Goal: Information Seeking & Learning: Compare options

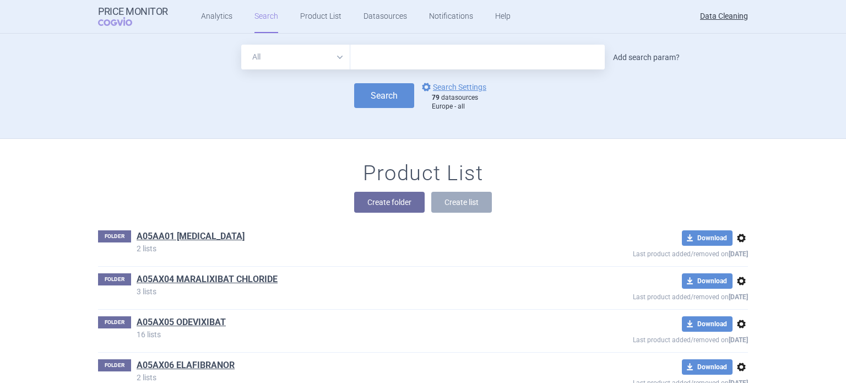
click at [630, 54] on link "Add search param?" at bounding box center [646, 57] width 67 height 8
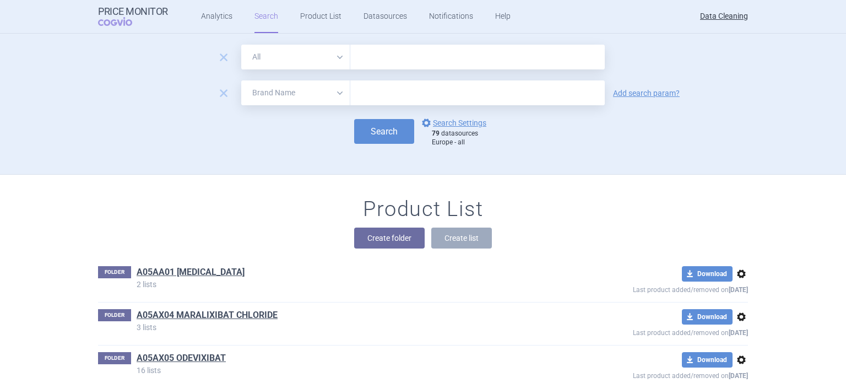
click at [309, 90] on select "All Brand Name ATC Company Active Substance Country Newer than" at bounding box center [295, 92] width 109 height 25
select select "newerThan"
click at [241, 80] on select "All Brand Name ATC Company Active Substance Country Newer than" at bounding box center [295, 92] width 109 height 25
click at [381, 95] on input "text" at bounding box center [477, 92] width 254 height 25
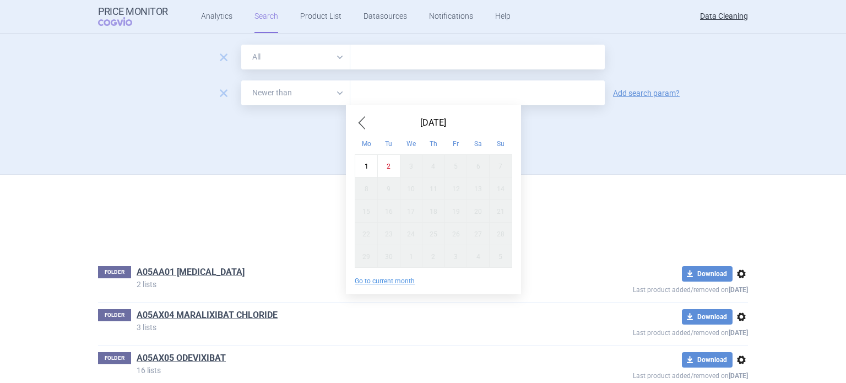
click at [360, 116] on span "Previous Month" at bounding box center [361, 123] width 13 height 18
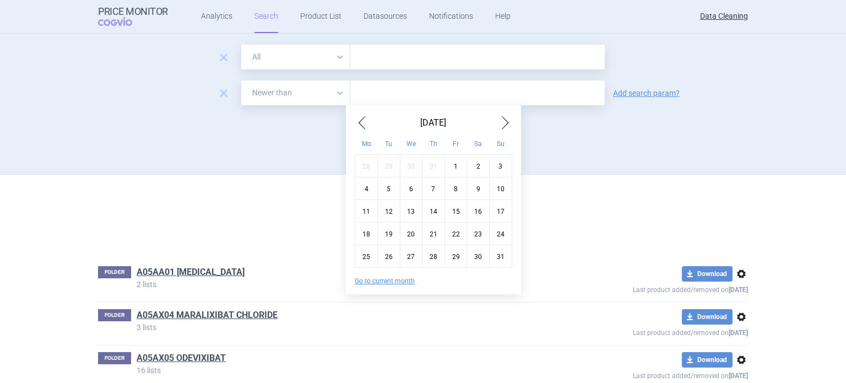
click at [494, 184] on div "10" at bounding box center [500, 188] width 23 height 23
type input "10. 8. 2025"
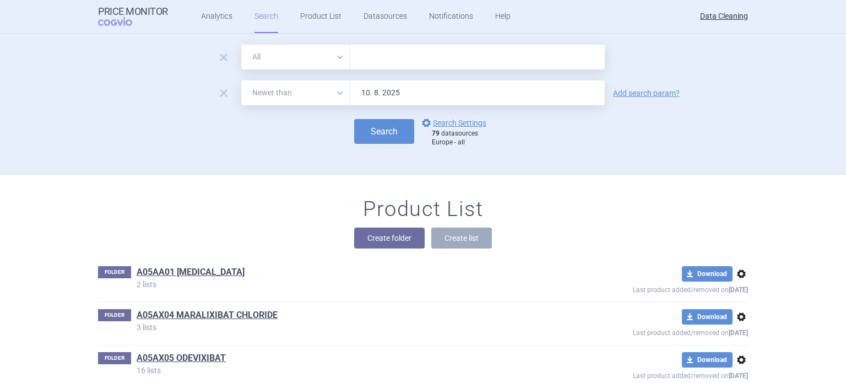
click at [457, 63] on input "text" at bounding box center [477, 57] width 254 height 25
paste input "Anoro , Anoro , Laventair , Laventair , Revinty , Arnuity , BiResp , DuoResp , …"
type input "Anoro , Anoro , Laventair , Laventair , Revinty , Arnuity , BiResp , DuoResp , …"
click at [324, 66] on select "All Brand Name ATC Company Active Substance Country Newer than" at bounding box center [295, 57] width 109 height 25
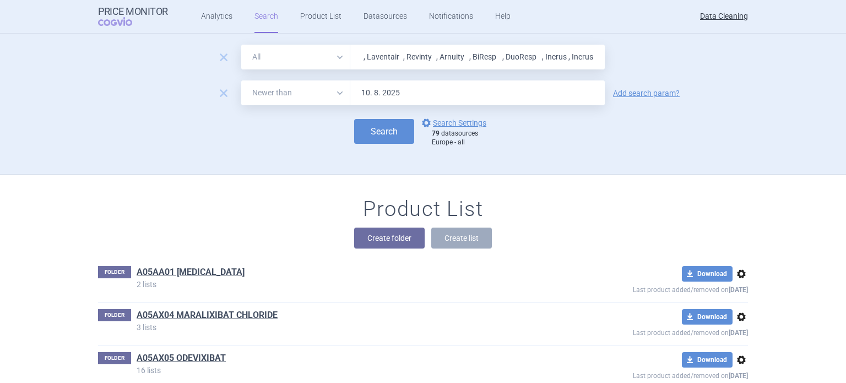
scroll to position [0, 0]
select select "brandName"
click at [241, 45] on select "All Brand Name ATC Company Active Substance Country Newer than" at bounding box center [295, 57] width 109 height 25
click at [366, 129] on button "Search" at bounding box center [384, 131] width 60 height 25
select select "brandName"
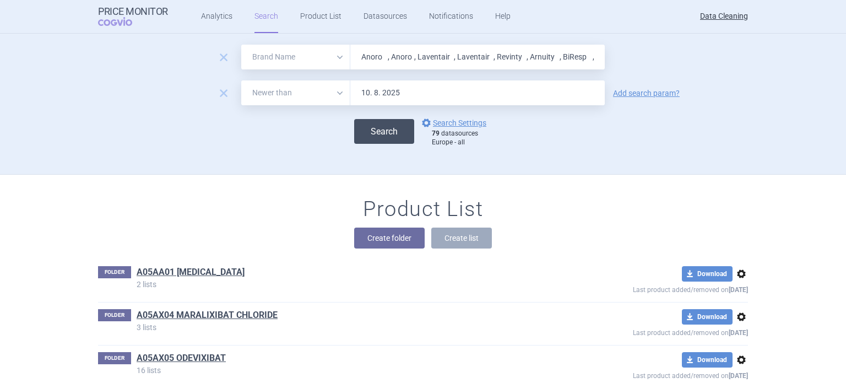
select select "newerThan"
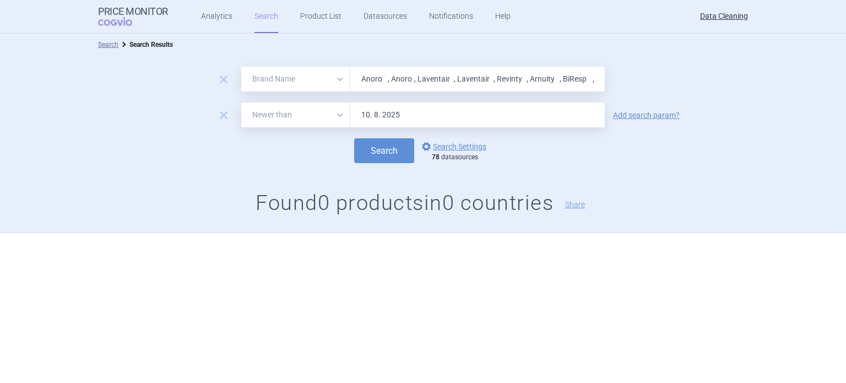
click at [517, 80] on input "Anoro , Anoro , Laventair , Laventair , Revinty , Arnuity , BiResp , DuoResp , …" at bounding box center [477, 79] width 254 height 25
paste input "Deltyba , Vimizim , Hemangiol , HEMANGEOL , Ulunar , Vokanamet , INVOKAMET , Pr…"
click at [354, 138] on button "Search" at bounding box center [384, 150] width 60 height 25
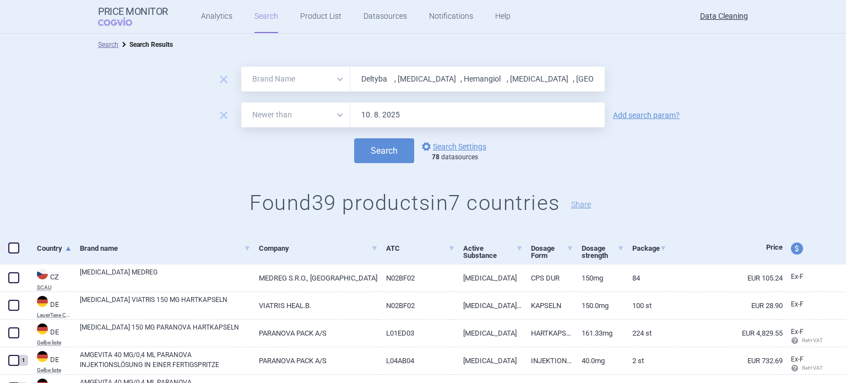
paste input "text"
click at [354, 138] on button "Search" at bounding box center [384, 150] width 60 height 25
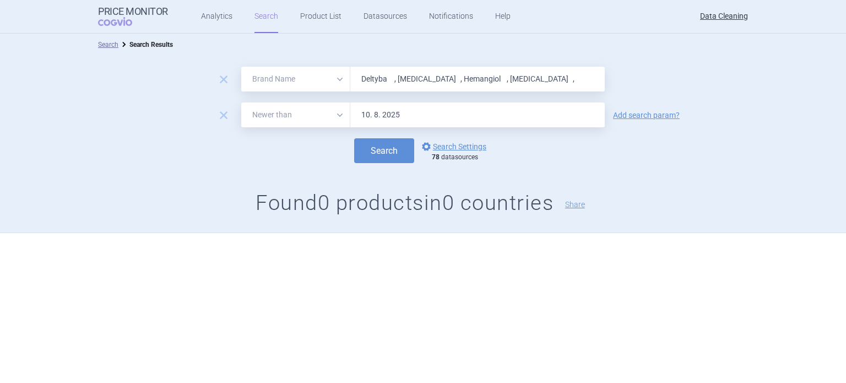
paste input "Ulunar"
click at [354, 138] on button "Search" at bounding box center [384, 150] width 60 height 25
paste input "Vokanamet , INVOKAMET ,"
click at [354, 138] on button "Search" at bounding box center [384, 150] width 60 height 25
paste input "Pregabalin"
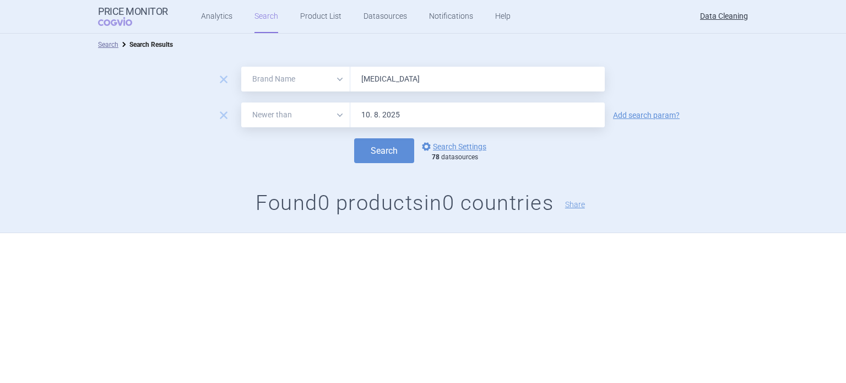
click at [354, 138] on button "Search" at bounding box center [384, 150] width 60 height 25
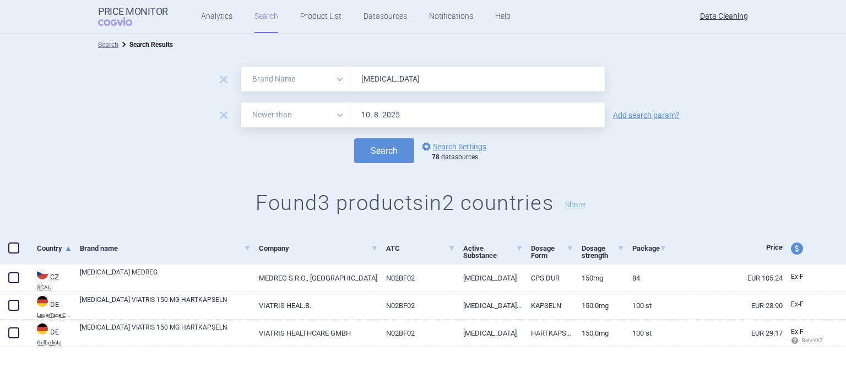
drag, startPoint x: 403, startPoint y: 74, endPoint x: 253, endPoint y: 66, distance: 150.0
click at [264, 69] on div "All Brand Name ATC Company Active Substance Country Newer than Pregabalin" at bounding box center [422, 79] width 363 height 25
paste input "Granupas"
click at [354, 138] on button "Search" at bounding box center [384, 150] width 60 height 25
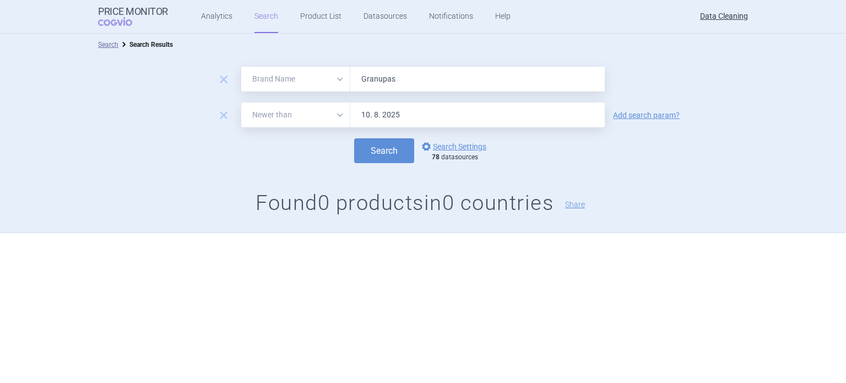
paste input "Para"
type input "Para"
click at [354, 138] on button "Search" at bounding box center [384, 150] width 60 height 25
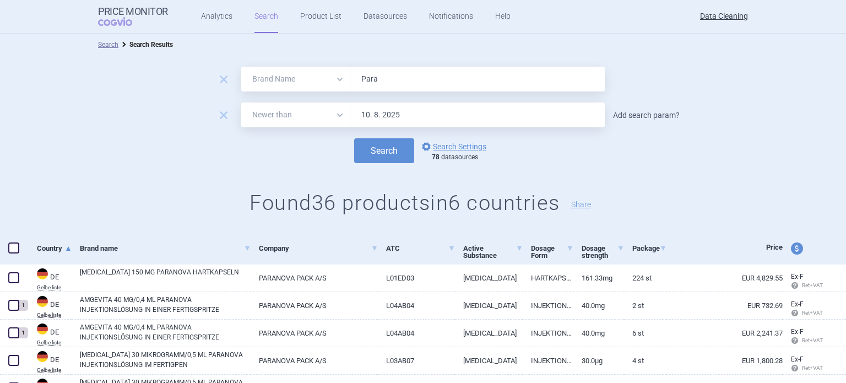
click at [623, 114] on link "Add search param?" at bounding box center [646, 115] width 67 height 8
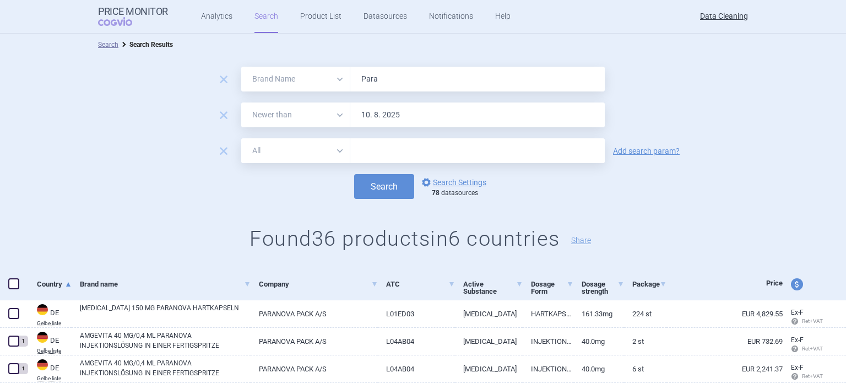
click at [552, 157] on input "text" at bounding box center [477, 150] width 254 height 25
paste input "Lucane"
type input "Lucane"
click at [354, 174] on button "Search" at bounding box center [384, 186] width 60 height 25
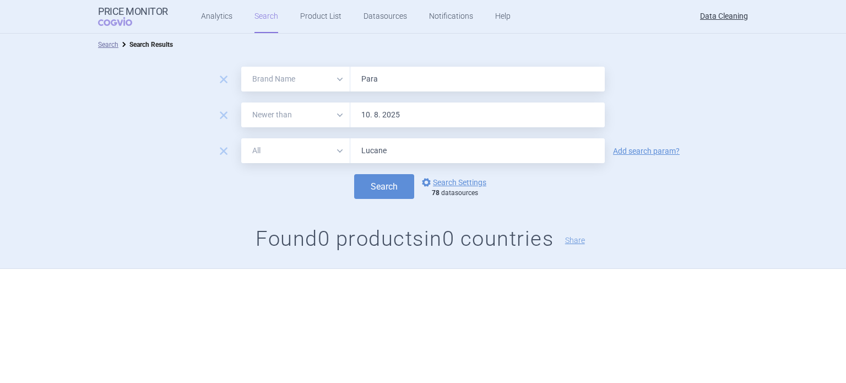
click at [221, 155] on span "remove" at bounding box center [223, 150] width 15 height 15
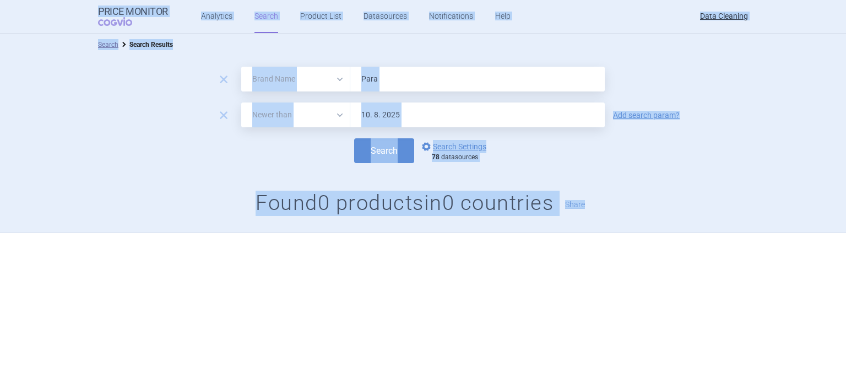
click at [522, 68] on input "Para" at bounding box center [477, 79] width 254 height 25
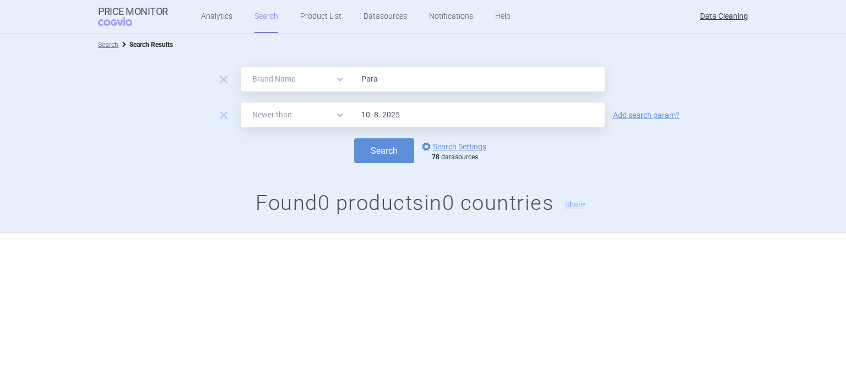
paste input "Adempas , Bemfola , Cometriq , Latuda , Sirturo , Izba , Mirvaso , Neuraceq , T…"
type input "Adempas , Bemfola , Cometriq , Latuda , Sirturo , Izba , Mirvaso , Neuraceq , T…"
click at [354, 138] on button "Search" at bounding box center [384, 150] width 60 height 25
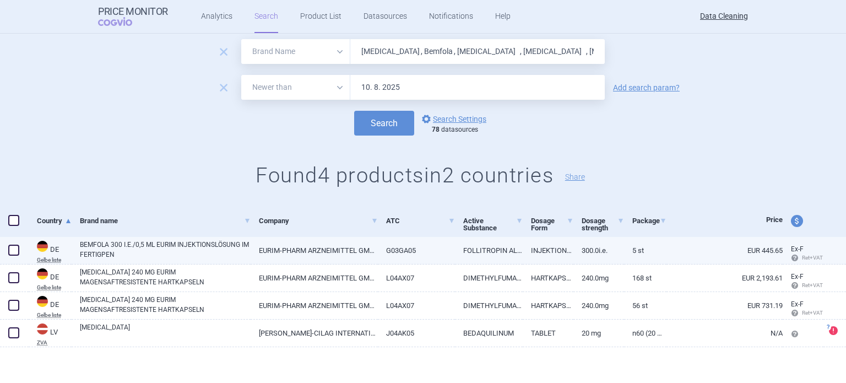
click at [14, 253] on span at bounding box center [13, 249] width 11 height 11
checkbox input "true"
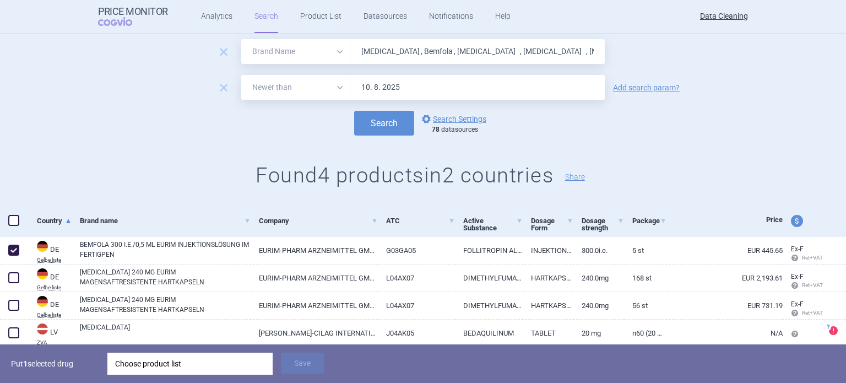
click at [176, 356] on div "Choose product list" at bounding box center [190, 363] width 150 height 22
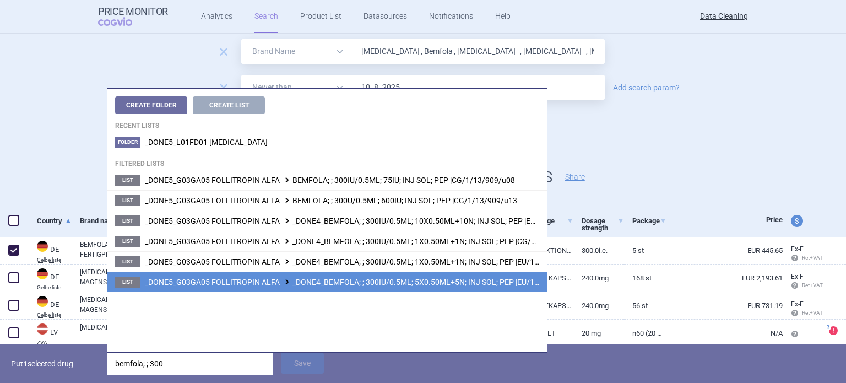
type input "bemfola; ; 300"
click at [342, 284] on span "_DONE5_G03GA05 FOLLITROPIN ALFA _DONE4_BEMFOLA; ; 300IU/0.5ML; 5X0.50ML+5N; INJ…" at bounding box center [362, 281] width 434 height 9
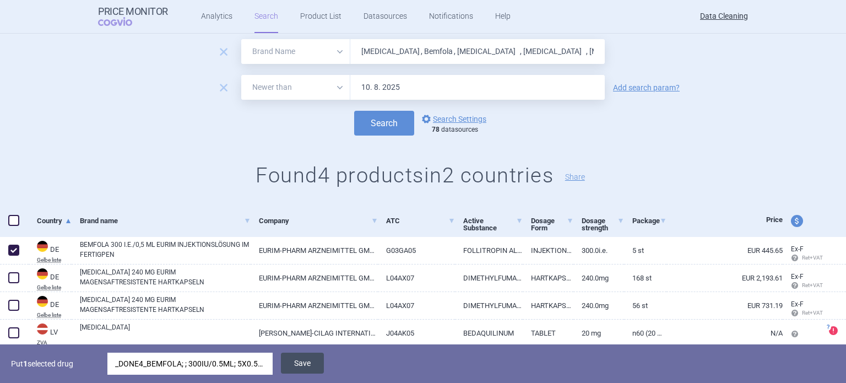
click at [309, 356] on button "Save" at bounding box center [302, 362] width 43 height 21
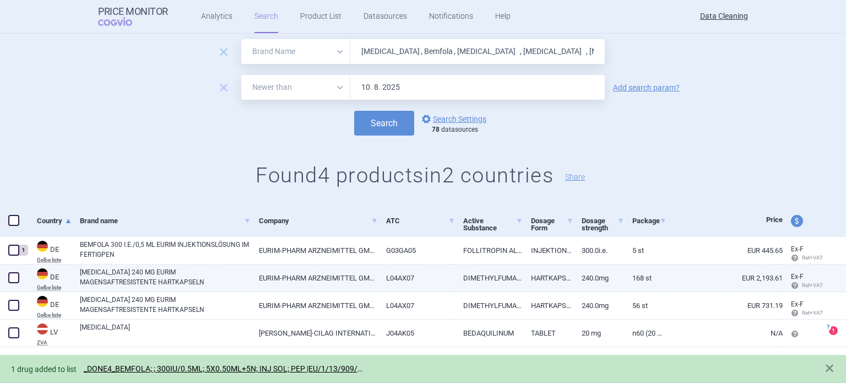
click at [14, 281] on span at bounding box center [13, 277] width 11 height 11
checkbox input "true"
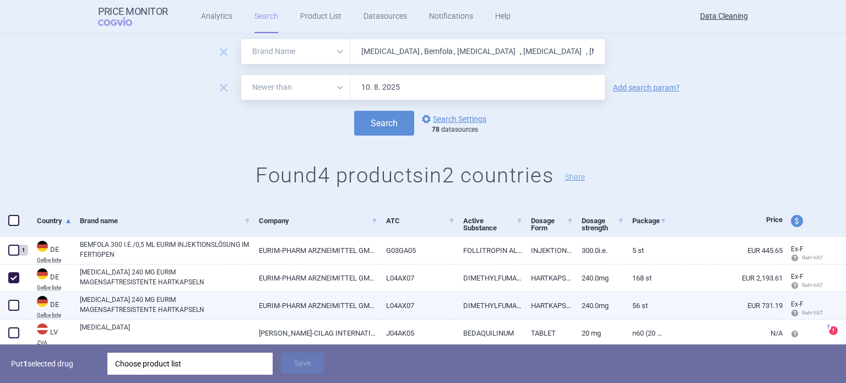
click at [14, 307] on span at bounding box center [13, 304] width 11 height 11
click at [18, 300] on span at bounding box center [13, 304] width 11 height 11
checkbox input "false"
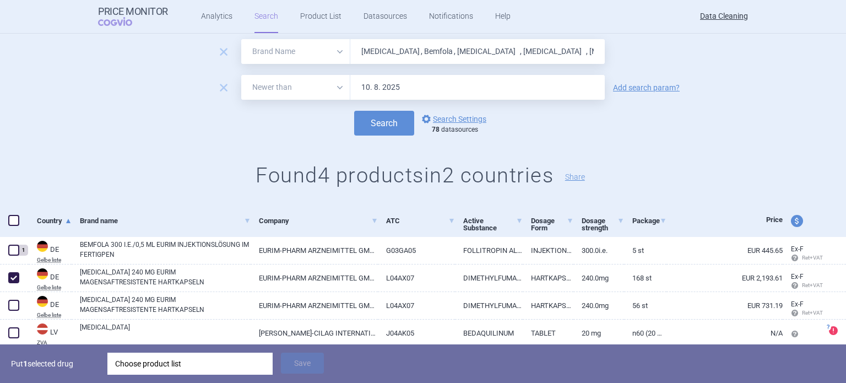
click at [156, 361] on div "Choose product list" at bounding box center [190, 363] width 150 height 22
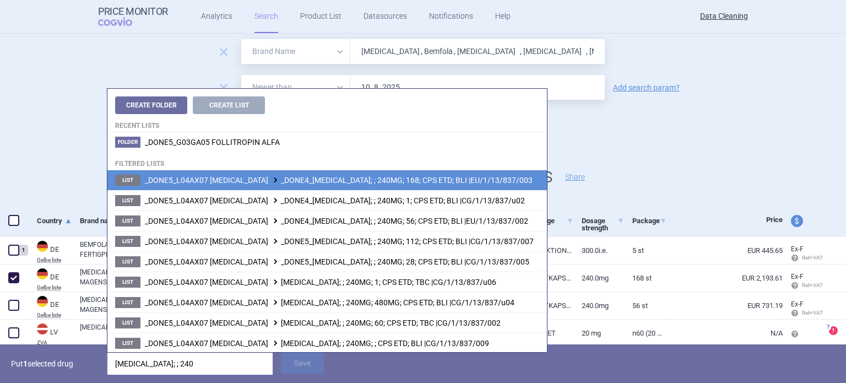
type input "tecfidera; ; 240"
click at [321, 176] on span "_DONE5_L04AX07 DIMETHYL FUMARATE _DONE4_TECFIDERA; ; 240MG; 168; CPS ETD; BLI |…" at bounding box center [339, 180] width 388 height 9
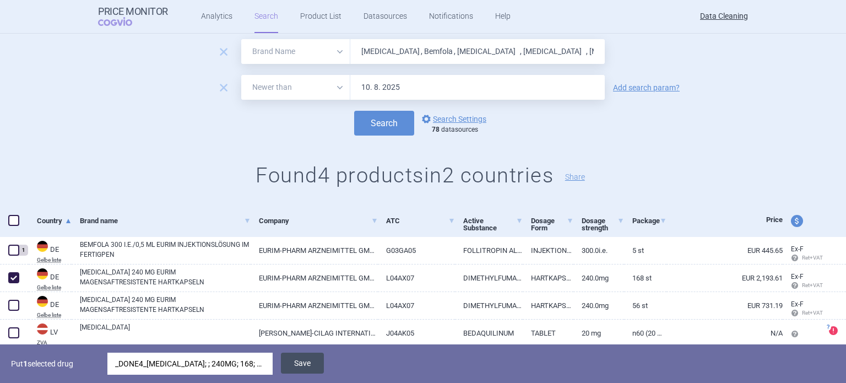
click at [298, 362] on button "Save" at bounding box center [302, 362] width 43 height 21
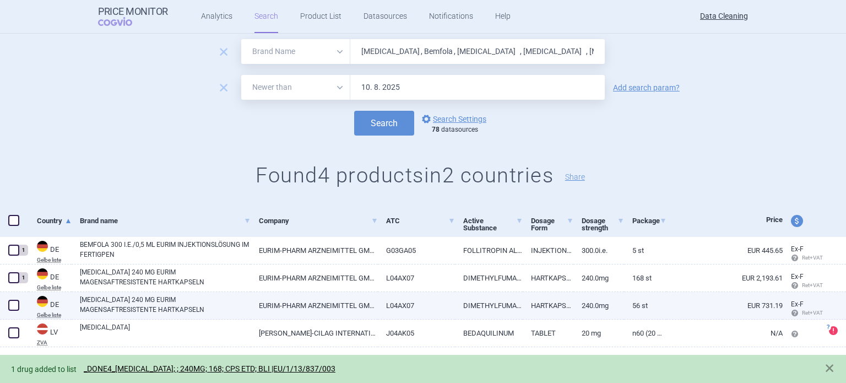
click at [19, 306] on span at bounding box center [13, 304] width 11 height 11
checkbox input "true"
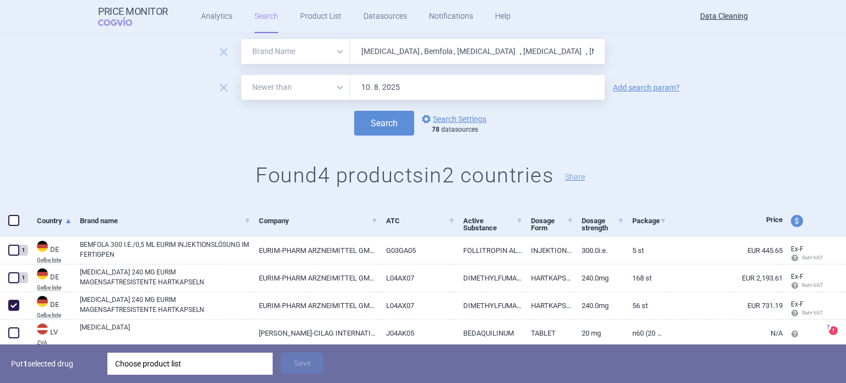
click at [170, 366] on div "Choose product list" at bounding box center [190, 363] width 150 height 22
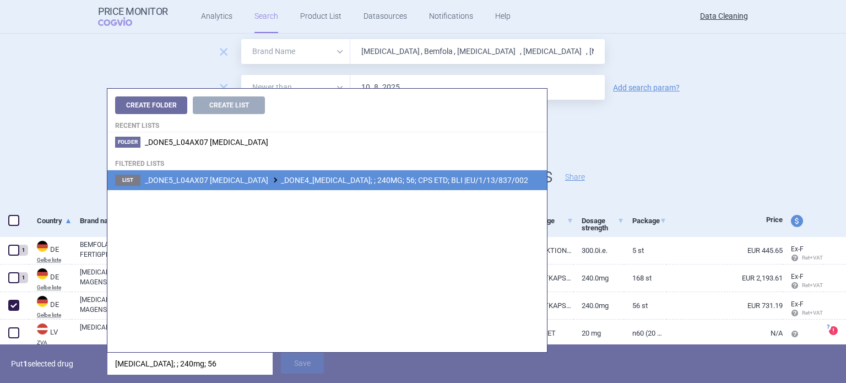
type input "tecfidera; ; 240mg; 56"
click at [416, 180] on span "_DONE5_L04AX07 DIMETHYL FUMARATE _DONE4_TECFIDERA; ; 240MG; 56; CPS ETD; BLI |E…" at bounding box center [336, 180] width 383 height 9
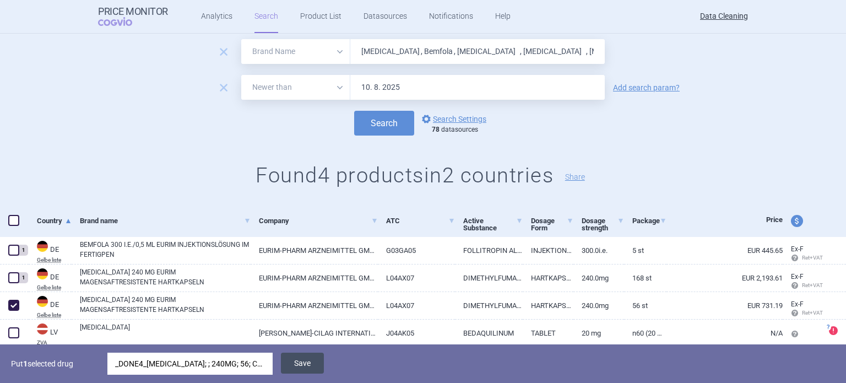
click at [313, 364] on button "Save" at bounding box center [302, 362] width 43 height 21
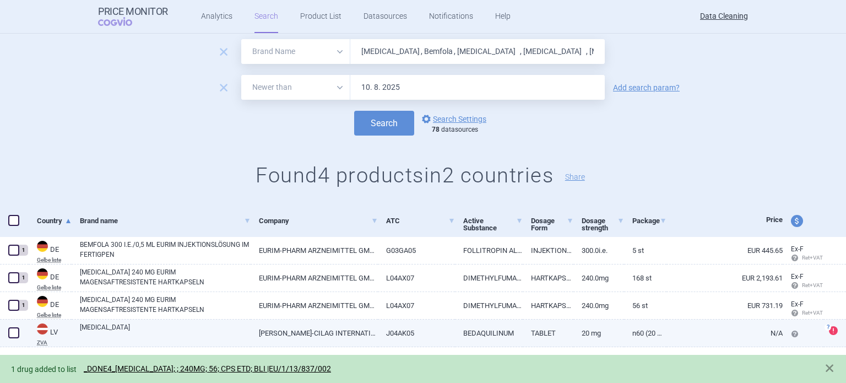
click at [230, 327] on link "SIRTURO" at bounding box center [165, 332] width 171 height 20
select select "EUR"
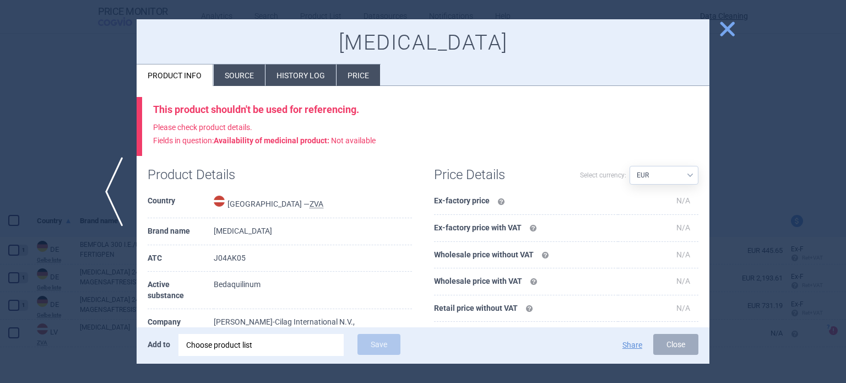
click at [230, 82] on li "Source" at bounding box center [239, 74] width 51 height 21
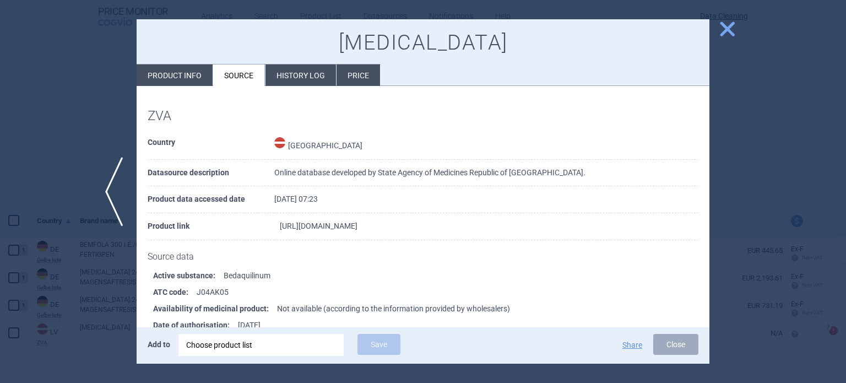
drag, startPoint x: 503, startPoint y: 224, endPoint x: 429, endPoint y: 229, distance: 74.5
click at [429, 229] on td "https://dati.zva.gov.lv/zalu-registrs/en/info/EU/1/13/901/003" at bounding box center [486, 226] width 424 height 27
copy link "EU/1/13/901/003"
click at [302, 344] on div "Choose product list" at bounding box center [261, 345] width 150 height 22
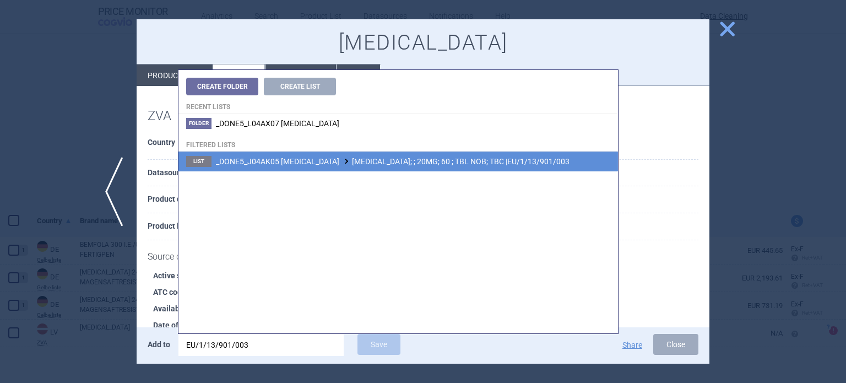
type input "EU/1/13/901/003"
click at [423, 165] on span "_DONE5_J04AK05 BEDAQUILINE SIRTURO; ; 20MG; 60 ; TBL NOB; TBC |EU/1/13/901/003" at bounding box center [392, 161] width 353 height 9
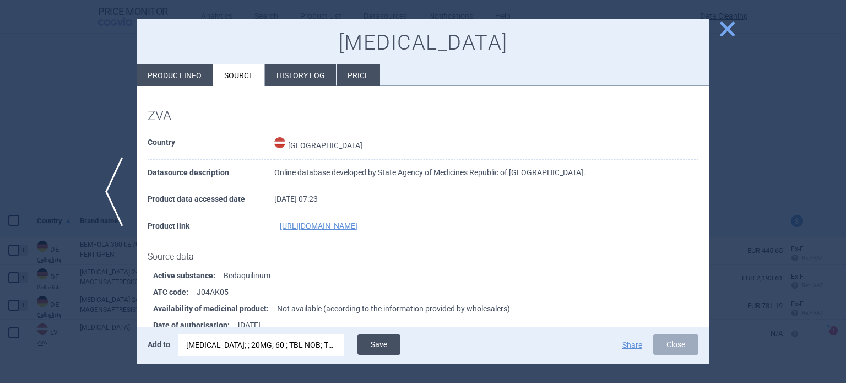
click at [390, 340] on button "Save" at bounding box center [378, 344] width 43 height 21
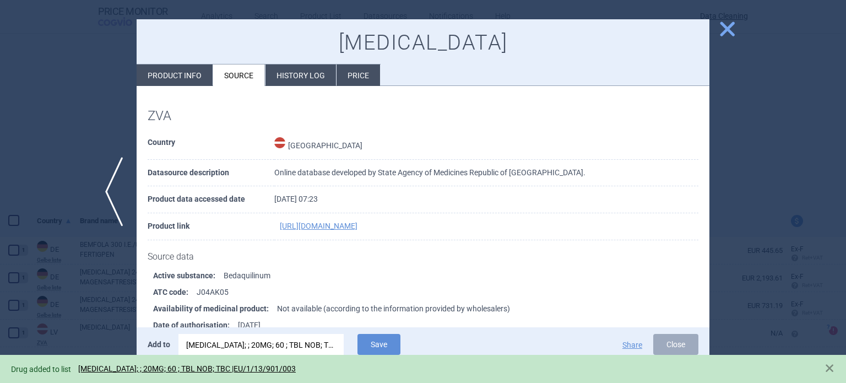
click at [9, 102] on div at bounding box center [423, 191] width 846 height 383
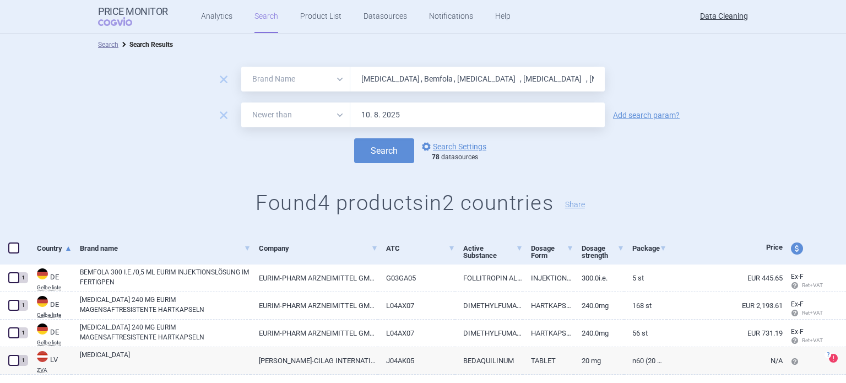
click at [492, 74] on input "Adempas , Bemfola , Cometriq , Latuda , Sirturo , Izba , Mirvaso , Neuraceq , T…" at bounding box center [477, 79] width 254 height 25
paste input "Fluenz , FluMist"
click at [354, 138] on button "Search" at bounding box center [384, 150] width 60 height 25
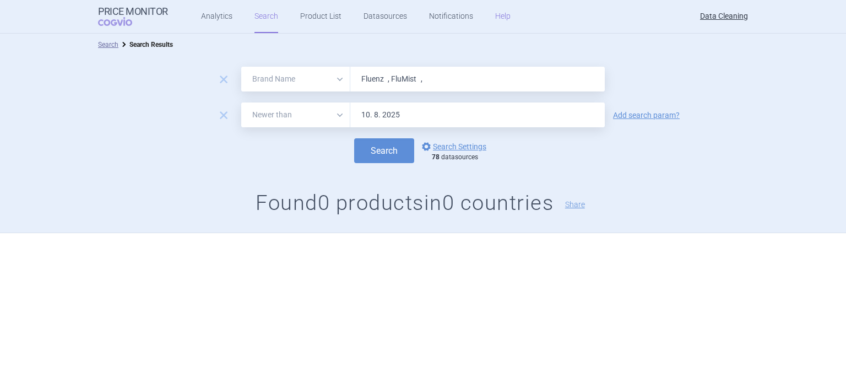
paste input "ortacin , Invokana , Kadcyla"
click at [354, 138] on button "Search" at bounding box center [384, 150] width 60 height 25
paste input "Abilify"
type input "Abilify"
click at [354, 138] on button "Search" at bounding box center [384, 150] width 60 height 25
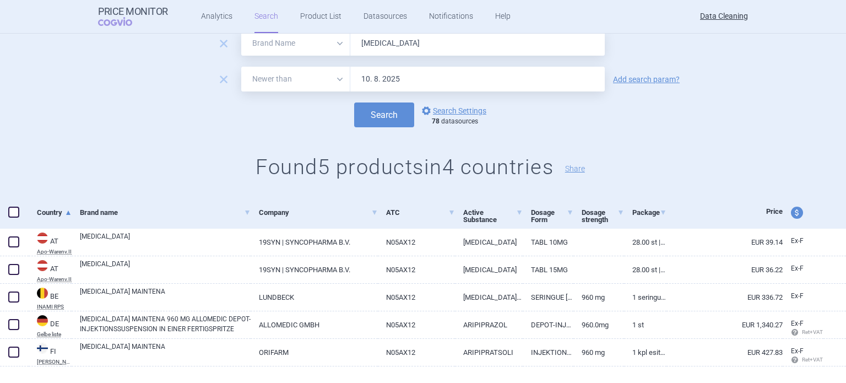
scroll to position [55, 0]
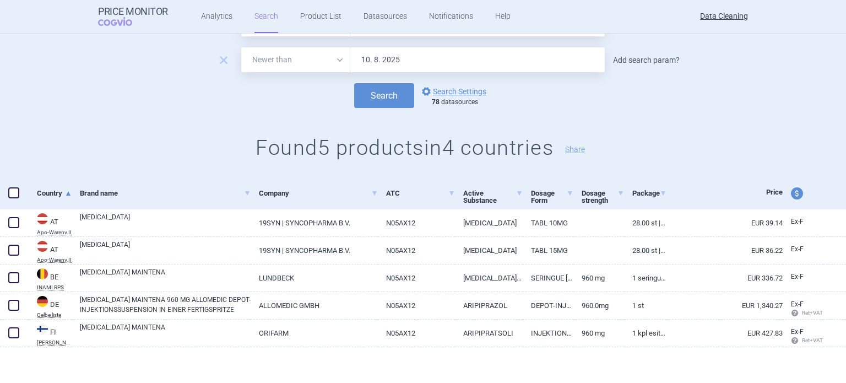
click at [654, 57] on link "Add search param?" at bounding box center [646, 60] width 67 height 8
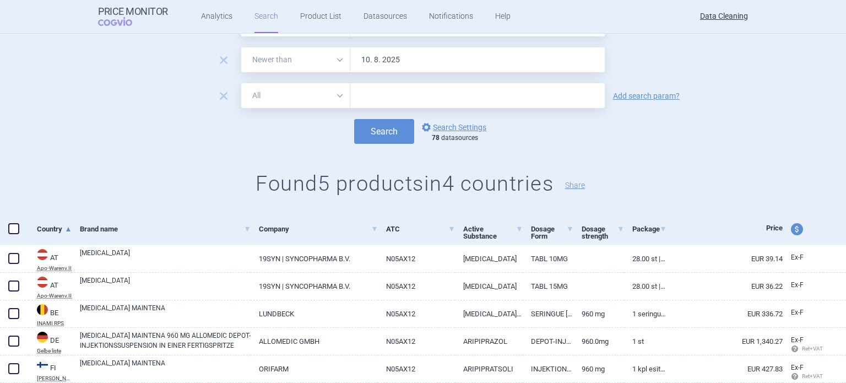
click at [531, 85] on input "text" at bounding box center [477, 95] width 254 height 25
paste input "Maintena"
type input "Maintena"
click at [354, 119] on button "Search" at bounding box center [384, 131] width 60 height 25
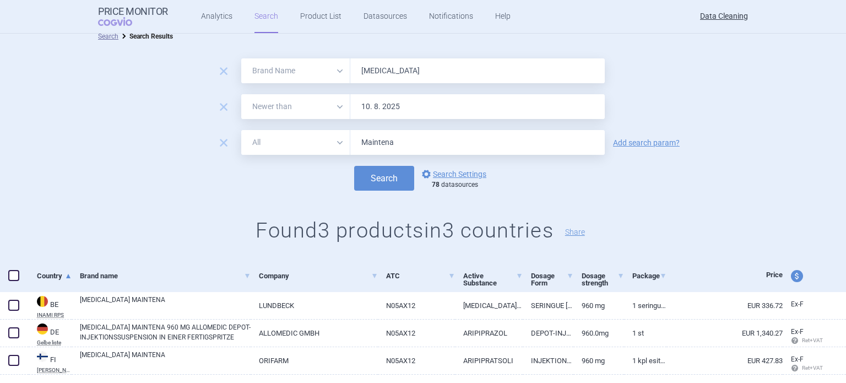
scroll to position [35, 0]
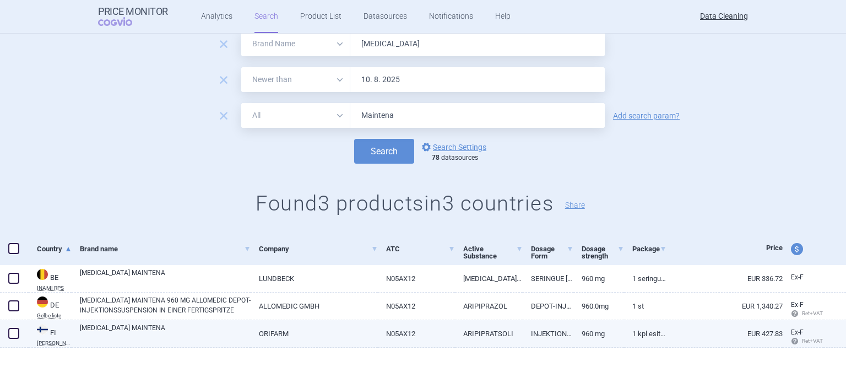
click at [135, 332] on link "ABILIFY MAINTENA" at bounding box center [165, 333] width 171 height 20
select select "EUR"
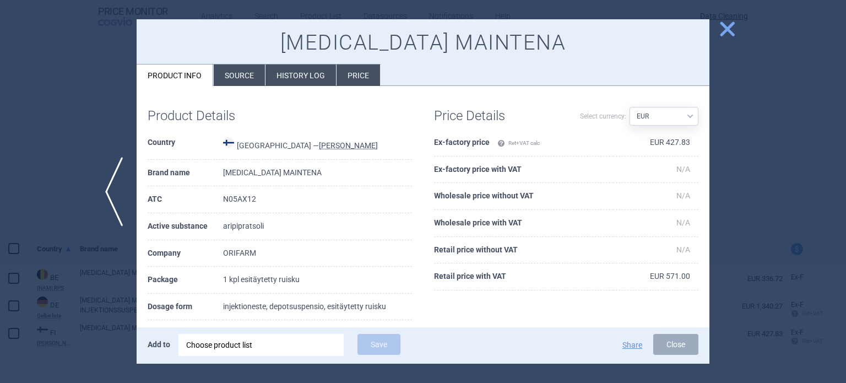
click at [238, 70] on li "Source" at bounding box center [239, 74] width 51 height 21
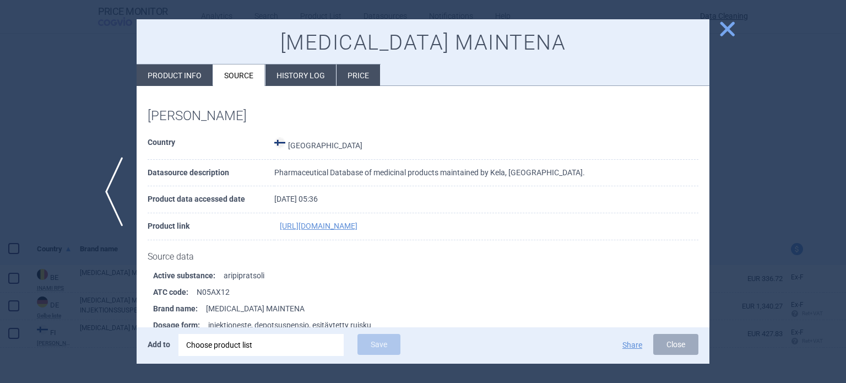
scroll to position [593, 0]
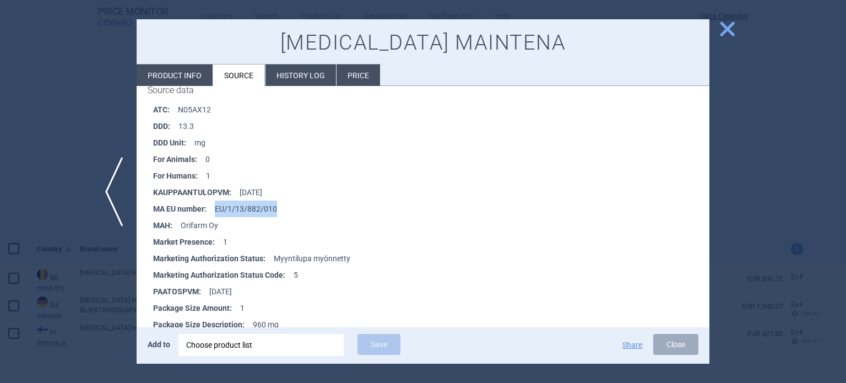
drag, startPoint x: 282, startPoint y: 204, endPoint x: 217, endPoint y: 206, distance: 65.0
click at [217, 206] on li "MA EU number : EU/1/13/882/010" at bounding box center [431, 208] width 556 height 17
copy li "EU/1/13/882/010"
click at [297, 352] on div "Choose product list" at bounding box center [261, 345] width 150 height 22
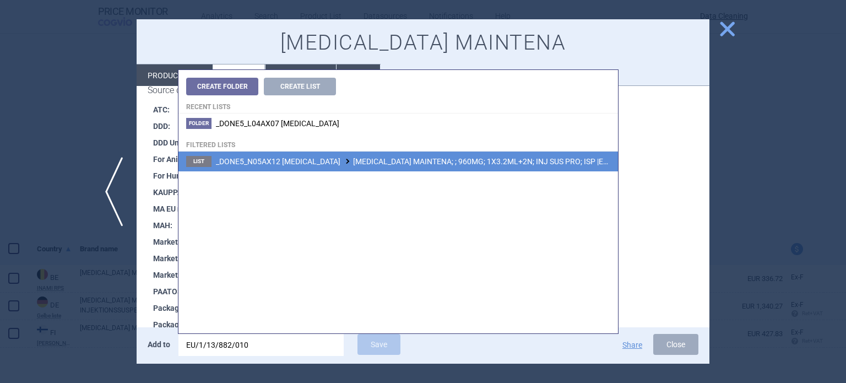
type input "EU/1/13/882/010"
click at [445, 155] on li "List _DONE5_N05AX12 ARIPIPRAZOLE ABILIFY MAINTENA; ; 960MG; 1X3.2ML+2N; INJ SUS…" at bounding box center [397, 161] width 439 height 20
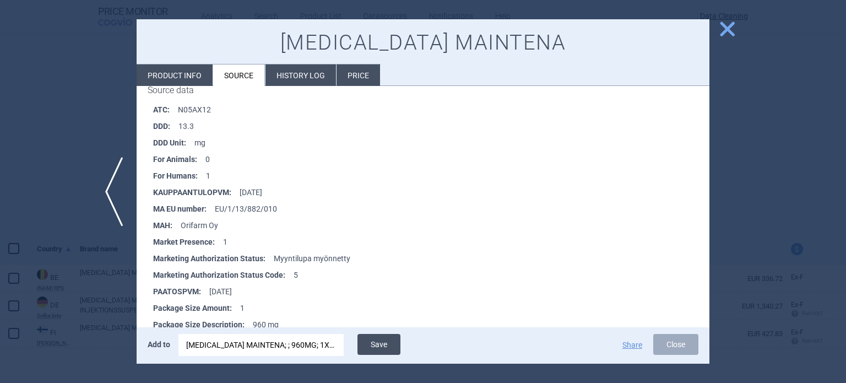
click at [379, 339] on button "Save" at bounding box center [378, 344] width 43 height 21
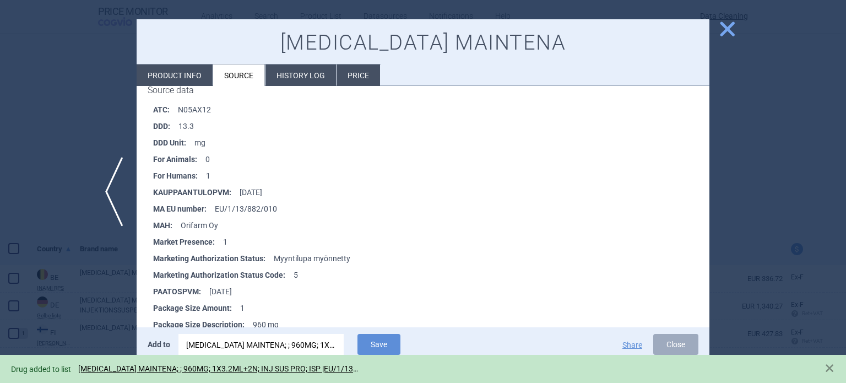
click at [95, 159] on div at bounding box center [423, 191] width 846 height 383
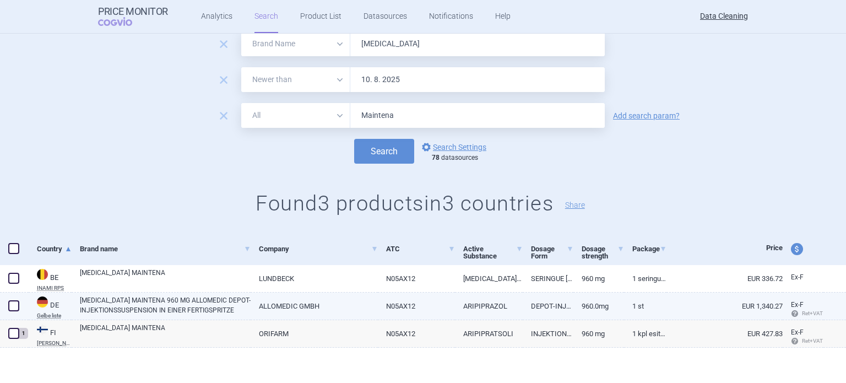
click at [18, 304] on span at bounding box center [14, 305] width 17 height 17
checkbox input "true"
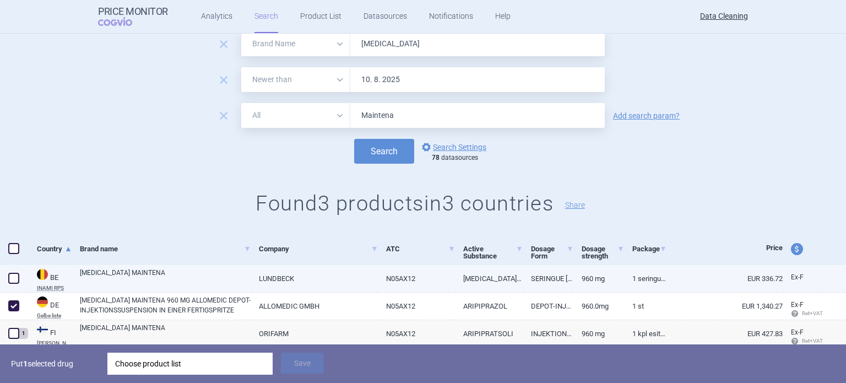
click at [18, 284] on span at bounding box center [14, 278] width 17 height 17
checkbox input "true"
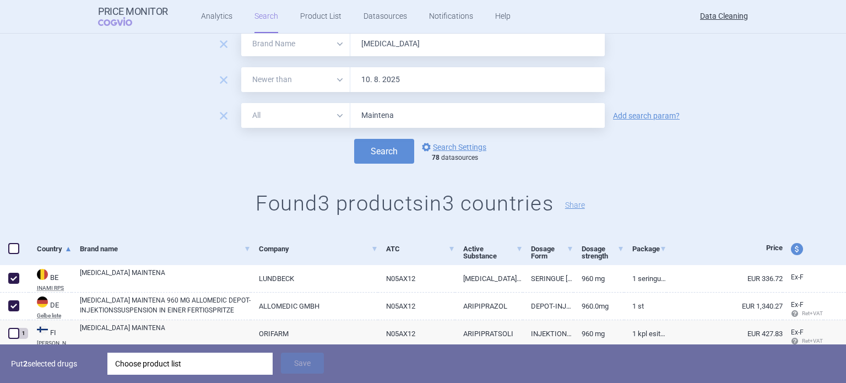
click at [200, 359] on div "Choose product list" at bounding box center [190, 363] width 150 height 22
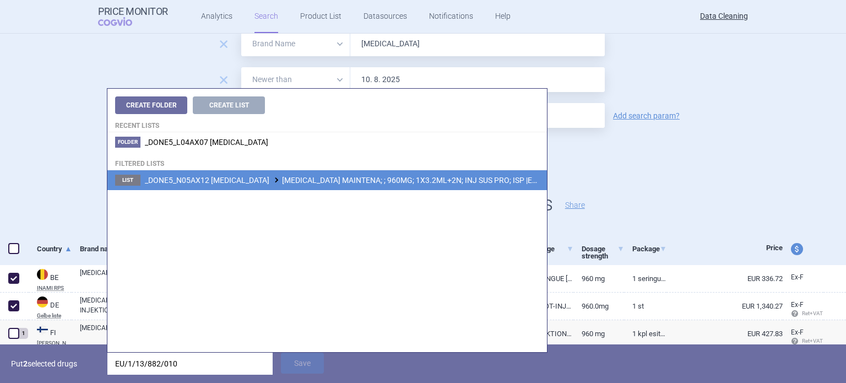
type input "EU/1/13/882/010"
click at [408, 181] on span "_DONE5_N05AX12 ARIPIPRAZOLE ABILIFY MAINTENA; ; 960MG; 1X3.2ML+2N; INJ SUS PRO;…" at bounding box center [367, 180] width 445 height 9
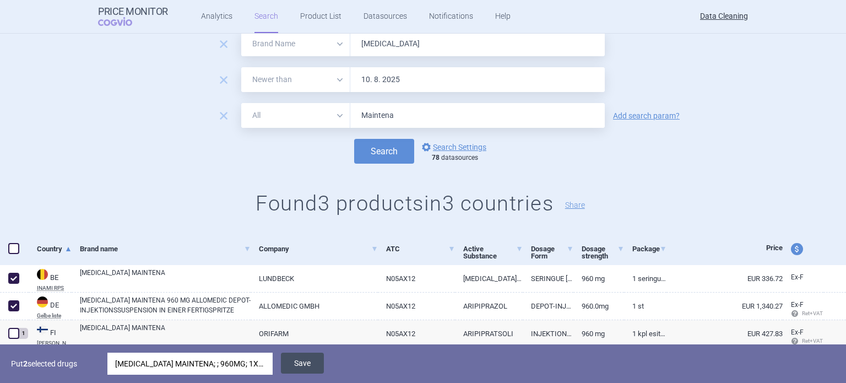
click at [295, 363] on button "Save" at bounding box center [302, 362] width 43 height 21
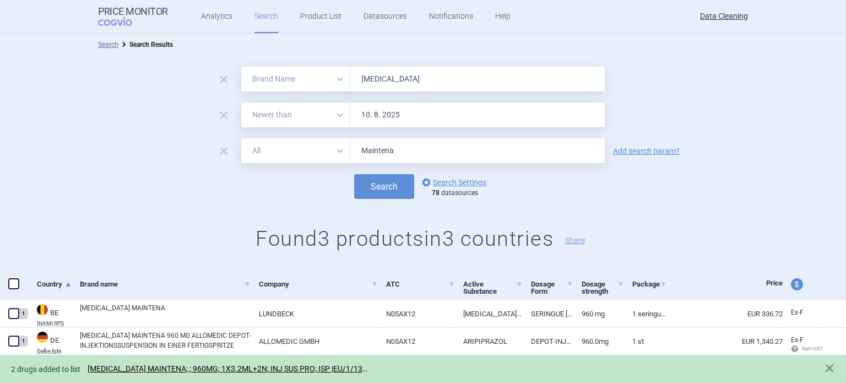
drag, startPoint x: 459, startPoint y: 80, endPoint x: 205, endPoint y: 82, distance: 254.3
click at [291, 90] on div "All Brand Name ATC Company Active Substance Country Newer than Abilify" at bounding box center [422, 79] width 363 height 25
paste input "NovoEight"
type input "NovoEight"
drag, startPoint x: 217, startPoint y: 156, endPoint x: 330, endPoint y: 183, distance: 116.7
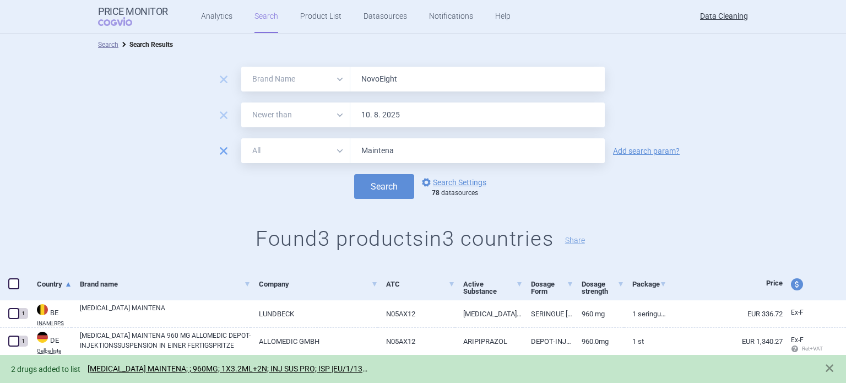
click at [217, 156] on span "remove" at bounding box center [223, 150] width 15 height 15
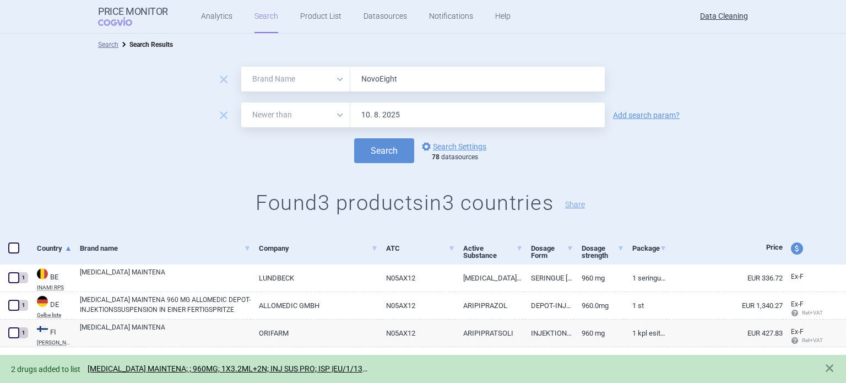
click at [377, 166] on div "remove All Brand Name ATC Company Active Substance Country Newer than NovoEight…" at bounding box center [423, 144] width 846 height 177
click at [378, 164] on div "remove All Brand Name ATC Company Active Substance Country Newer than NovoEight…" at bounding box center [423, 144] width 846 height 177
click at [378, 160] on button "Search" at bounding box center [384, 150] width 60 height 25
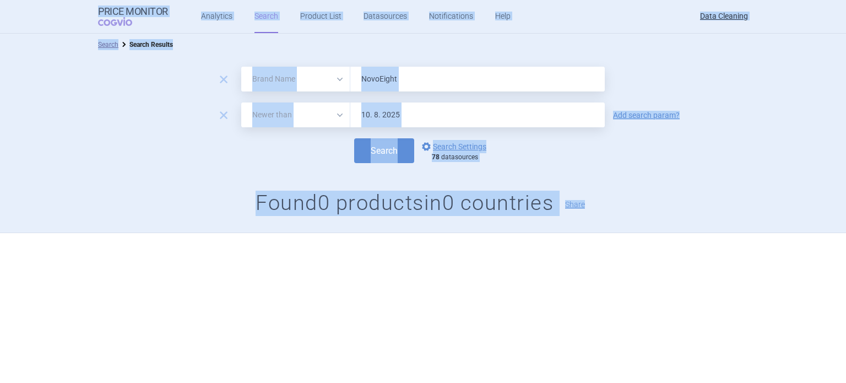
click at [487, 85] on input "NovoEight" at bounding box center [477, 79] width 254 height 25
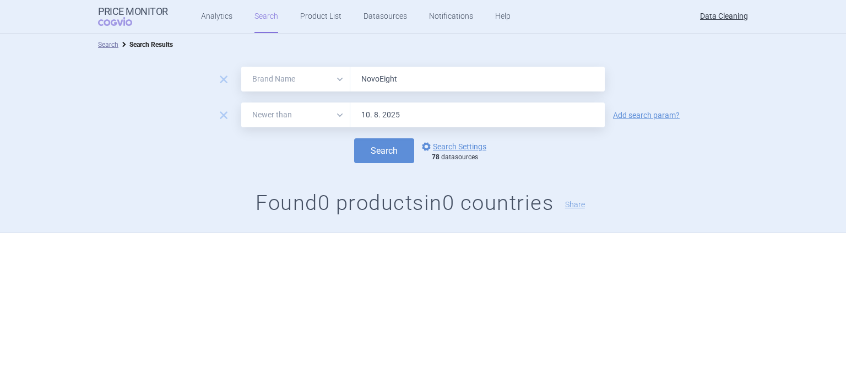
click at [487, 85] on input "NovoEight" at bounding box center [477, 79] width 254 height 25
paste input "Relvar , Breo ,"
click at [354, 138] on button "Search" at bounding box center [384, 150] width 60 height 25
paste input "Xofigo , Corbilta"
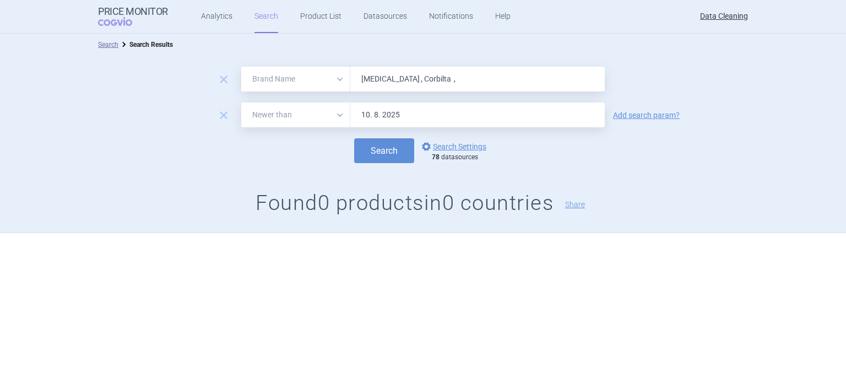
click at [354, 138] on button "Search" at bounding box center [384, 150] width 60 height 25
paste input "Levodopa"
click at [354, 138] on button "Search" at bounding box center [384, 150] width 60 height 25
paste input "Defitelio , Grastofil , Ovaleap , Giotrif , Incresync , Tybost ,"
type input "Defitelio , Grastofil , Ovaleap , Giotrif , Incresync , Tybost ,"
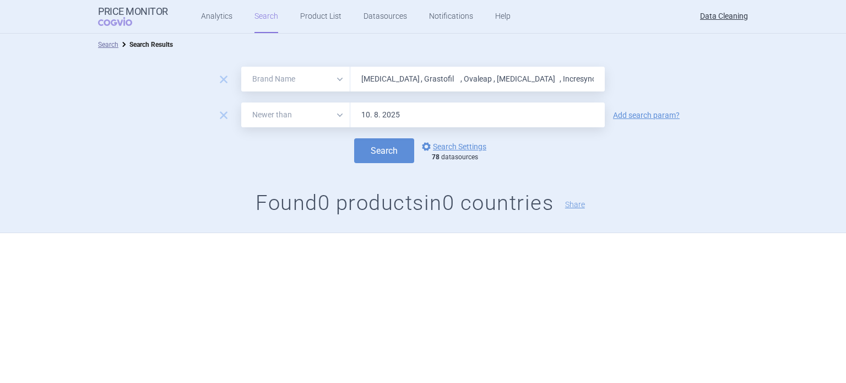
click at [354, 138] on button "Search" at bounding box center [384, 150] width 60 height 25
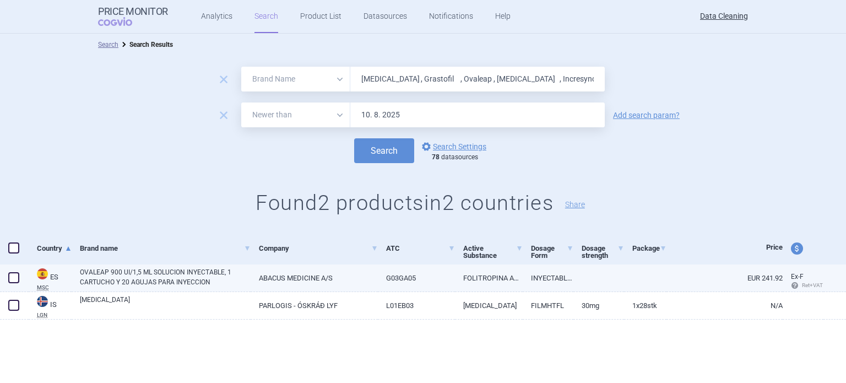
click at [19, 277] on span at bounding box center [14, 277] width 17 height 17
checkbox input "true"
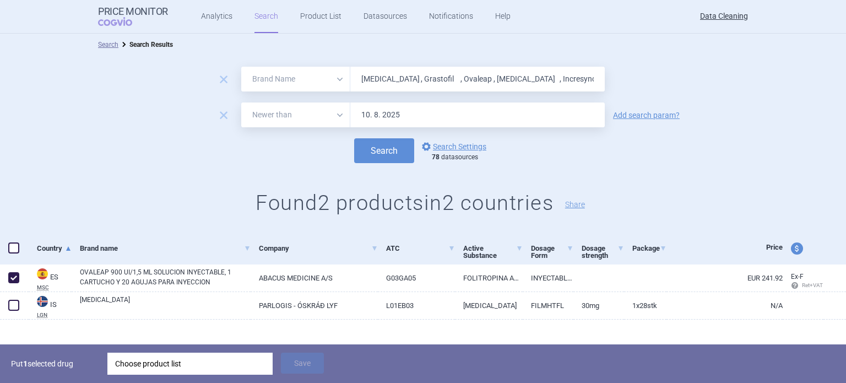
click at [213, 367] on div "Choose product list" at bounding box center [190, 363] width 150 height 22
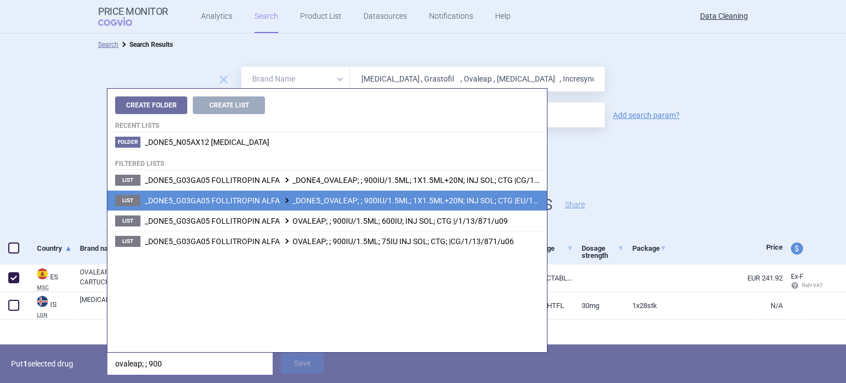
type input "ovaleap; ; 900"
click at [433, 203] on span "_DONE5_G03GA05 FOLLITROPIN ALFA _DONE5_OVALEAP; ; 900IU/1.5ML; 1X1.5ML+20N; INJ…" at bounding box center [361, 200] width 433 height 9
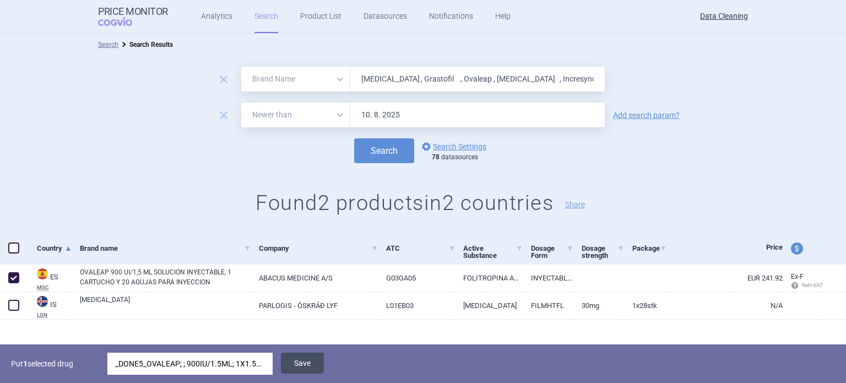
click at [299, 363] on button "Save" at bounding box center [302, 362] width 43 height 21
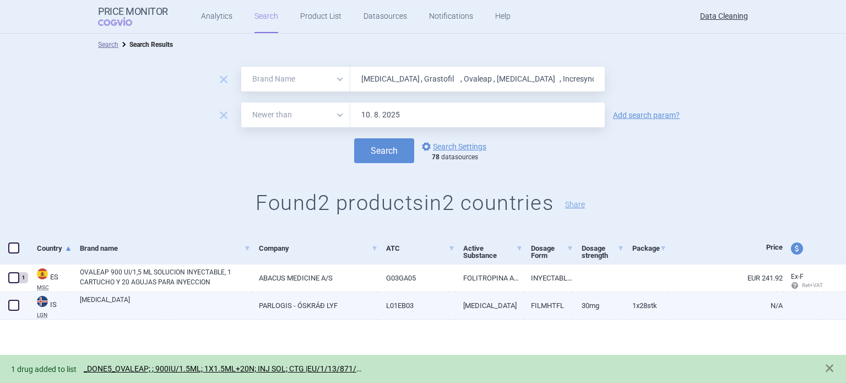
click at [6, 312] on div at bounding box center [14, 306] width 29 height 28
click at [119, 305] on link "GIOTRIF" at bounding box center [165, 305] width 171 height 20
select select "EUR"
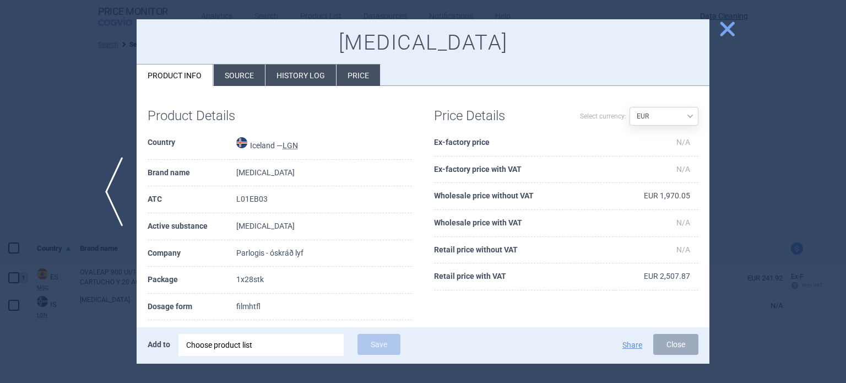
click at [239, 78] on li "Source" at bounding box center [239, 74] width 51 height 21
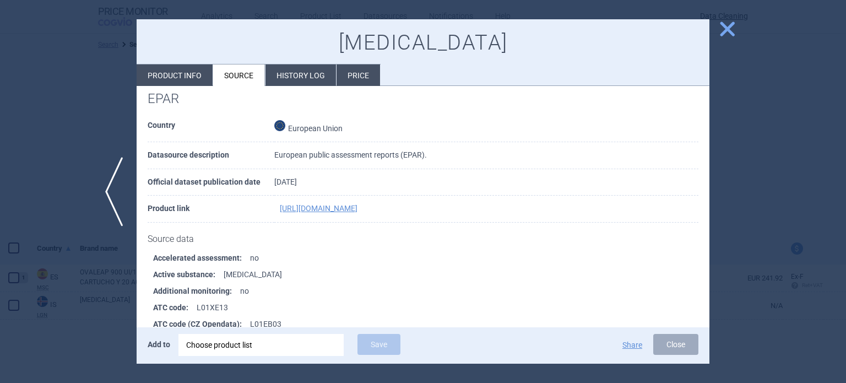
scroll to position [1638, 0]
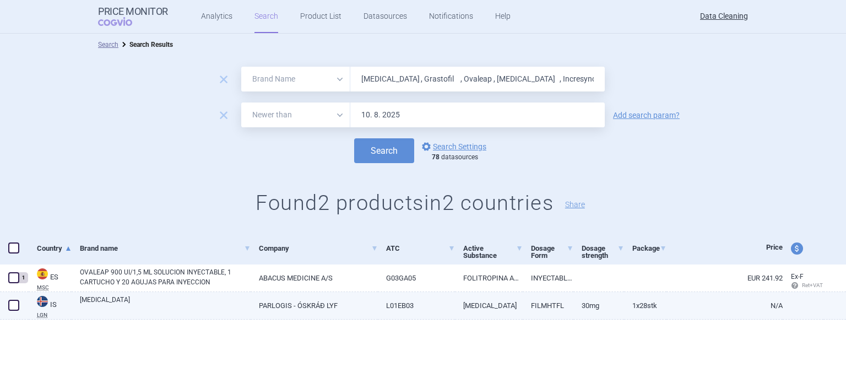
click at [19, 302] on span at bounding box center [14, 305] width 17 height 17
checkbox input "true"
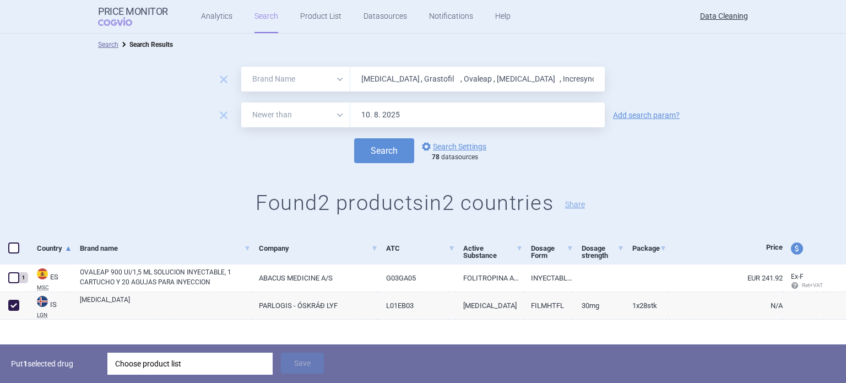
click at [172, 358] on div "Choose product list" at bounding box center [190, 363] width 150 height 22
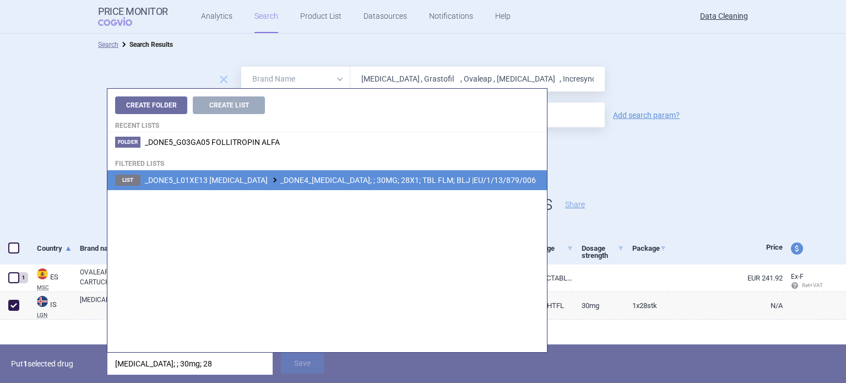
type input "giotrif; ; 30mg; 28"
click at [368, 175] on li "List _DONE5_L01XE13 AFATINIB _DONE4_GIOTRIF; ; 30MG; 28X1; TBL FLM; BLJ |EU/1/1…" at bounding box center [326, 180] width 439 height 20
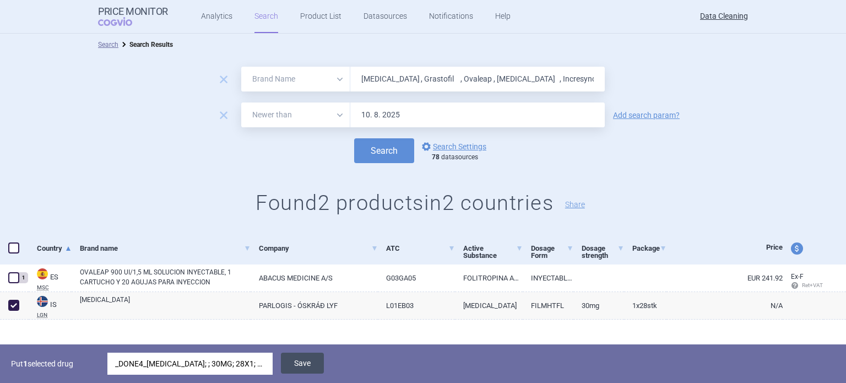
click at [315, 358] on button "Save" at bounding box center [302, 362] width 43 height 21
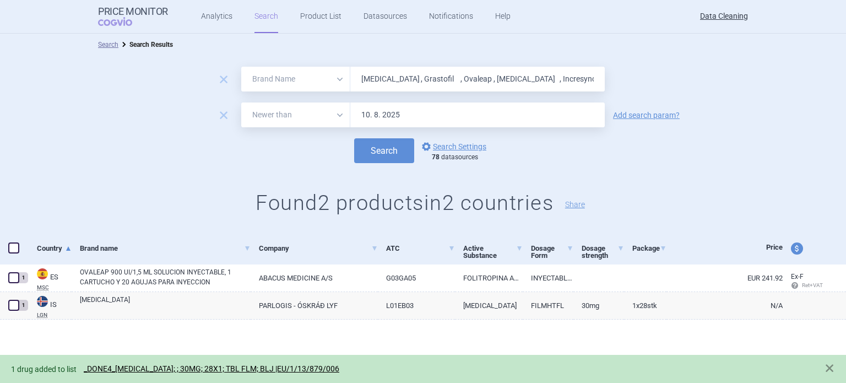
click at [462, 76] on input "Defitelio , Grastofil , Ovaleap , Giotrif , Incresync , Tybost ," at bounding box center [477, 79] width 254 height 25
paste input "Ultibro , Utibron"
click at [354, 138] on button "Search" at bounding box center [384, 150] width 60 height 25
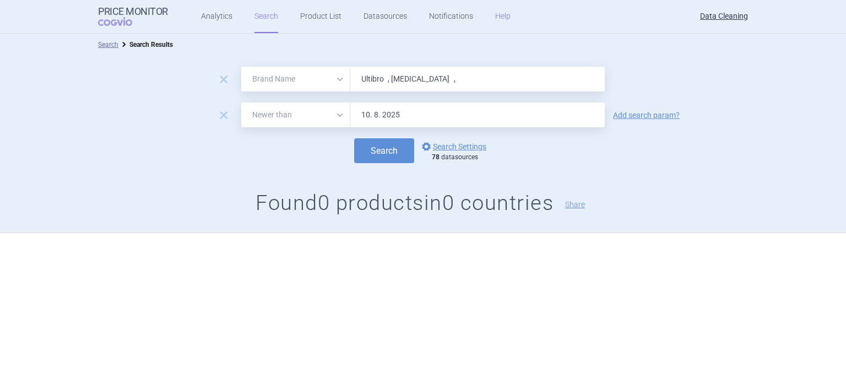
paste input "Vipdomet , Vipidia , Nesina"
click at [354, 138] on button "Search" at bounding box center [384, 150] width 60 height 25
paste input "Xoterna"
click at [354, 138] on button "Search" at bounding box center [384, 150] width 60 height 25
paste input "[MEDICAL_DATA] , Orphacol , [MEDICAL_DATA] , Remsima , [MEDICAL_DATA] , [MEDICA…"
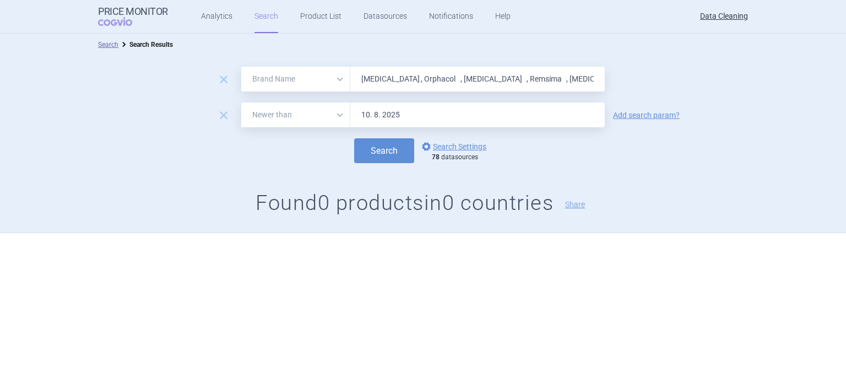
scroll to position [0, 67]
type input "[MEDICAL_DATA] , Orphacol , [MEDICAL_DATA] , Remsima , [MEDICAL_DATA] , [MEDICA…"
click at [354, 138] on button "Search" at bounding box center [384, 150] width 60 height 25
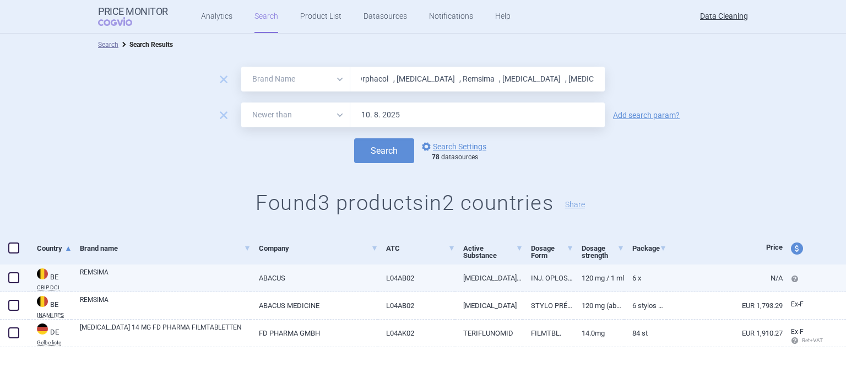
click at [16, 281] on span at bounding box center [13, 277] width 11 height 11
checkbox input "true"
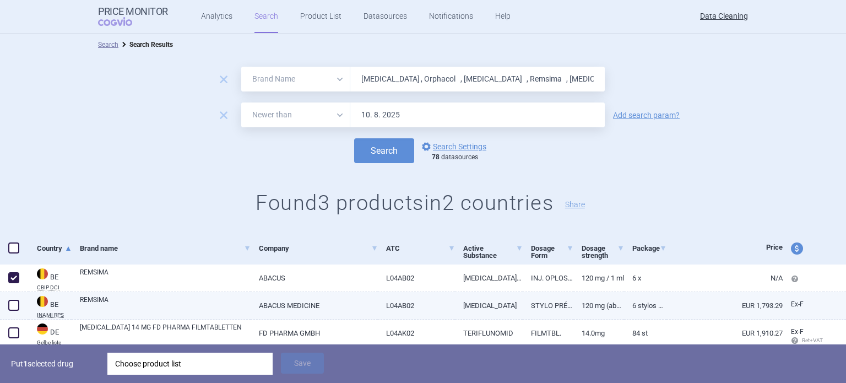
click at [9, 306] on span at bounding box center [13, 304] width 11 height 11
checkbox input "true"
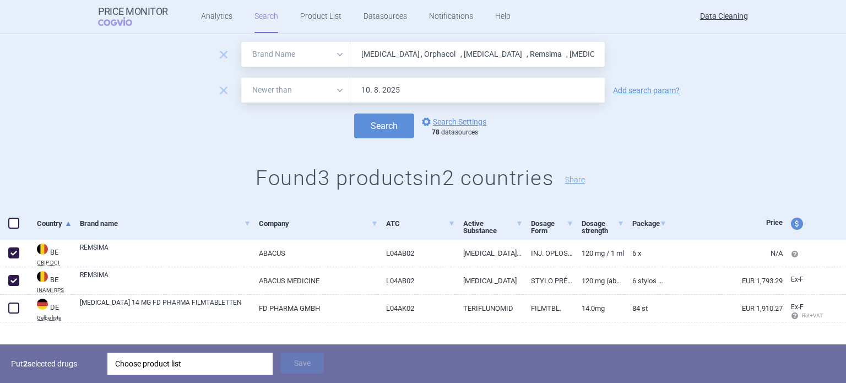
scroll to position [39, 0]
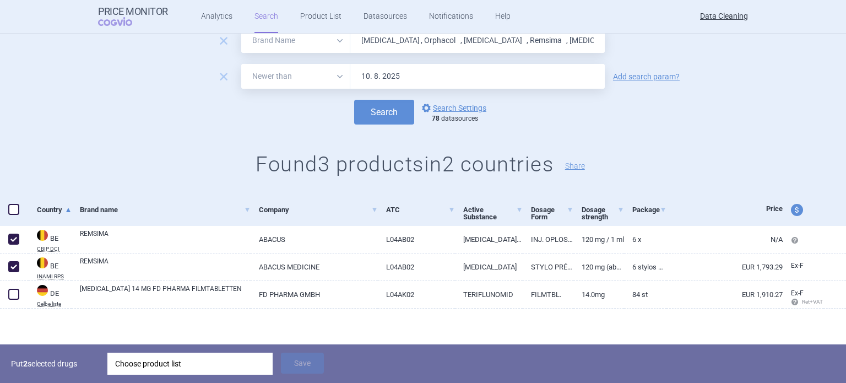
click at [260, 362] on div "Choose product list" at bounding box center [190, 363] width 150 height 22
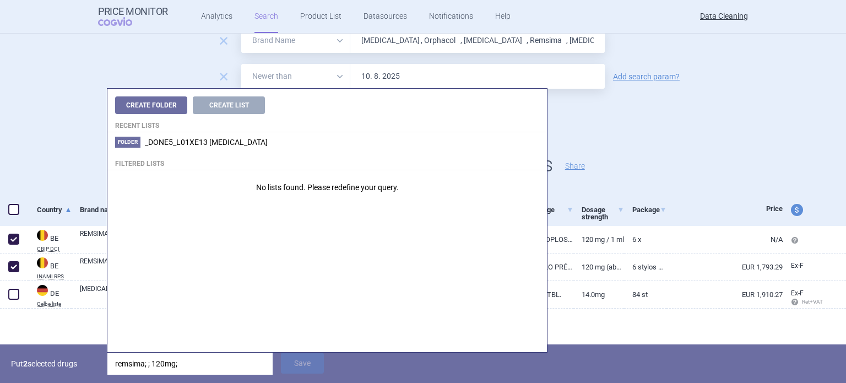
type input "remsima; ; 120mg; 6"
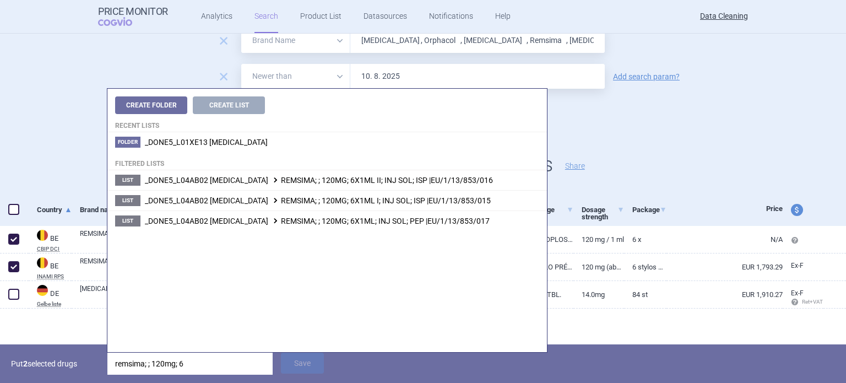
click at [731, 124] on div "remove All Brand Name ATC Company Active Substance Country Newer than Lemtrada …" at bounding box center [423, 105] width 846 height 177
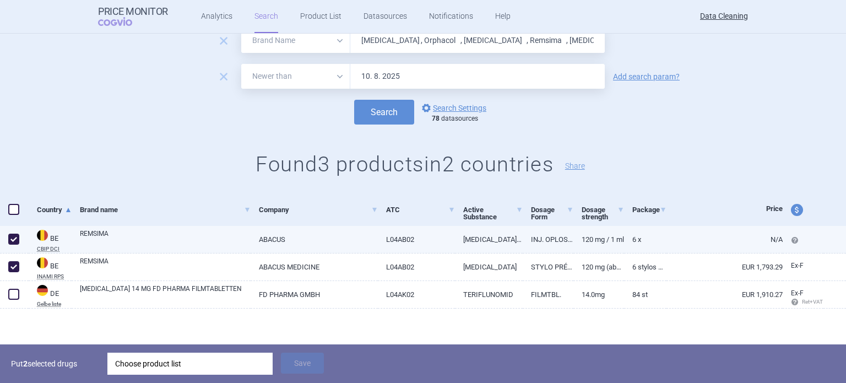
click at [573, 237] on link "120 mg / 1 ml" at bounding box center [598, 239] width 51 height 27
select select "EUR"
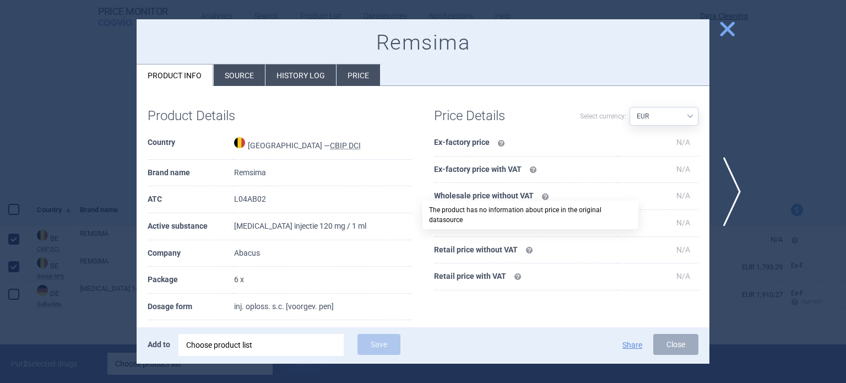
click at [225, 72] on li "Source" at bounding box center [239, 74] width 51 height 21
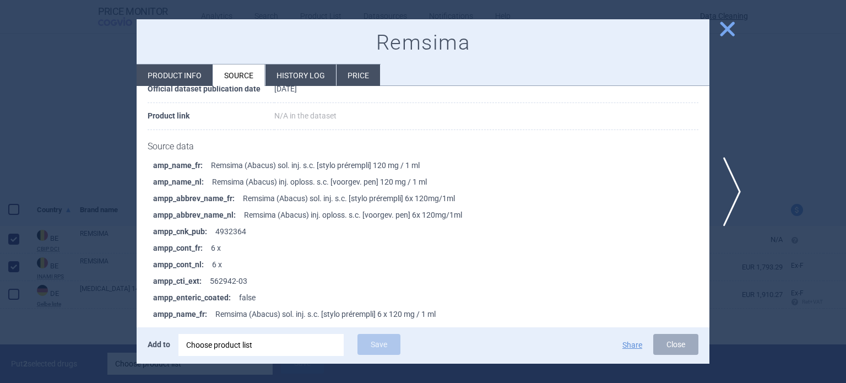
scroll to position [165, 0]
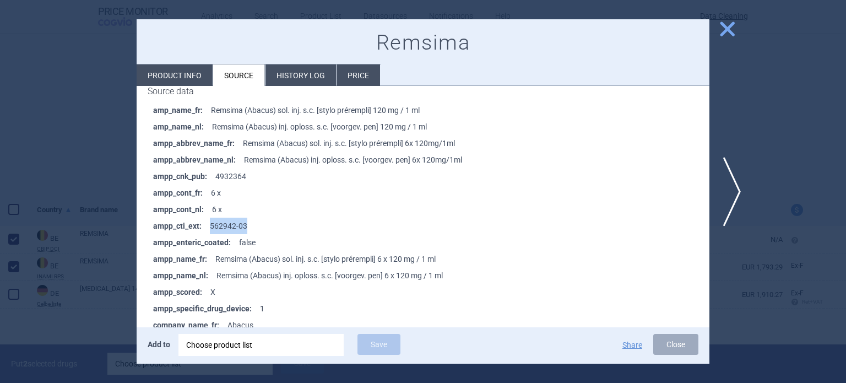
drag, startPoint x: 260, startPoint y: 222, endPoint x: 205, endPoint y: 231, distance: 55.8
click at [205, 231] on li "ampp_cti_ext : 562942-03" at bounding box center [431, 225] width 556 height 17
copy li "562942-03"
click at [4, 113] on div at bounding box center [423, 191] width 846 height 383
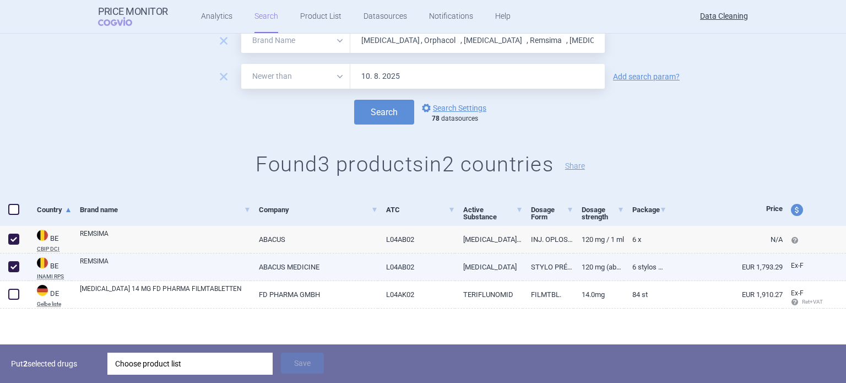
click at [173, 270] on link "REMSIMA" at bounding box center [165, 266] width 171 height 20
select select "EUR"
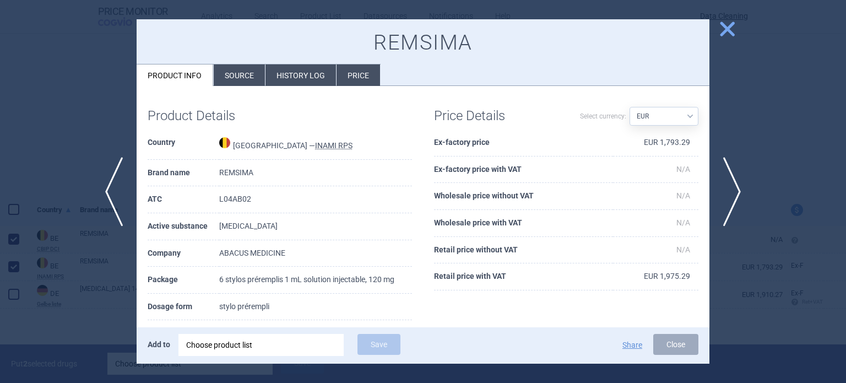
click at [243, 62] on div "REMSIMA Product info Source History log Price" at bounding box center [423, 52] width 573 height 67
click at [247, 64] on li "Source" at bounding box center [239, 74] width 51 height 21
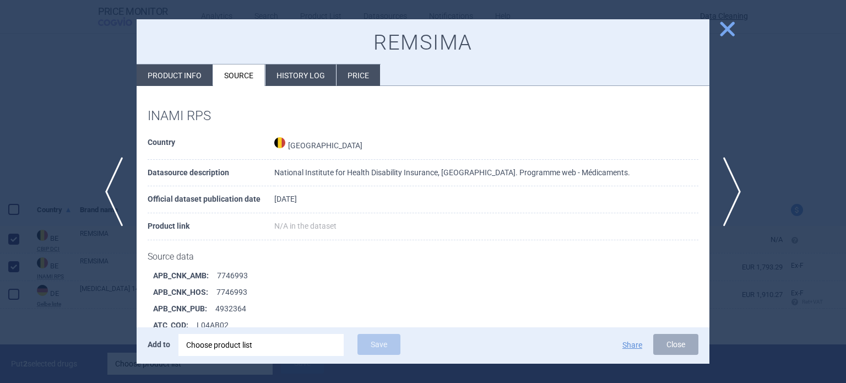
scroll to position [19779, 0]
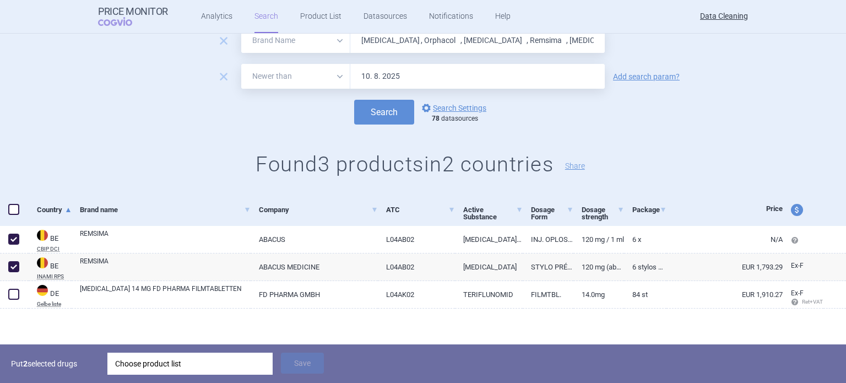
click at [0, 159] on h1 "Found 3 products in 2 countries Share" at bounding box center [423, 164] width 846 height 25
click at [172, 363] on div "Choose product list" at bounding box center [190, 363] width 150 height 22
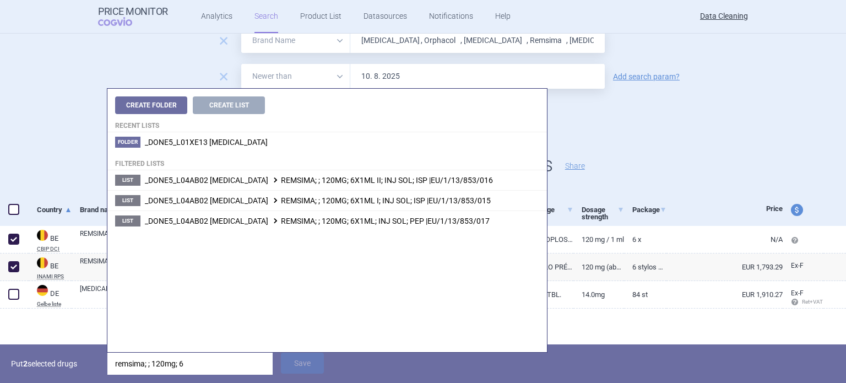
drag, startPoint x: 218, startPoint y: 365, endPoint x: 35, endPoint y: 368, distance: 182.8
click at [35, 368] on div "Put 2 selected drugs remsima; ; 120mg; 6 Save" at bounding box center [423, 363] width 846 height 39
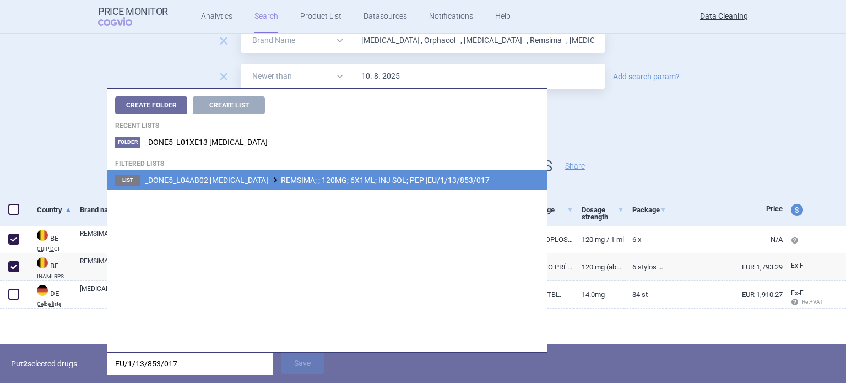
type input "EU/1/13/853/017"
click at [391, 178] on span "_DONE5_L04AB02 INFLIXIMAB REMSIMA; ; 120MG; 6X1ML; INJ SOL; PEP |EU/1/13/853/017" at bounding box center [317, 180] width 345 height 9
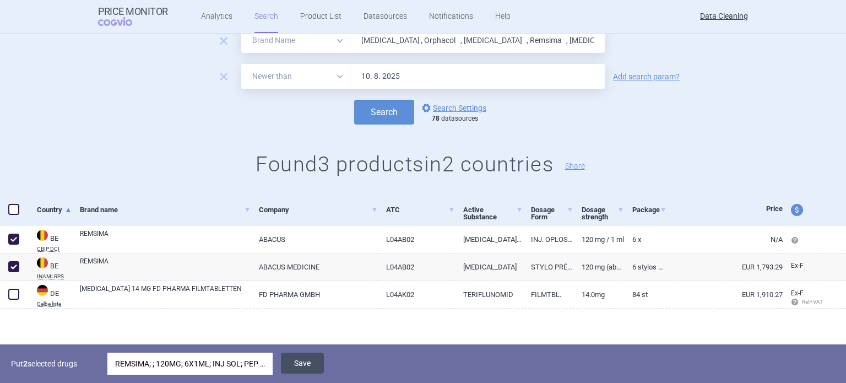
click at [301, 368] on button "Save" at bounding box center [302, 362] width 43 height 21
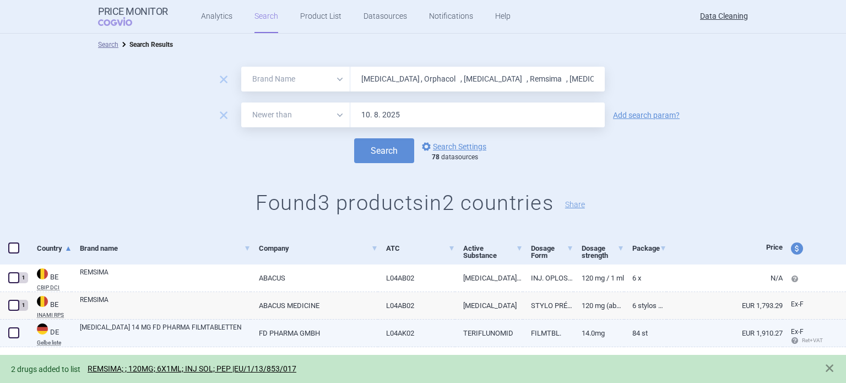
click at [10, 333] on span at bounding box center [13, 332] width 11 height 11
checkbox input "true"
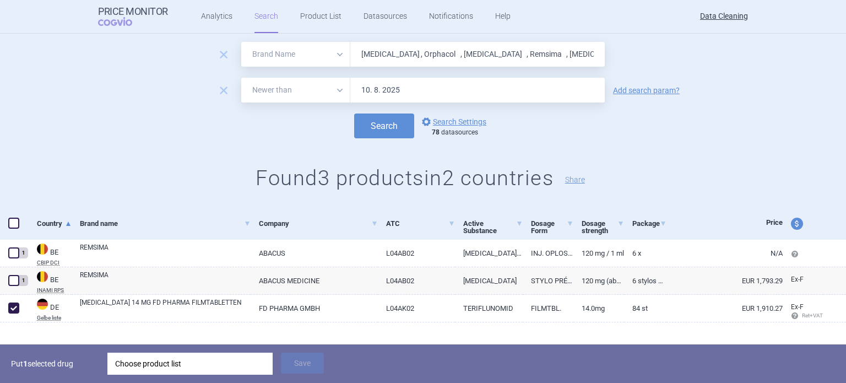
scroll to position [39, 0]
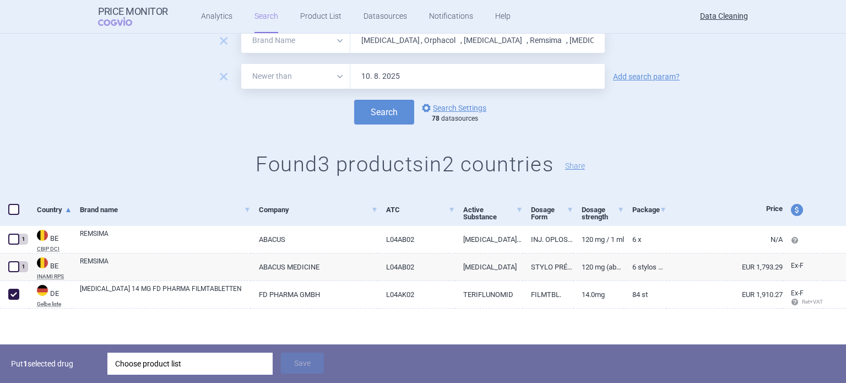
click at [173, 357] on div "Choose product list" at bounding box center [190, 363] width 150 height 22
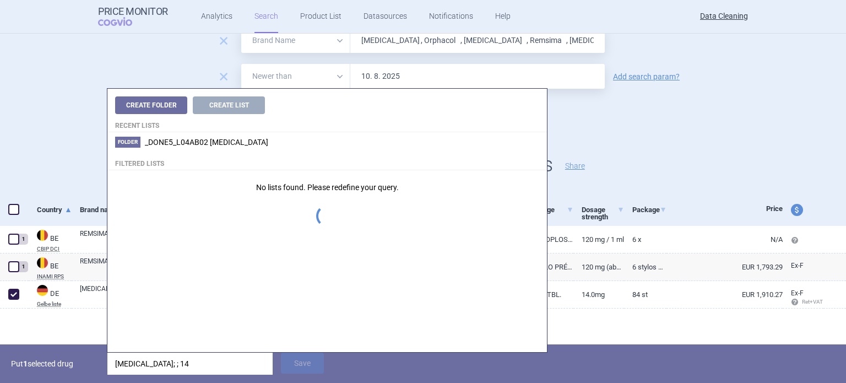
type input "[MEDICAL_DATA]; ; 14"
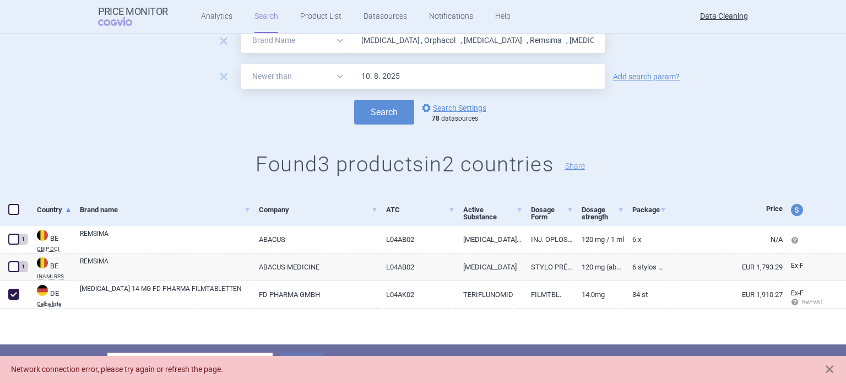
click at [728, 127] on div "remove All Brand Name ATC Company Active Substance Country Newer than Lemtrada …" at bounding box center [423, 105] width 846 height 177
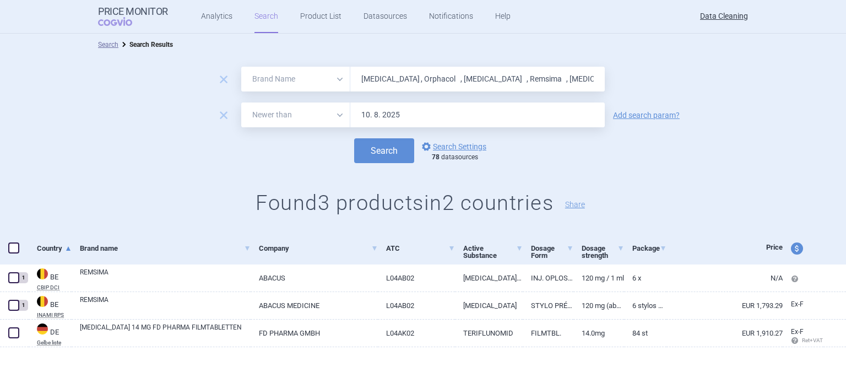
select select "brandName"
select select "newerThan"
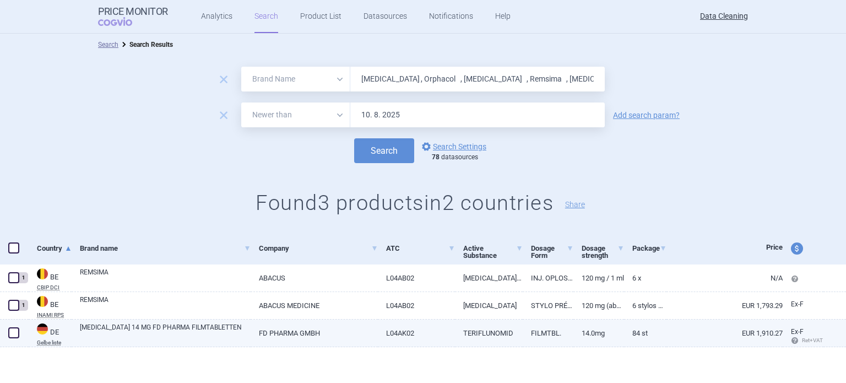
click at [9, 338] on span at bounding box center [14, 332] width 17 height 17
checkbox input "true"
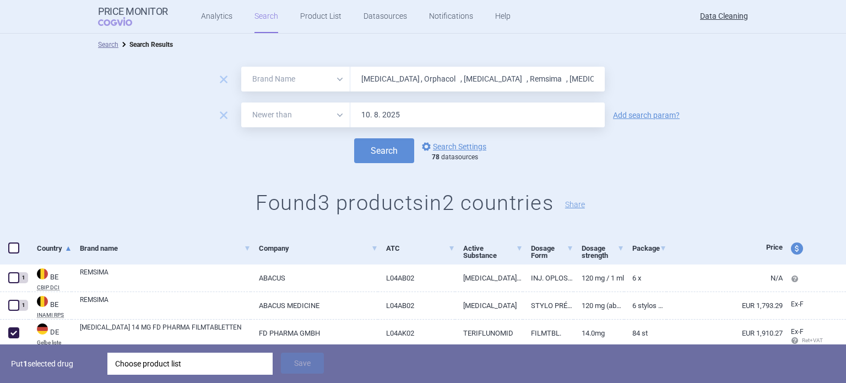
click at [211, 363] on div "Choose product list" at bounding box center [190, 363] width 150 height 22
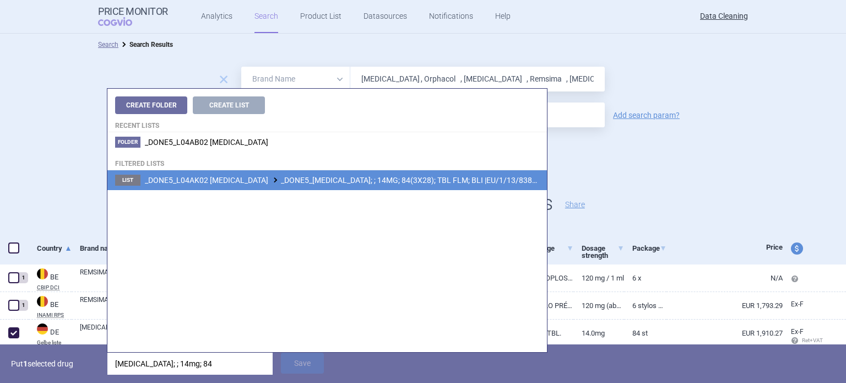
type input "[MEDICAL_DATA]; ; 14mg; 84"
click at [424, 175] on li "List _DONE5_L04AK02 [MEDICAL_DATA] _DONE5_[MEDICAL_DATA]; ; 14MG; 84(3X28); TBL…" at bounding box center [326, 180] width 439 height 20
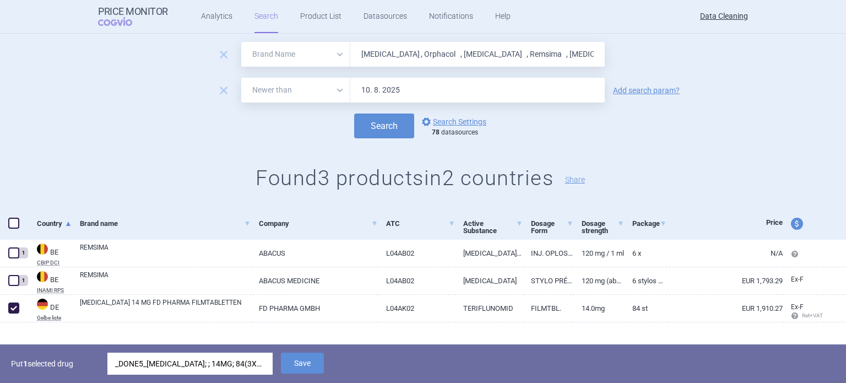
scroll to position [39, 0]
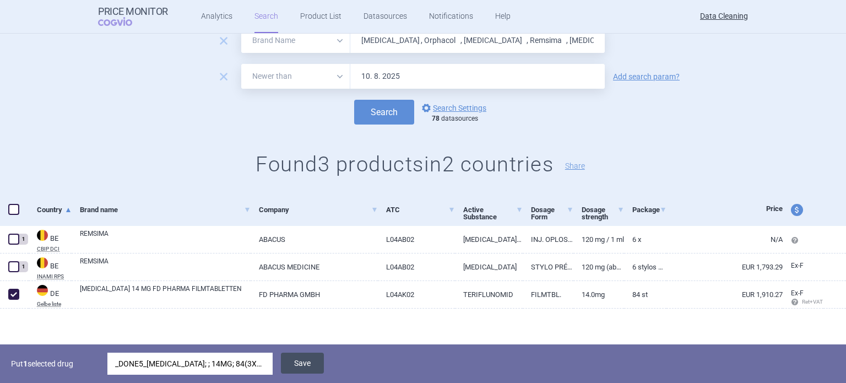
click at [296, 367] on button "Save" at bounding box center [302, 362] width 43 height 21
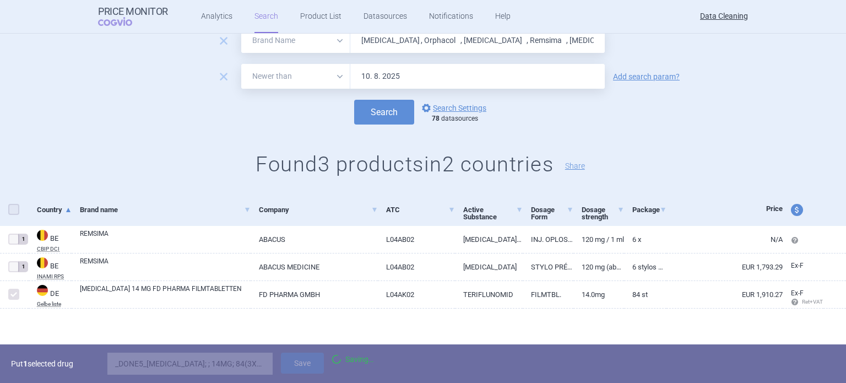
scroll to position [0, 0]
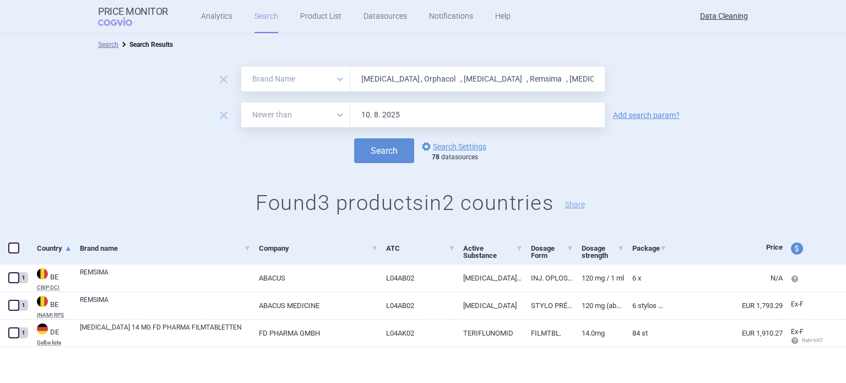
click at [530, 94] on form "remove All Brand Name ATC Company Active Substance Country Newer than [MEDICAL_…" at bounding box center [423, 115] width 846 height 96
click at [505, 84] on input "[MEDICAL_DATA] , Orphacol , [MEDICAL_DATA] , Remsima , [MEDICAL_DATA] , [MEDICA…" at bounding box center [477, 79] width 254 height 25
paste input "[MEDICAL_DATA]"
type input "[MEDICAL_DATA]"
click at [354, 138] on button "Search" at bounding box center [384, 150] width 60 height 25
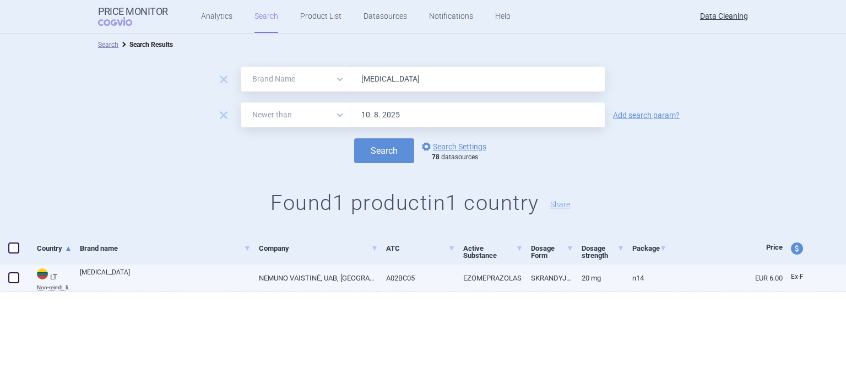
click at [203, 280] on link "[MEDICAL_DATA]" at bounding box center [165, 277] width 171 height 20
select select "EUR"
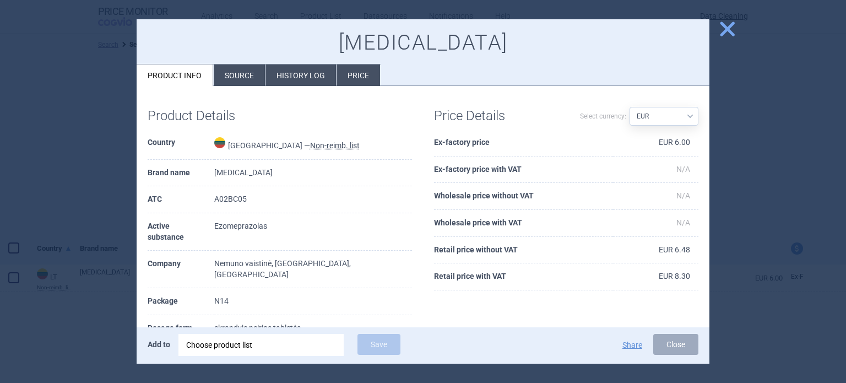
click at [242, 71] on li "Source" at bounding box center [239, 74] width 51 height 21
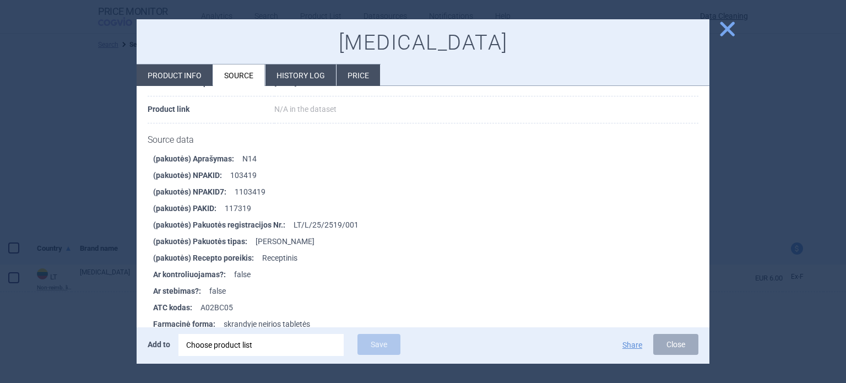
scroll to position [385, 0]
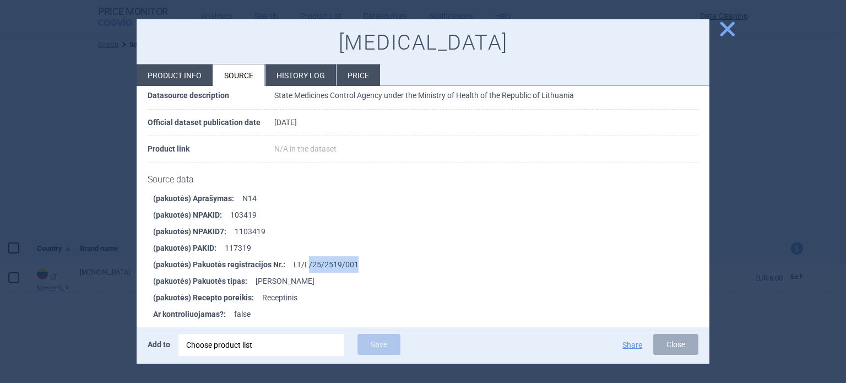
drag, startPoint x: 367, startPoint y: 252, endPoint x: 306, endPoint y: 257, distance: 61.3
click at [306, 257] on li "(pakuotės) Pakuotės registracijos Nr. : LT/L/25/2519/001" at bounding box center [431, 264] width 556 height 17
copy li "/25/2519/001"
click at [258, 350] on div "Choose product list" at bounding box center [261, 345] width 150 height 22
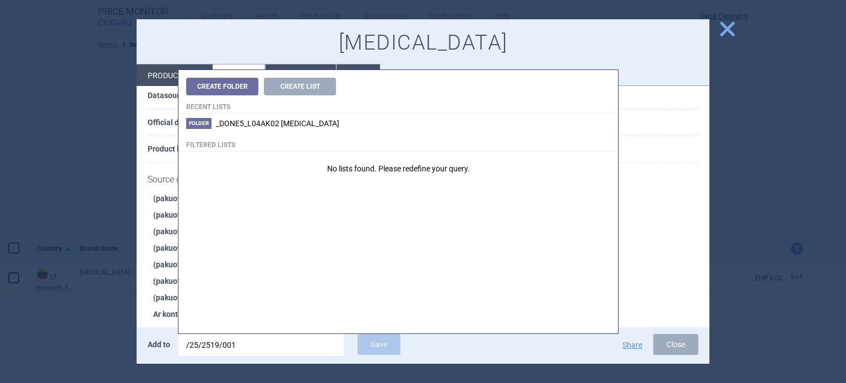
click at [73, 185] on div at bounding box center [423, 191] width 846 height 383
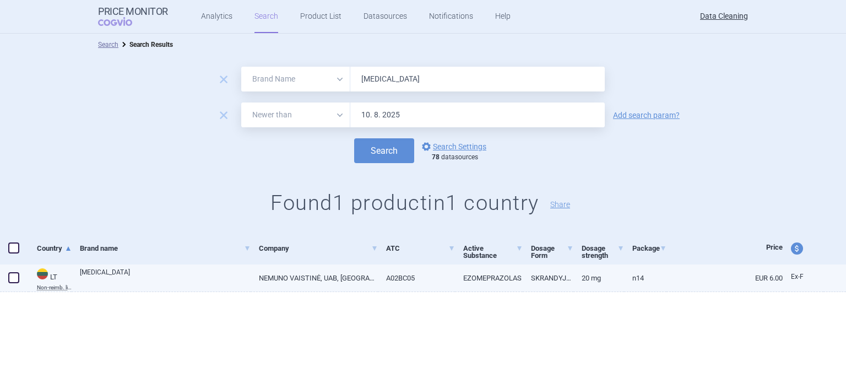
click at [15, 279] on span at bounding box center [13, 277] width 11 height 11
checkbox input "true"
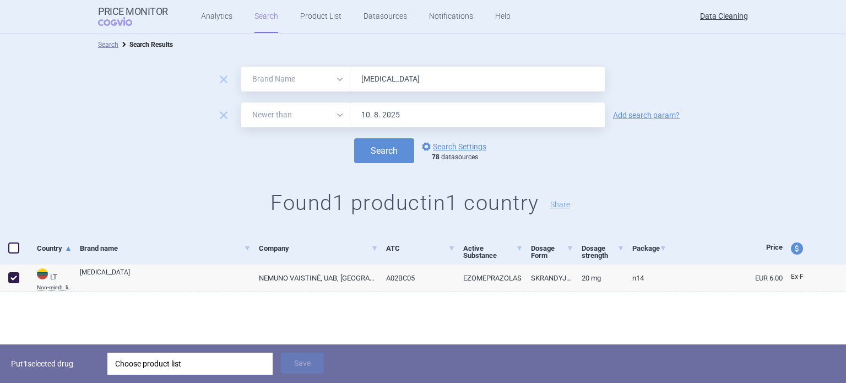
click at [249, 365] on div "Choose product list" at bounding box center [190, 363] width 150 height 22
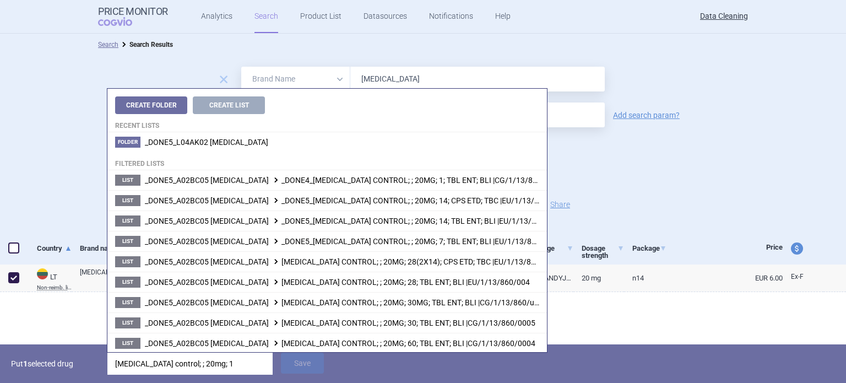
type input "[MEDICAL_DATA] control; ; 20mg; 14"
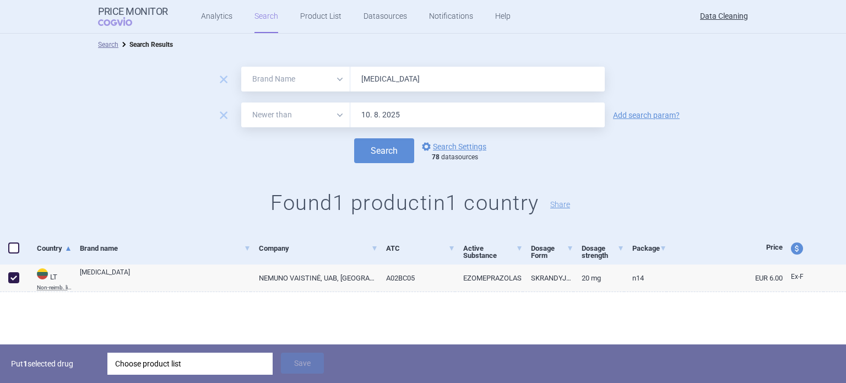
click at [55, 206] on h1 "Found 1 product in 1 country Share" at bounding box center [423, 202] width 846 height 25
click at [284, 281] on link "NEMUNO VAISTINĖ, UAB, [GEOGRAPHIC_DATA]" at bounding box center [313, 277] width 127 height 27
select select "EUR"
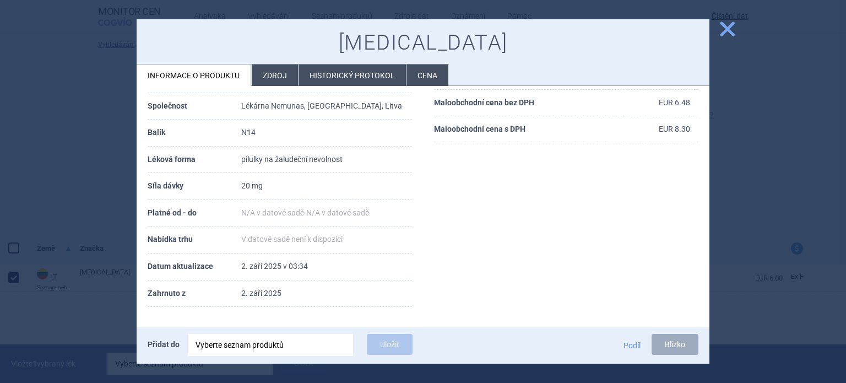
scroll to position [37, 0]
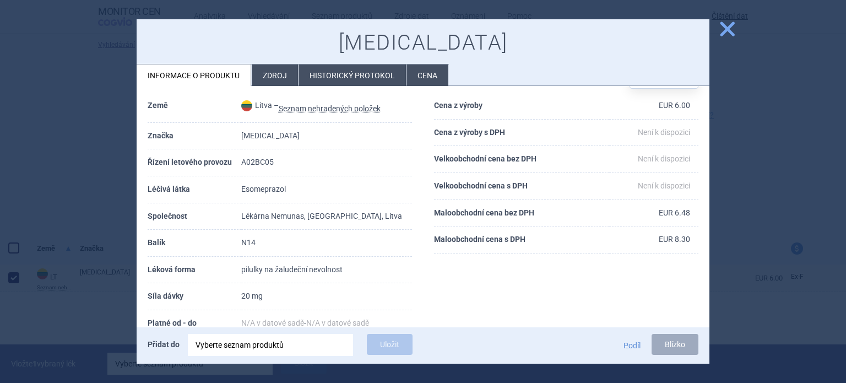
click at [277, 87] on div "Detaily produktu" at bounding box center [280, 76] width 264 height 32
click at [288, 68] on li "Zdroj" at bounding box center [275, 74] width 46 height 21
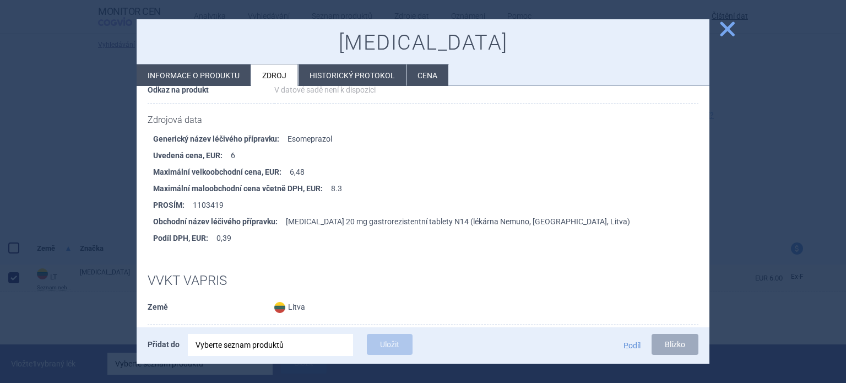
scroll to position [136, 0]
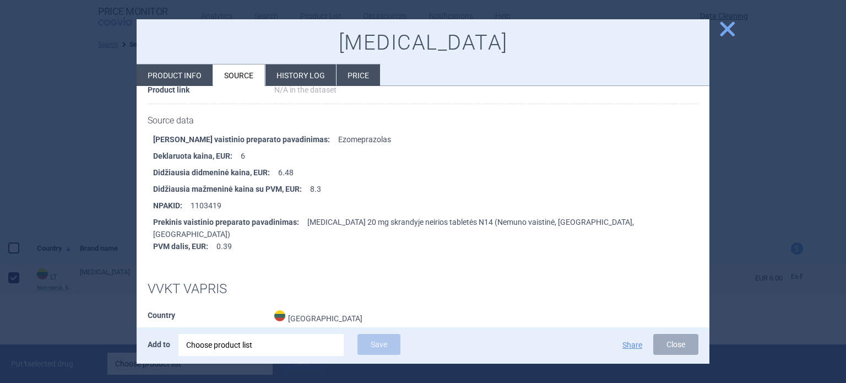
click at [0, 127] on div at bounding box center [423, 191] width 846 height 383
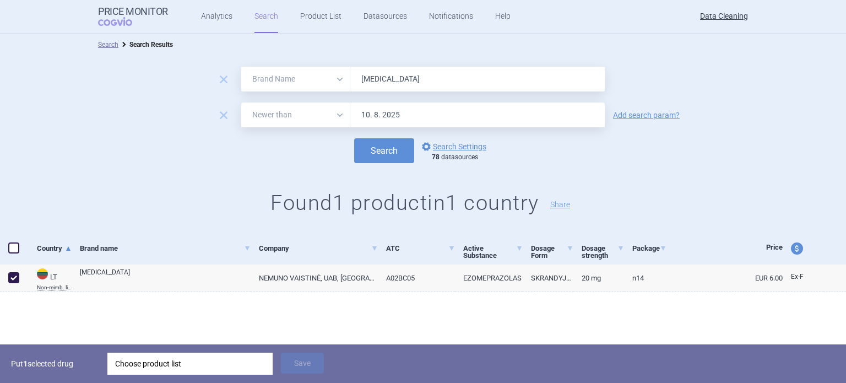
click at [200, 352] on div "Put 1 selected drug Choose product list Save" at bounding box center [423, 363] width 846 height 39
click at [201, 358] on div "Choose product list" at bounding box center [190, 363] width 150 height 22
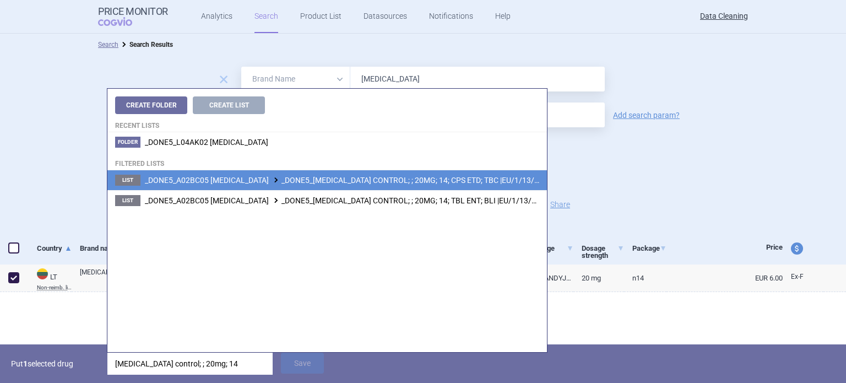
click at [466, 178] on span "_DONE5_A02BC05 [MEDICAL_DATA] _DONE5_[MEDICAL_DATA] CONTROL; ; 20MG; 14; CPS ET…" at bounding box center [354, 180] width 419 height 9
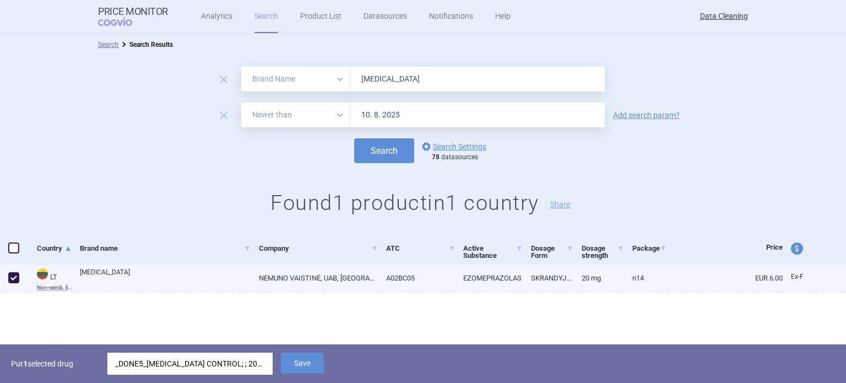
click at [280, 278] on link "NEMUNO VAISTINĖ, UAB, [GEOGRAPHIC_DATA]" at bounding box center [313, 277] width 127 height 27
select select "EUR"
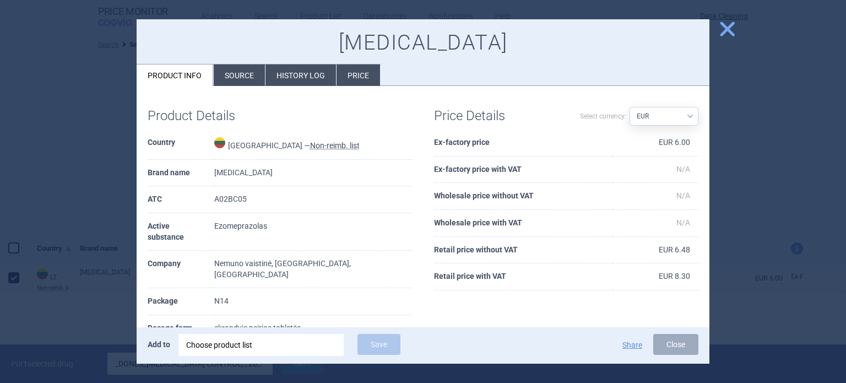
click at [247, 82] on li "Source" at bounding box center [239, 74] width 51 height 21
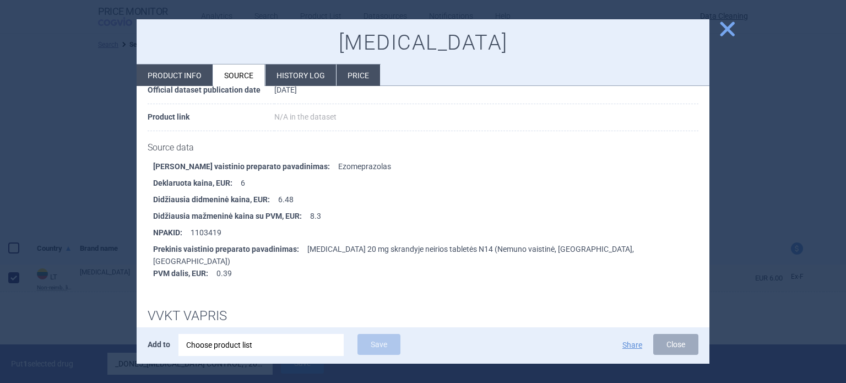
scroll to position [165, 0]
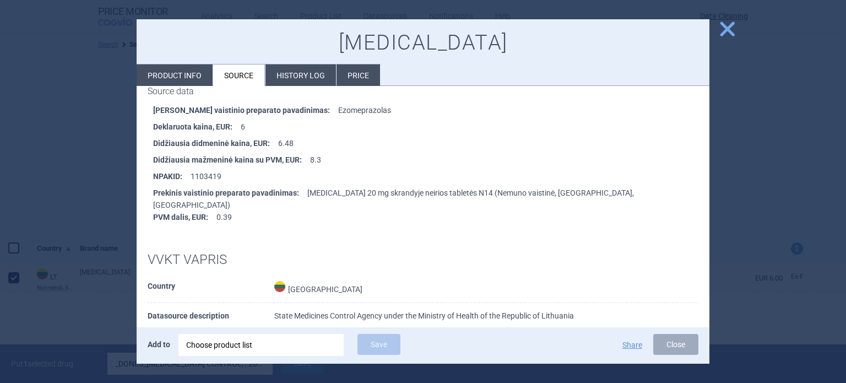
drag, startPoint x: 293, startPoint y: 186, endPoint x: 239, endPoint y: 203, distance: 56.4
click at [239, 209] on li "PVM dalis, EUR : 0.39" at bounding box center [431, 217] width 556 height 17
drag, startPoint x: 0, startPoint y: 149, endPoint x: 73, endPoint y: 252, distance: 125.6
click at [0, 149] on div at bounding box center [423, 191] width 846 height 383
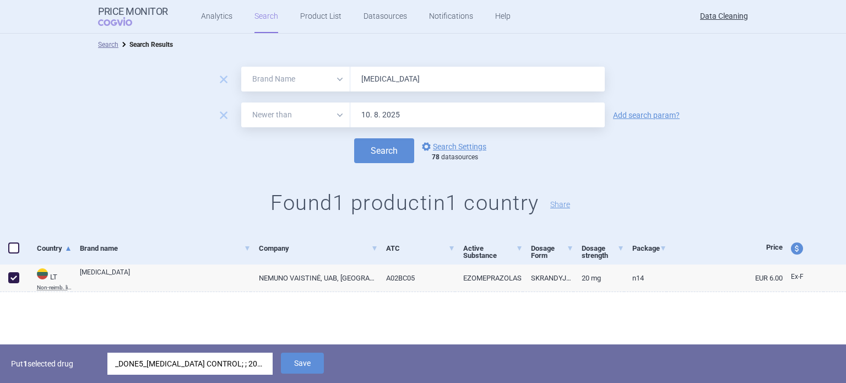
click at [165, 363] on div "_DONE5_[MEDICAL_DATA] CONTROL; ; 20MG; 14; CPS ETD; TBC |EU/1/13/860/003" at bounding box center [190, 363] width 150 height 22
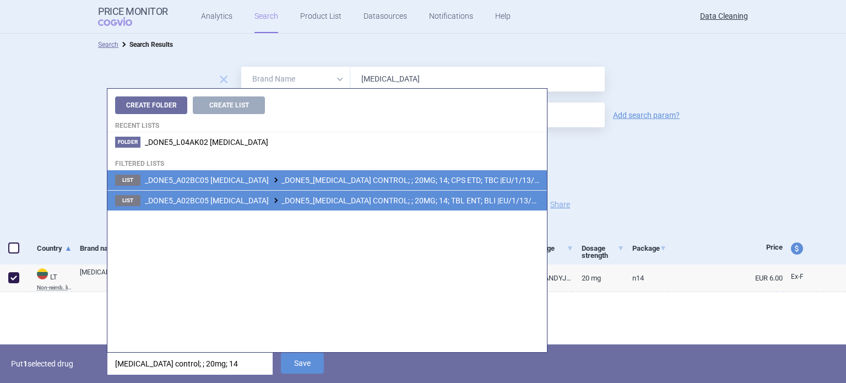
click at [413, 206] on li "List _DONE5_A02BC05 [MEDICAL_DATA] _DONE5_[MEDICAL_DATA] CONTROL; ; 20MG; 14; T…" at bounding box center [326, 200] width 439 height 20
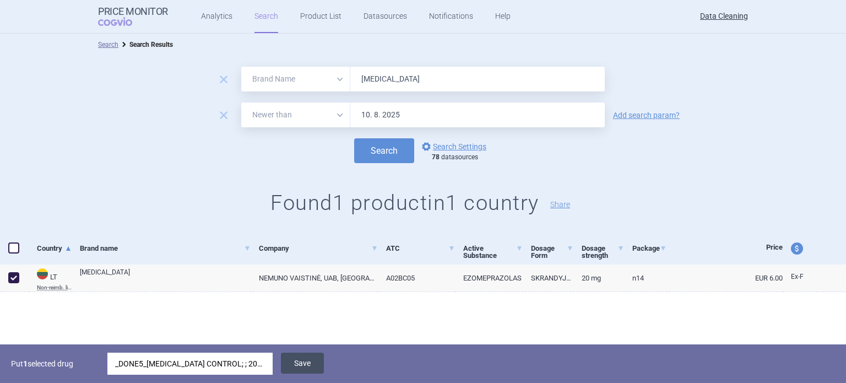
click at [318, 369] on button "Save" at bounding box center [302, 362] width 43 height 21
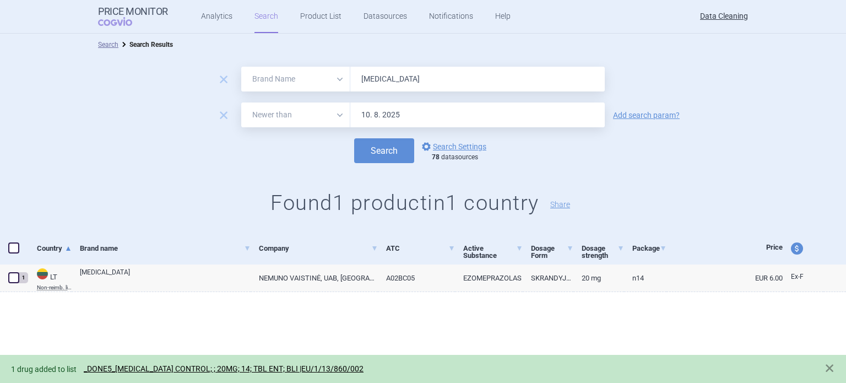
click at [429, 73] on input "[MEDICAL_DATA]" at bounding box center [477, 79] width 254 height 25
paste input "[MEDICAL_DATA] , [MEDICAL_DATA] , Voncento , Imnovid ,"
click at [354, 138] on button "Search" at bounding box center [384, 150] width 60 height 25
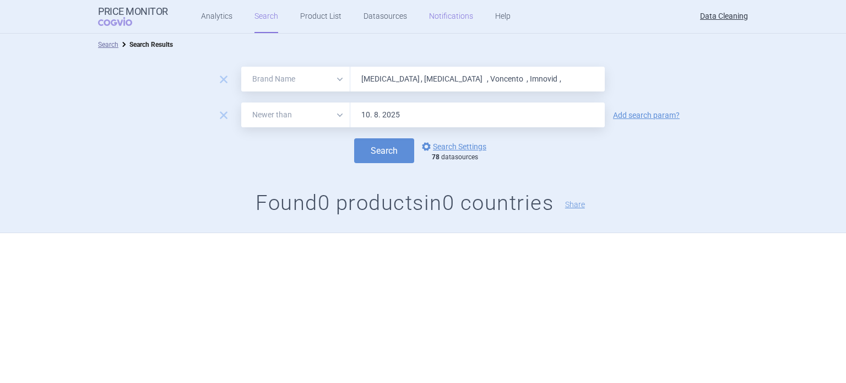
paste input "Pomalidomid"
type input "Pomalidomid"
click at [354, 138] on button "Search" at bounding box center [384, 150] width 60 height 25
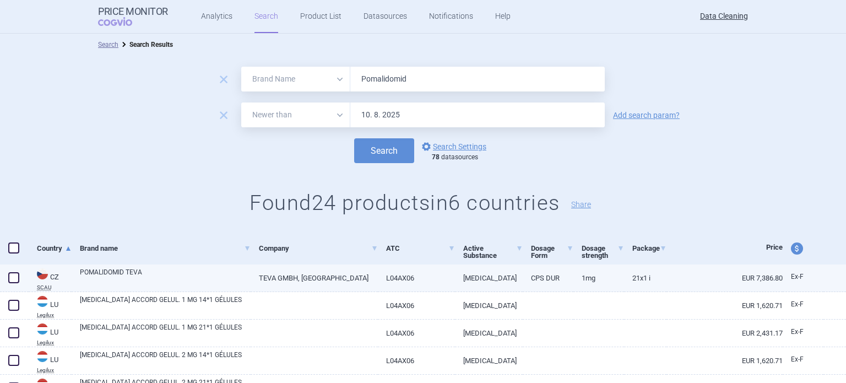
click at [348, 283] on link "TEVA GMBH, [GEOGRAPHIC_DATA]" at bounding box center [313, 277] width 127 height 27
select select "EUR"
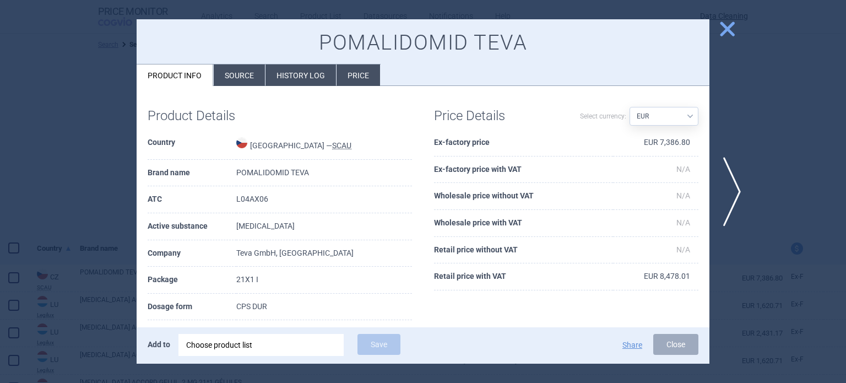
click at [232, 80] on li "Source" at bounding box center [239, 74] width 51 height 21
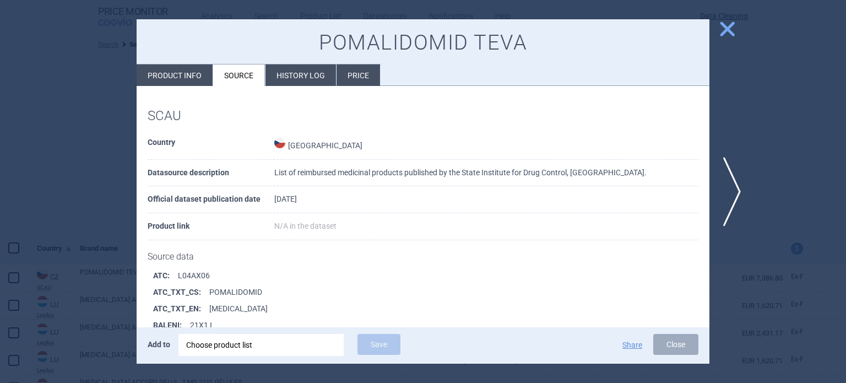
scroll to position [431, 0]
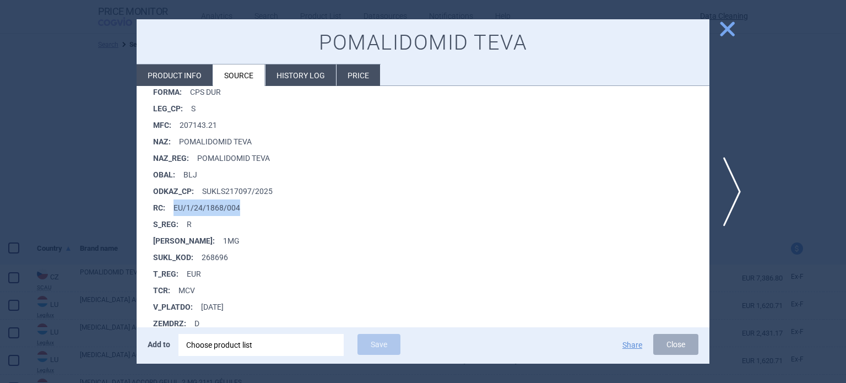
drag, startPoint x: 253, startPoint y: 209, endPoint x: 173, endPoint y: 206, distance: 80.4
click at [173, 206] on li "RC : EU/1/24/1868/004" at bounding box center [431, 207] width 556 height 17
copy li "EU/1/24/1868/004"
click at [273, 340] on div "Choose product list" at bounding box center [261, 345] width 150 height 22
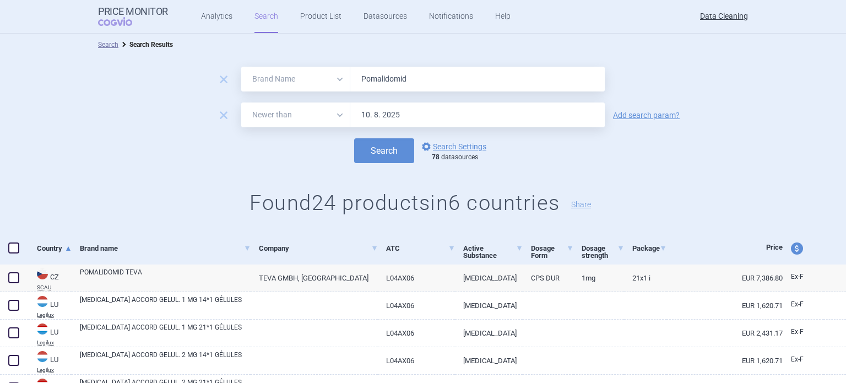
click at [619, 105] on div "remove All Brand Name ATC Company Active Substance Country Newer than 10. 8. 20…" at bounding box center [423, 114] width 846 height 25
click at [619, 113] on link "Add search param?" at bounding box center [646, 115] width 67 height 8
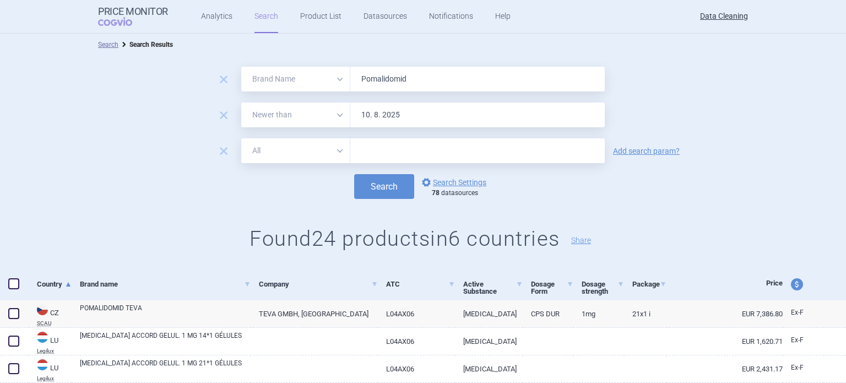
drag, startPoint x: 557, startPoint y: 136, endPoint x: 546, endPoint y: 141, distance: 12.6
click at [546, 140] on input "text" at bounding box center [477, 150] width 254 height 25
paste input "Celgene"
type input "Celgene"
click at [354, 174] on button "Search" at bounding box center [384, 186] width 60 height 25
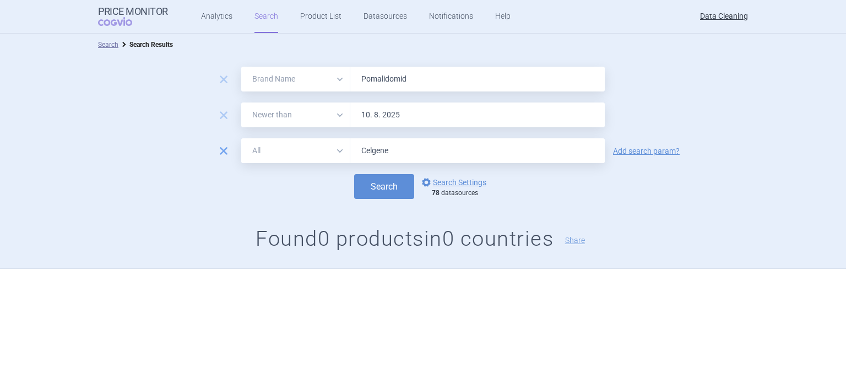
click at [225, 148] on span "remove" at bounding box center [223, 150] width 15 height 15
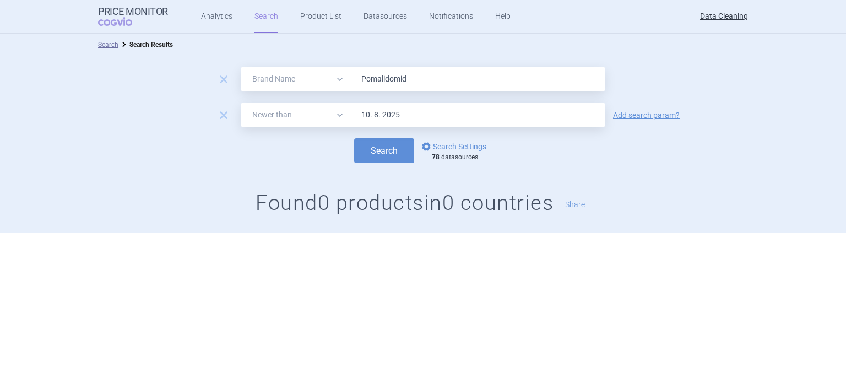
click at [465, 79] on input "Pomalidomid" at bounding box center [477, 79] width 254 height 25
paste input "yst , [MEDICAL_DATA] , Imvamun , Lojuxta , [MEDICAL_DATA] , Pheburan , [GEOGRAP…"
type input "[MEDICAL_DATA] , [MEDICAL_DATA] , Imvamun , Lojuxta , [MEDICAL_DATA] , [GEOGRAP…"
click at [354, 138] on button "Search" at bounding box center [384, 150] width 60 height 25
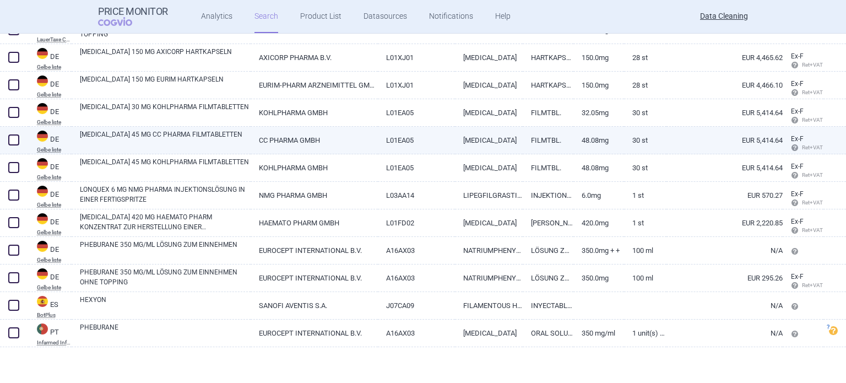
scroll to position [12, 0]
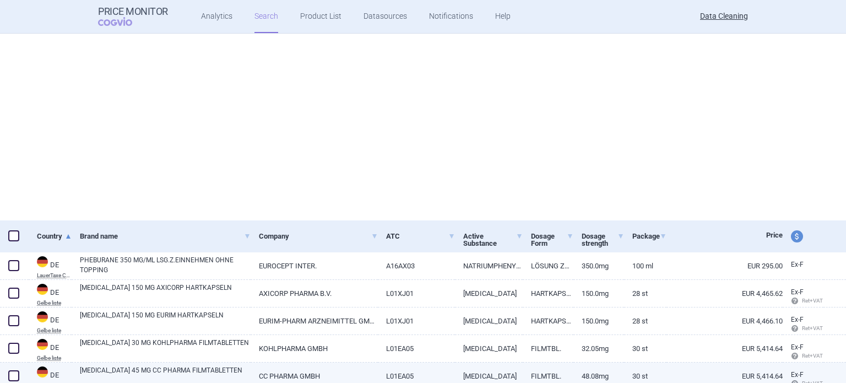
select select "brandName"
select select "newerThan"
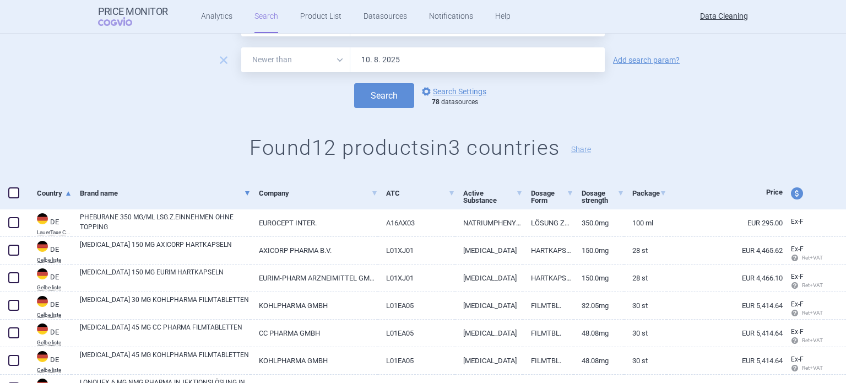
scroll to position [110, 0]
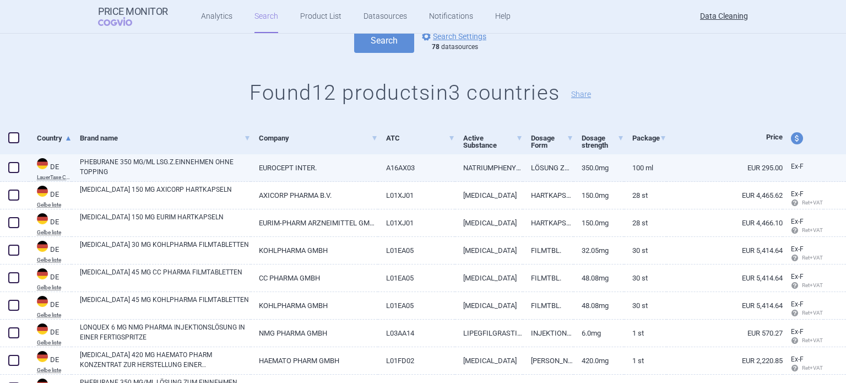
click at [10, 168] on span at bounding box center [13, 167] width 11 height 11
checkbox input "true"
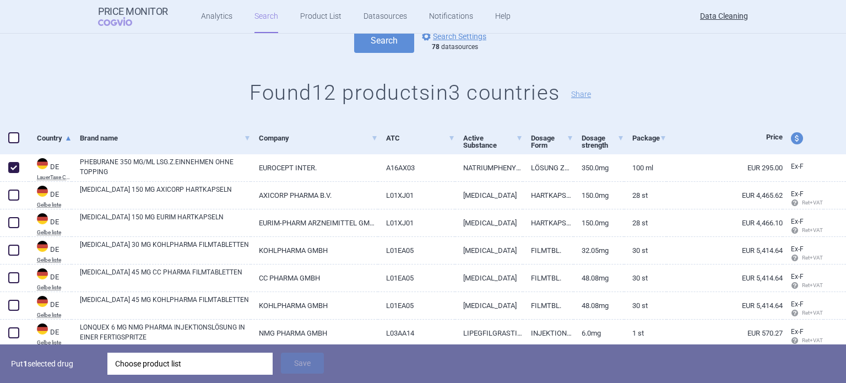
click at [168, 364] on div "Choose product list" at bounding box center [190, 363] width 150 height 22
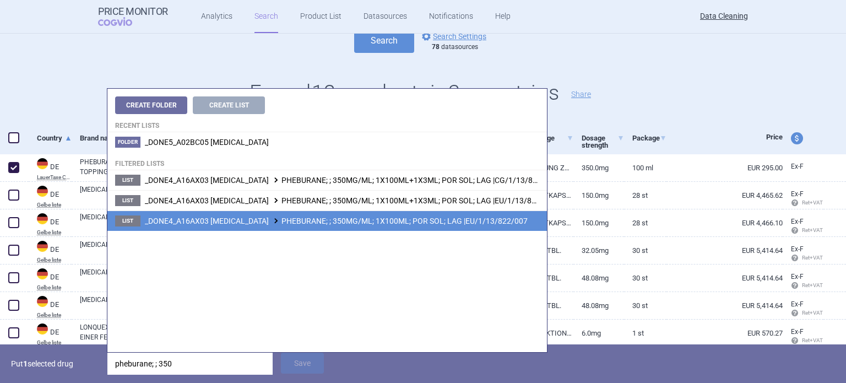
type input "pheburane; ; 350"
click at [427, 226] on li "List _DONE4_A16AX03 [MEDICAL_DATA] PHEBURANE; ; 350MG/ML; 1X100ML; POR SOL; LAG…" at bounding box center [326, 220] width 439 height 20
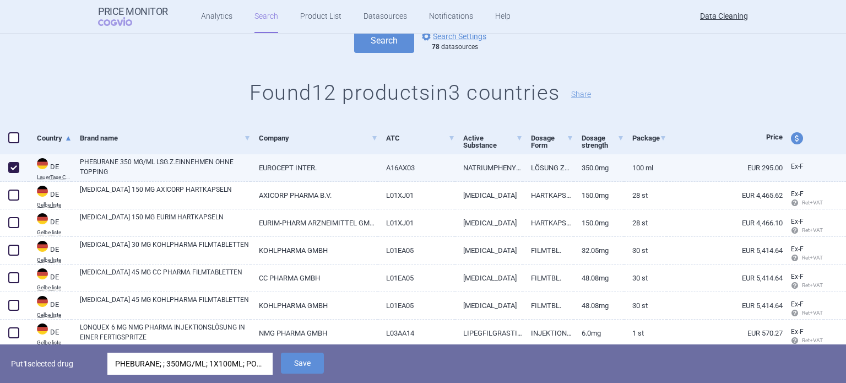
click at [309, 163] on link "EUROCEPT INTER." at bounding box center [313, 167] width 127 height 27
select select "EUR"
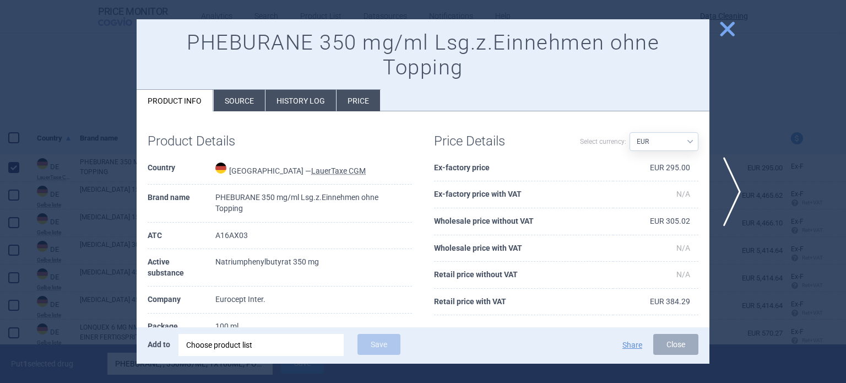
click at [94, 105] on div at bounding box center [423, 191] width 846 height 383
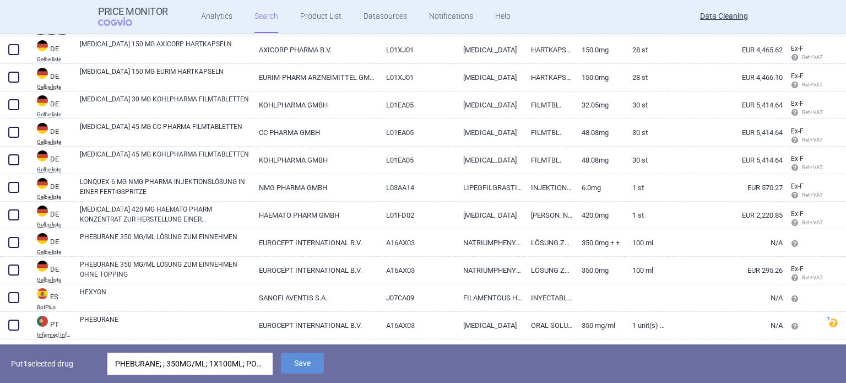
scroll to position [249, 0]
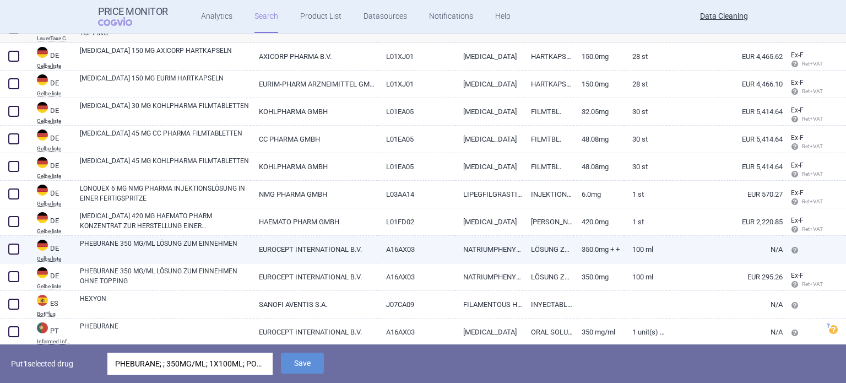
click at [189, 250] on link "PHEBURANE 350 MG/ML LÖSUNG ZUM EINNEHMEN" at bounding box center [165, 248] width 171 height 20
select select "EUR"
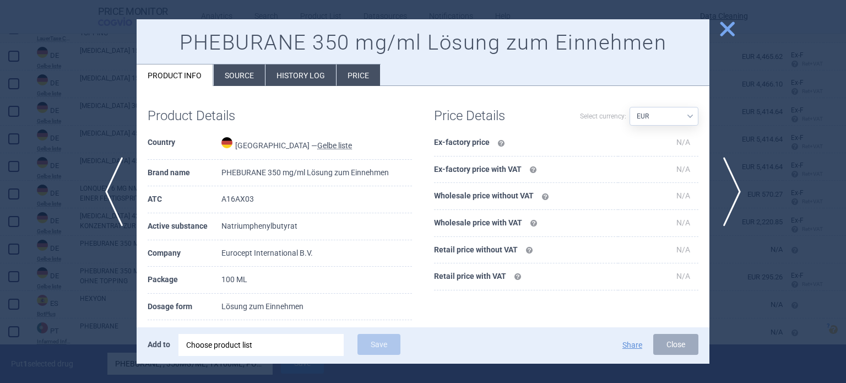
click at [0, 295] on div at bounding box center [423, 191] width 846 height 383
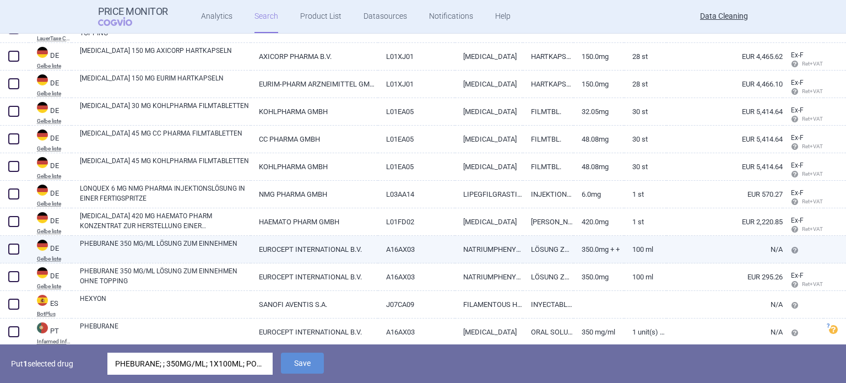
click at [16, 248] on span at bounding box center [13, 248] width 11 height 11
checkbox input "true"
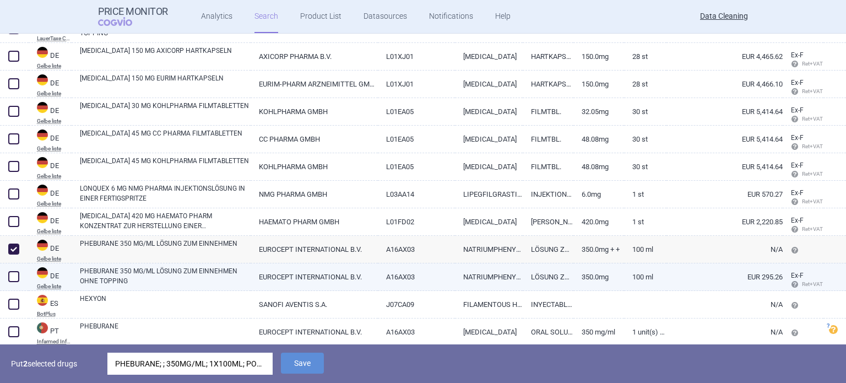
click at [15, 275] on span at bounding box center [13, 276] width 11 height 11
checkbox input "true"
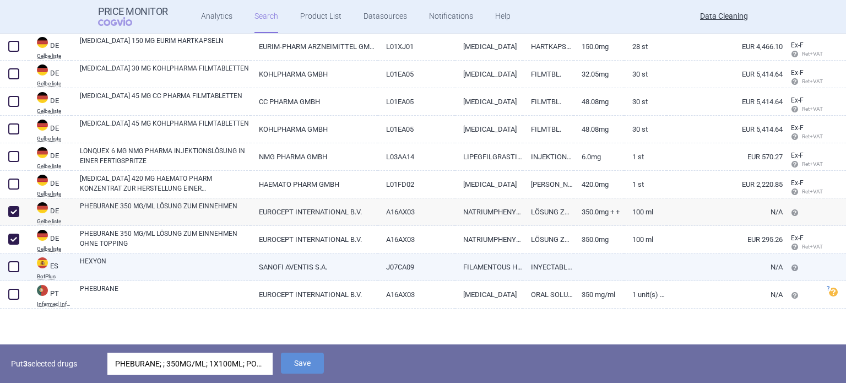
click at [97, 279] on div "HEXYON" at bounding box center [161, 267] width 179 height 28
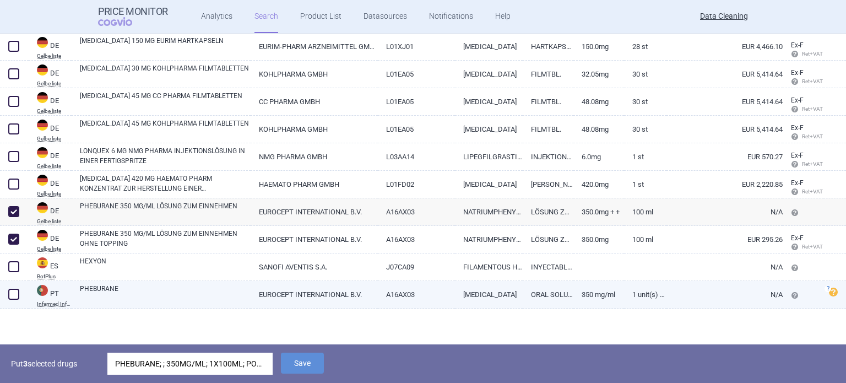
click at [127, 289] on link "PHEBURANE" at bounding box center [165, 294] width 171 height 20
select select "EUR"
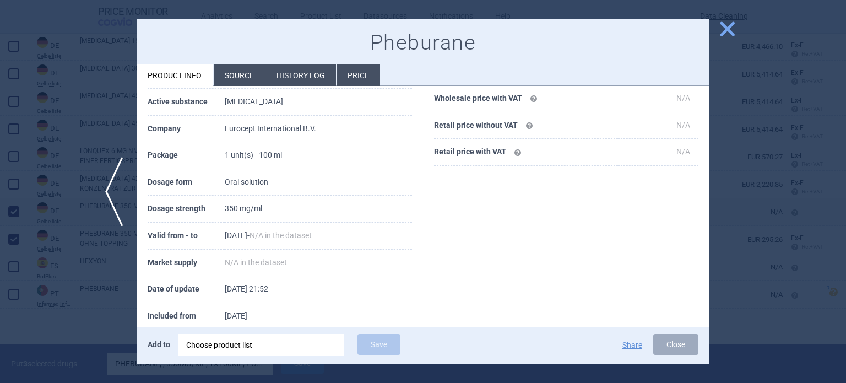
scroll to position [183, 0]
click at [29, 274] on div at bounding box center [423, 191] width 846 height 383
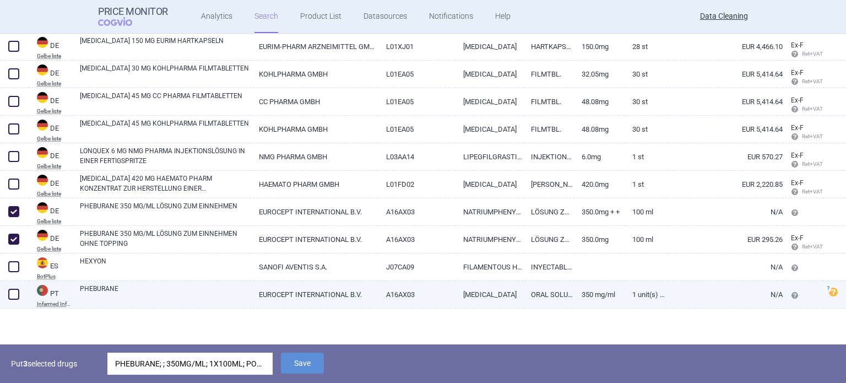
click at [17, 294] on span at bounding box center [13, 293] width 11 height 11
checkbox input "true"
click at [290, 359] on button "Save" at bounding box center [302, 362] width 43 height 21
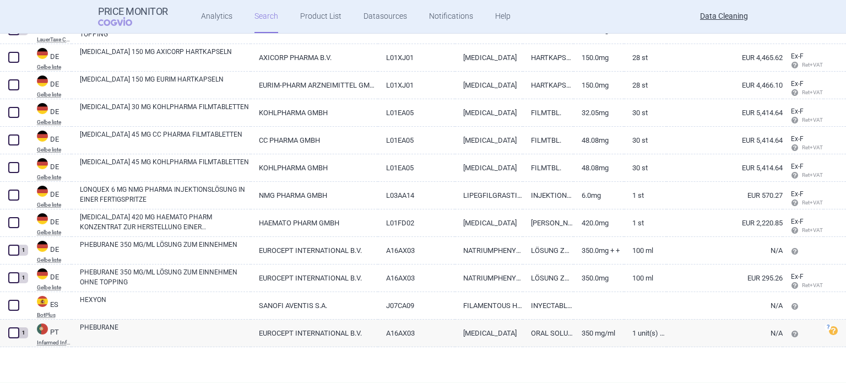
scroll to position [248, 0]
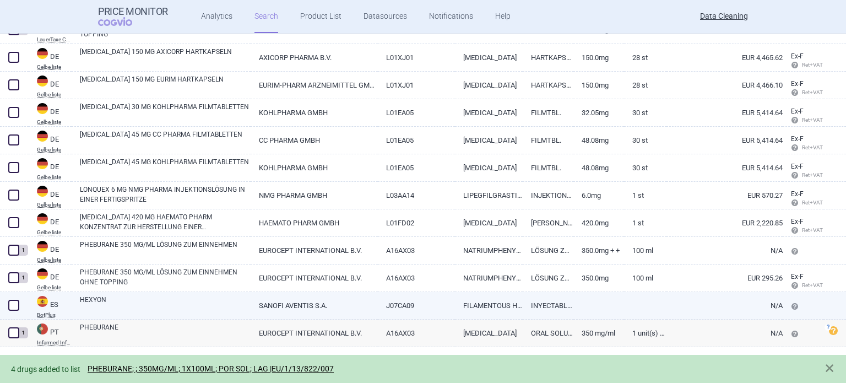
click at [88, 301] on link "HEXYON" at bounding box center [165, 305] width 171 height 20
select select "EUR"
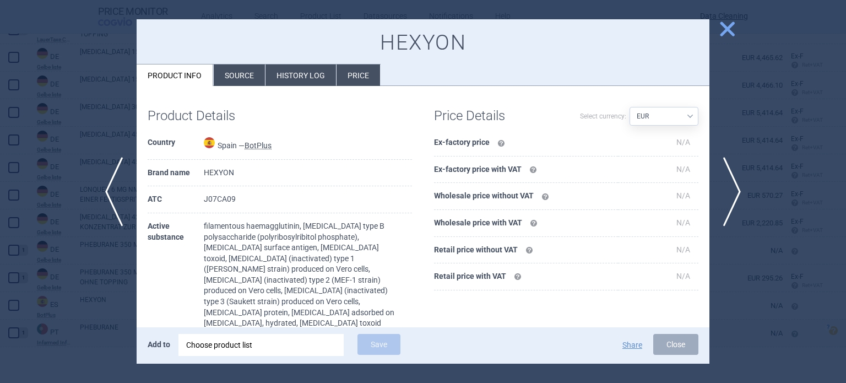
click at [231, 74] on li "Source" at bounding box center [239, 74] width 51 height 21
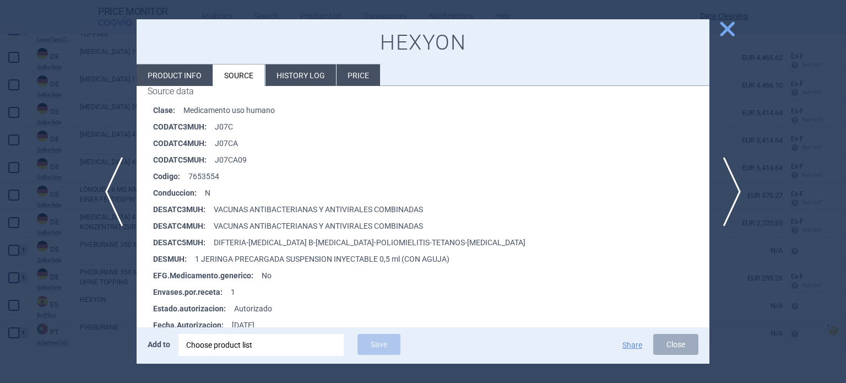
scroll to position [220, 0]
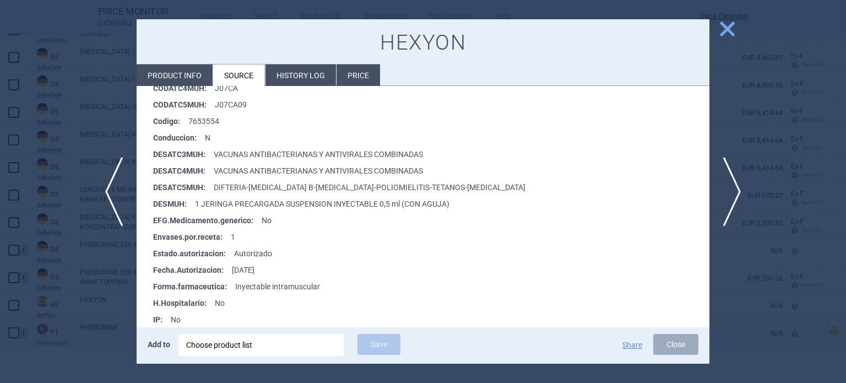
click at [288, 335] on div "Choose product list" at bounding box center [261, 345] width 150 height 22
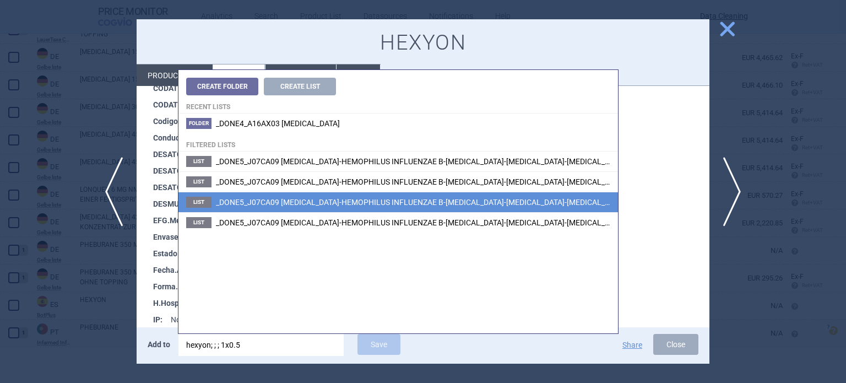
type input "hexyon; ; ; 1x0.5"
click at [535, 202] on span "_DONE5_J07CA09 [MEDICAL_DATA]-HEMOPHILUS INFLUENZAE B-[MEDICAL_DATA]-[MEDICAL_D…" at bounding box center [567, 202] width 703 height 9
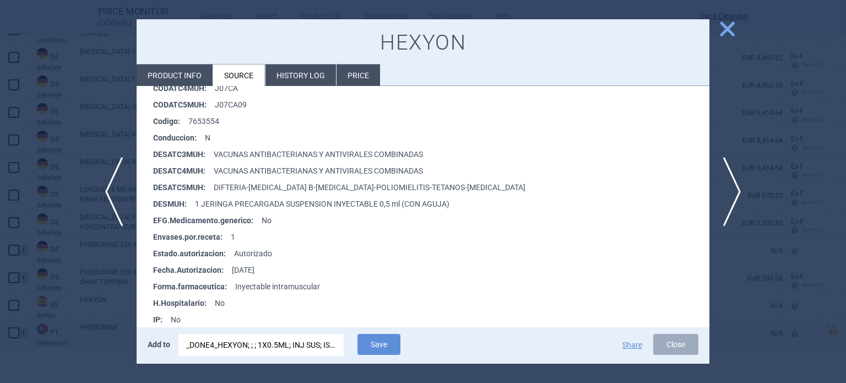
click at [242, 344] on div "_DONE4_HEXYON; ; ; 1X0.5ML; INJ SUS; ISP |EU/1/13/829/002" at bounding box center [261, 345] width 150 height 22
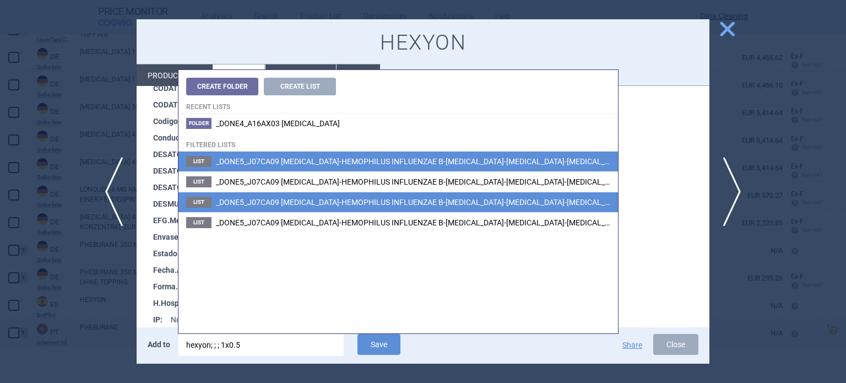
click at [582, 158] on span "_DONE5_J07CA09 [MEDICAL_DATA]-HEMOPHILUS INFLUENZAE B-[MEDICAL_DATA]-[MEDICAL_D…" at bounding box center [574, 161] width 717 height 9
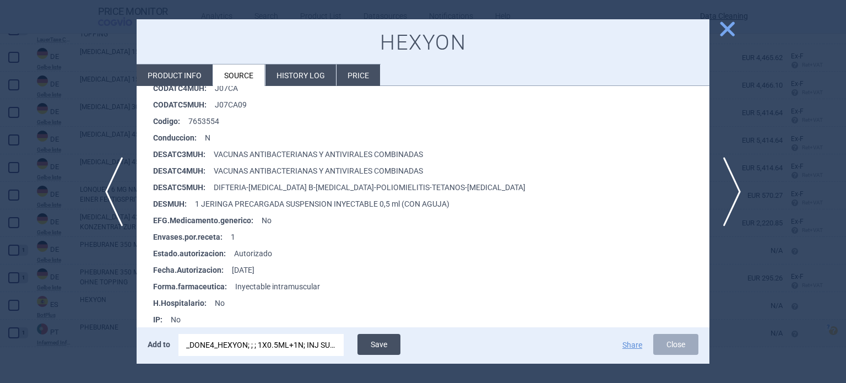
click at [383, 339] on button "Save" at bounding box center [378, 344] width 43 height 21
click at [0, 232] on div at bounding box center [423, 191] width 846 height 383
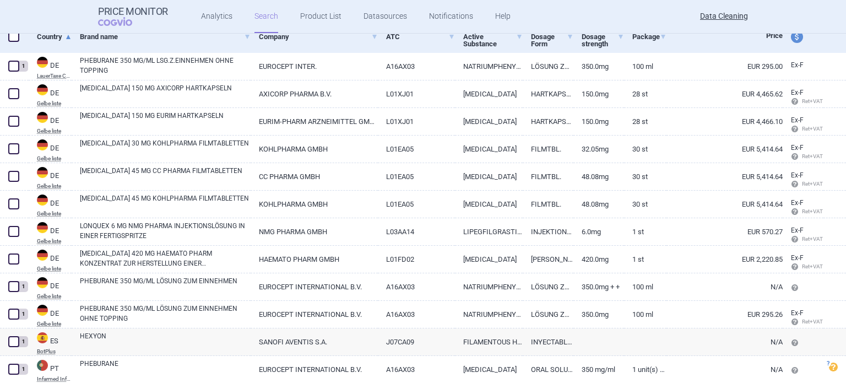
select select "brandName"
select select "newerThan"
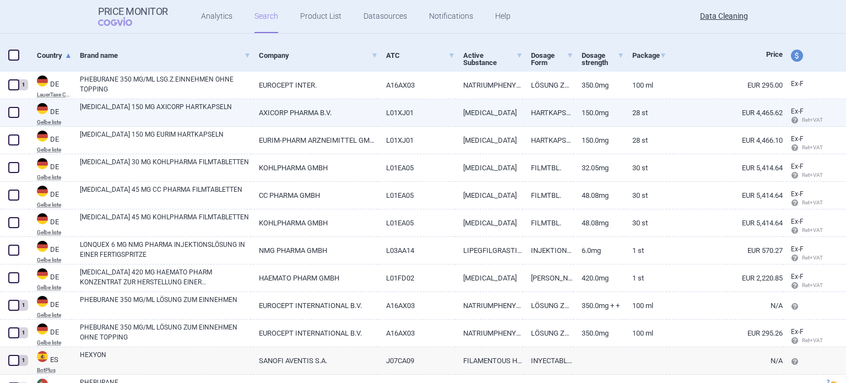
click at [14, 115] on span at bounding box center [13, 112] width 11 height 11
checkbox input "true"
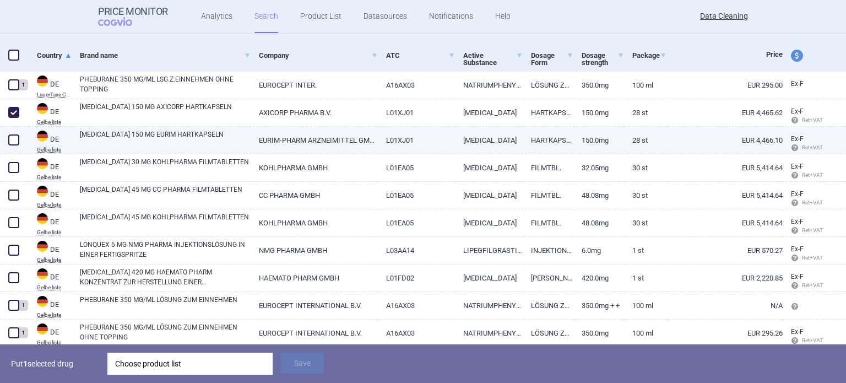
click at [9, 140] on span at bounding box center [13, 139] width 11 height 11
checkbox input "true"
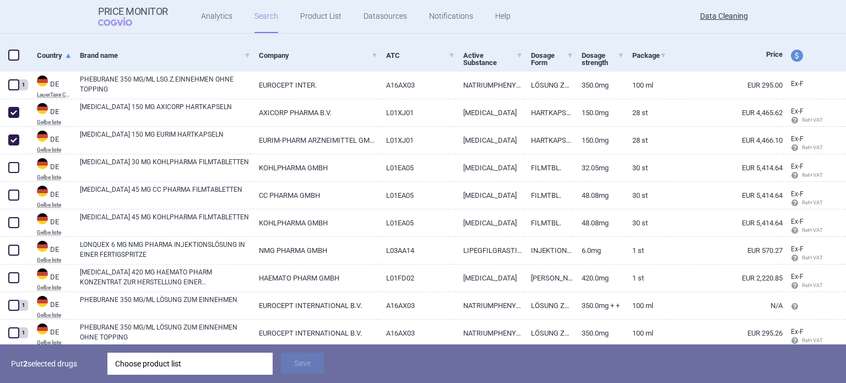
click at [205, 353] on div "Choose product list" at bounding box center [190, 363] width 150 height 22
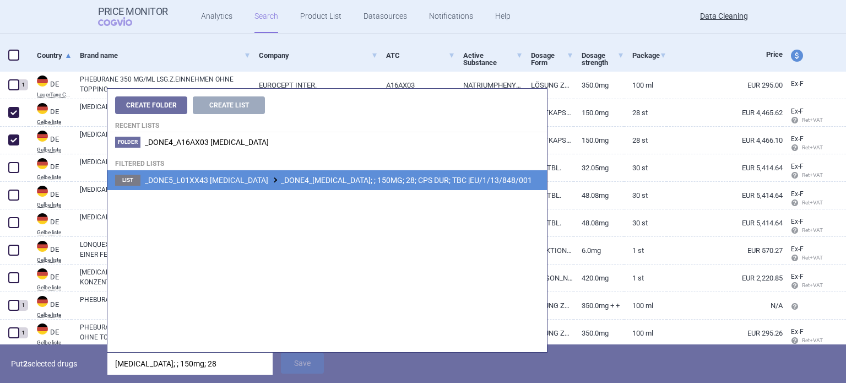
type input "[MEDICAL_DATA]; ; 150mg; 28"
click at [411, 184] on li "List _DONE5_L01XX43 [MEDICAL_DATA] _DONE4_[MEDICAL_DATA]; ; 150MG; 28; CPS DUR;…" at bounding box center [326, 180] width 439 height 20
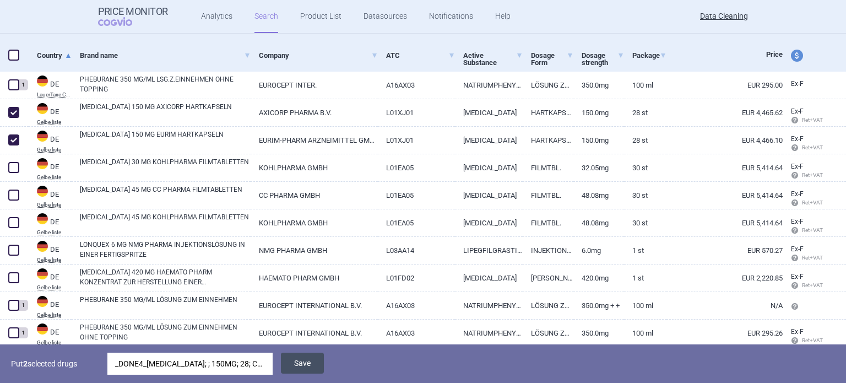
click at [321, 361] on button "Save" at bounding box center [302, 362] width 43 height 21
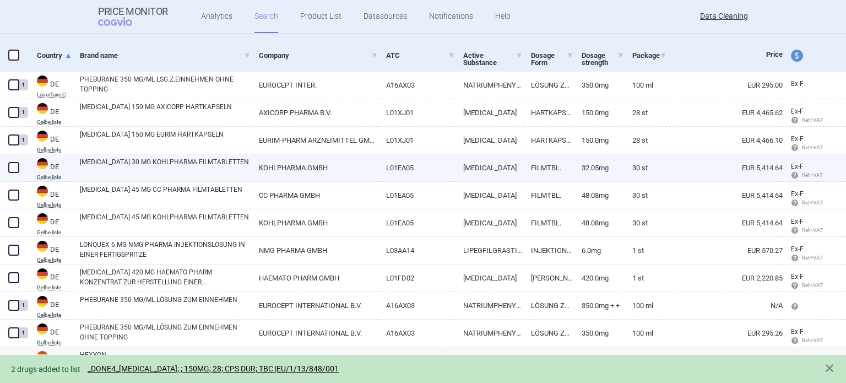
click at [15, 168] on span at bounding box center [13, 167] width 11 height 11
checkbox input "true"
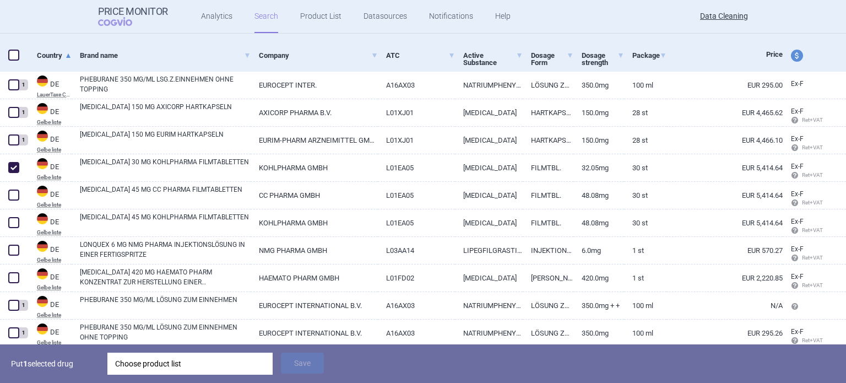
click at [160, 357] on div "Choose product list" at bounding box center [190, 363] width 150 height 22
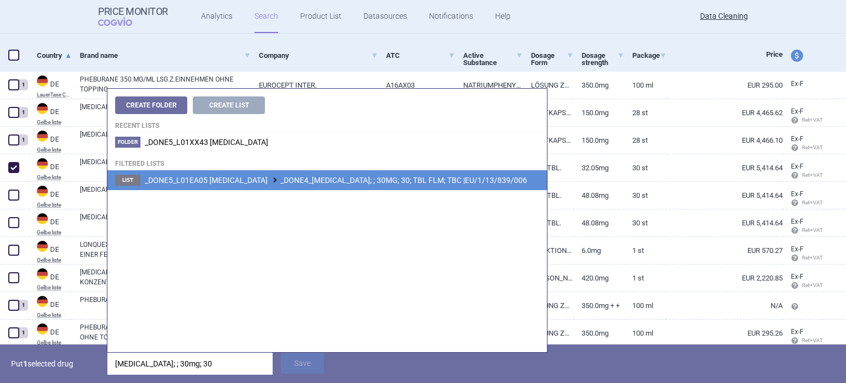
type input "[MEDICAL_DATA]; ; 30mg; 30"
click at [344, 183] on span "_DONE5_L01EA05 [MEDICAL_DATA] _DONE4_[MEDICAL_DATA]; ; 30MG; 30; TBL FLM; TBC |…" at bounding box center [336, 180] width 382 height 9
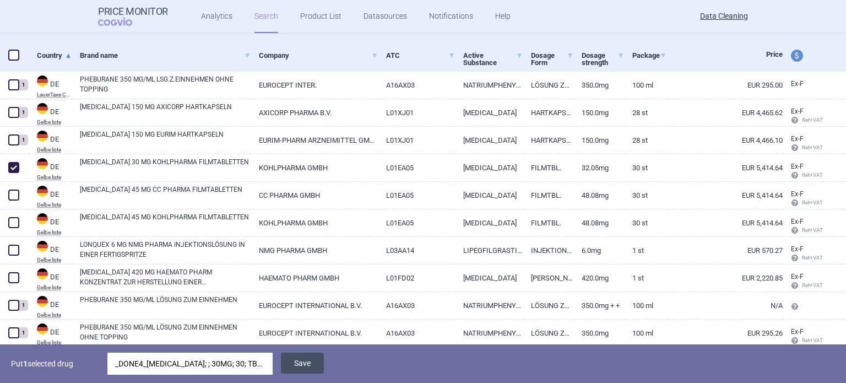
click at [298, 355] on button "Save" at bounding box center [302, 362] width 43 height 21
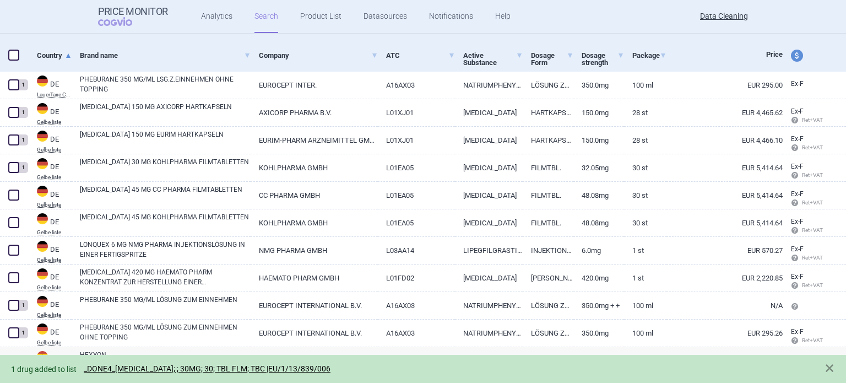
click at [13, 198] on span at bounding box center [13, 194] width 11 height 11
checkbox input "true"
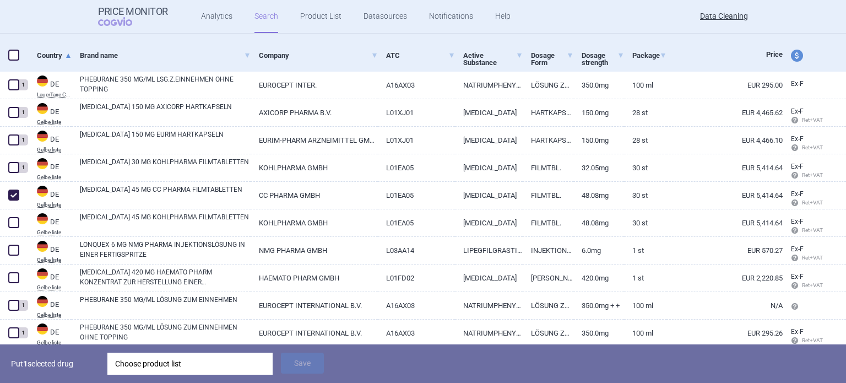
click at [228, 359] on div "Choose product list" at bounding box center [190, 363] width 150 height 22
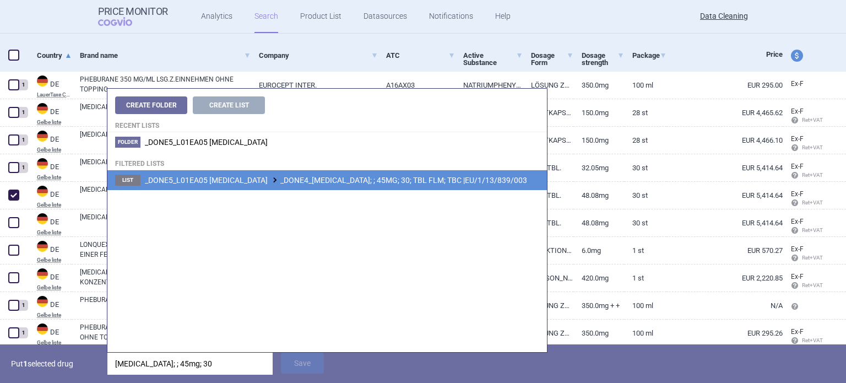
type input "[MEDICAL_DATA]; ; 45mg; 30"
click at [423, 182] on span "_DONE5_L01EA05 [MEDICAL_DATA] _DONE4_[MEDICAL_DATA]; ; 45MG; 30; TBL FLM; TBC |…" at bounding box center [336, 180] width 382 height 9
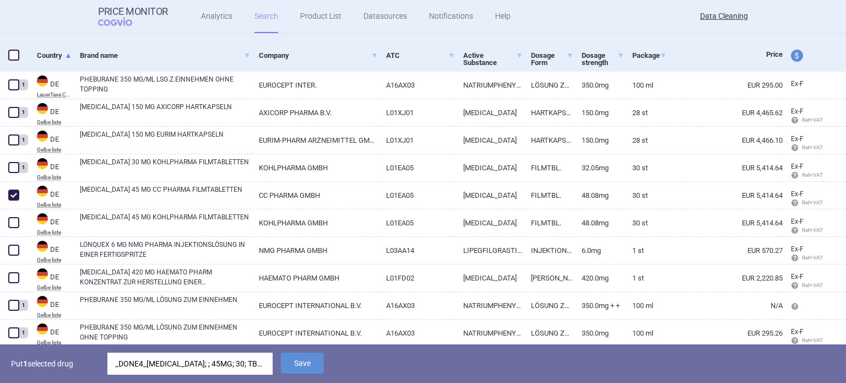
click at [310, 373] on span "Save" at bounding box center [302, 371] width 43 height 10
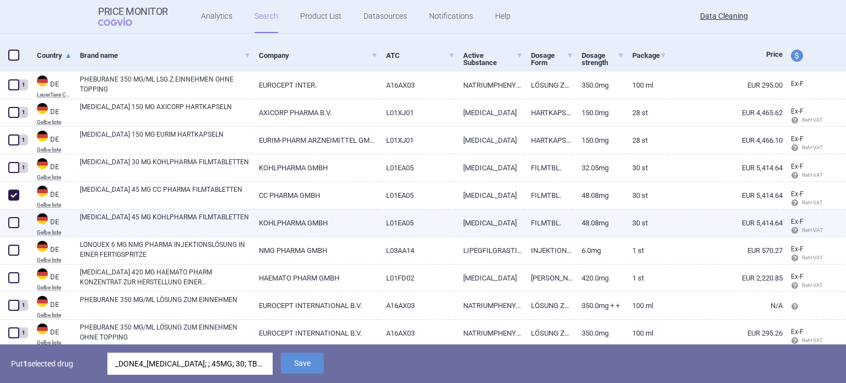
click at [10, 222] on span at bounding box center [13, 222] width 11 height 11
checkbox input "true"
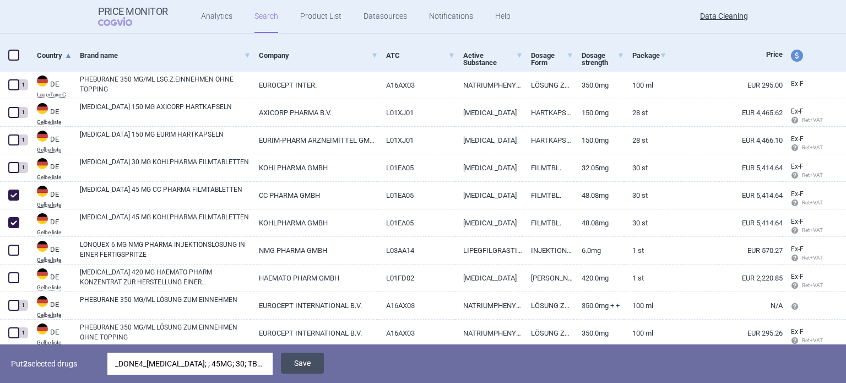
click at [322, 361] on button "Save" at bounding box center [302, 362] width 43 height 21
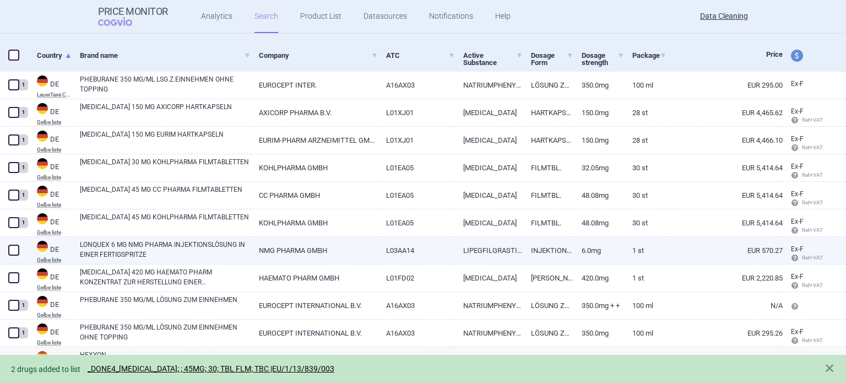
click at [9, 249] on span at bounding box center [13, 249] width 11 height 11
checkbox input "true"
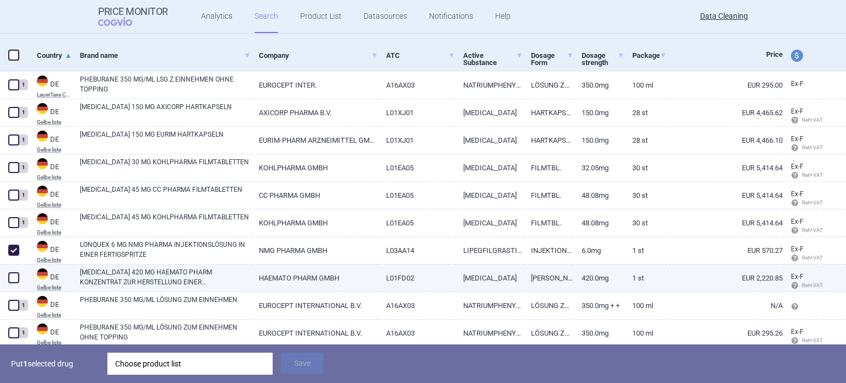
scroll to position [286, 0]
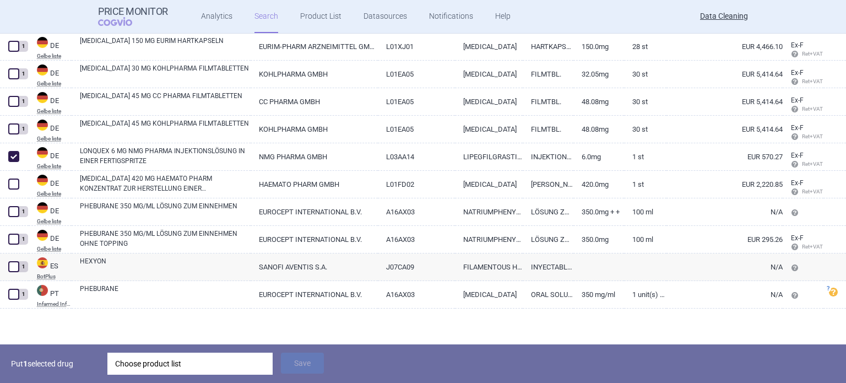
click at [163, 358] on div "Choose product list" at bounding box center [190, 363] width 150 height 22
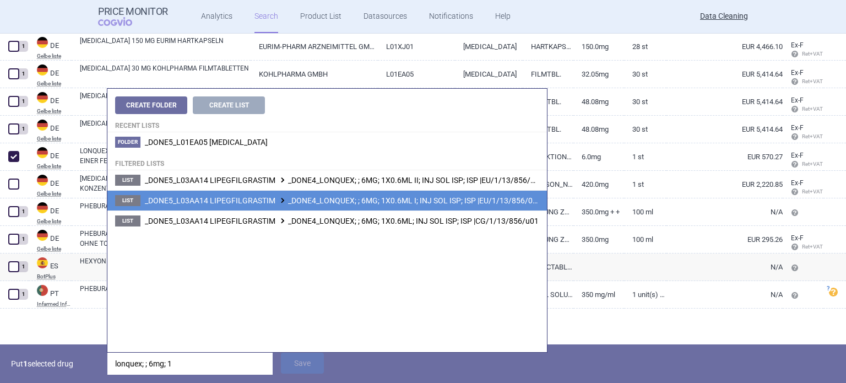
type input "lonquex; ; 6mg; 1"
click at [322, 204] on span "_DONE5_L03AA14 LIPEGFILGRASTIM _DONE4_LONQUEX; ; 6MG; 1X0.6ML I; INJ SOL ISP; I…" at bounding box center [343, 200] width 396 height 9
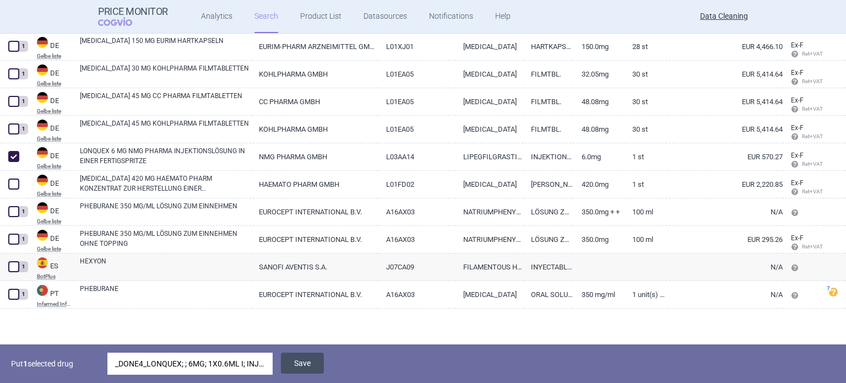
click at [304, 363] on button "Save" at bounding box center [302, 362] width 43 height 21
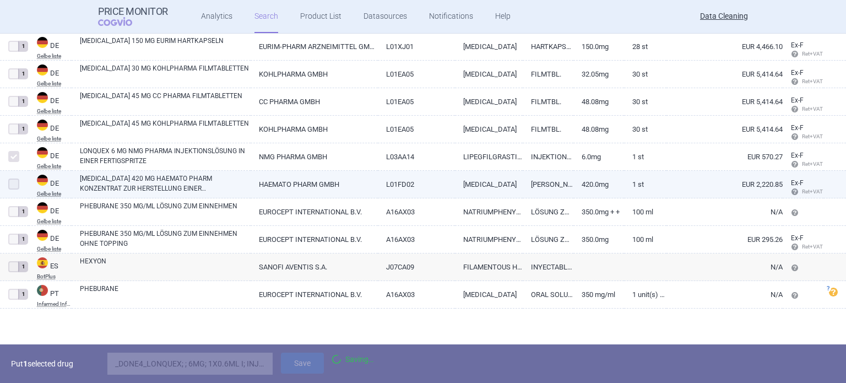
scroll to position [248, 0]
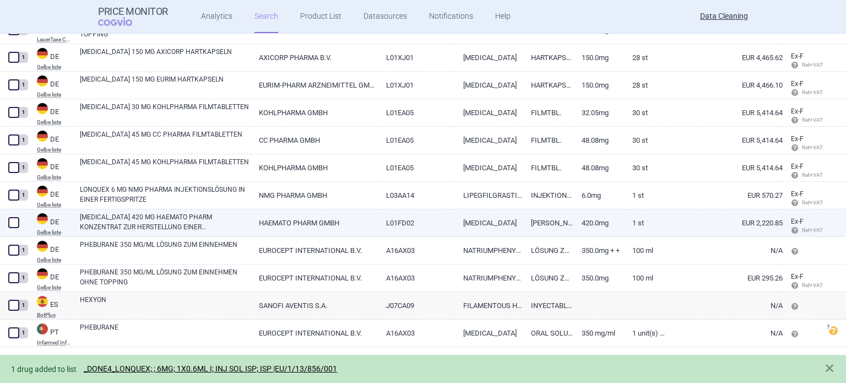
click at [15, 220] on span at bounding box center [13, 222] width 11 height 11
checkbox input "true"
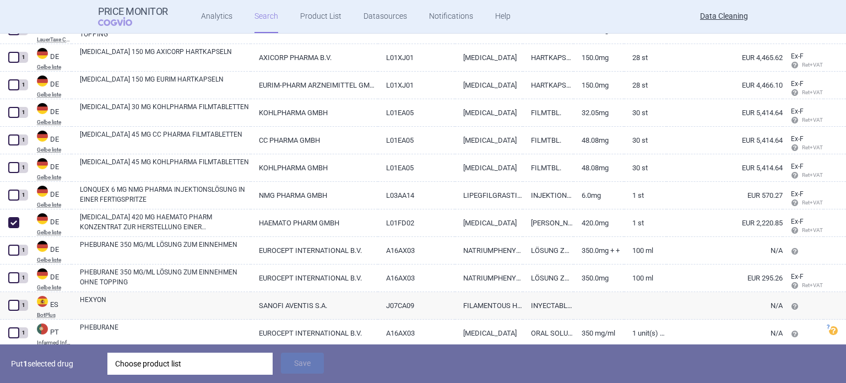
click at [244, 368] on div "Choose product list" at bounding box center [190, 363] width 150 height 22
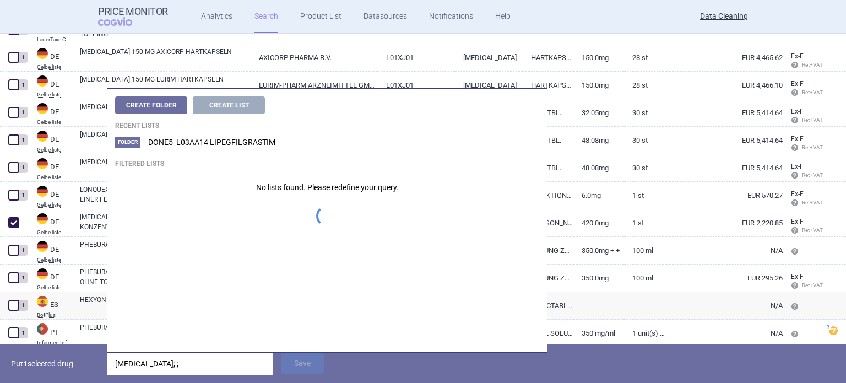
type input "[MEDICAL_DATA]; ;"
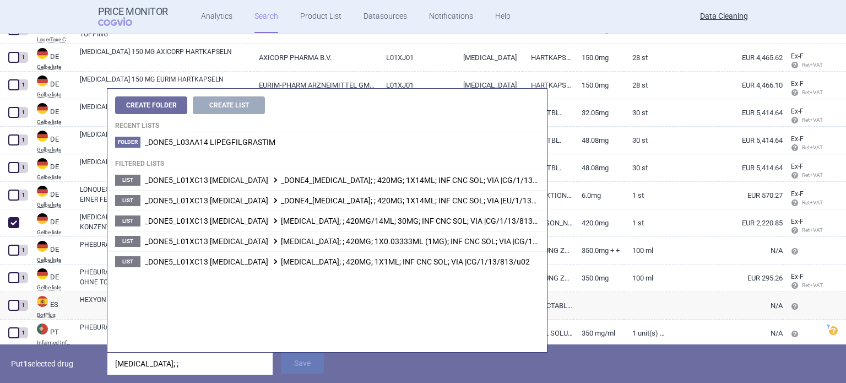
click at [63, 368] on p "Put 1 selected drug" at bounding box center [55, 363] width 88 height 22
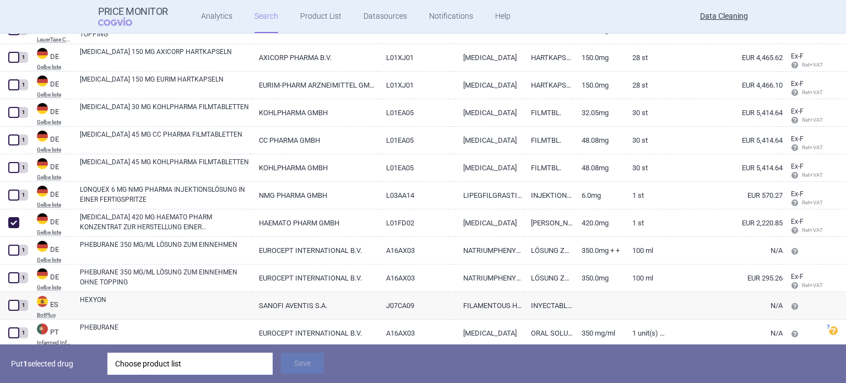
click at [148, 352] on div "Choose product list" at bounding box center [190, 363] width 150 height 22
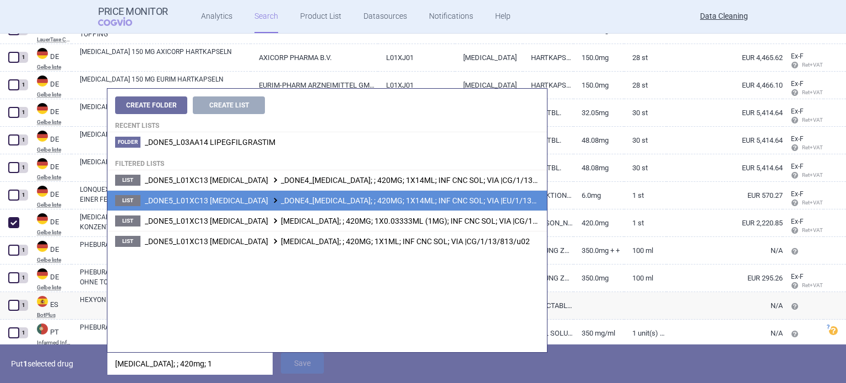
type input "[MEDICAL_DATA]; ; 420mg; 1"
click at [397, 203] on span "_DONE5_L01XC13 [MEDICAL_DATA] _DONE4_[MEDICAL_DATA]; ; 420MG; 1X14ML; INF CNC S…" at bounding box center [354, 200] width 419 height 9
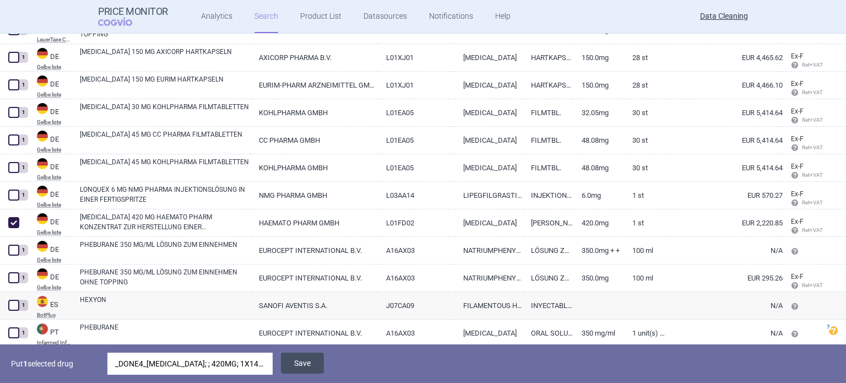
click at [296, 367] on button "Save" at bounding box center [302, 362] width 43 height 21
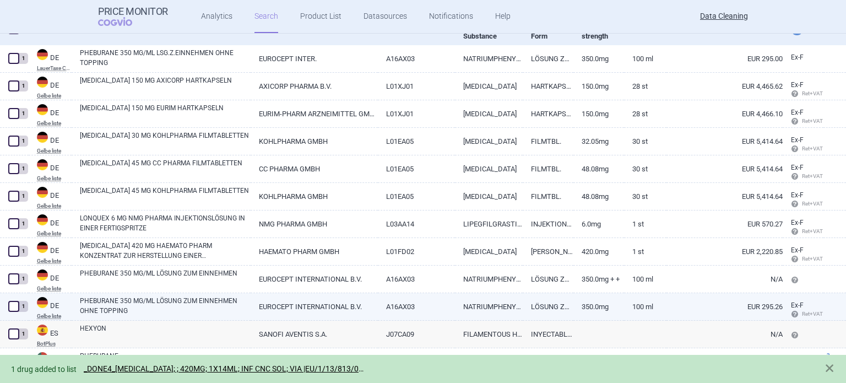
select select "brandName"
select select "newerThan"
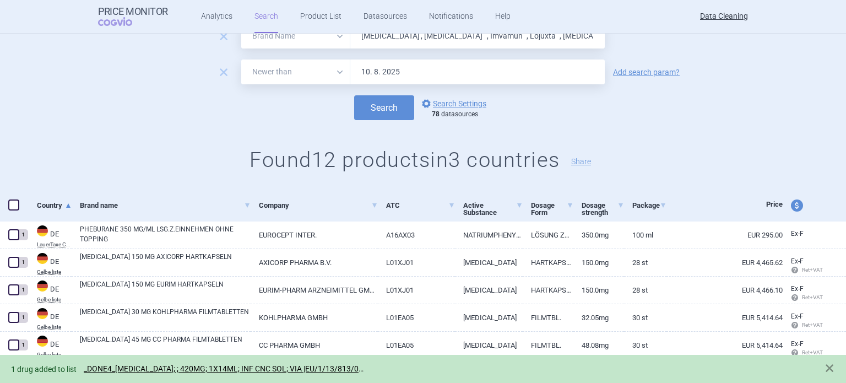
scroll to position [0, 0]
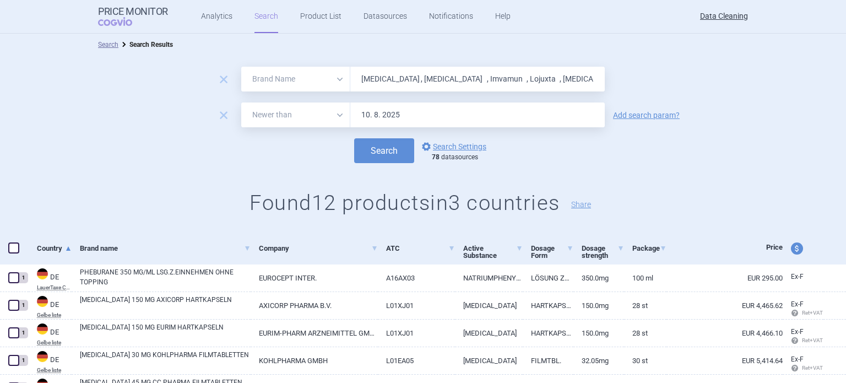
click at [456, 70] on input "[MEDICAL_DATA] , [MEDICAL_DATA] , Imvamun , Lojuxta , [MEDICAL_DATA] , [GEOGRAP…" at bounding box center [477, 79] width 254 height 25
paste input "Memantin"
click at [354, 138] on button "Search" at bounding box center [384, 150] width 60 height 25
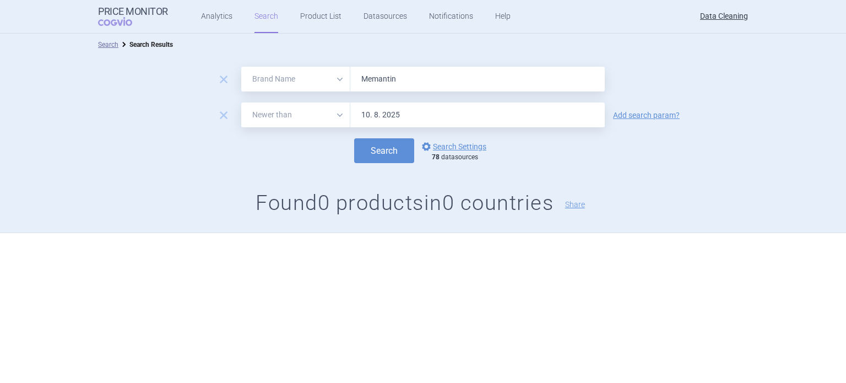
paste input "[MEDICAL_DATA] , Forxiga , [MEDICAL_DATA] , [MEDICAL_DATA] ,"
type input "[MEDICAL_DATA] , Forxiga , [MEDICAL_DATA] , [MEDICAL_DATA] ,"
click at [354, 138] on button "Search" at bounding box center [384, 150] width 60 height 25
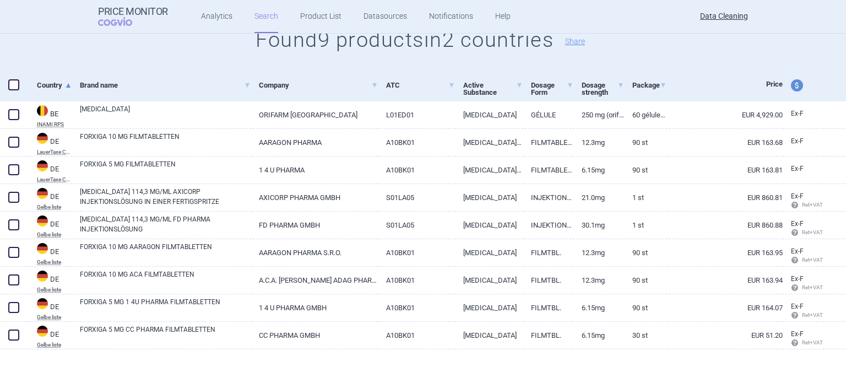
scroll to position [165, 0]
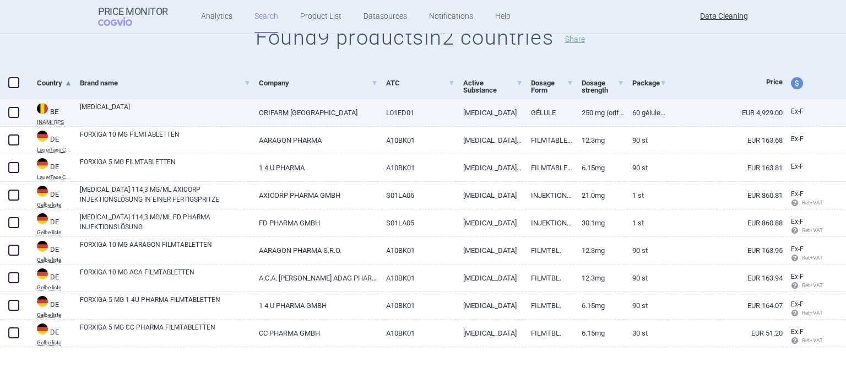
click at [16, 113] on span at bounding box center [13, 112] width 11 height 11
checkbox input "true"
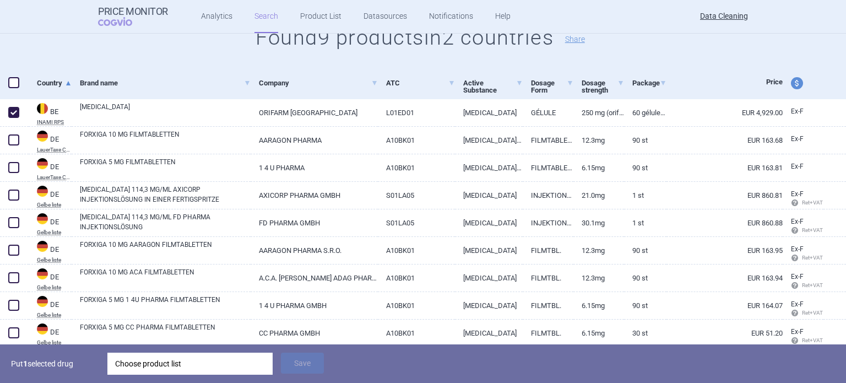
click at [253, 364] on div "Choose product list" at bounding box center [190, 363] width 150 height 22
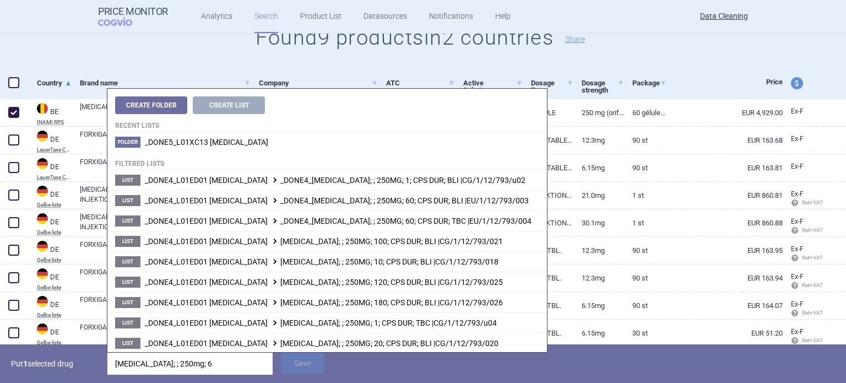
type input "[MEDICAL_DATA]; ; 250mg; 60"
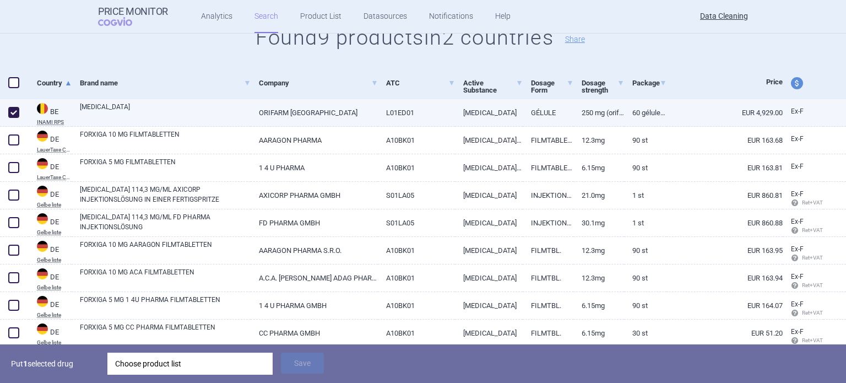
click at [595, 101] on link "250 mg (Orifarm)" at bounding box center [598, 112] width 51 height 27
select select "EUR"
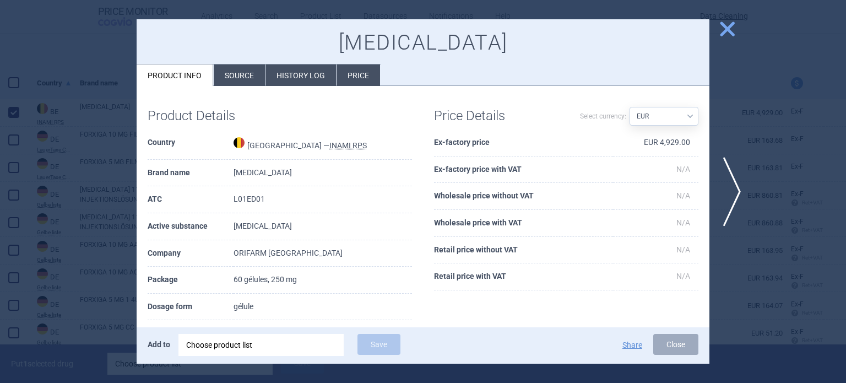
scroll to position [55, 0]
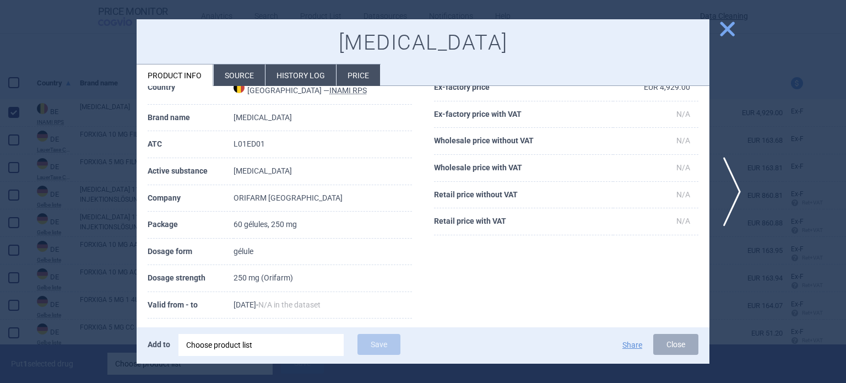
click at [243, 92] on img at bounding box center [238, 87] width 11 height 11
click at [245, 80] on li "Source" at bounding box center [239, 74] width 51 height 21
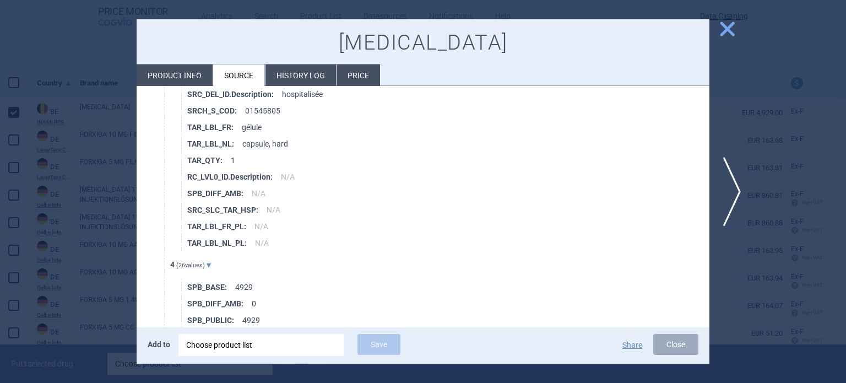
scroll to position [2973, 0]
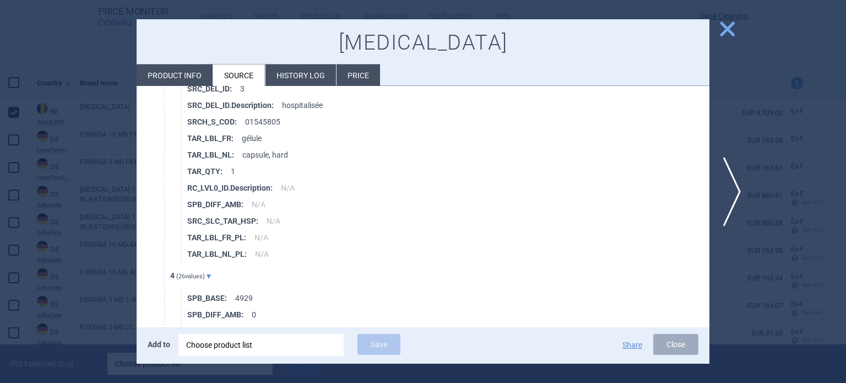
click at [492, 204] on li "SPB_DIFF_AMB : N/A" at bounding box center [448, 204] width 522 height 17
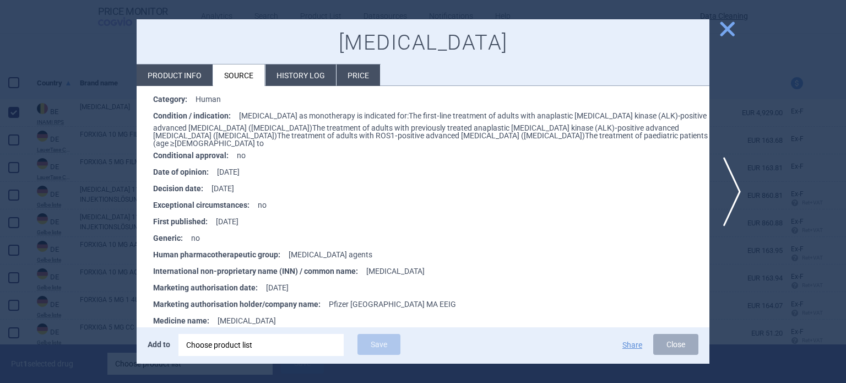
click at [79, 121] on div at bounding box center [423, 191] width 846 height 383
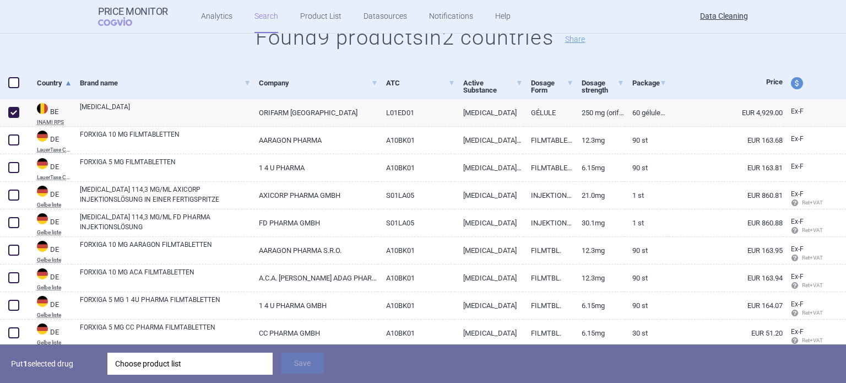
click at [214, 372] on div "Choose product list" at bounding box center [190, 363] width 150 height 22
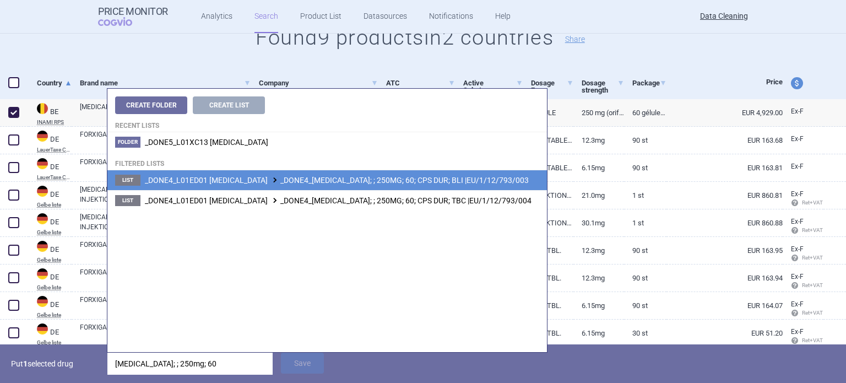
click at [408, 171] on li "List _DONE4_L01ED01 [MEDICAL_DATA] _DONE4_[MEDICAL_DATA]; ; 250MG; 60; CPS DUR;…" at bounding box center [326, 180] width 439 height 20
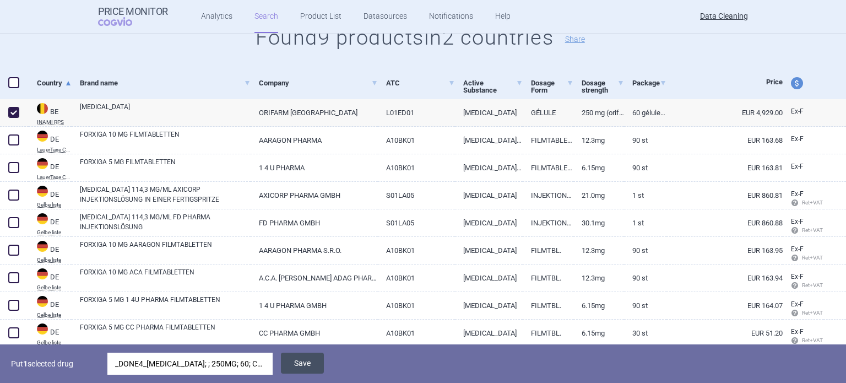
click at [310, 363] on button "Save" at bounding box center [302, 362] width 43 height 21
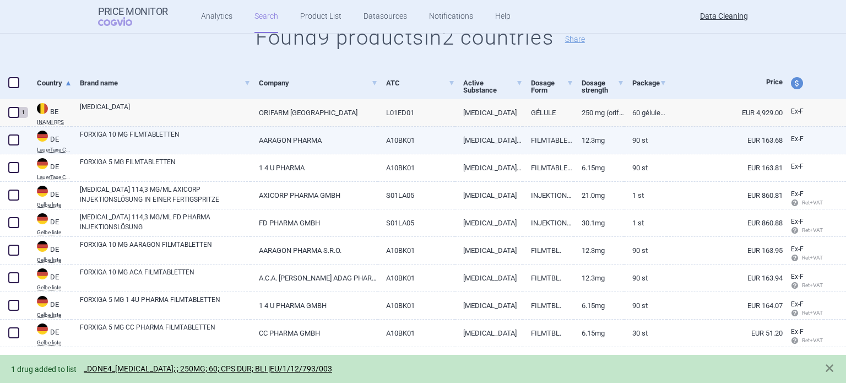
click at [7, 140] on span at bounding box center [14, 140] width 17 height 17
checkbox input "true"
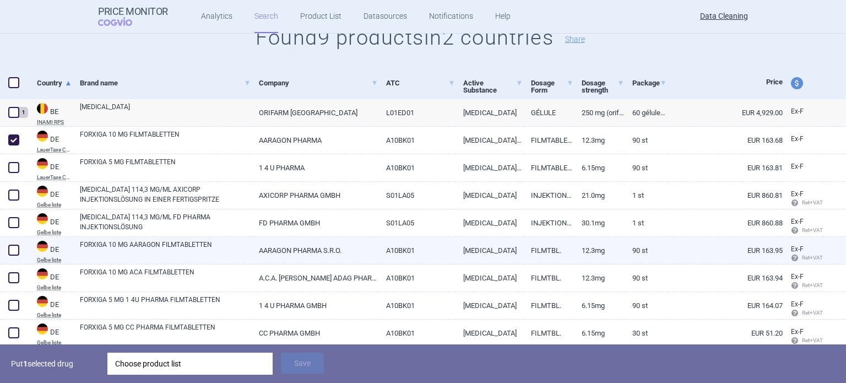
click at [15, 250] on span at bounding box center [13, 249] width 11 height 11
checkbox input "true"
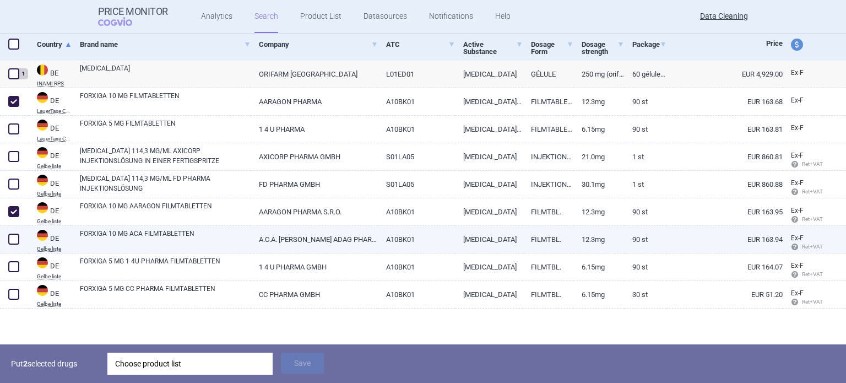
click at [18, 239] on span at bounding box center [13, 238] width 11 height 11
checkbox input "true"
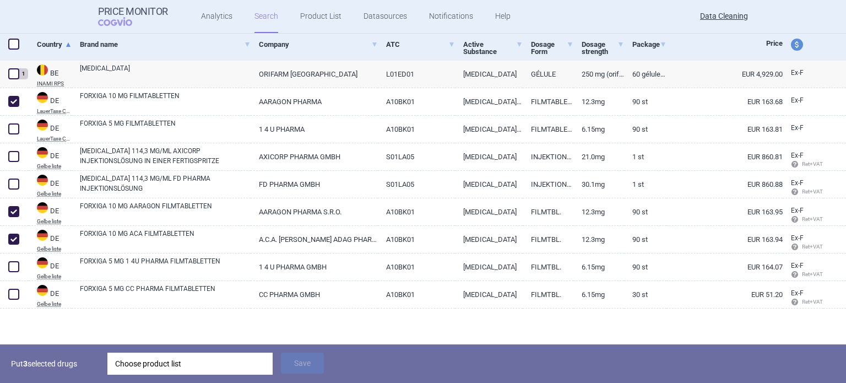
click at [225, 352] on div "Put 3 selected drugs Choose product list Save" at bounding box center [423, 363] width 846 height 39
click at [229, 362] on div "Choose product list" at bounding box center [190, 363] width 150 height 22
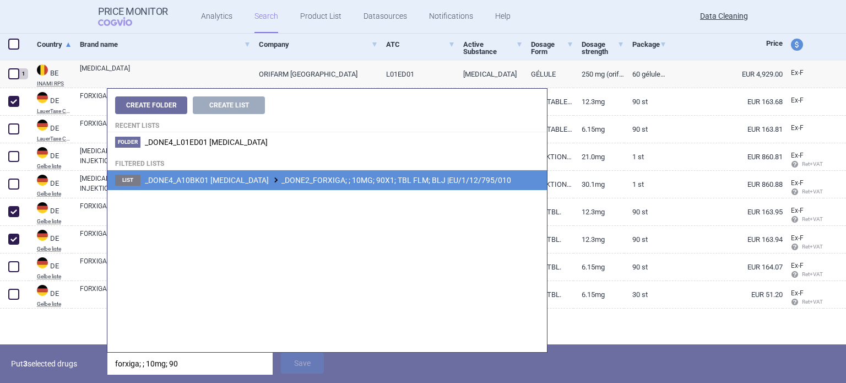
type input "forxiga; ; 10mg; 90"
click at [395, 176] on span "_DONE4_A10BK01 [MEDICAL_DATA] _DONE2_FORXIGA; ; 10MG; 90X1; TBL FLM; BLJ |EU/1/…" at bounding box center [328, 180] width 366 height 9
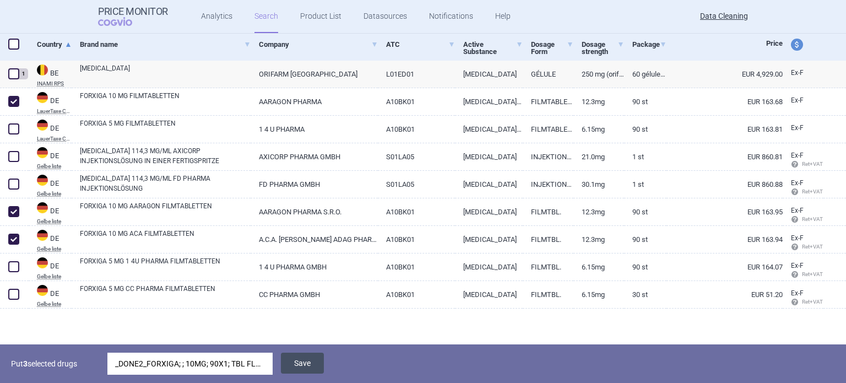
click at [310, 359] on button "Save" at bounding box center [302, 362] width 43 height 21
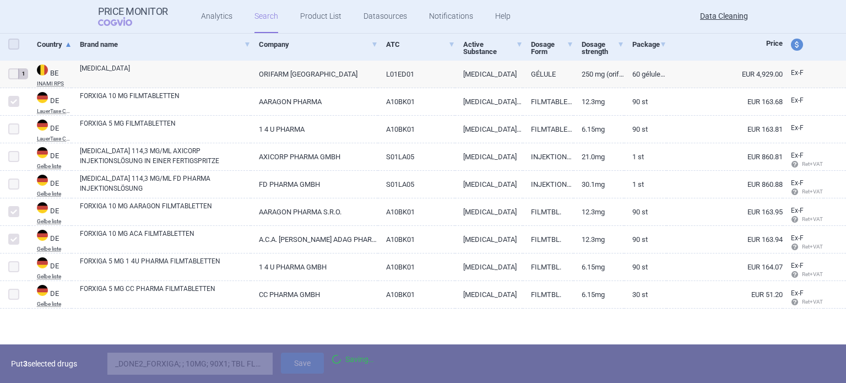
scroll to position [165, 0]
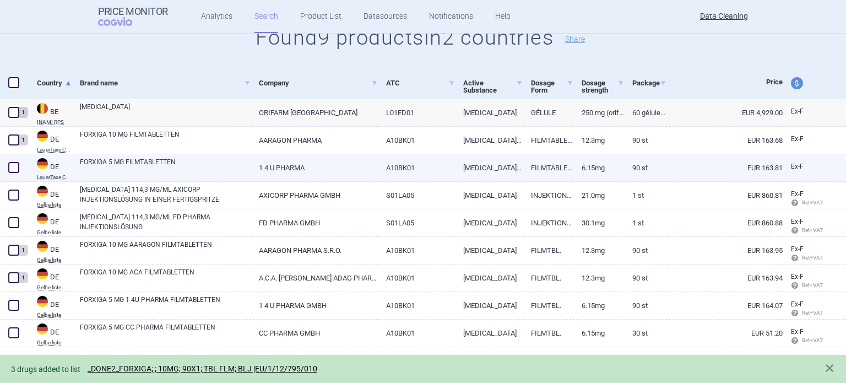
click at [20, 163] on span at bounding box center [14, 167] width 17 height 17
checkbox input "true"
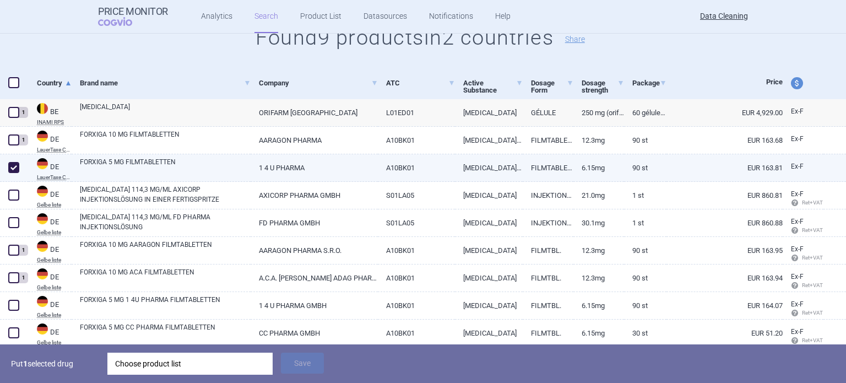
scroll to position [204, 0]
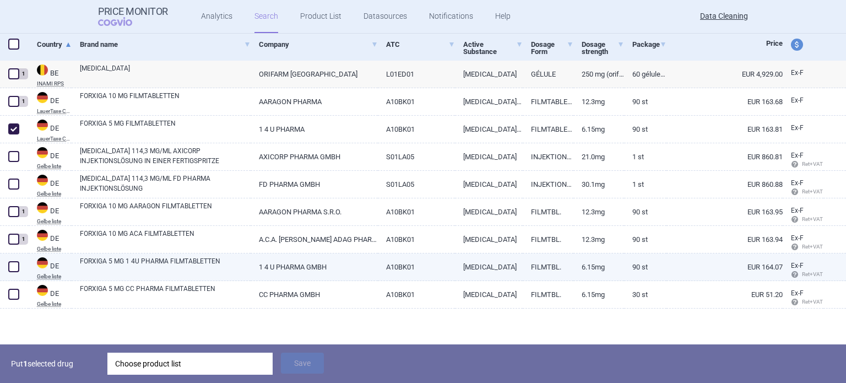
click at [18, 272] on span at bounding box center [14, 266] width 17 height 17
checkbox input "true"
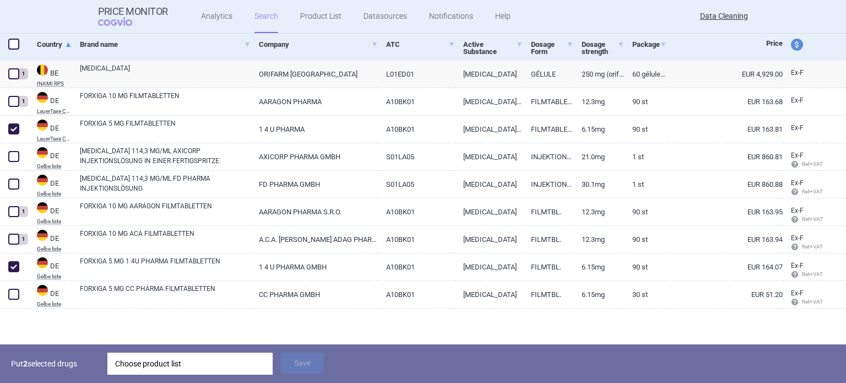
click at [172, 367] on div "Choose product list" at bounding box center [190, 363] width 150 height 22
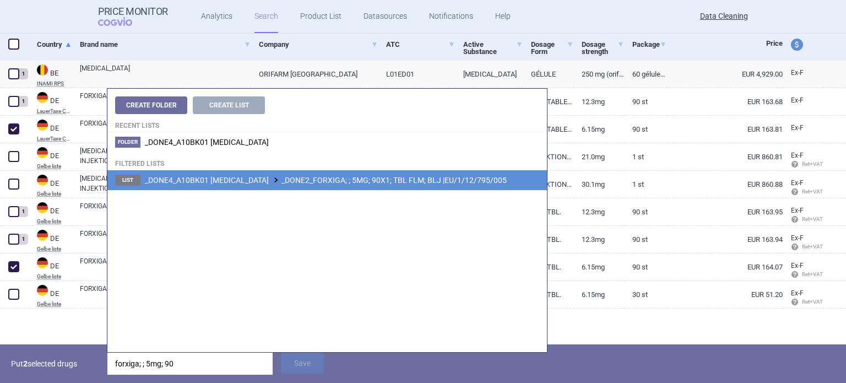
type input "forxiga; ; 5mg; 90"
click at [385, 184] on span "_DONE4_A10BK01 [MEDICAL_DATA] _DONE2_FORXIGA; ; 5MG; 90X1; TBL FLM; BLJ |EU/1/1…" at bounding box center [326, 180] width 362 height 9
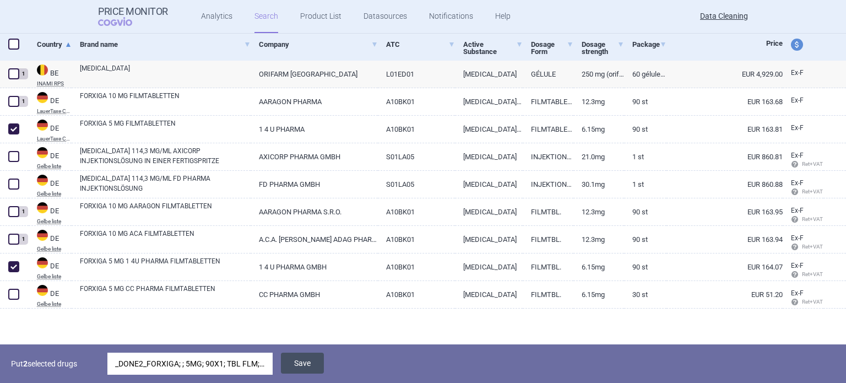
click at [302, 369] on button "Save" at bounding box center [302, 362] width 43 height 21
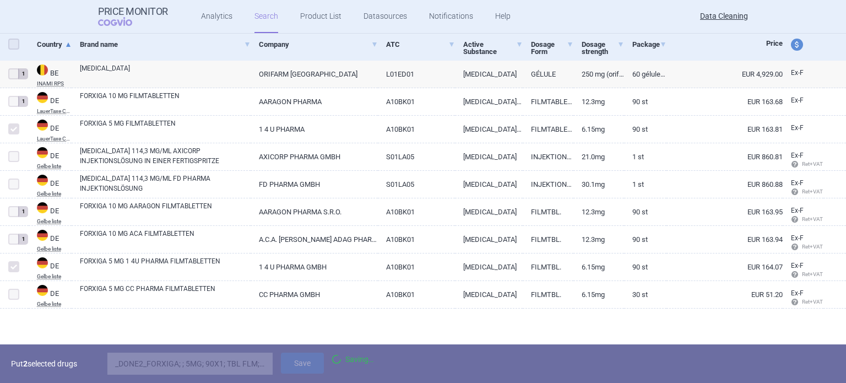
scroll to position [165, 0]
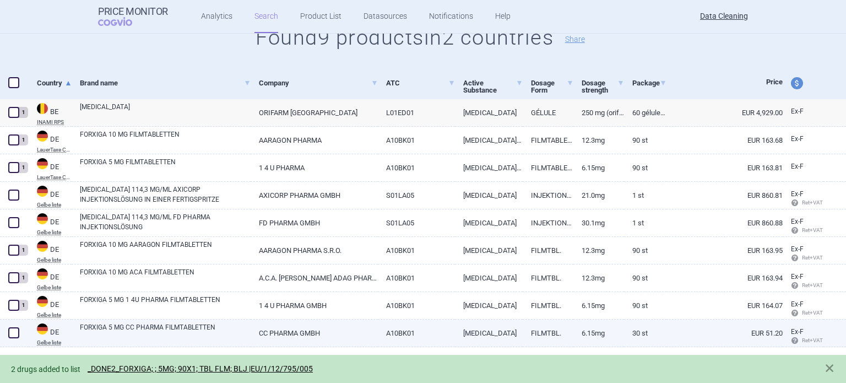
click at [11, 332] on span at bounding box center [13, 332] width 11 height 11
checkbox input "true"
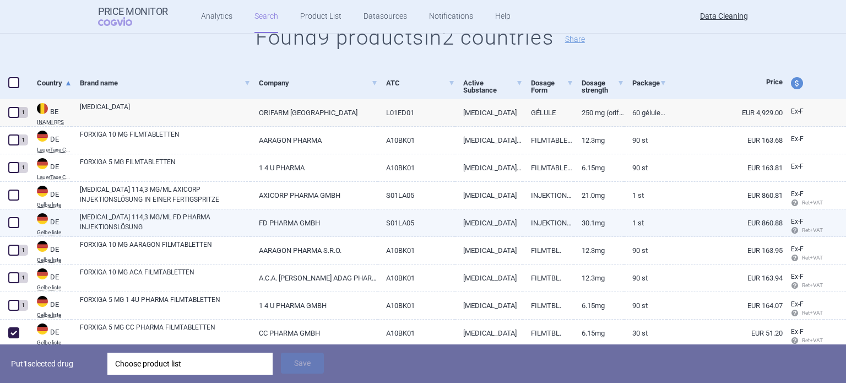
scroll to position [204, 0]
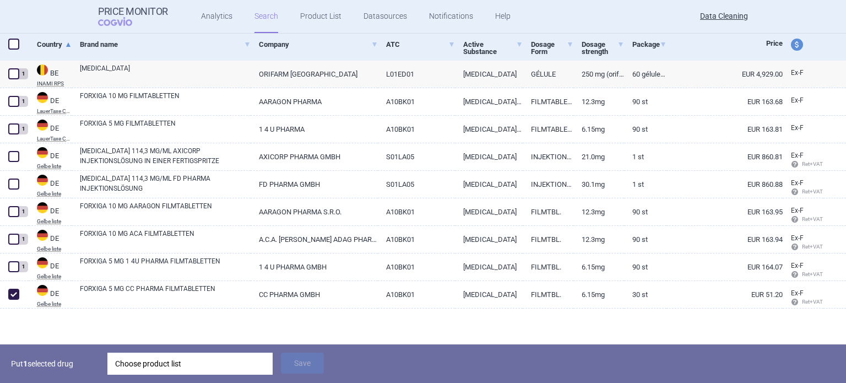
click at [176, 364] on div "Choose product list" at bounding box center [190, 363] width 150 height 22
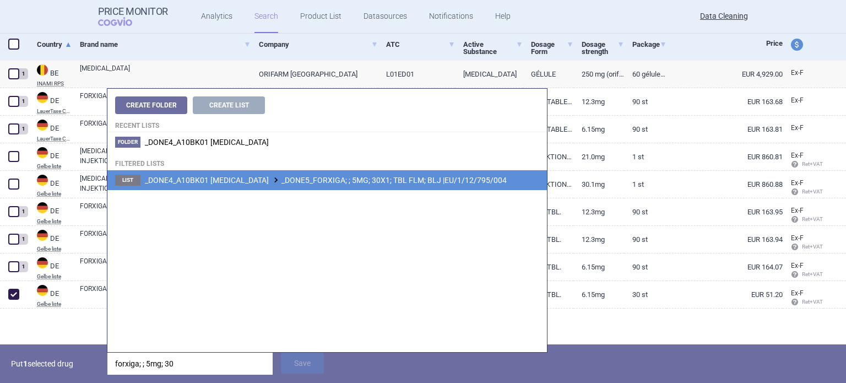
type input "forxiga; ; 5mg; 30"
click at [370, 170] on li "List _DONE4_A10BK01 [MEDICAL_DATA] _DONE5_FORXIGA; ; 5MG; 30X1; TBL FLM; BLJ |E…" at bounding box center [326, 180] width 439 height 20
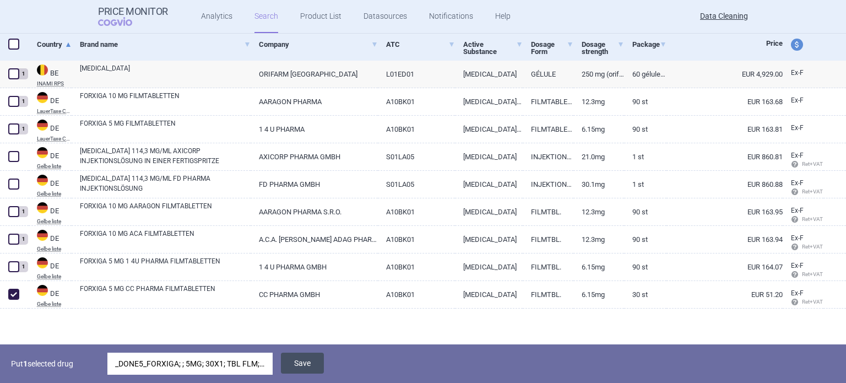
click at [312, 369] on button "Save" at bounding box center [302, 362] width 43 height 21
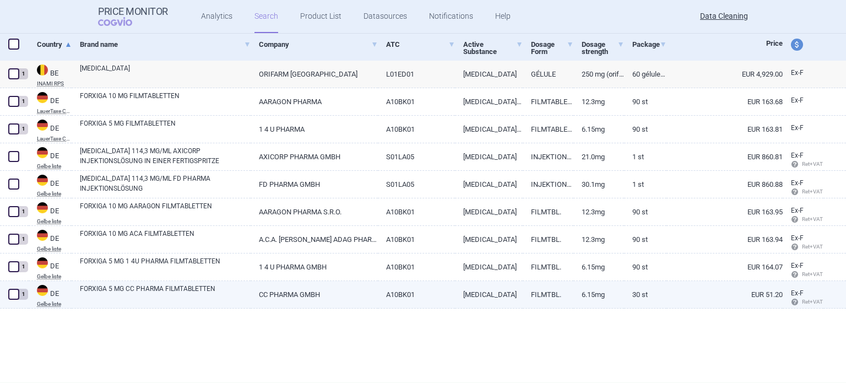
scroll to position [165, 0]
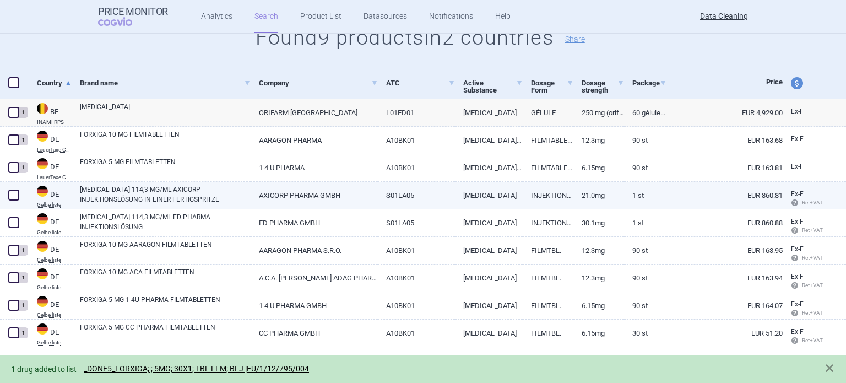
click at [13, 199] on span at bounding box center [13, 194] width 11 height 11
checkbox input "true"
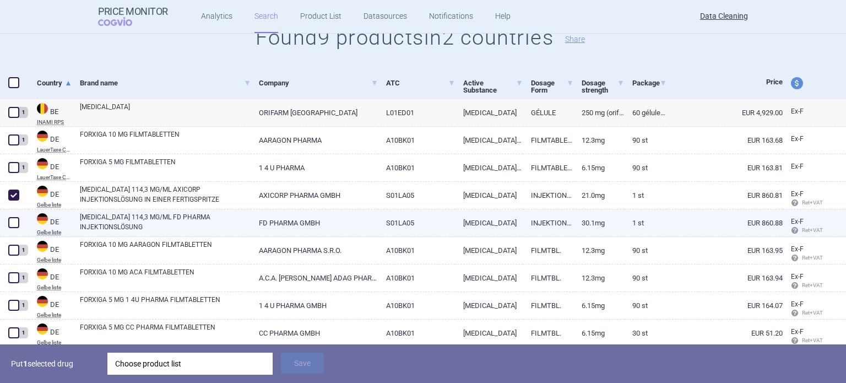
click at [14, 217] on span at bounding box center [13, 222] width 11 height 11
checkbox input "true"
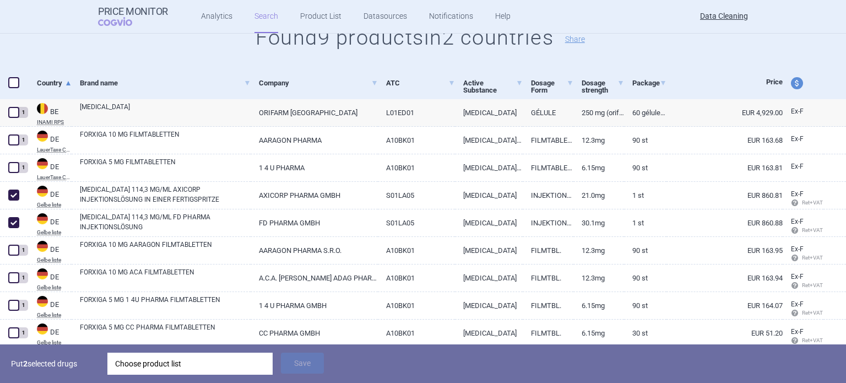
click at [179, 360] on div "Choose product list" at bounding box center [190, 363] width 150 height 22
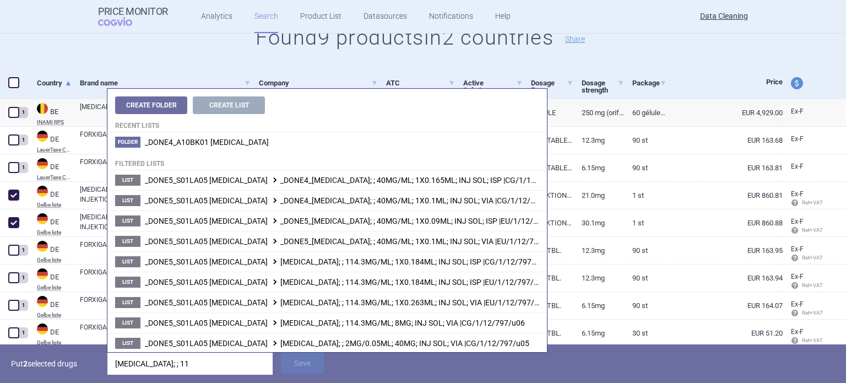
type input "[MEDICAL_DATA]; ; 114"
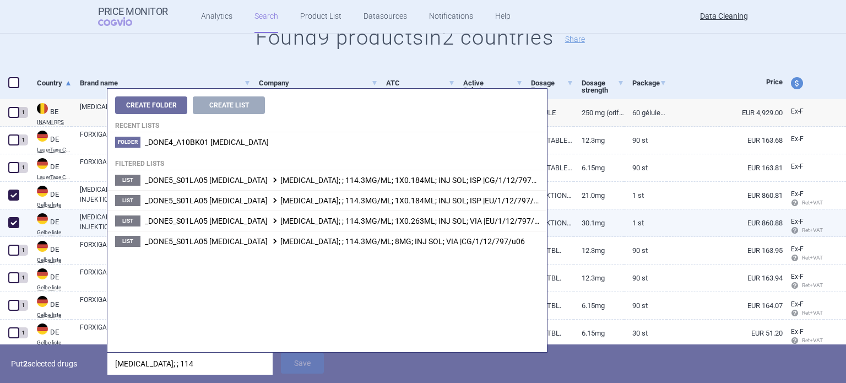
click at [94, 229] on link "[MEDICAL_DATA] 114,3 MG/ML FD PHARMA INJEKTIONSLÖSUNG" at bounding box center [165, 222] width 171 height 20
select select "EUR"
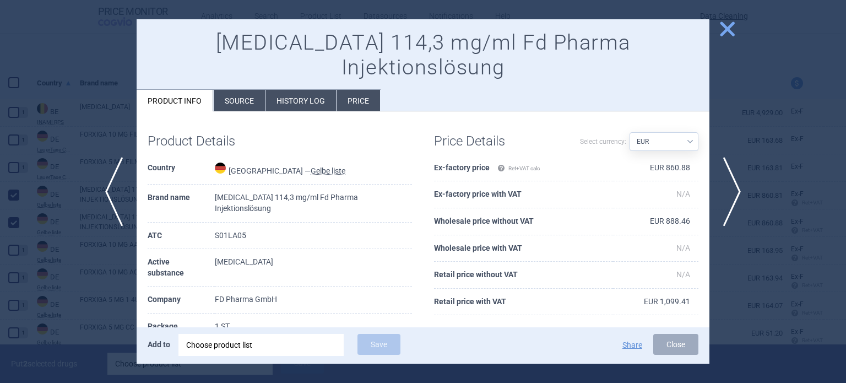
click at [86, 263] on div at bounding box center [423, 191] width 846 height 383
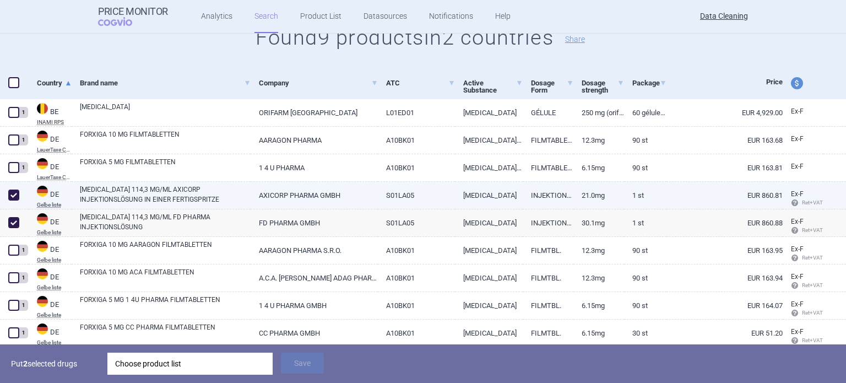
click at [163, 194] on link "[MEDICAL_DATA] 114,3 MG/ML AXICORP INJEKTIONSLÖSUNG IN EINER FERTIGSPRITZE" at bounding box center [165, 194] width 171 height 20
select select "EUR"
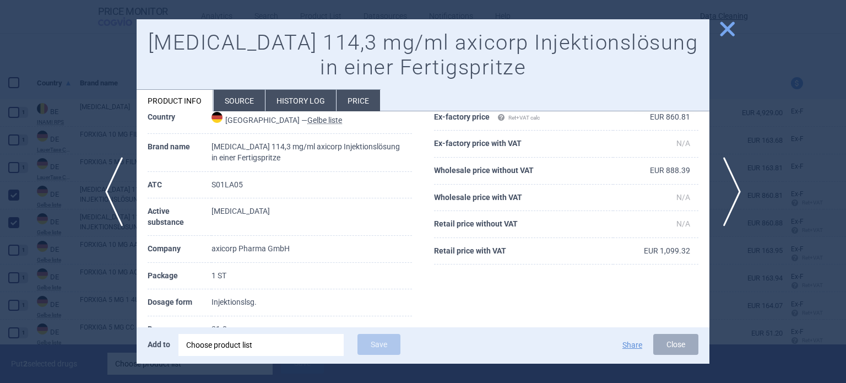
scroll to position [165, 0]
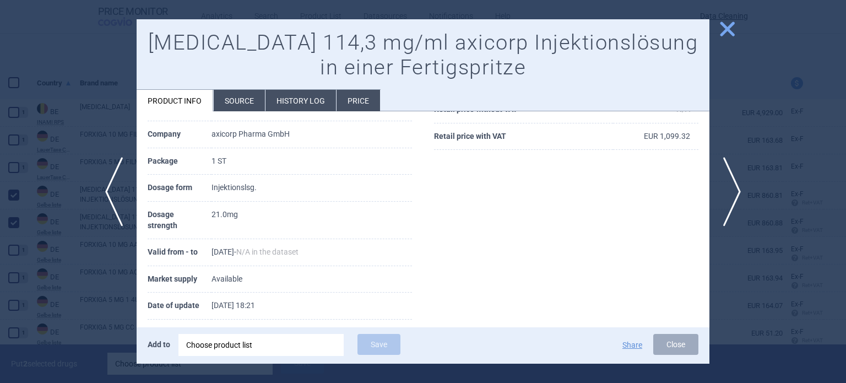
click at [251, 97] on li "Source" at bounding box center [239, 100] width 51 height 21
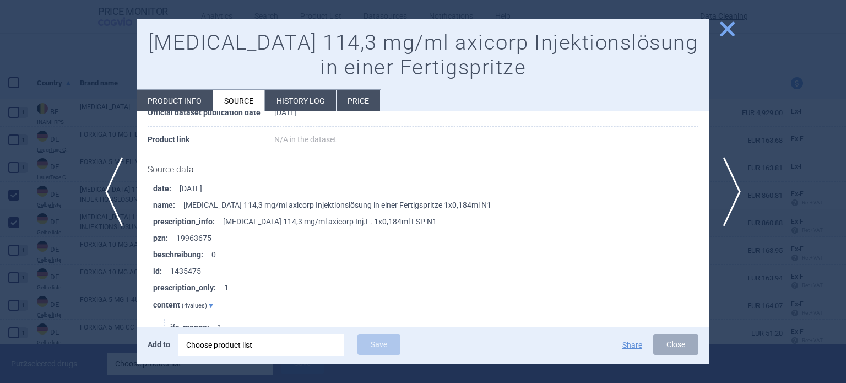
scroll to position [110, 0]
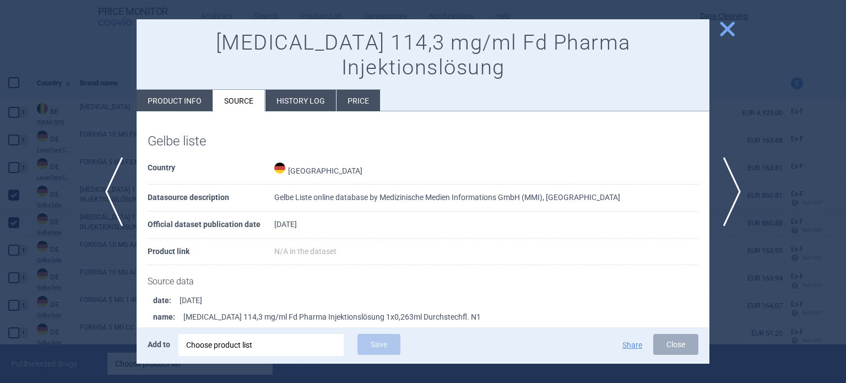
click at [0, 188] on div at bounding box center [423, 191] width 846 height 383
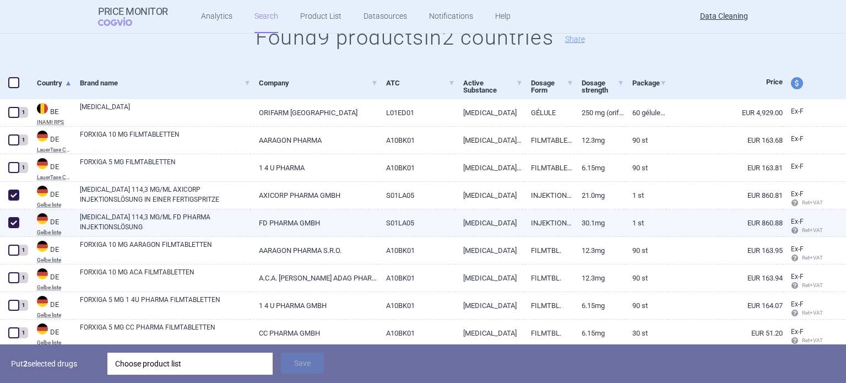
click at [8, 221] on span at bounding box center [13, 222] width 11 height 11
checkbox input "false"
click at [208, 358] on div "Choose product list" at bounding box center [190, 363] width 150 height 22
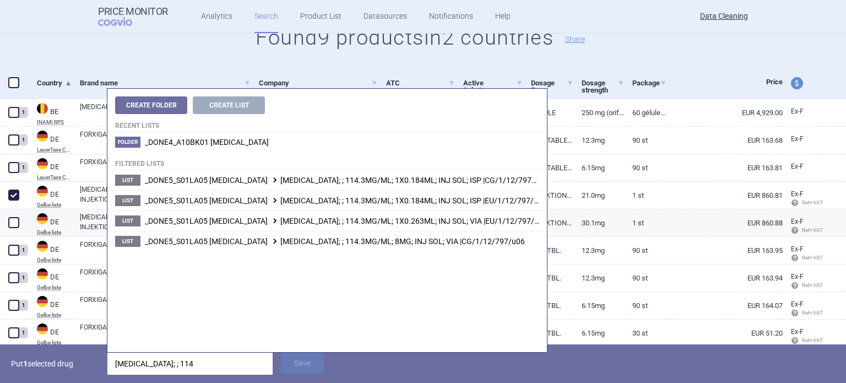
drag, startPoint x: 207, startPoint y: 362, endPoint x: 35, endPoint y: 352, distance: 172.6
click at [35, 352] on div "Put 1 selected drug [MEDICAL_DATA]; ; 114 Save" at bounding box center [423, 363] width 846 height 39
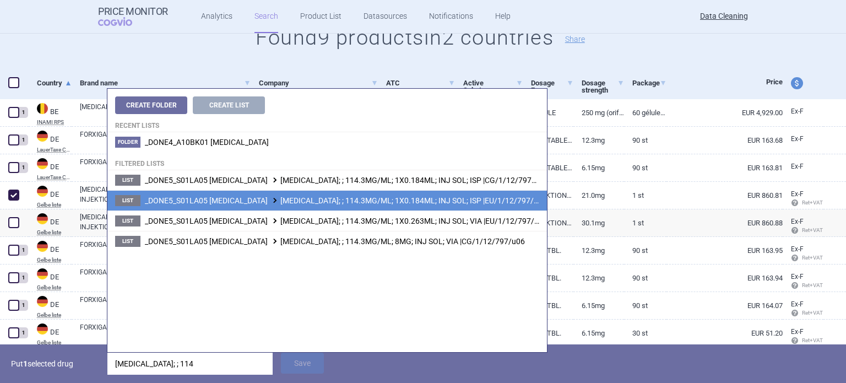
click at [406, 201] on span "_DONE5_S01LA05 [MEDICAL_DATA] [MEDICAL_DATA]; ; 114.3MG/ML; 1X0.184ML; INJ SOL;…" at bounding box center [346, 200] width 402 height 9
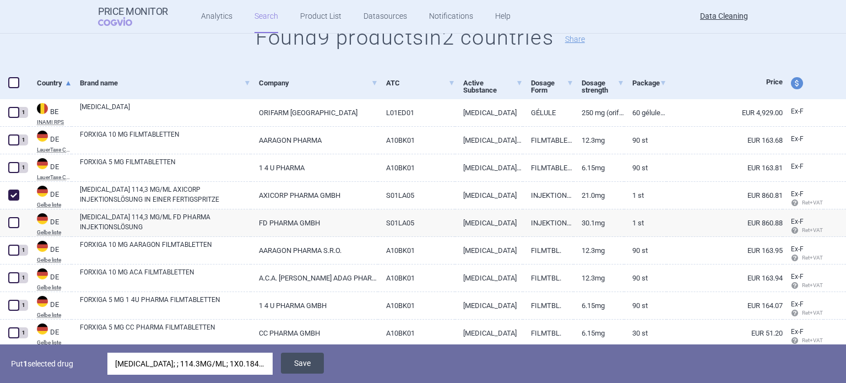
click at [297, 367] on button "Save" at bounding box center [302, 362] width 43 height 21
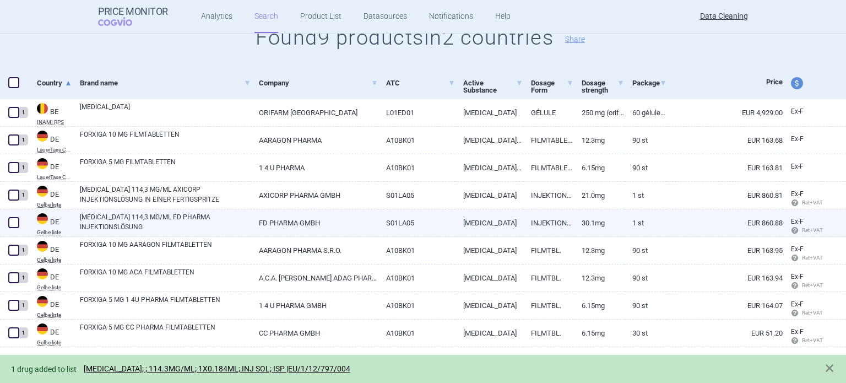
click at [10, 215] on span at bounding box center [14, 222] width 17 height 17
checkbox input "true"
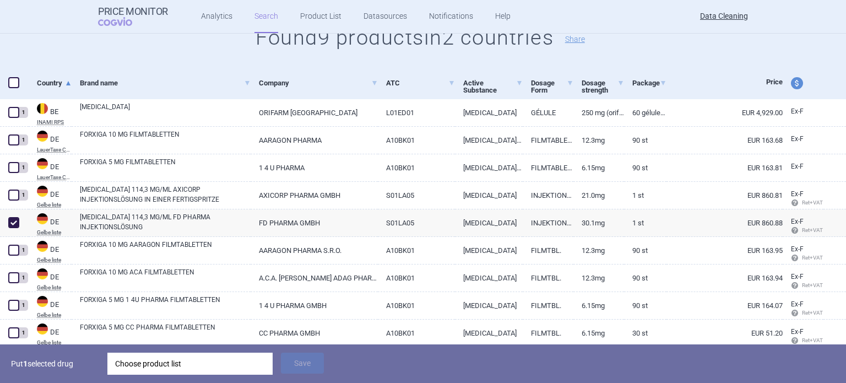
click at [205, 362] on div "Choose product list" at bounding box center [190, 363] width 150 height 22
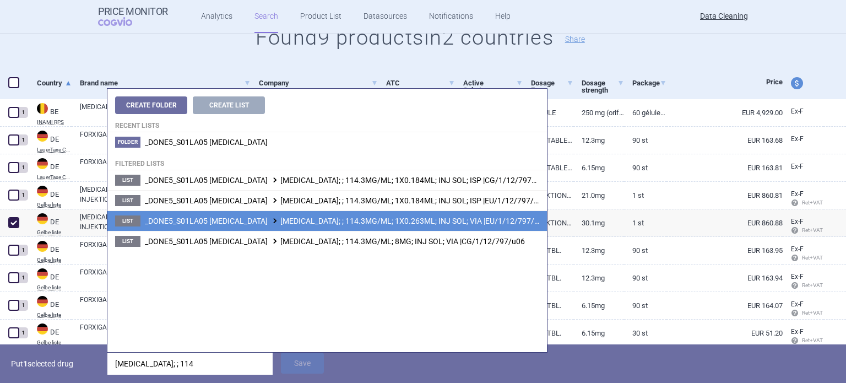
type input "[MEDICAL_DATA]; ; 114"
click at [388, 222] on span "_DONE5_S01LA05 [MEDICAL_DATA] [MEDICAL_DATA]; ; 114.3MG/ML; 1X0.263ML; INJ SOL;…" at bounding box center [346, 220] width 402 height 9
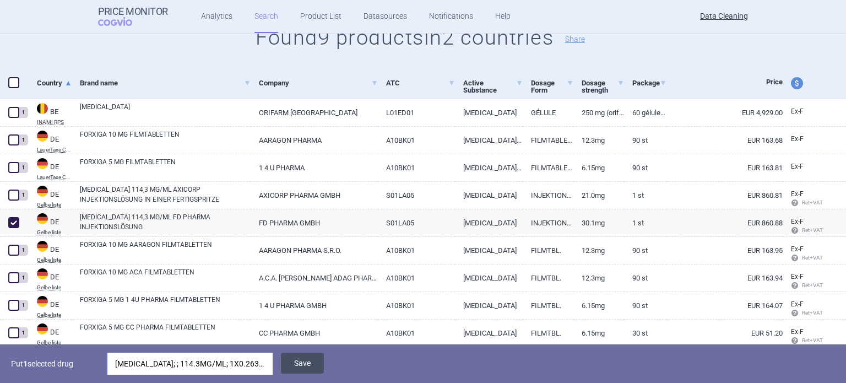
click at [306, 355] on button "Save" at bounding box center [302, 362] width 43 height 21
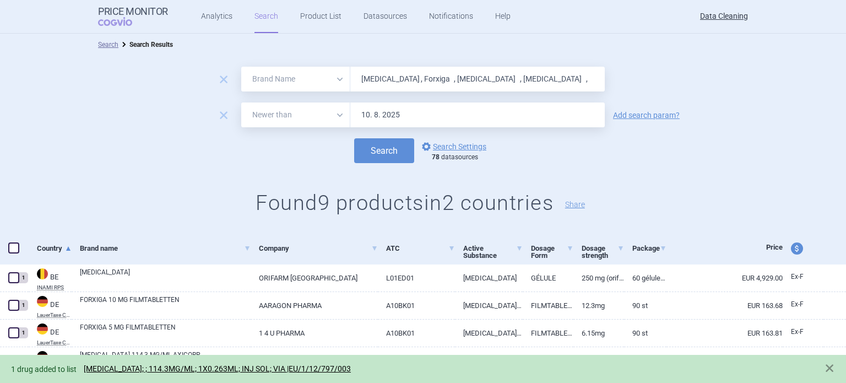
click at [416, 81] on input "[MEDICAL_DATA] , Forxiga , [MEDICAL_DATA] , [MEDICAL_DATA] ," at bounding box center [477, 79] width 254 height 25
paste input "nurev , [MEDICAL_DATA] , [MEDICAL_DATA] , Tovanor"
click at [354, 138] on button "Search" at bounding box center [384, 150] width 60 height 25
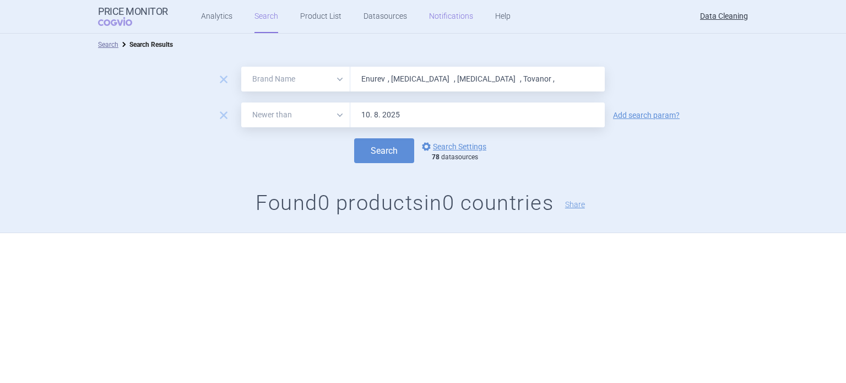
paste input "[MEDICAL_DATA] , [MEDICAL_DATA] , NovoThirteen , NovoThirteen , Revestiv , Gatt…"
type input "[MEDICAL_DATA] , [MEDICAL_DATA] , NovoThirteen , NovoThirteen , Revestiv , Gatt…"
click at [354, 138] on button "Search" at bounding box center [384, 150] width 60 height 25
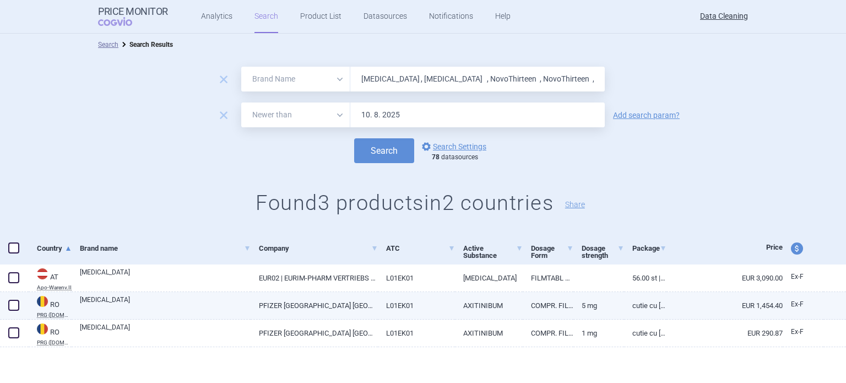
click at [18, 306] on span at bounding box center [13, 304] width 11 height 11
checkbox input "true"
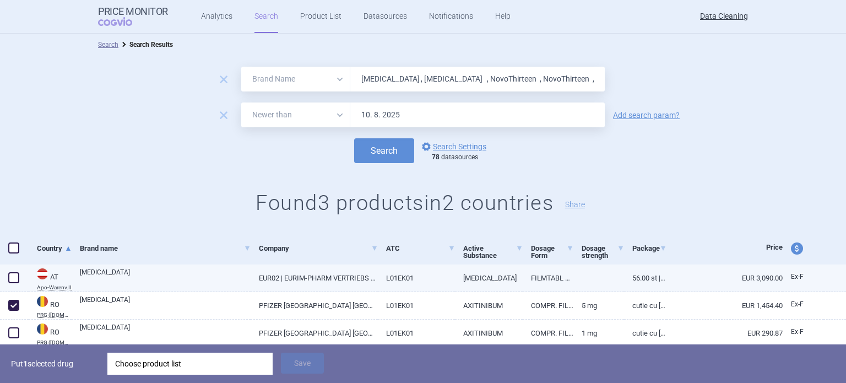
click at [121, 274] on link "[MEDICAL_DATA]" at bounding box center [165, 277] width 171 height 20
select select "EUR"
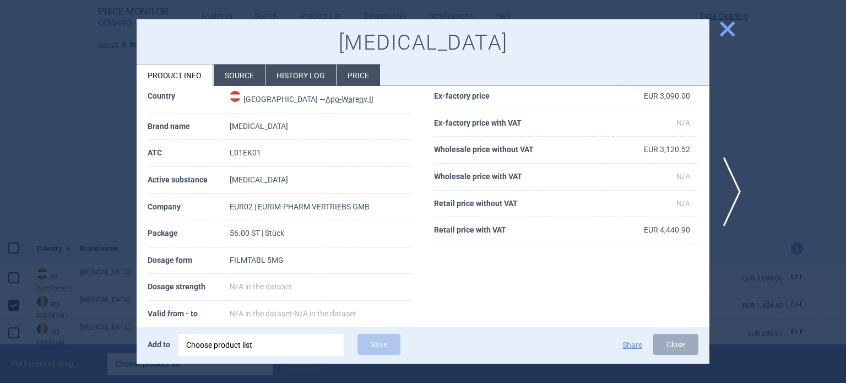
scroll to position [110, 0]
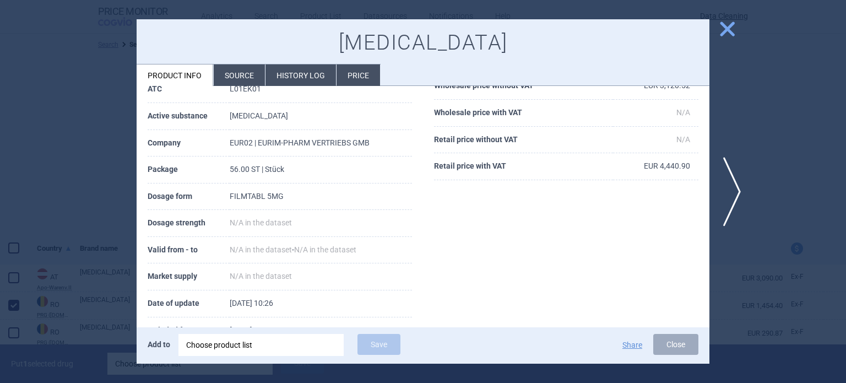
click at [59, 199] on div at bounding box center [423, 191] width 846 height 383
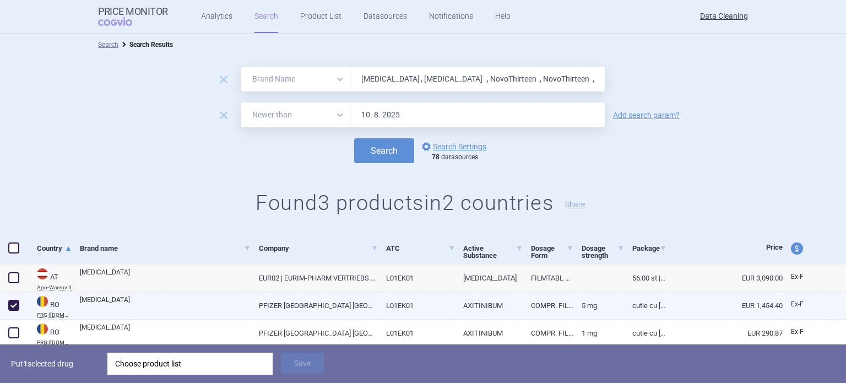
click at [218, 309] on link "[MEDICAL_DATA]" at bounding box center [165, 305] width 171 height 20
select select "EUR"
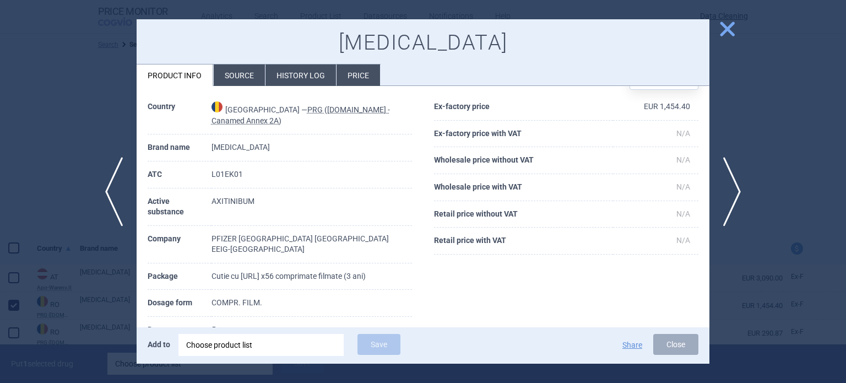
scroll to position [55, 0]
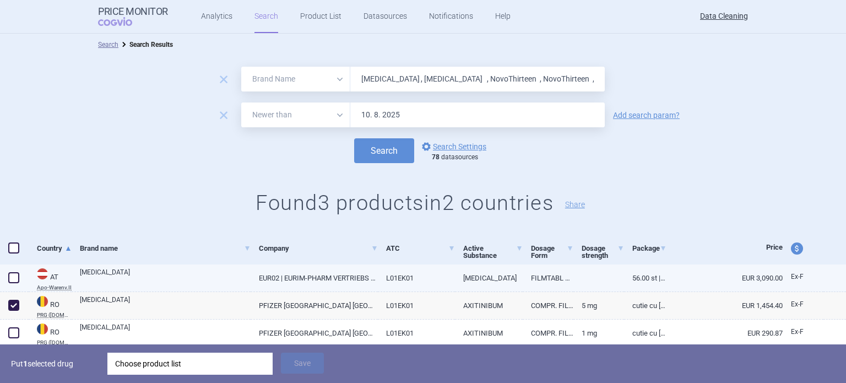
click at [7, 275] on span at bounding box center [14, 277] width 17 height 17
checkbox input "true"
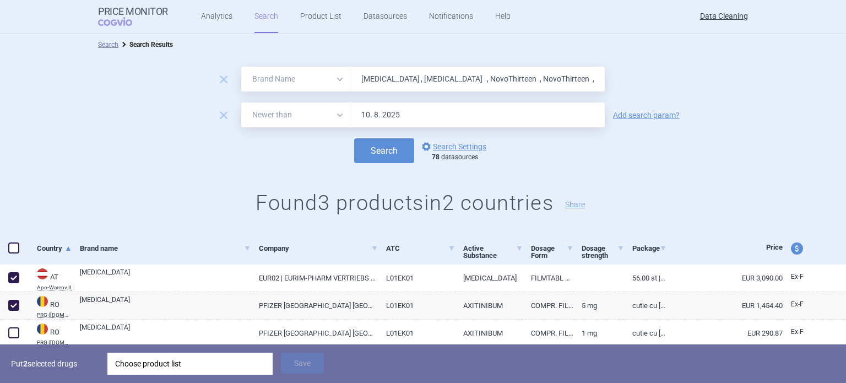
click at [229, 357] on div "Choose product list" at bounding box center [190, 363] width 150 height 22
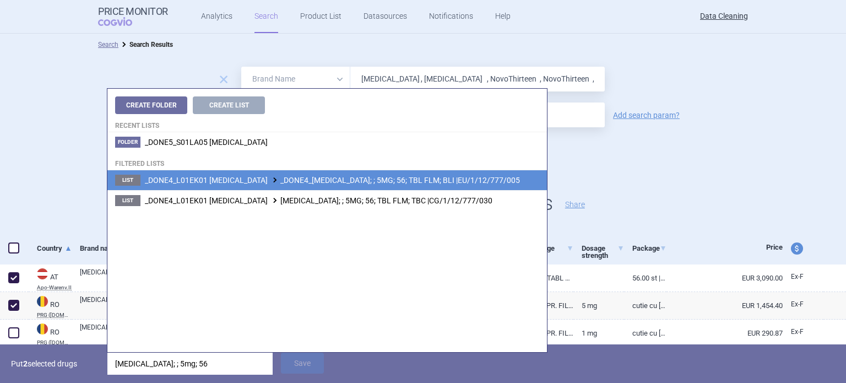
type input "[MEDICAL_DATA]; ; 5mg; 56"
click at [391, 187] on li "List _DONE4_L01EK01 [MEDICAL_DATA] _DONE4_[MEDICAL_DATA]; ; 5MG; 56; TBL FLM; B…" at bounding box center [326, 180] width 439 height 20
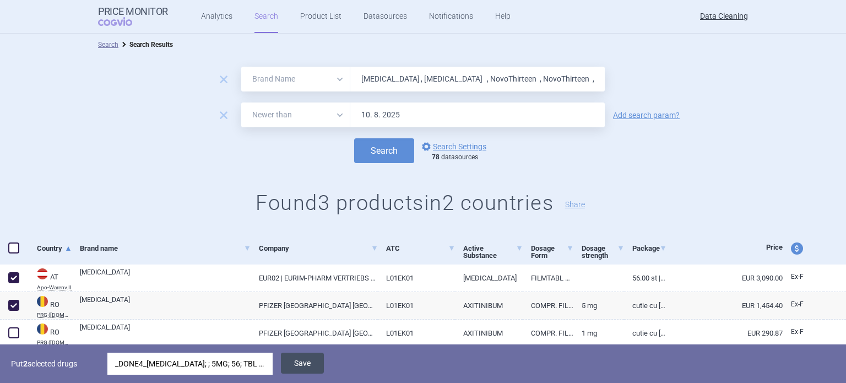
drag, startPoint x: 314, startPoint y: 361, endPoint x: 306, endPoint y: 361, distance: 8.3
click at [314, 361] on button "Save" at bounding box center [302, 362] width 43 height 21
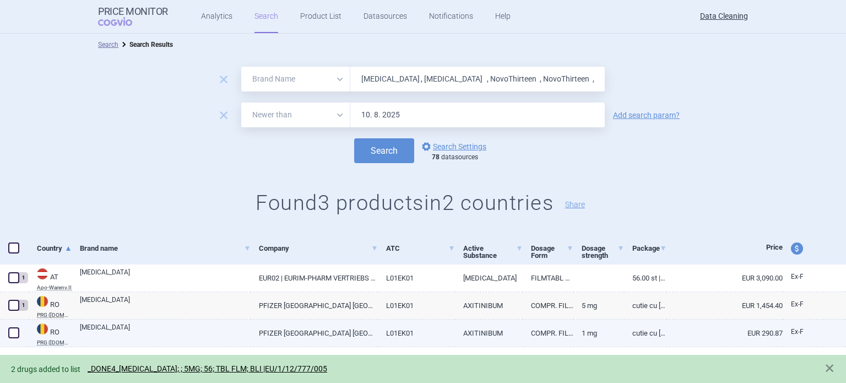
click at [148, 331] on link "[MEDICAL_DATA]" at bounding box center [165, 332] width 171 height 20
select select "EUR"
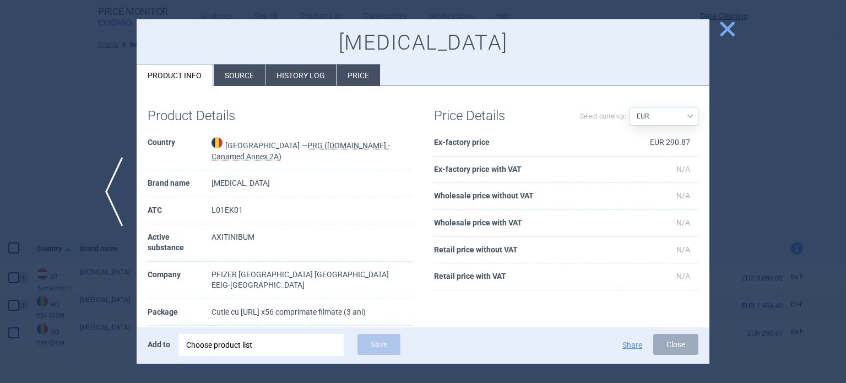
scroll to position [55, 0]
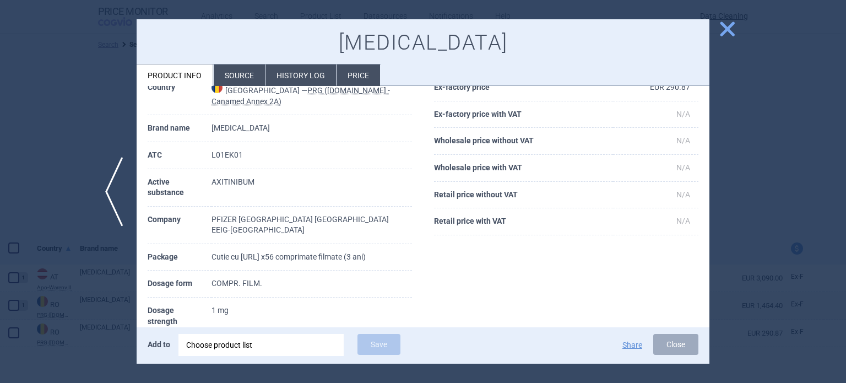
click at [42, 340] on div at bounding box center [423, 191] width 846 height 383
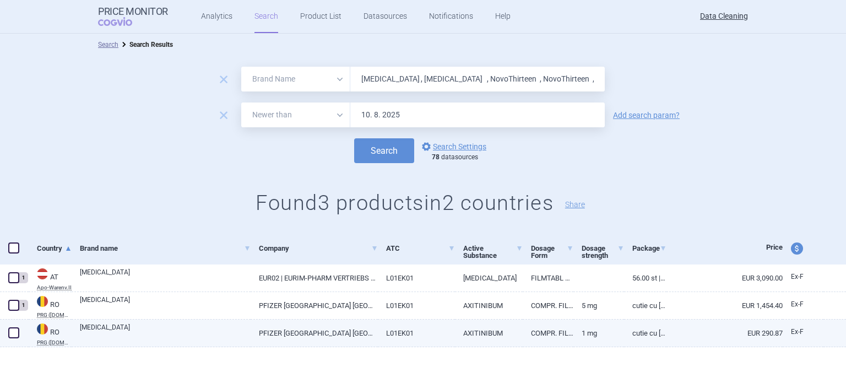
drag, startPoint x: 18, startPoint y: 334, endPoint x: 24, endPoint y: 334, distance: 6.6
click at [18, 334] on span at bounding box center [13, 332] width 11 height 11
checkbox input "true"
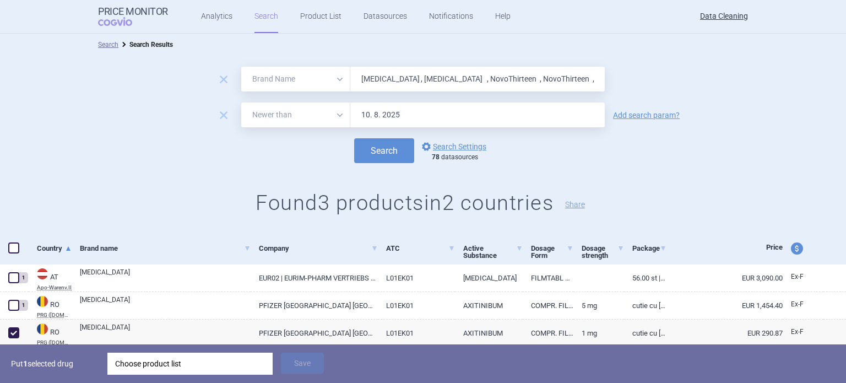
click at [167, 366] on div "Choose product list" at bounding box center [190, 363] width 150 height 22
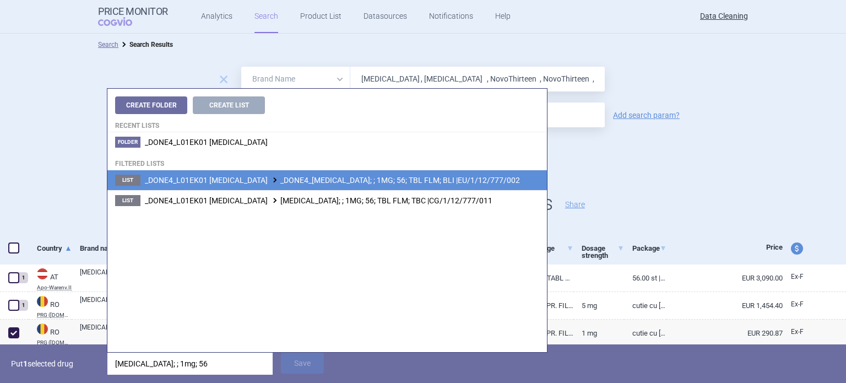
type input "[MEDICAL_DATA]; ; 1mg; 56"
click at [366, 183] on span "_DONE4_L01EK01 [MEDICAL_DATA] _DONE4_[MEDICAL_DATA]; ; 1MG; 56; TBL FLM; BLI |E…" at bounding box center [332, 180] width 375 height 9
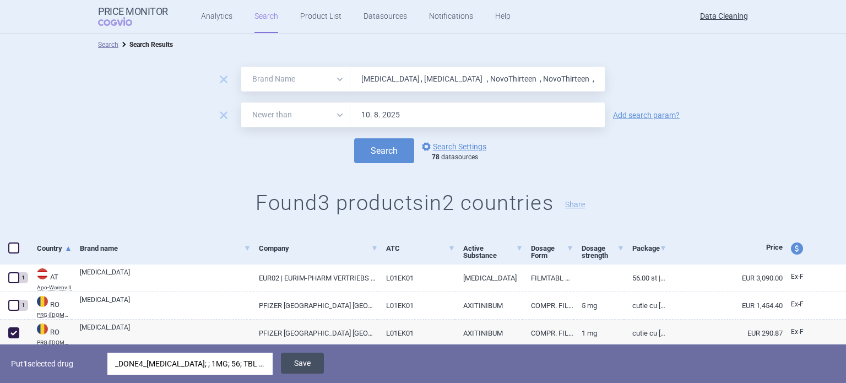
click at [311, 363] on button "Save" at bounding box center [302, 362] width 43 height 21
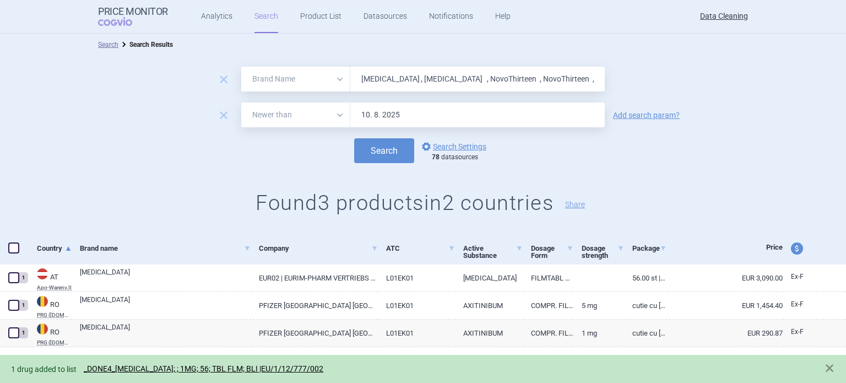
click at [484, 76] on input "[MEDICAL_DATA] , [MEDICAL_DATA] , NovoThirteen , NovoThirteen , Revestiv , Gatt…" at bounding box center [477, 79] width 254 height 25
paste input "Ceftarolin"
click at [354, 138] on button "Search" at bounding box center [384, 150] width 60 height 25
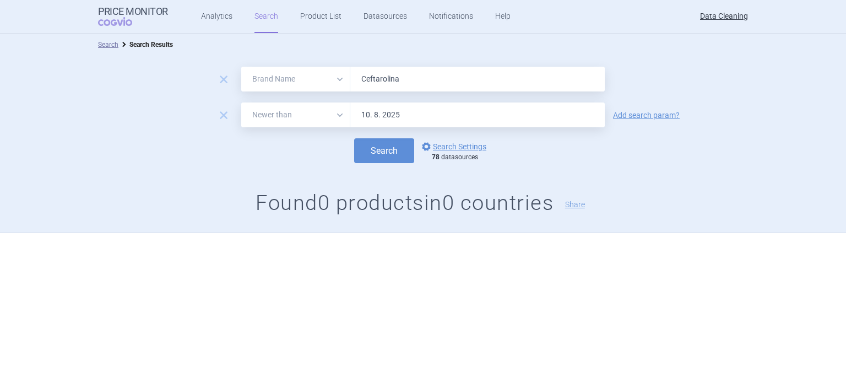
paste input "[MEDICAL_DATA] , [MEDICAL_DATA] ,"
paste input "text"
type input "[MEDICAL_DATA] , [MEDICAL_DATA] ,"
click at [354, 138] on button "Search" at bounding box center [384, 150] width 60 height 25
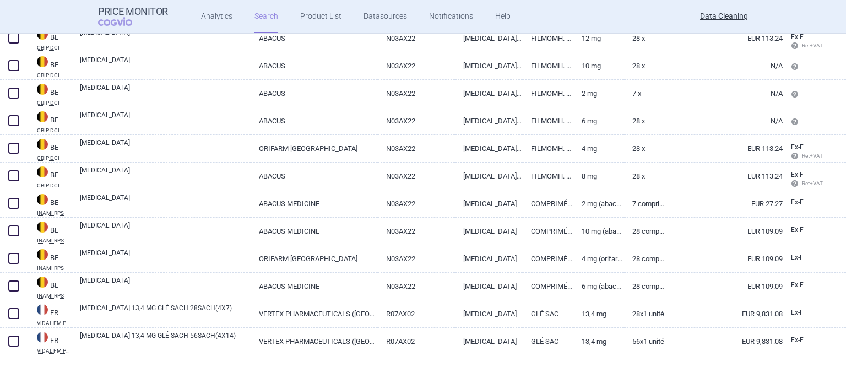
scroll to position [248, 0]
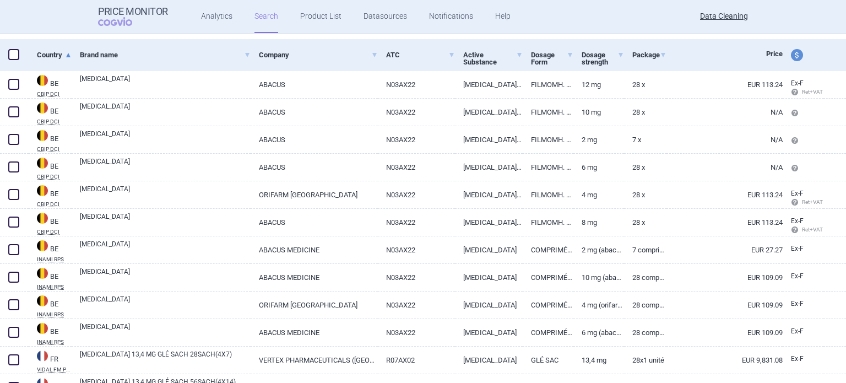
select select "brandName"
select select "newerThan"
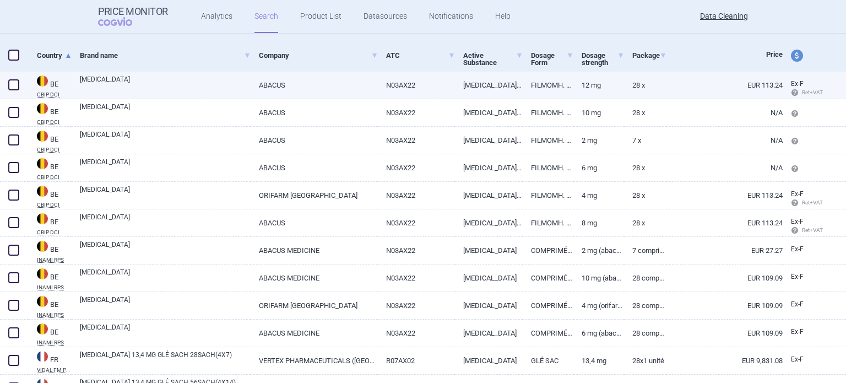
click at [18, 85] on span at bounding box center [13, 84] width 11 height 11
checkbox input "true"
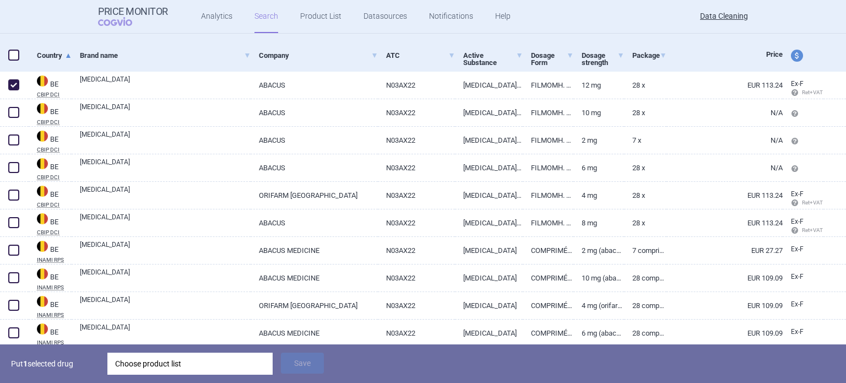
click at [209, 370] on div "Choose product list" at bounding box center [190, 363] width 150 height 22
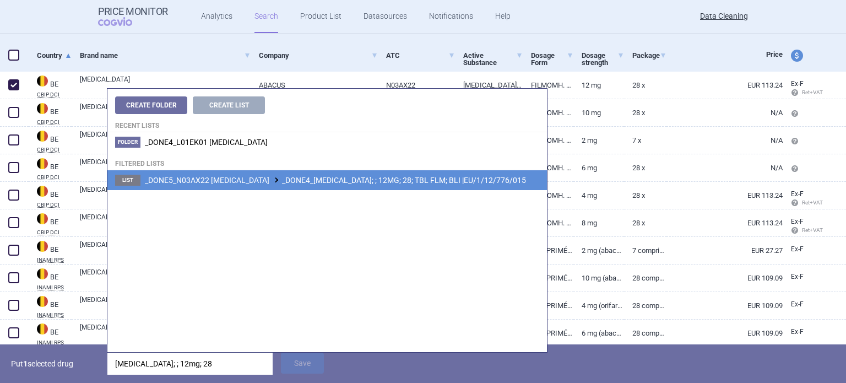
type input "[MEDICAL_DATA]; ; 12mg; 28"
click at [394, 185] on li "List _DONE5_N03AX22 [MEDICAL_DATA] _DONE4_[MEDICAL_DATA]; ; 12MG; 28; TBL FLM; …" at bounding box center [326, 180] width 439 height 20
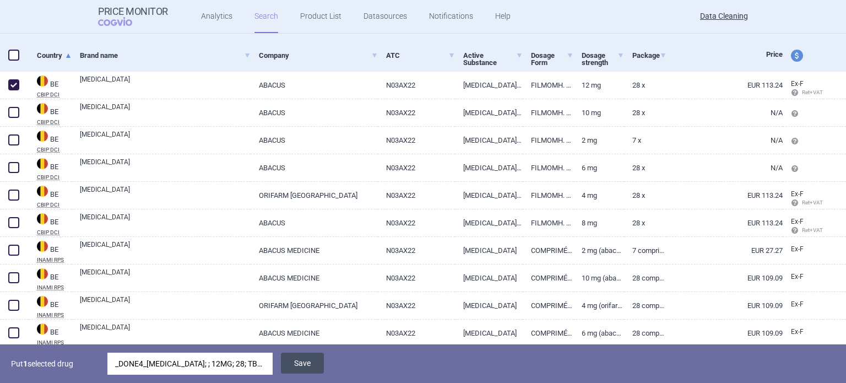
click at [302, 365] on button "Save" at bounding box center [302, 362] width 43 height 21
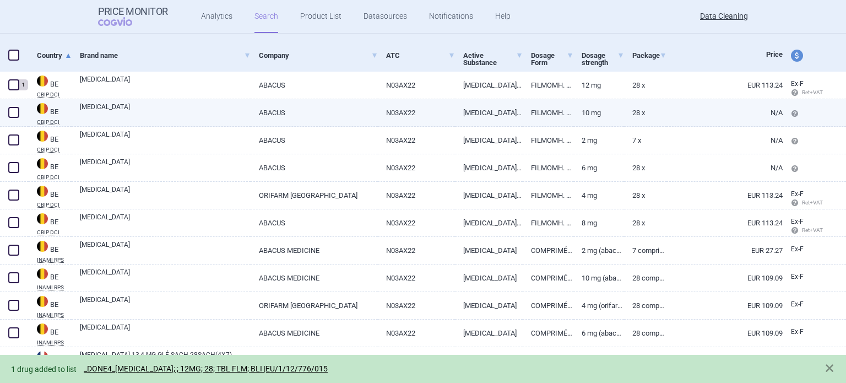
click at [9, 105] on span at bounding box center [14, 112] width 17 height 17
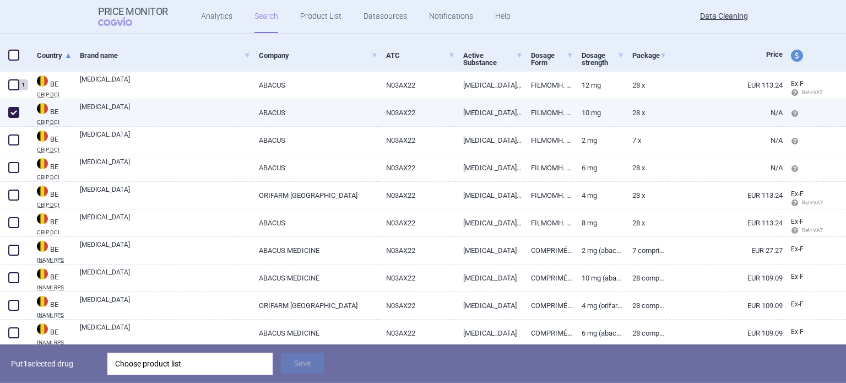
checkbox input "true"
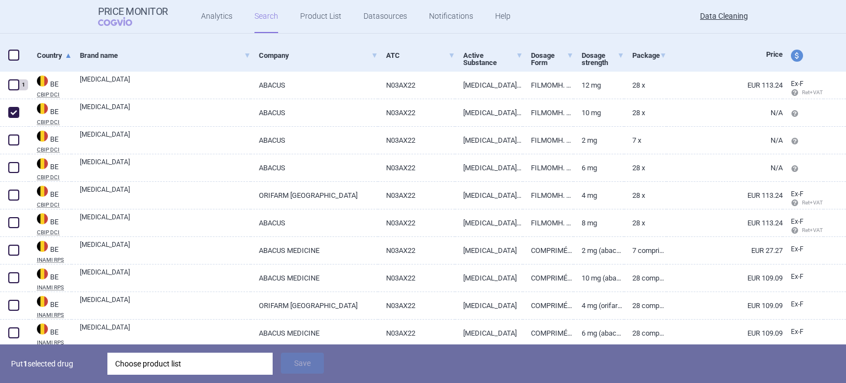
click at [177, 361] on div "Choose product list" at bounding box center [190, 363] width 150 height 22
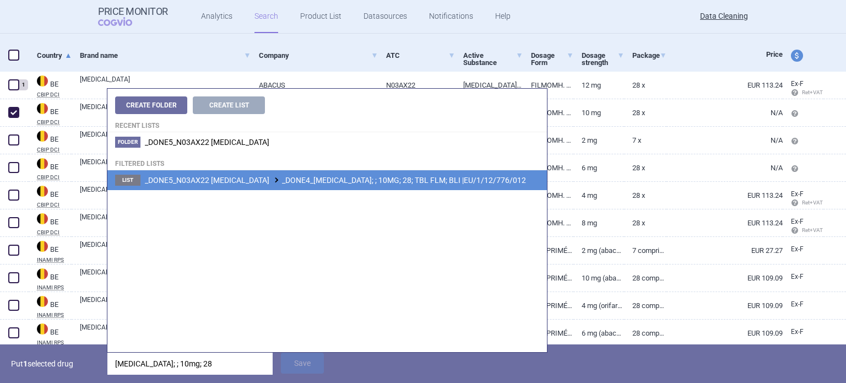
type input "[MEDICAL_DATA]; ; 10mg; 28"
click at [326, 184] on span "_DONE5_N03AX22 [MEDICAL_DATA] _DONE4_[MEDICAL_DATA]; ; 10MG; 28; TBL FLM; BLI |…" at bounding box center [335, 180] width 381 height 9
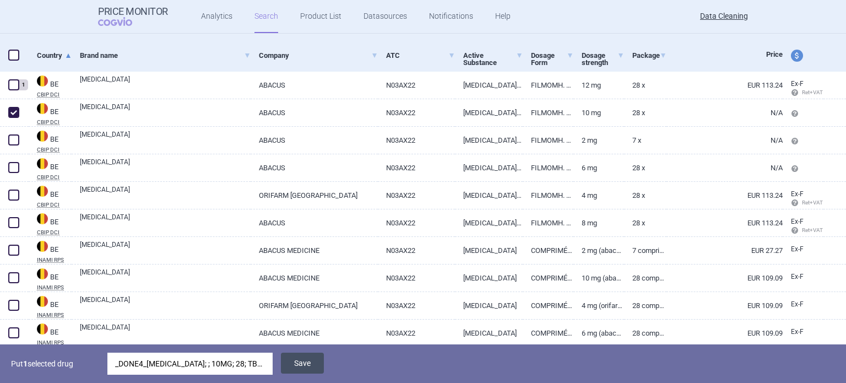
click at [313, 361] on button "Save" at bounding box center [302, 362] width 43 height 21
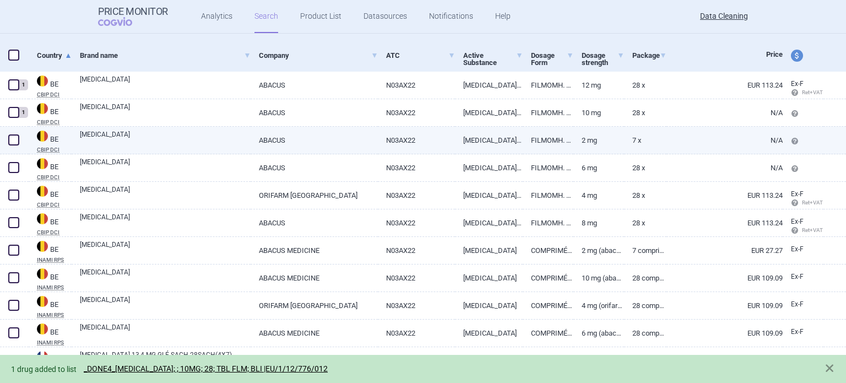
click at [14, 140] on span at bounding box center [13, 139] width 11 height 11
checkbox input "true"
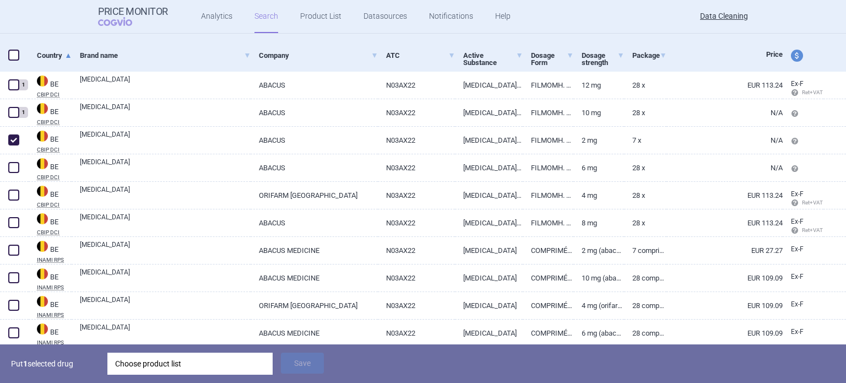
click at [205, 363] on div "Choose product list" at bounding box center [190, 363] width 150 height 22
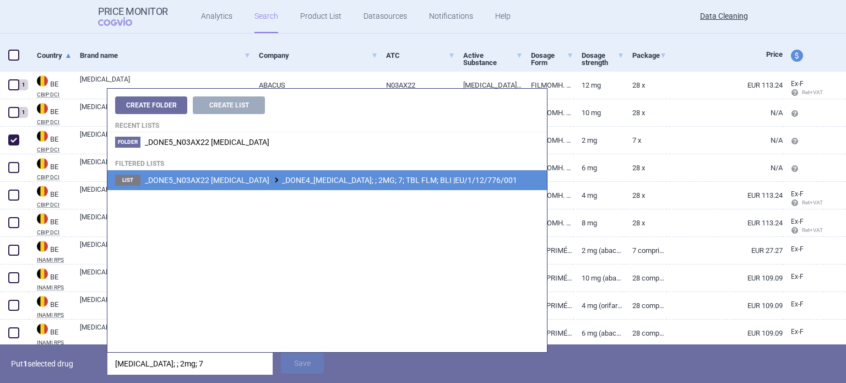
type input "[MEDICAL_DATA]; ; 2mg; 7"
click at [370, 182] on span "_DONE5_N03AX22 [MEDICAL_DATA] _DONE4_[MEDICAL_DATA]; ; 2MG; 7; TBL FLM; BLI |EU…" at bounding box center [331, 180] width 372 height 9
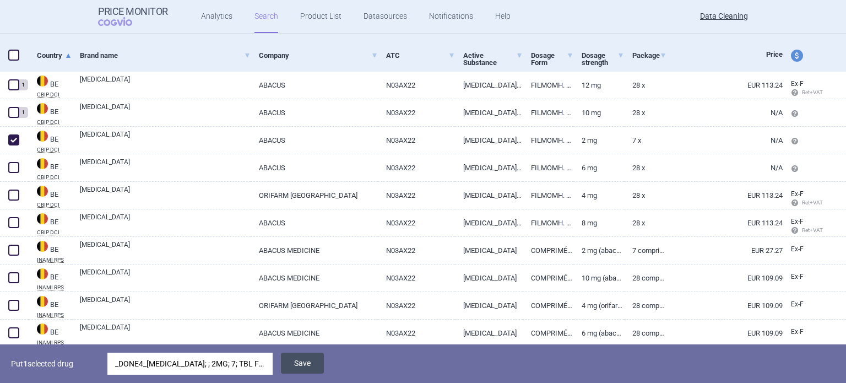
click at [313, 367] on button "Save" at bounding box center [302, 362] width 43 height 21
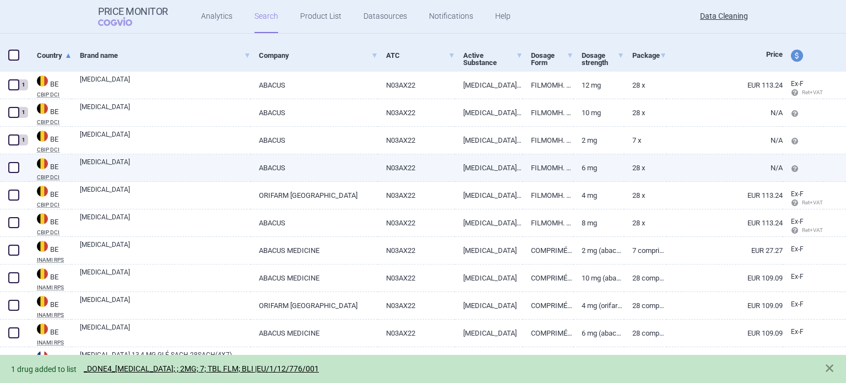
click at [13, 165] on span at bounding box center [13, 167] width 11 height 11
checkbox input "true"
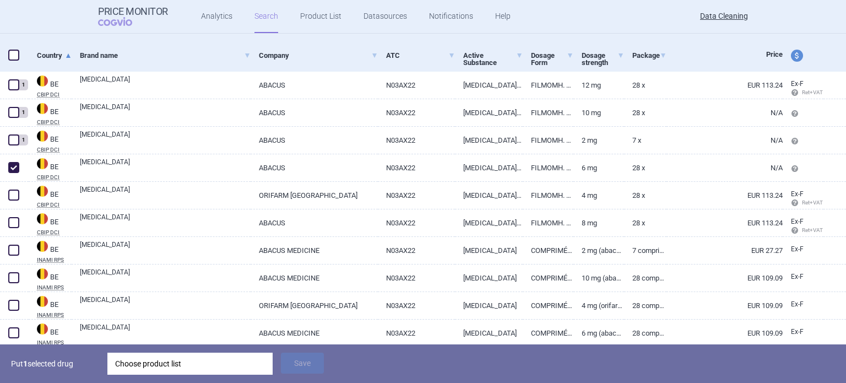
click at [182, 367] on div "Choose product list" at bounding box center [190, 363] width 150 height 22
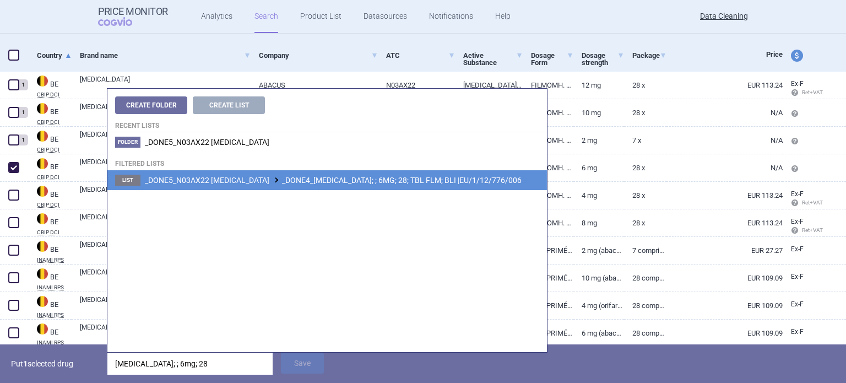
type input "[MEDICAL_DATA]; ; 6mg; 28"
click at [335, 187] on li "List _DONE5_N03AX22 [MEDICAL_DATA] _DONE4_[MEDICAL_DATA]; ; 6MG; 28; TBL FLM; B…" at bounding box center [326, 180] width 439 height 20
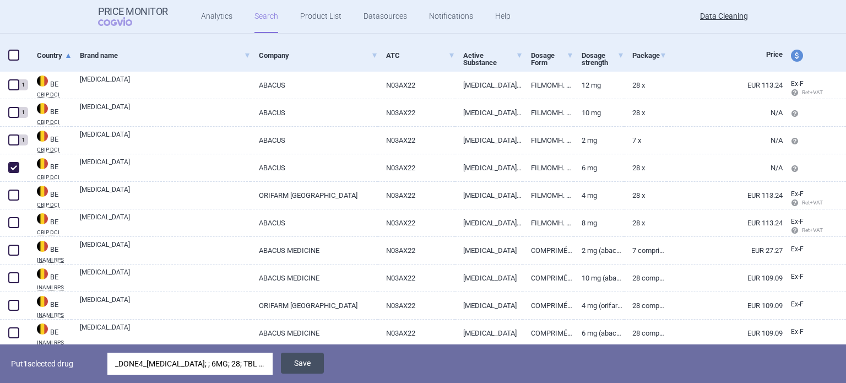
click at [315, 361] on button "Save" at bounding box center [302, 362] width 43 height 21
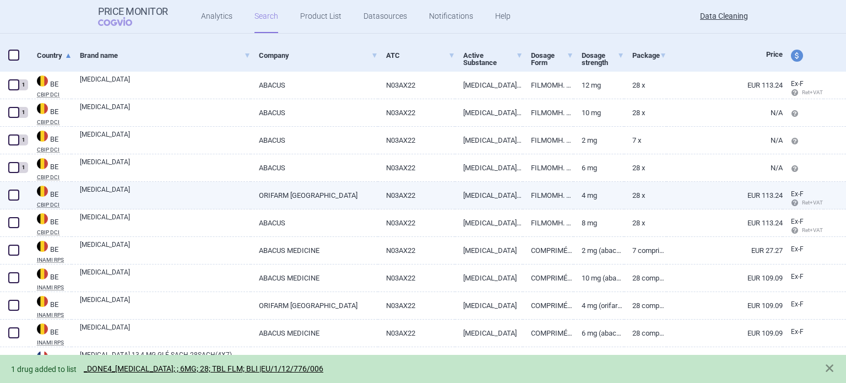
click at [13, 197] on span at bounding box center [13, 194] width 11 height 11
checkbox input "true"
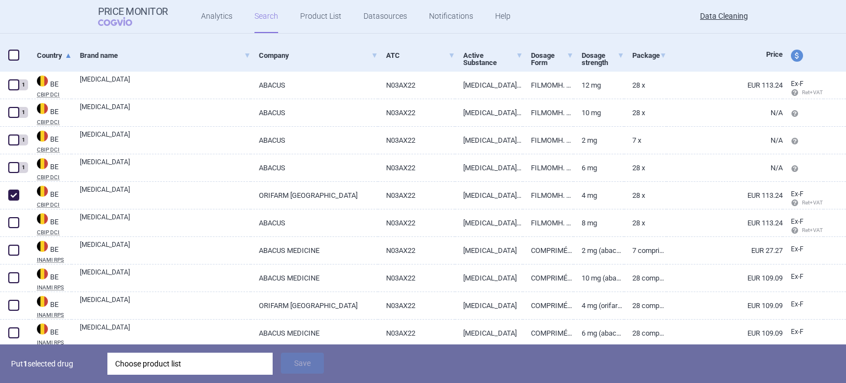
click at [190, 373] on div "Choose product list" at bounding box center [190, 363] width 150 height 22
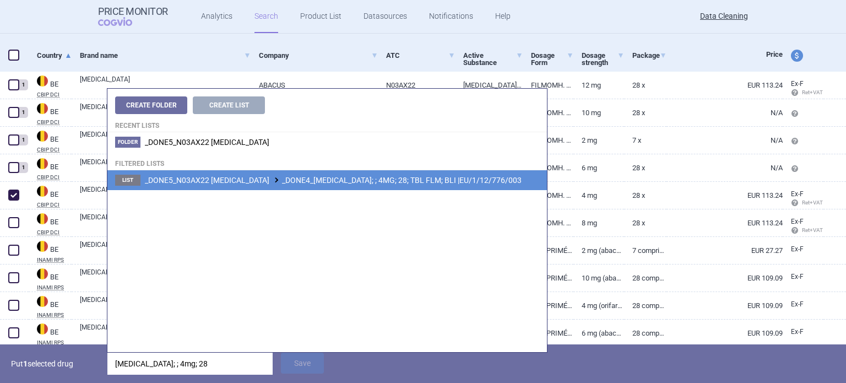
type input "[MEDICAL_DATA]; ; 4mg; 28"
click at [353, 178] on span "_DONE5_N03AX22 [MEDICAL_DATA] _DONE4_[MEDICAL_DATA]; ; 4MG; 28; TBL FLM; BLI |E…" at bounding box center [333, 180] width 377 height 9
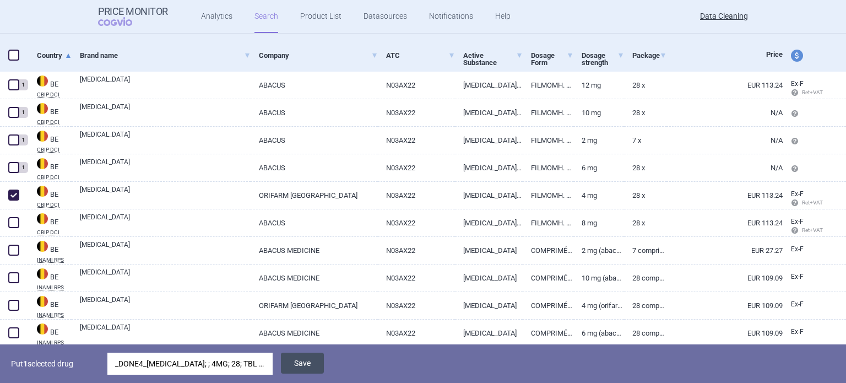
click at [306, 361] on button "Save" at bounding box center [302, 362] width 43 height 21
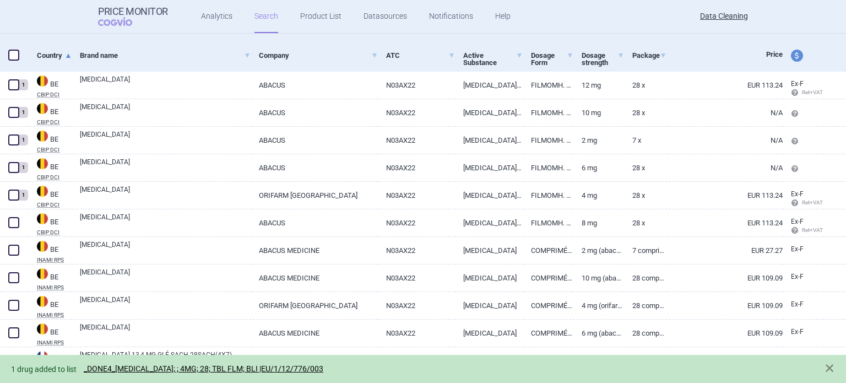
click at [13, 217] on span at bounding box center [13, 222] width 11 height 11
checkbox input "true"
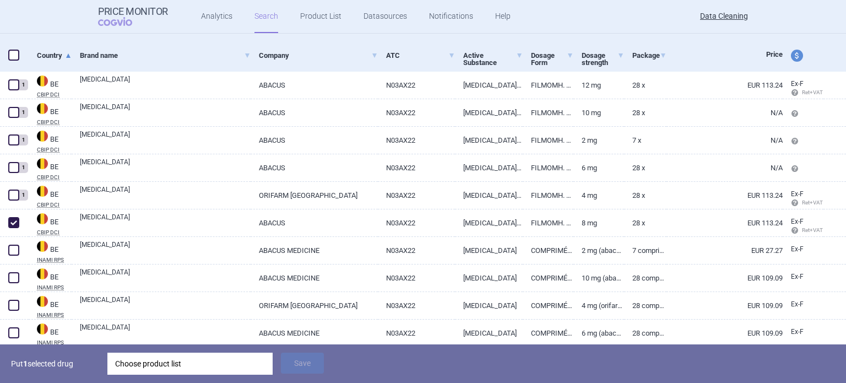
click at [215, 354] on div "Choose product list" at bounding box center [190, 363] width 150 height 22
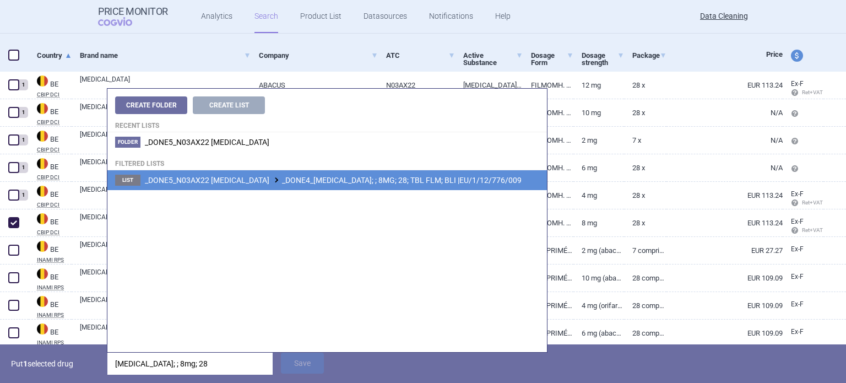
type input "[MEDICAL_DATA]; ; 8mg; 28"
click at [473, 181] on span "_DONE5_N03AX22 [MEDICAL_DATA] _DONE4_[MEDICAL_DATA]; ; 8MG; 28; TBL FLM; BLI |E…" at bounding box center [333, 180] width 377 height 9
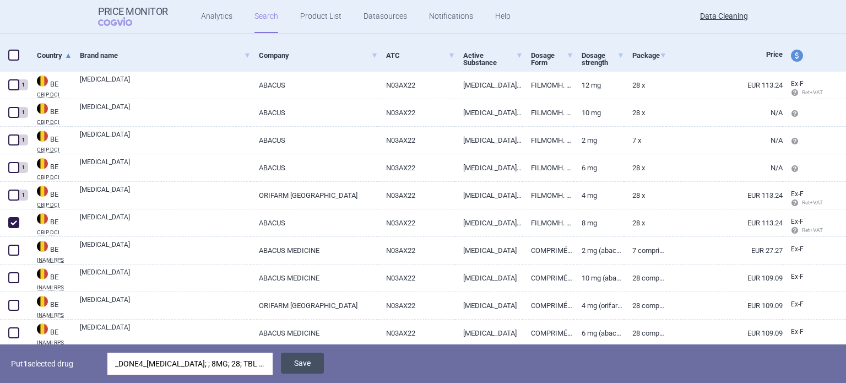
click at [313, 358] on button "Save" at bounding box center [302, 362] width 43 height 21
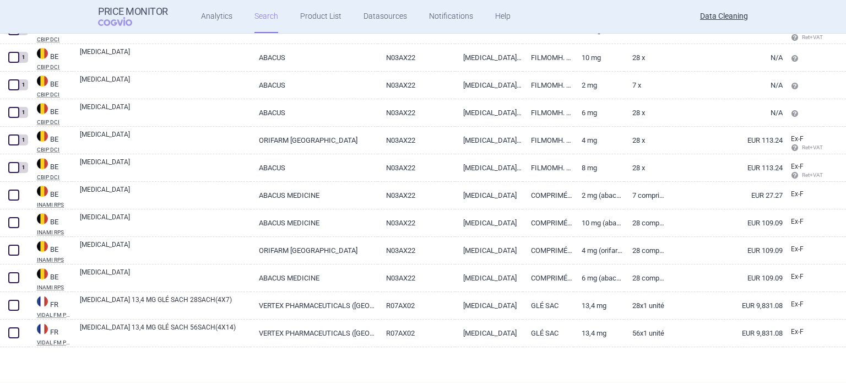
scroll to position [248, 0]
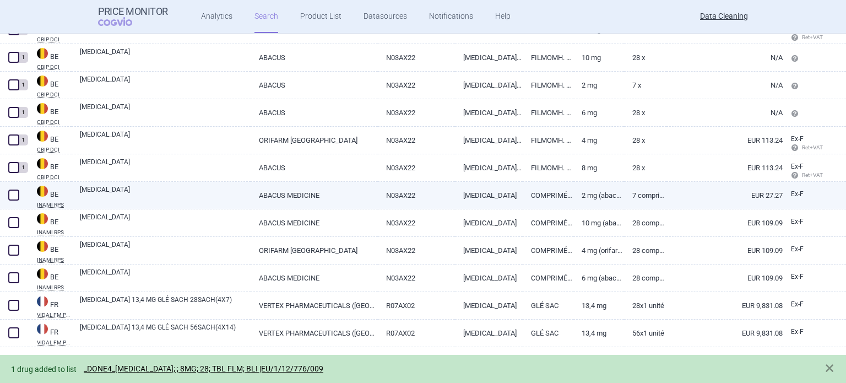
click at [186, 186] on link "[MEDICAL_DATA]" at bounding box center [165, 194] width 171 height 20
select select "EUR"
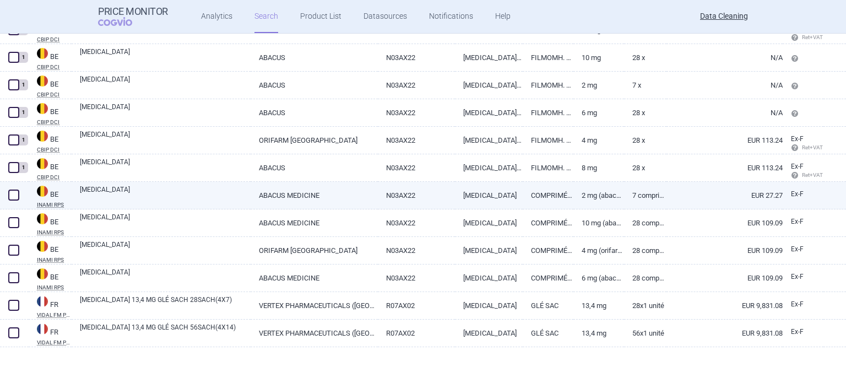
click at [13, 192] on span at bounding box center [13, 194] width 11 height 11
checkbox input "true"
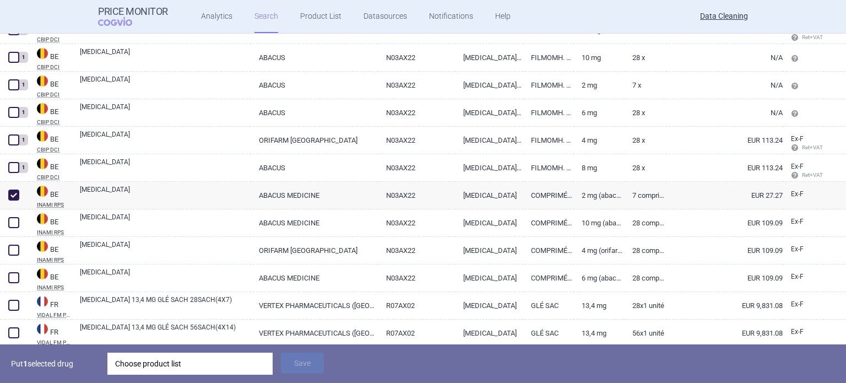
click at [206, 353] on div "Choose product list" at bounding box center [190, 363] width 150 height 22
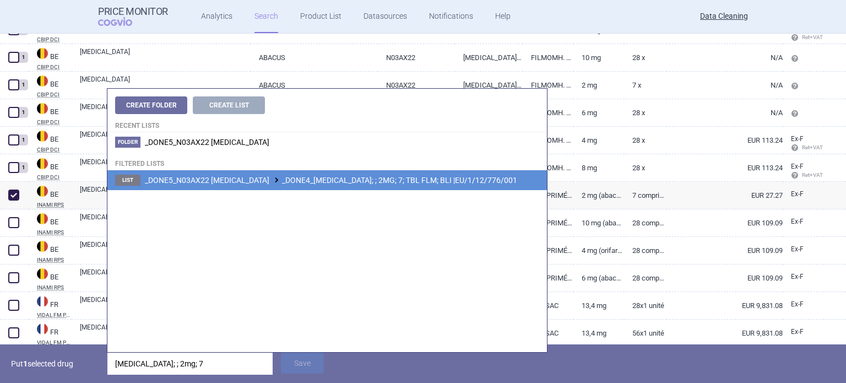
type input "[MEDICAL_DATA]; ; 2mg; 7"
click at [341, 173] on li "List _DONE5_N03AX22 [MEDICAL_DATA] _DONE4_[MEDICAL_DATA]; ; 2MG; 7; TBL FLM; BL…" at bounding box center [326, 180] width 439 height 20
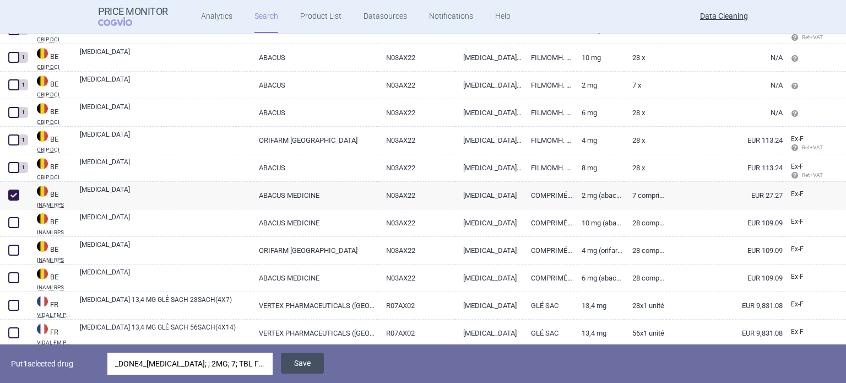
click at [291, 367] on button "Save" at bounding box center [302, 362] width 43 height 21
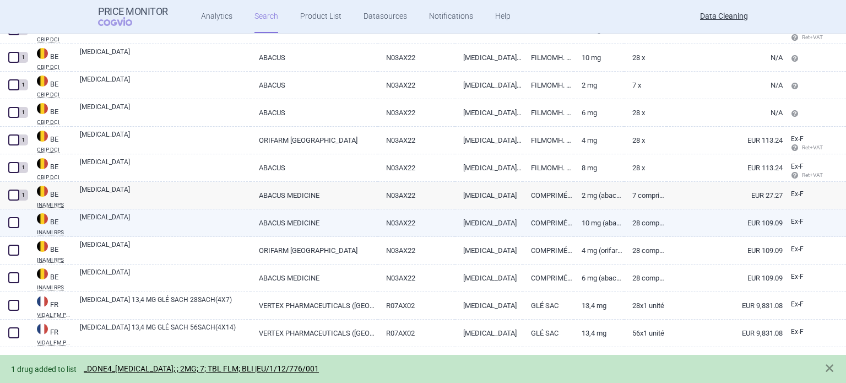
click at [7, 219] on span at bounding box center [14, 222] width 17 height 17
checkbox input "true"
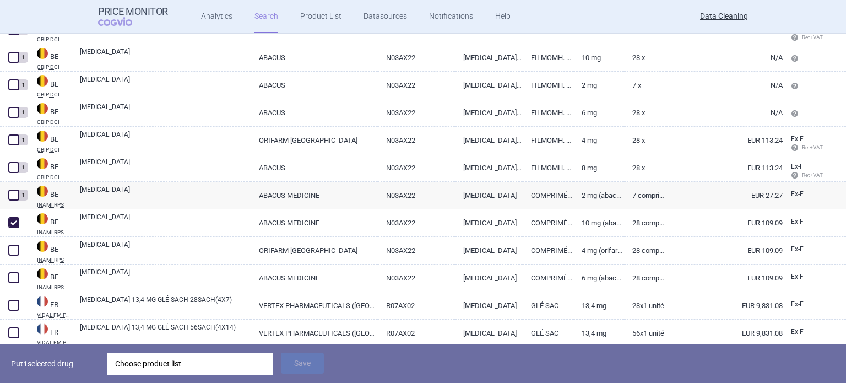
click at [181, 353] on div "Choose product list" at bounding box center [190, 363] width 150 height 22
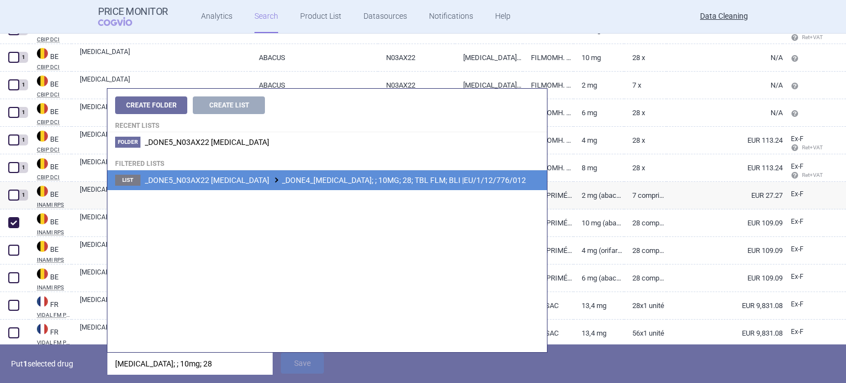
type input "[MEDICAL_DATA]; ; 10mg; 28"
click at [286, 173] on li "List _DONE5_N03AX22 [MEDICAL_DATA] _DONE4_[MEDICAL_DATA]; ; 10MG; 28; TBL FLM; …" at bounding box center [326, 180] width 439 height 20
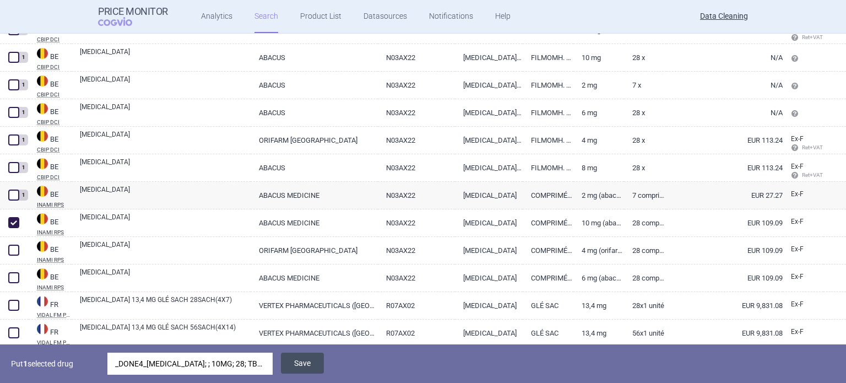
click at [295, 355] on button "Save" at bounding box center [302, 362] width 43 height 21
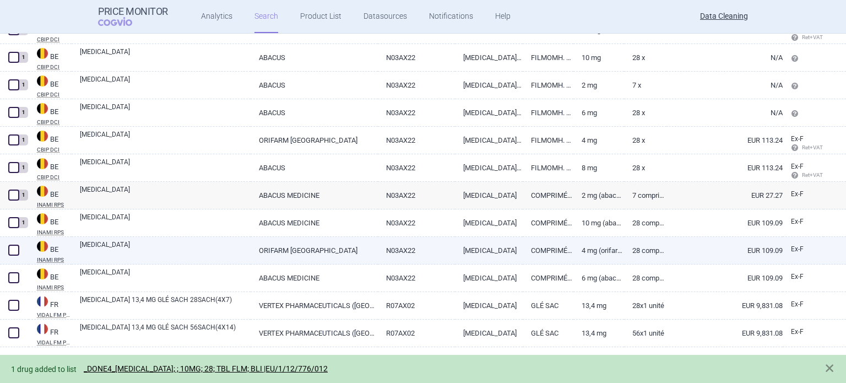
click at [15, 254] on span at bounding box center [13, 249] width 11 height 11
checkbox input "true"
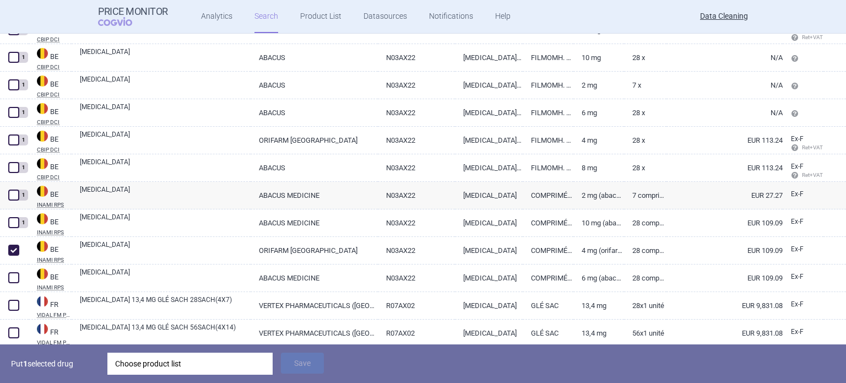
click at [251, 367] on div "Choose product list" at bounding box center [190, 363] width 150 height 22
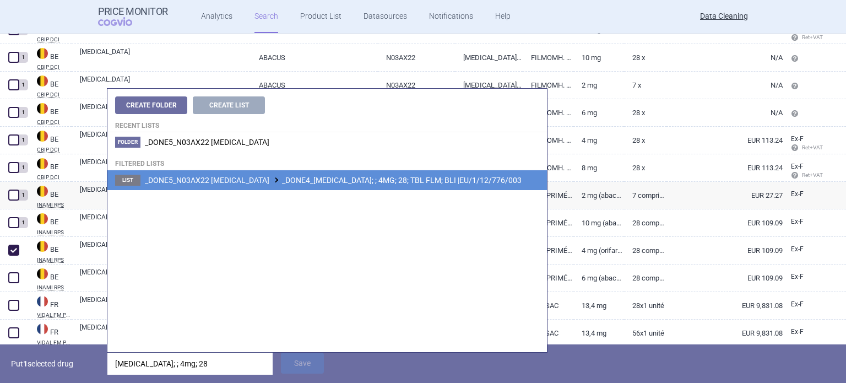
type input "[MEDICAL_DATA]; ; 4mg; 28"
click at [350, 182] on span "_DONE5_N03AX22 [MEDICAL_DATA] _DONE4_[MEDICAL_DATA]; ; 4MG; 28; TBL FLM; BLI |E…" at bounding box center [333, 180] width 377 height 9
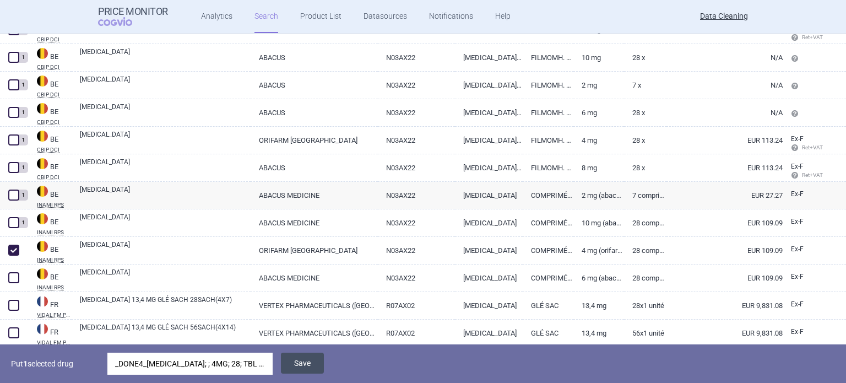
click at [313, 361] on button "Save" at bounding box center [302, 362] width 43 height 21
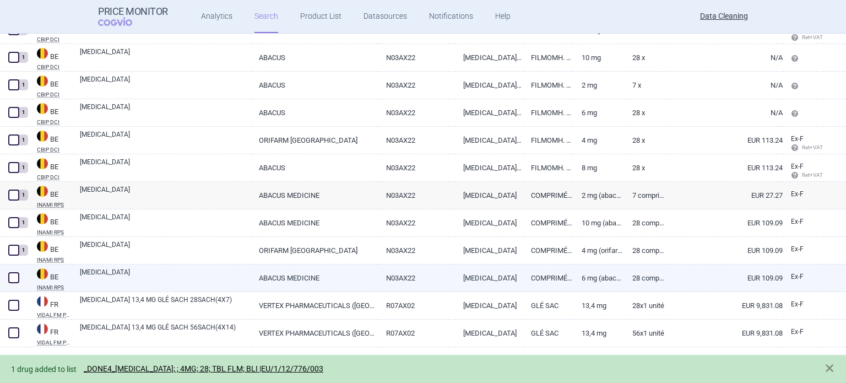
click at [9, 282] on span at bounding box center [14, 277] width 17 height 17
checkbox input "true"
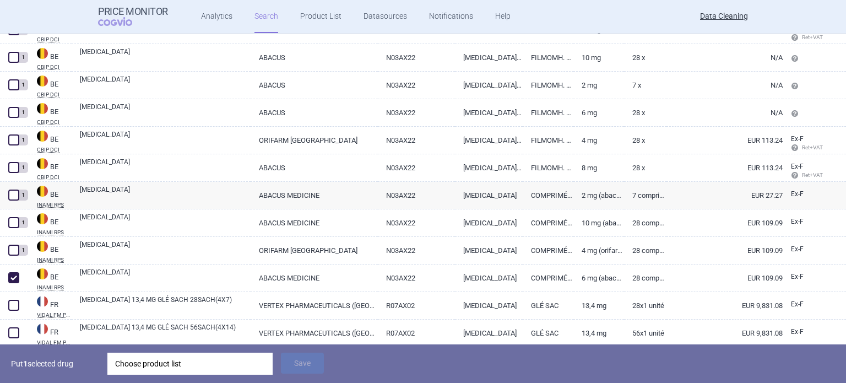
click at [212, 361] on div "Choose product list" at bounding box center [190, 363] width 150 height 22
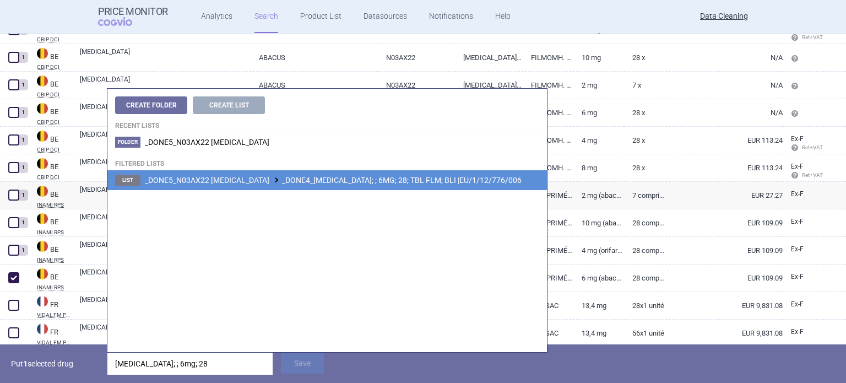
type input "[MEDICAL_DATA]; ; 6mg; 28"
click at [319, 176] on span "_DONE5_N03AX22 [MEDICAL_DATA] _DONE4_[MEDICAL_DATA]; ; 6MG; 28; TBL FLM; BLI |E…" at bounding box center [333, 180] width 377 height 9
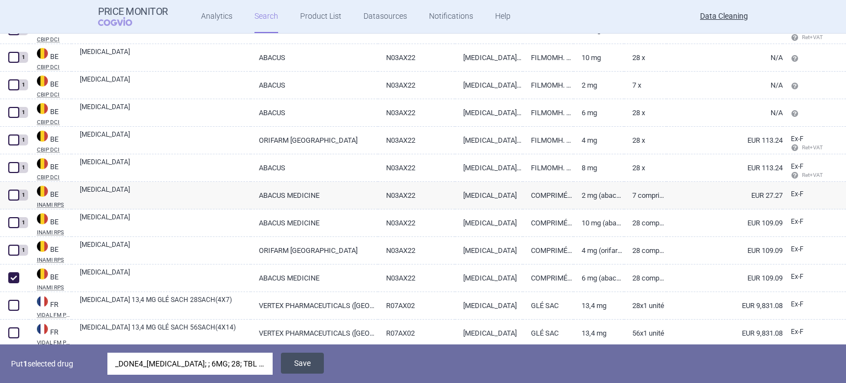
click at [306, 365] on button "Save" at bounding box center [302, 362] width 43 height 21
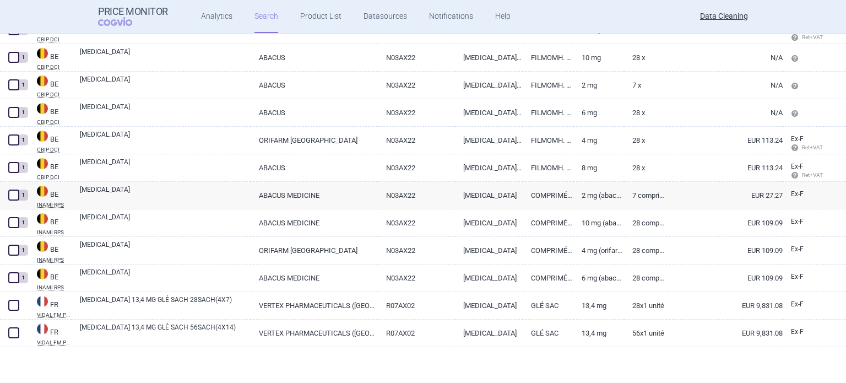
scroll to position [248, 0]
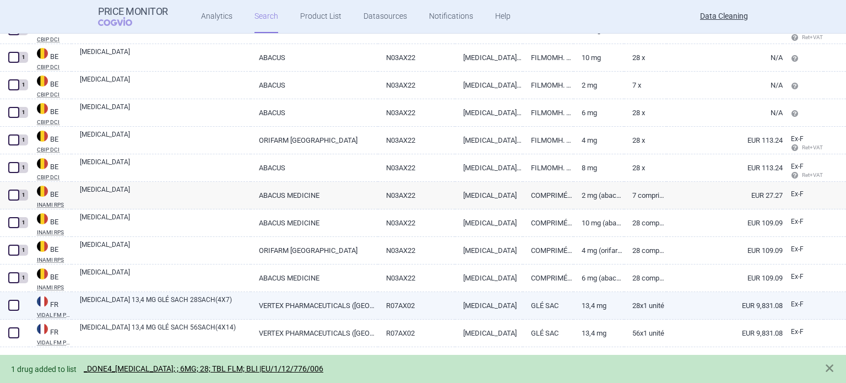
click at [13, 303] on span at bounding box center [13, 304] width 11 height 11
checkbox input "true"
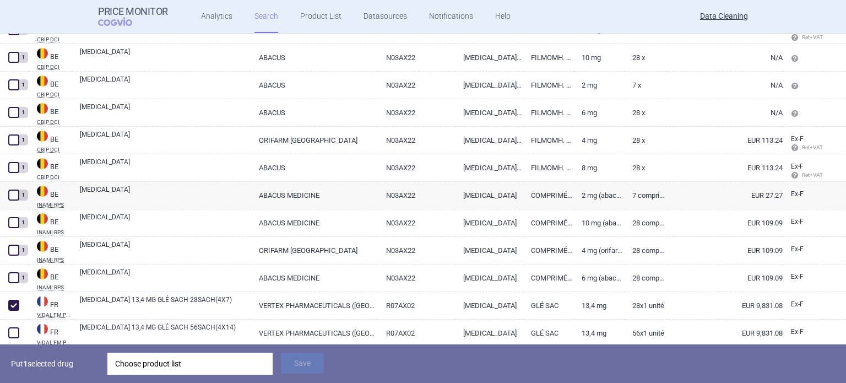
click at [184, 358] on div "Choose product list" at bounding box center [190, 363] width 150 height 22
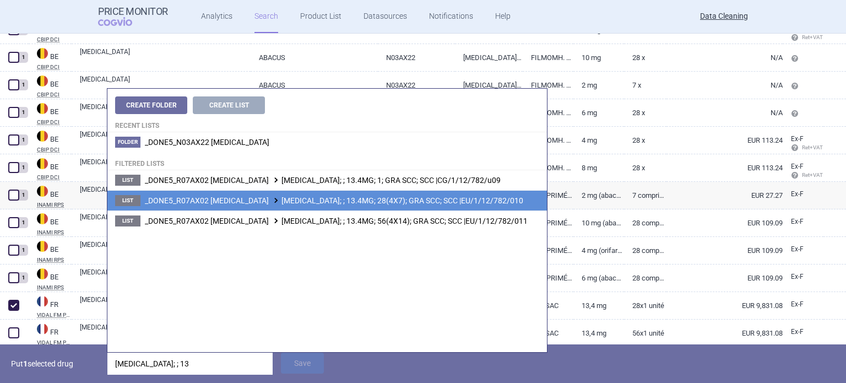
type input "[MEDICAL_DATA]; ; 13"
click at [397, 193] on li "List _DONE5_R07AX02 [MEDICAL_DATA] [MEDICAL_DATA]; ; 13.4MG; 28(4X7); GRA SCC; …" at bounding box center [326, 200] width 439 height 20
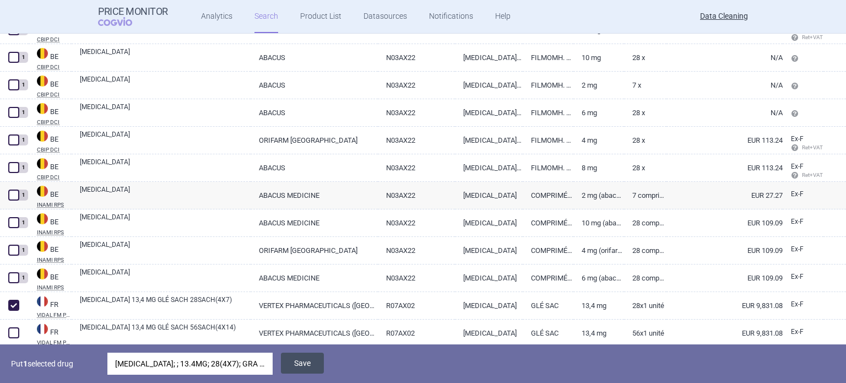
click at [312, 371] on button "Save" at bounding box center [302, 362] width 43 height 21
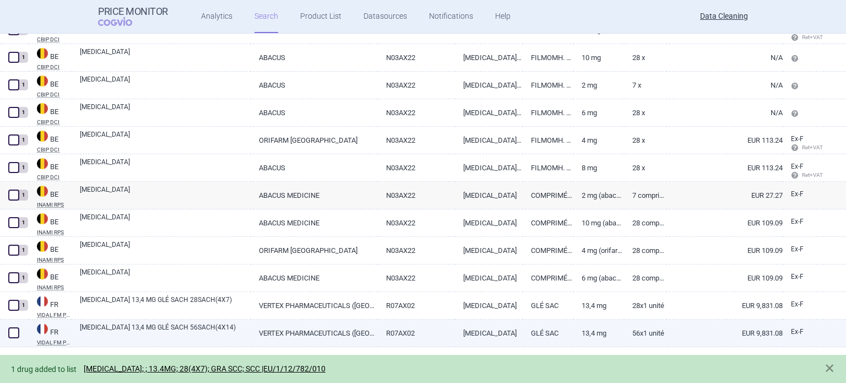
click at [15, 332] on span at bounding box center [13, 332] width 11 height 11
checkbox input "true"
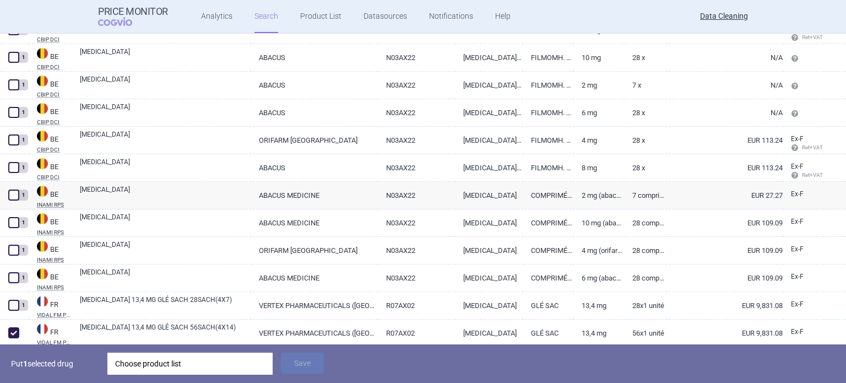
click at [174, 361] on div "Choose product list" at bounding box center [190, 363] width 150 height 22
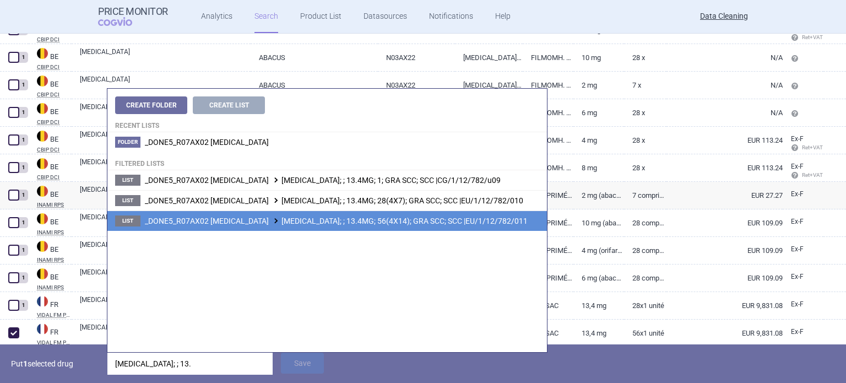
type input "[MEDICAL_DATA]; ; 13."
click at [328, 214] on li "List _DONE5_R07AX02 [MEDICAL_DATA] [MEDICAL_DATA]; ; 13.4MG; 56(4X14); GRA SCC;…" at bounding box center [326, 220] width 439 height 20
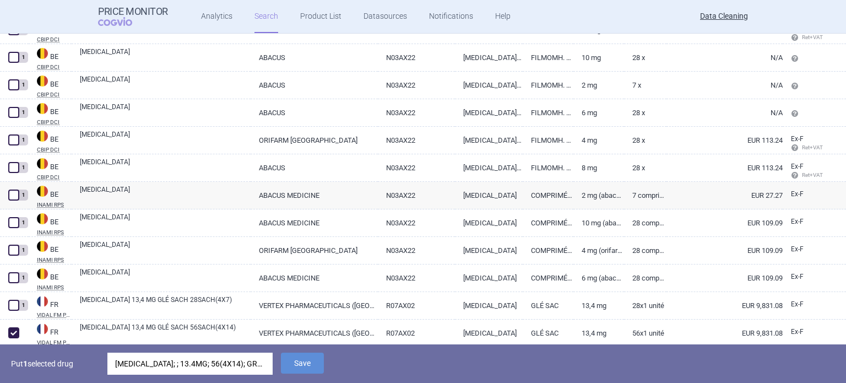
drag, startPoint x: 292, startPoint y: 366, endPoint x: 274, endPoint y: 360, distance: 19.0
click at [292, 366] on button "Save" at bounding box center [302, 362] width 43 height 21
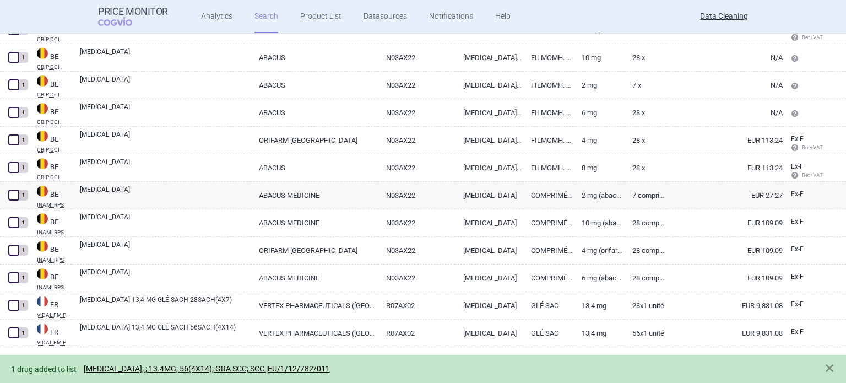
scroll to position [52, 0]
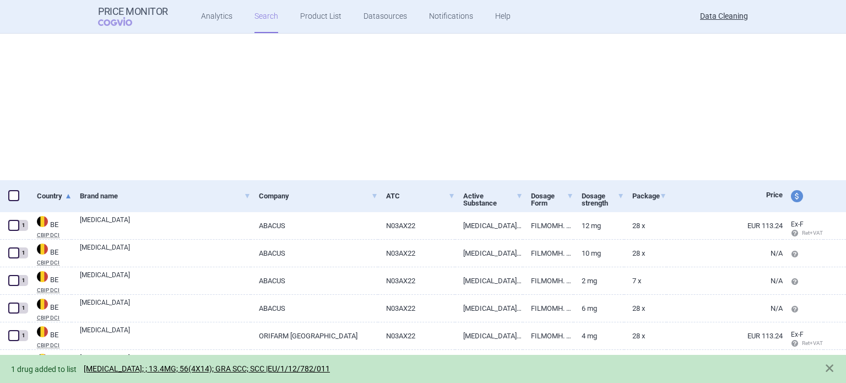
select select "brandName"
select select "newerThan"
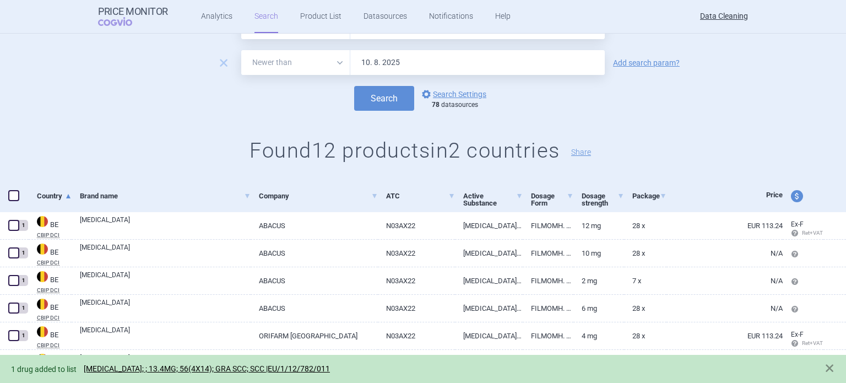
scroll to position [0, 0]
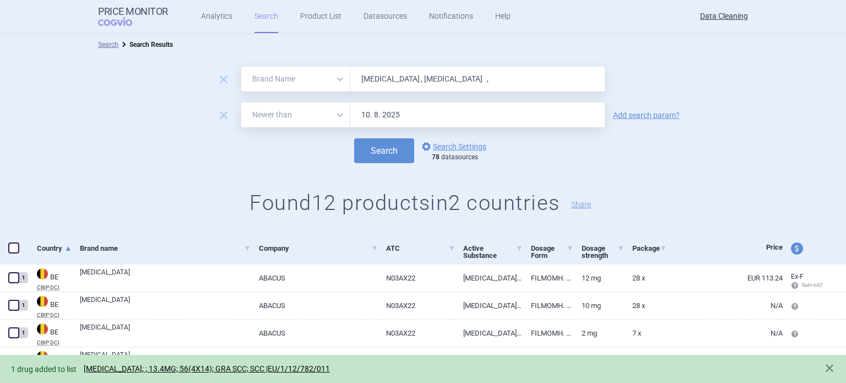
click at [499, 79] on input "[MEDICAL_DATA] , [MEDICAL_DATA] ," at bounding box center [477, 79] width 254 height 25
paste input "[PERSON_NAME] , Eklira , Tudorza"
click at [354, 138] on button "Search" at bounding box center [384, 150] width 60 height 25
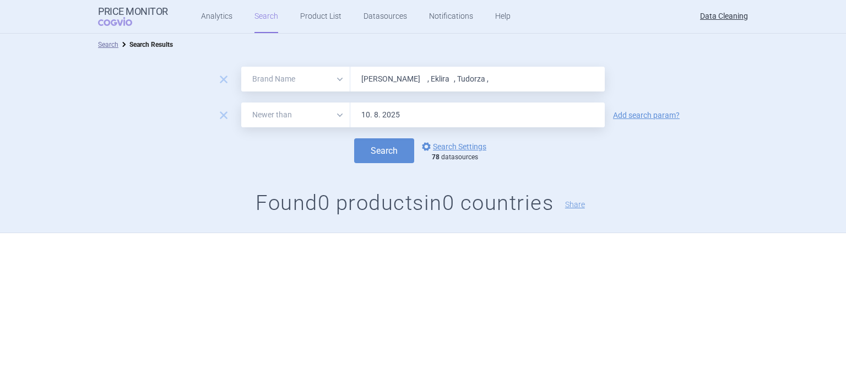
paste input "[MEDICAL_DATA] , Pixuvri"
click at [354, 138] on button "Search" at bounding box center [384, 150] width 60 height 25
paste input "Riluzol"
type input "Riluzol"
click at [354, 138] on button "Search" at bounding box center [384, 150] width 60 height 25
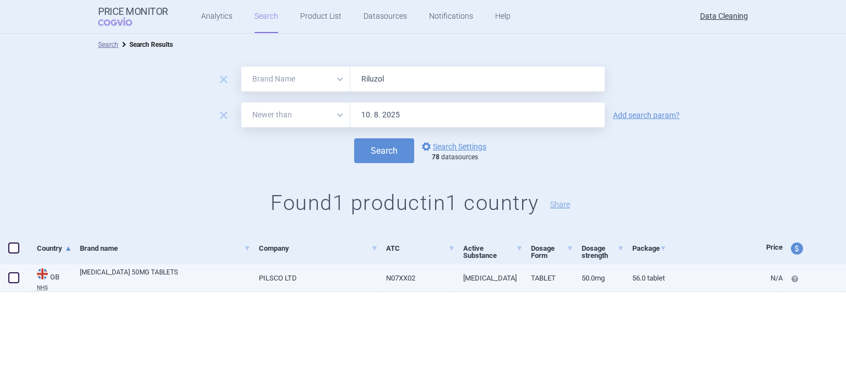
drag, startPoint x: 9, startPoint y: 284, endPoint x: 18, endPoint y: 284, distance: 8.8
click at [9, 284] on div at bounding box center [14, 278] width 29 height 28
click at [19, 277] on span at bounding box center [13, 277] width 11 height 11
checkbox input "true"
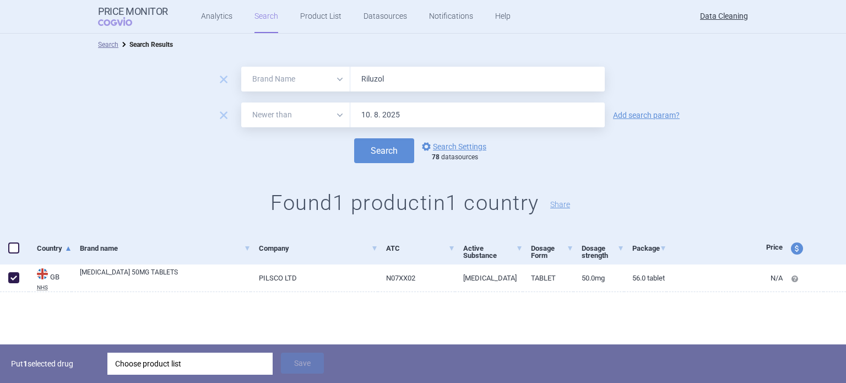
click at [218, 358] on div "Choose product list" at bounding box center [190, 363] width 150 height 22
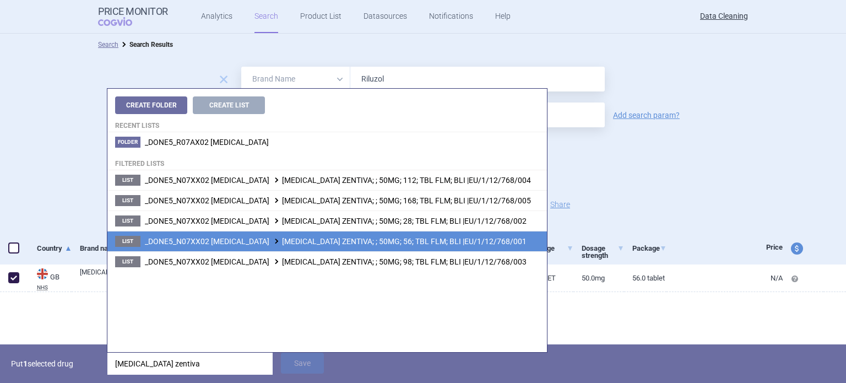
type input "[MEDICAL_DATA] zentiva"
click at [399, 244] on span "_DONE5_N07XX02 [MEDICAL_DATA] [MEDICAL_DATA] ZENTIVA; ; 50MG; 56; TBL FLM; BLI …" at bounding box center [335, 241] width 381 height 9
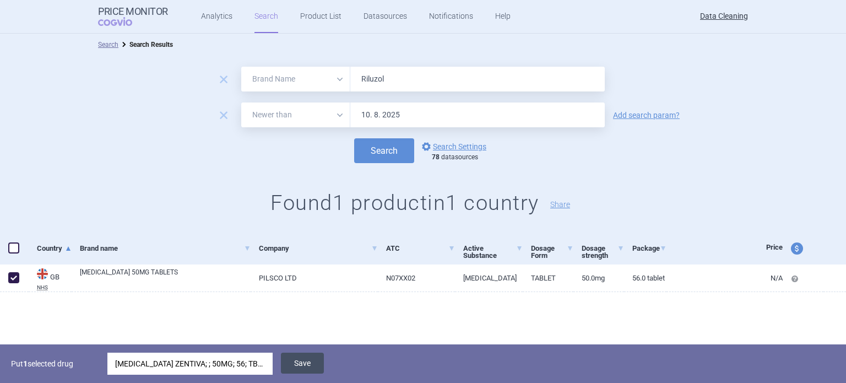
click at [295, 361] on button "Save" at bounding box center [302, 362] width 43 height 21
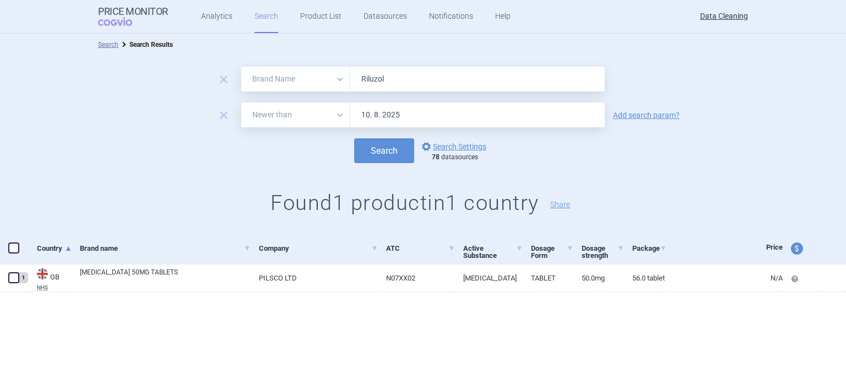
click at [486, 88] on input "Riluzol" at bounding box center [477, 79] width 254 height 25
paste input "[MEDICAL_DATA] , Nimenrix , [MEDICAL_DATA] , [MEDICAL_DATA] , Xaluprin ,"
type input "[MEDICAL_DATA] , Nimenrix , [MEDICAL_DATA] , [MEDICAL_DATA] , Xaluprin ,"
click at [354, 138] on button "Search" at bounding box center [384, 150] width 60 height 25
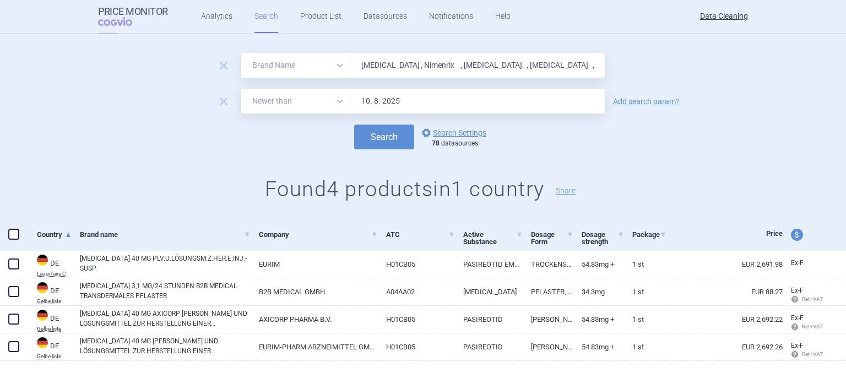
scroll to position [28, 0]
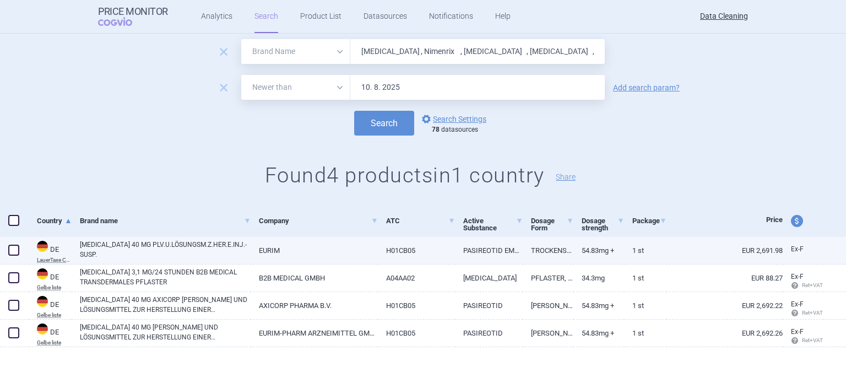
click at [13, 253] on span at bounding box center [13, 249] width 11 height 11
checkbox input "true"
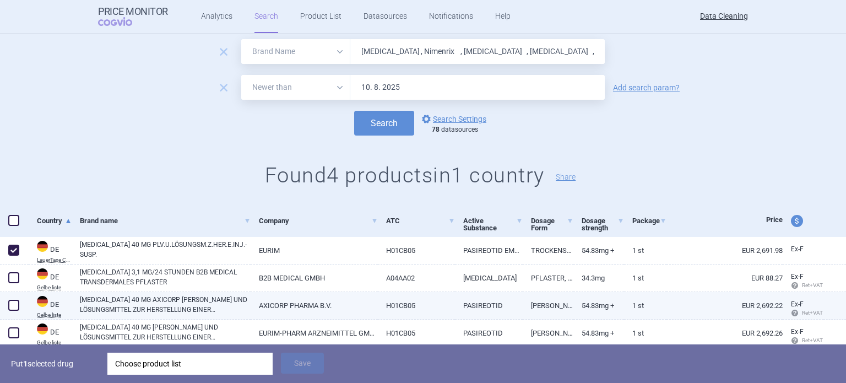
click at [17, 304] on span at bounding box center [13, 304] width 11 height 11
checkbox input "true"
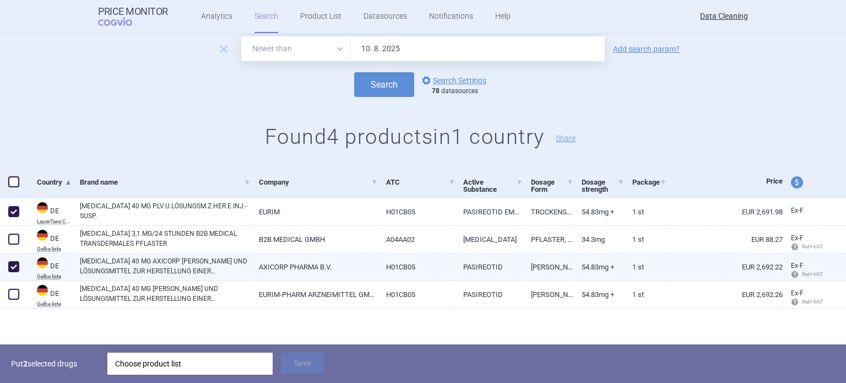
click at [209, 269] on link "[MEDICAL_DATA] 40 MG AXICORP [PERSON_NAME] UND LÖSUNGSMITTEL ZUR HERSTELLUNG EI…" at bounding box center [165, 266] width 171 height 20
select select "EUR"
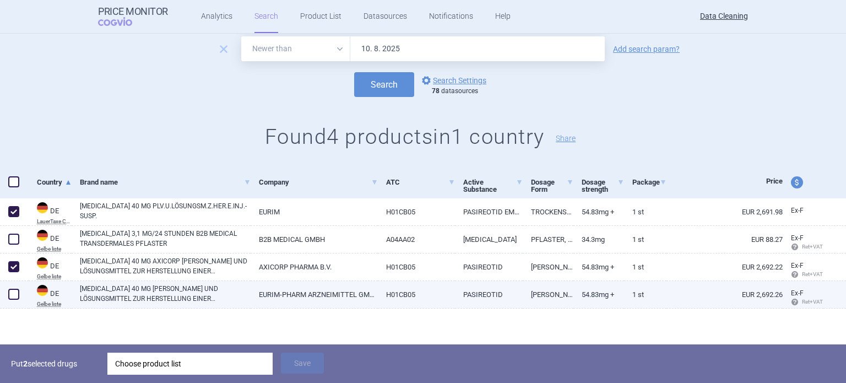
click at [13, 295] on span at bounding box center [13, 293] width 11 height 11
checkbox input "true"
click at [182, 359] on div "Choose product list" at bounding box center [190, 363] width 150 height 22
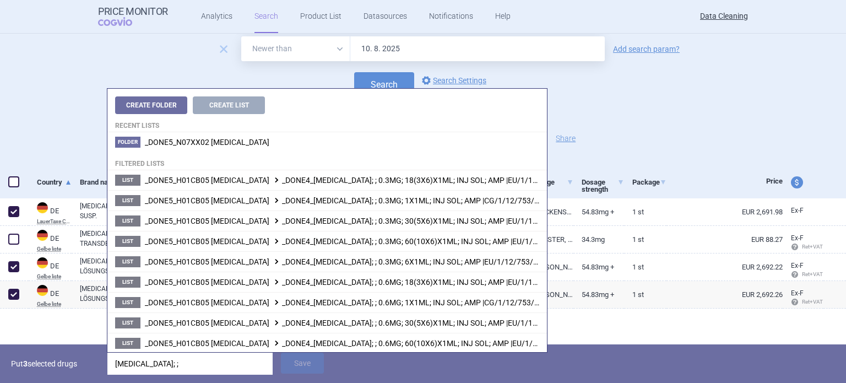
type input "[MEDICAL_DATA]; ;"
click at [74, 378] on div "Put 3 selected drugs [MEDICAL_DATA]; ; Save" at bounding box center [423, 363] width 846 height 39
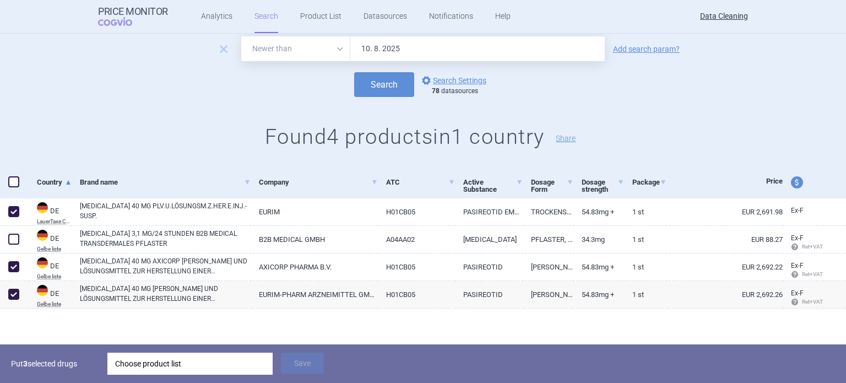
click at [137, 362] on div "Choose product list" at bounding box center [190, 363] width 150 height 22
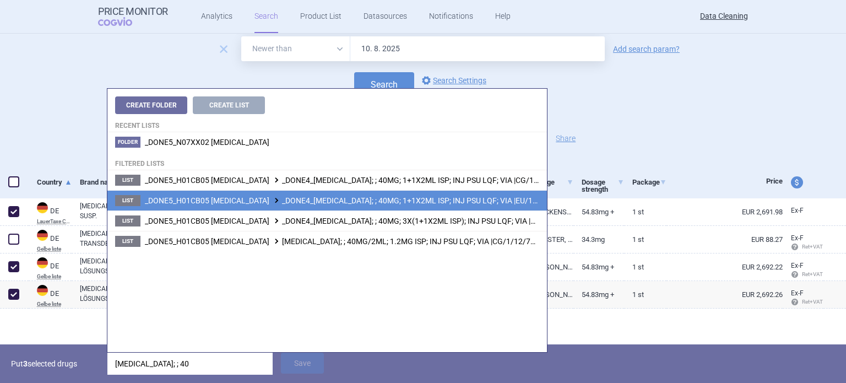
type input "[MEDICAL_DATA]; ; 40"
click at [385, 203] on span "_DONE5_H01CB05 [MEDICAL_DATA] _DONE4_[MEDICAL_DATA]; ; 40MG; 1+1X2ML ISP; INJ P…" at bounding box center [361, 200] width 433 height 9
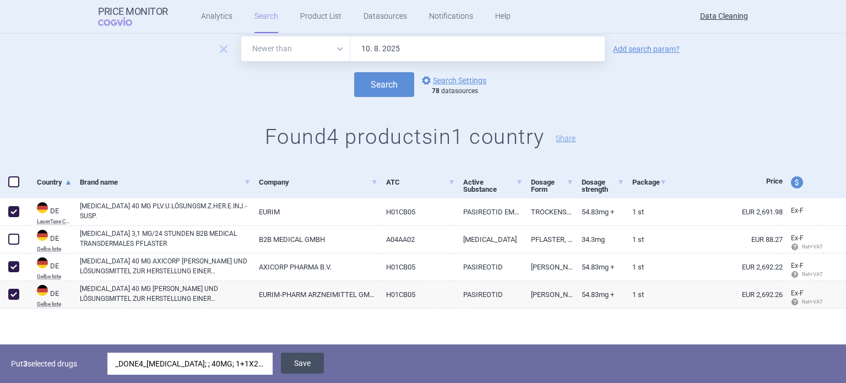
click at [293, 363] on button "Save" at bounding box center [302, 362] width 43 height 21
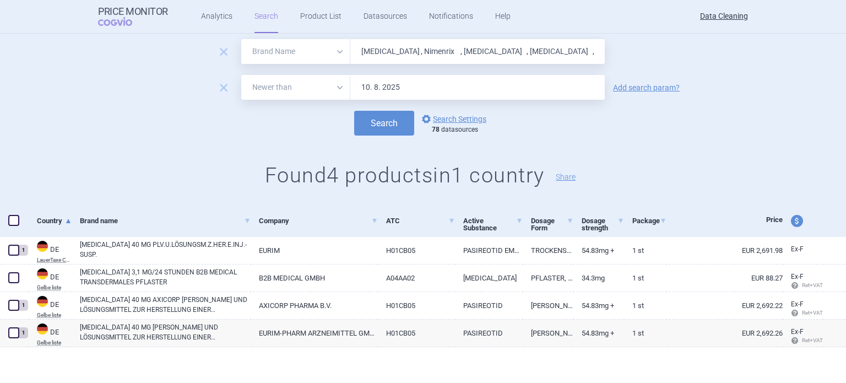
scroll to position [28, 0]
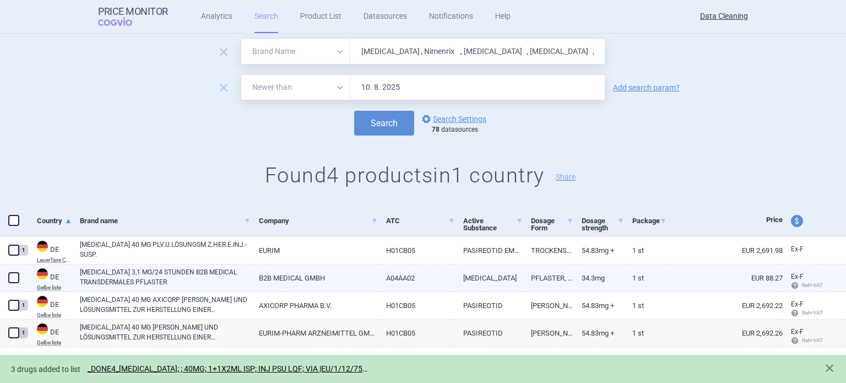
click at [15, 273] on span at bounding box center [13, 277] width 11 height 11
checkbox input "true"
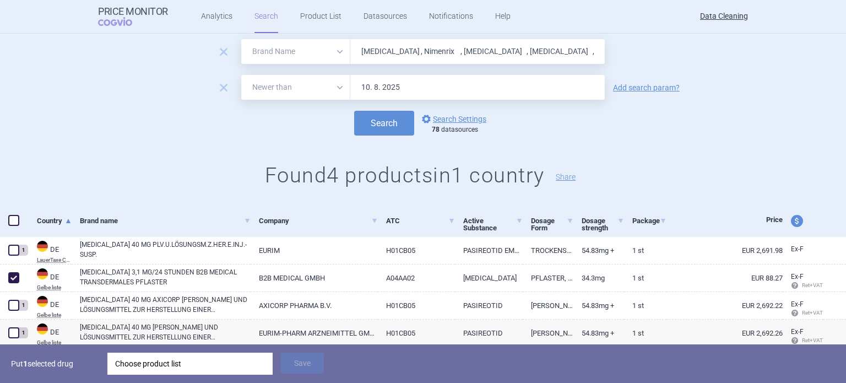
click at [208, 363] on div "Choose product list" at bounding box center [190, 363] width 150 height 22
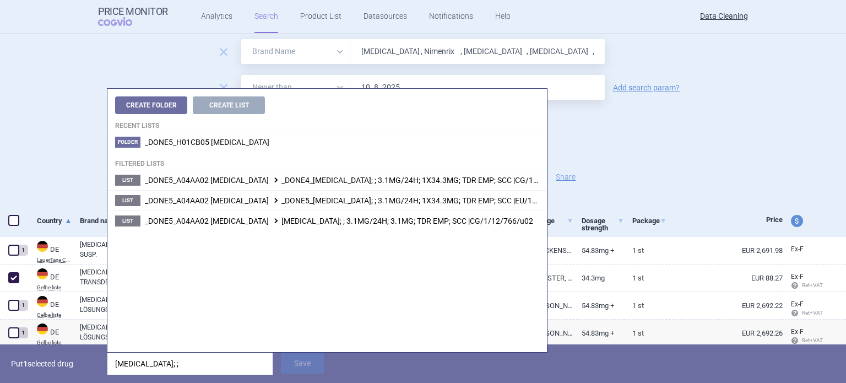
type input "[MEDICAL_DATA]; ;"
click at [39, 368] on p "Put 1 selected drug" at bounding box center [55, 363] width 88 height 22
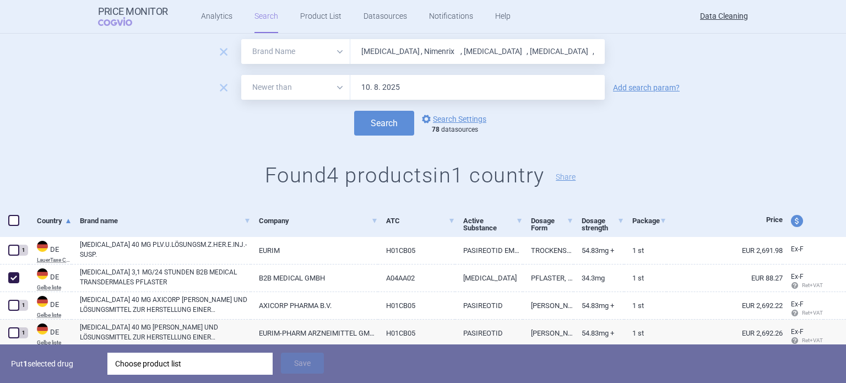
click at [152, 361] on div "Choose product list" at bounding box center [190, 363] width 150 height 22
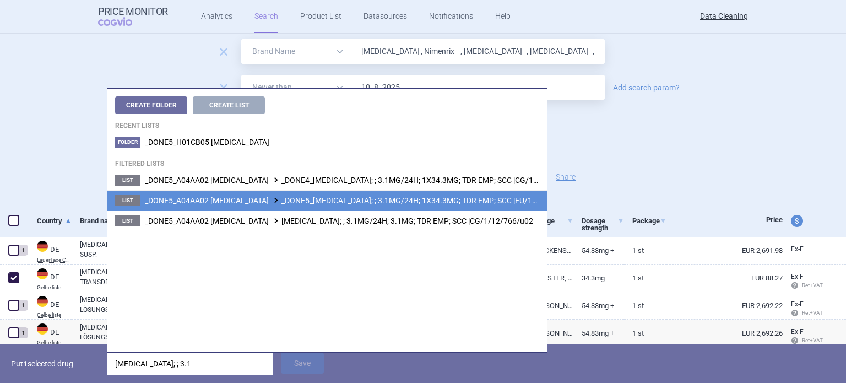
type input "[MEDICAL_DATA]; ; 3.1"
click at [392, 202] on span "_DONE5_A04AA02 [MEDICAL_DATA] _DONE5_[MEDICAL_DATA]; ; 3.1MG/24H; 1X34.3MG; TDR…" at bounding box center [361, 200] width 432 height 9
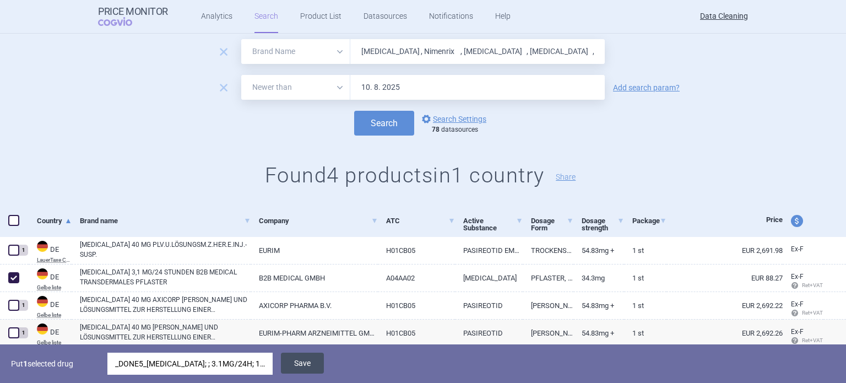
click at [310, 361] on button "Save" at bounding box center [302, 362] width 43 height 21
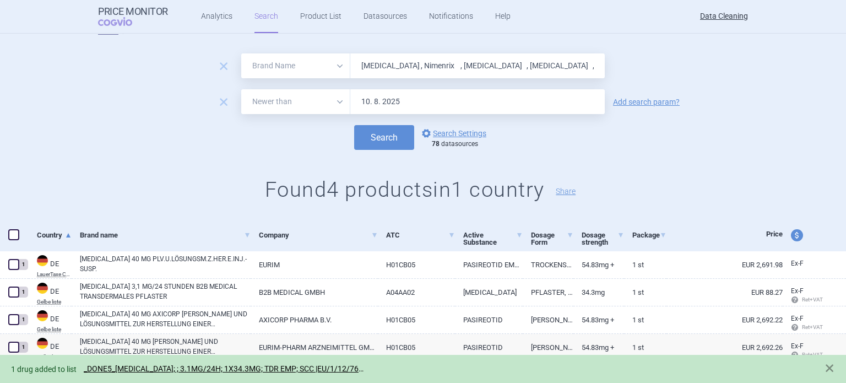
scroll to position [0, 0]
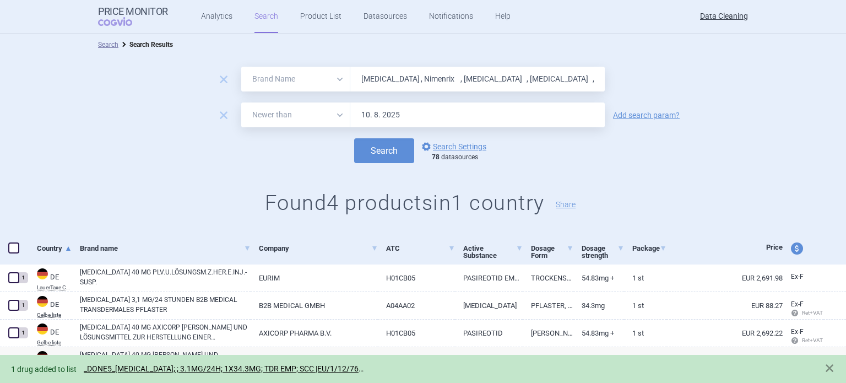
click at [496, 68] on input "[MEDICAL_DATA] , Nimenrix , [MEDICAL_DATA] , [MEDICAL_DATA] , Xaluprin ," at bounding box center [477, 79] width 254 height 25
paste input "Mercaptopurin"
click at [354, 138] on button "Search" at bounding box center [384, 150] width 60 height 25
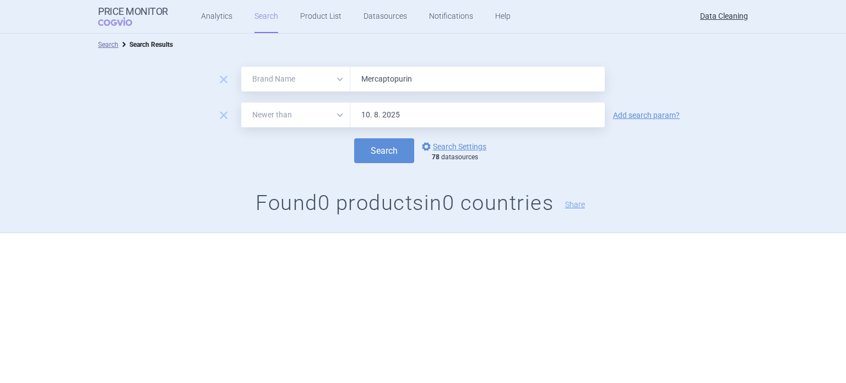
paste input "[MEDICAL_DATA] , Esmya , Vepacel , [MEDICAL_DATA] , [MEDICAL_DATA] , Colobreath…"
type input "[MEDICAL_DATA] , Esmya , Vepacel , [MEDICAL_DATA] , [MEDICAL_DATA] , Colobreath…"
click at [354, 138] on button "Search" at bounding box center [384, 150] width 60 height 25
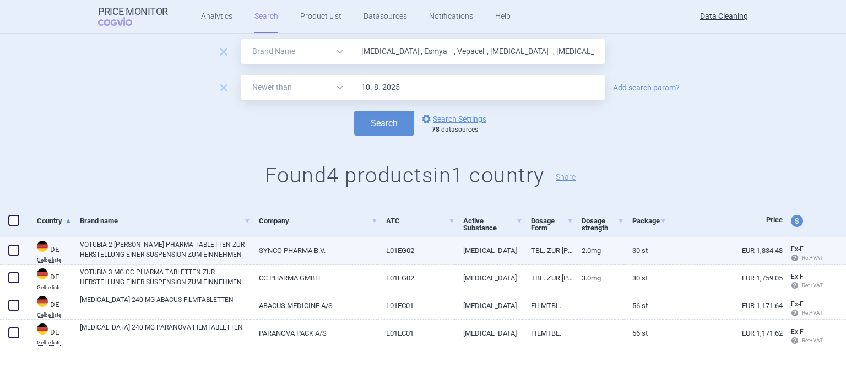
click at [10, 250] on span at bounding box center [13, 249] width 11 height 11
checkbox input "true"
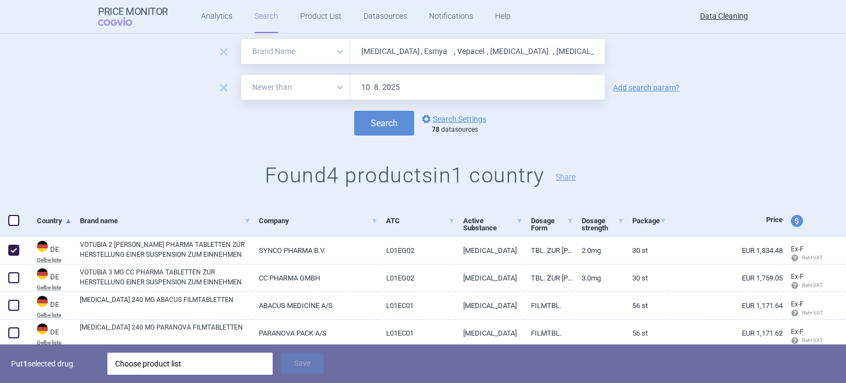
click at [192, 358] on div "Choose product list" at bounding box center [190, 363] width 150 height 22
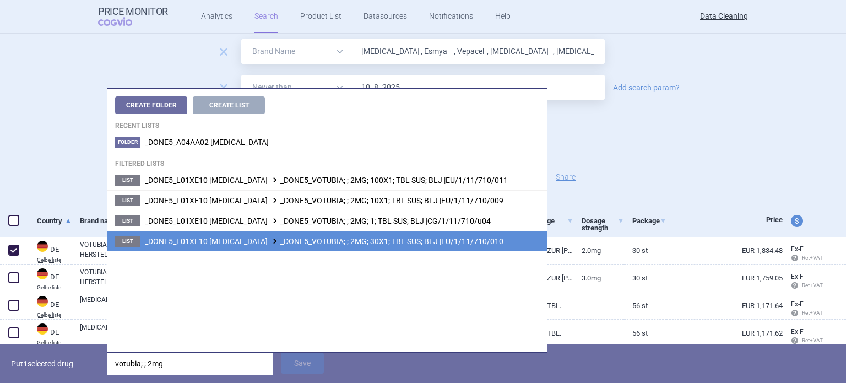
type input "votubia; ; 2mg"
click at [374, 243] on span "_DONE5_L01XE10 [MEDICAL_DATA] _DONE5_VOTUBIA; ; 2MG; 30X1; TBL SUS; BLJ |EU/1/1…" at bounding box center [324, 241] width 358 height 9
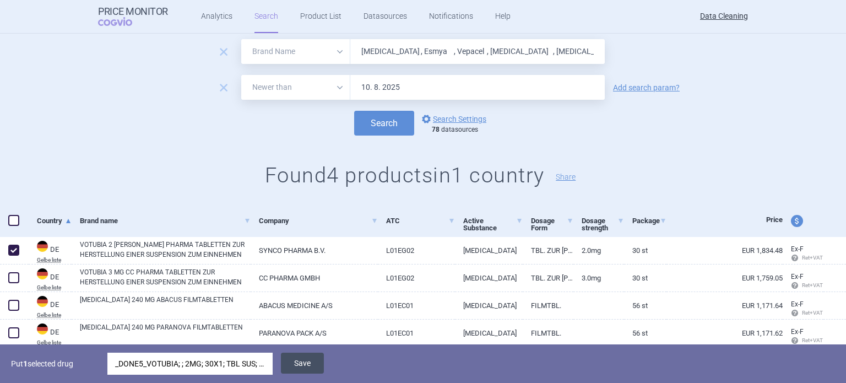
click at [314, 366] on button "Save" at bounding box center [302, 362] width 43 height 21
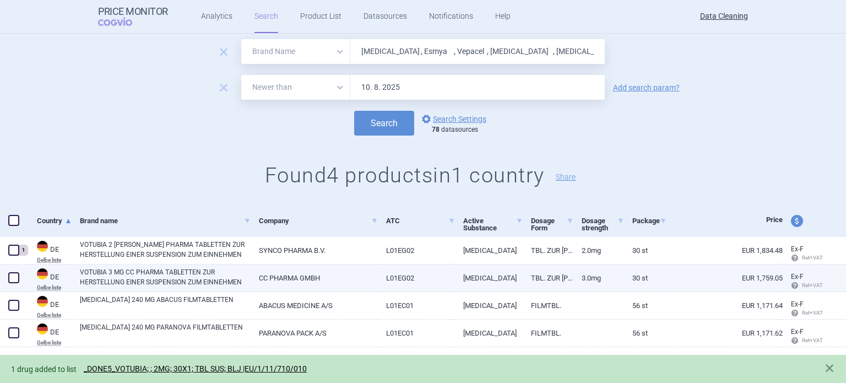
click at [13, 277] on span at bounding box center [13, 277] width 11 height 11
checkbox input "true"
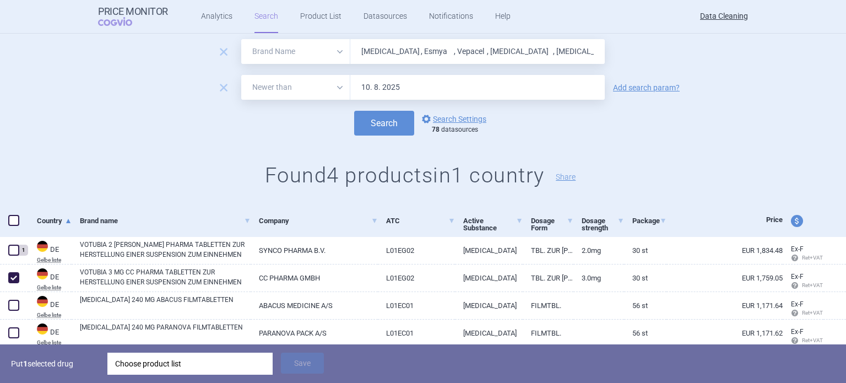
click at [159, 360] on div "Choose product list" at bounding box center [190, 363] width 150 height 22
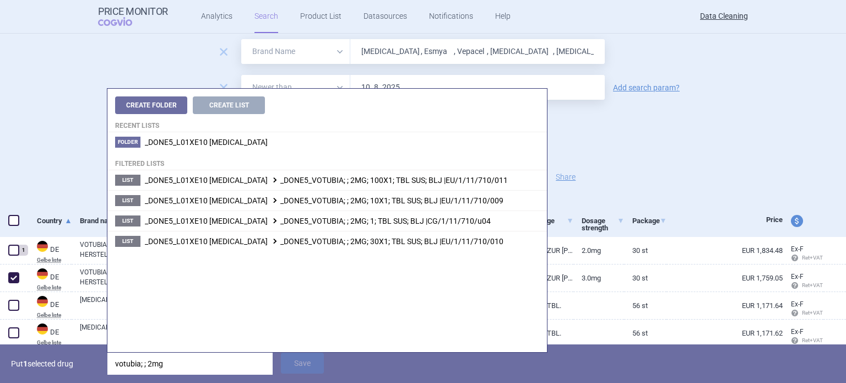
click at [150, 365] on input "votubia; ; 2mg" at bounding box center [189, 363] width 165 height 22
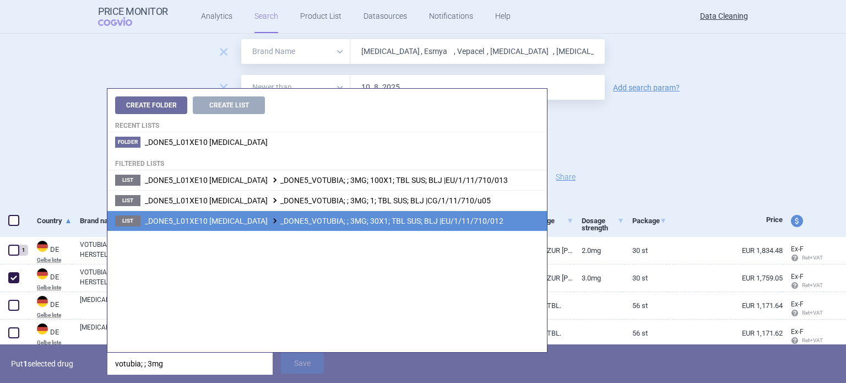
type input "votubia; ; 3mg"
click at [377, 221] on span "_DONE5_L01XE10 [MEDICAL_DATA] _DONE5_VOTUBIA; ; 3MG; 30X1; TBL SUS; BLJ |EU/1/1…" at bounding box center [324, 220] width 358 height 9
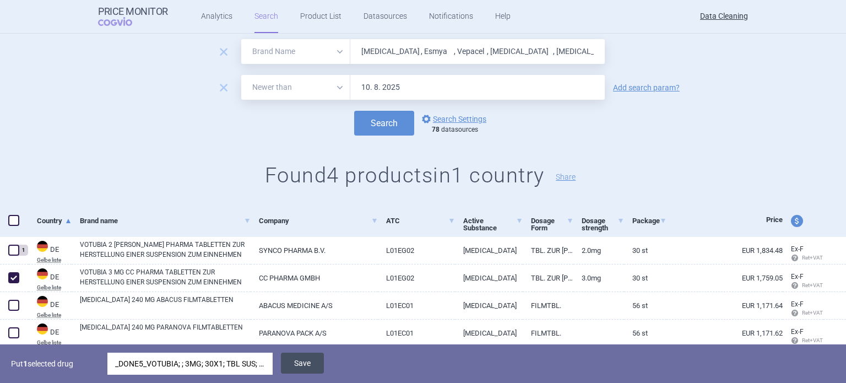
click at [291, 365] on button "Save" at bounding box center [302, 362] width 43 height 21
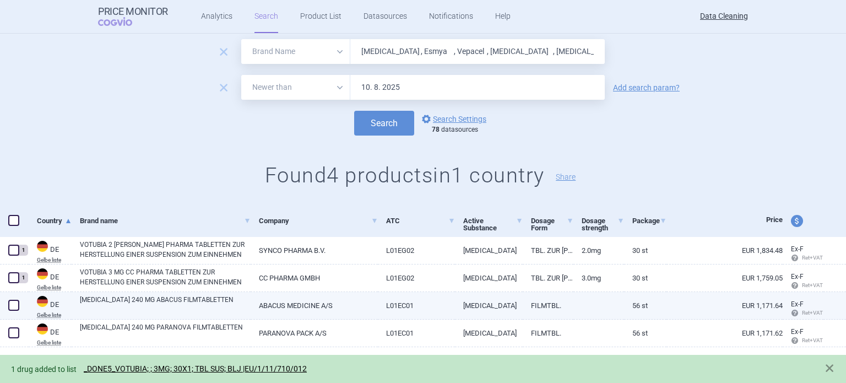
click at [15, 308] on span at bounding box center [13, 304] width 11 height 11
checkbox input "true"
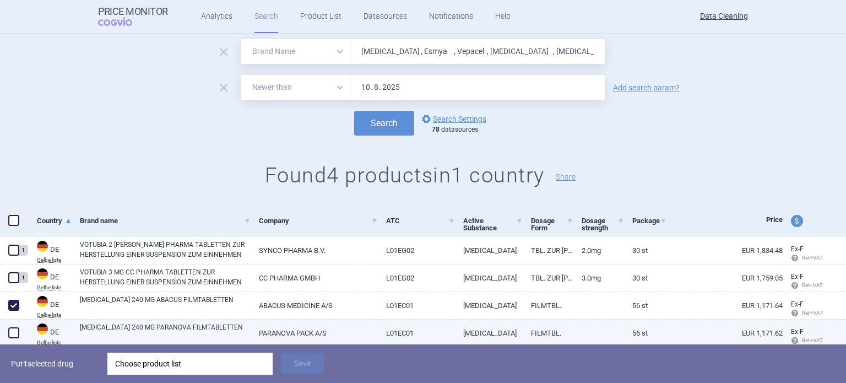
click at [9, 334] on span at bounding box center [13, 332] width 11 height 11
checkbox input "true"
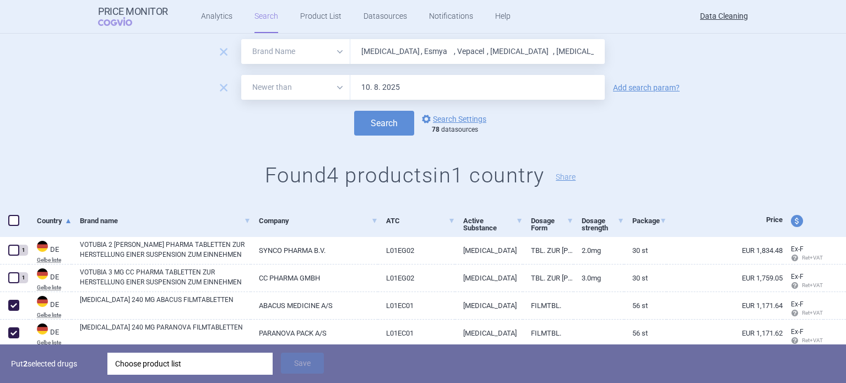
click at [198, 349] on div "Put 2 selected drugs Choose product list Save" at bounding box center [423, 363] width 846 height 39
click at [204, 367] on div "Choose product list" at bounding box center [190, 363] width 150 height 22
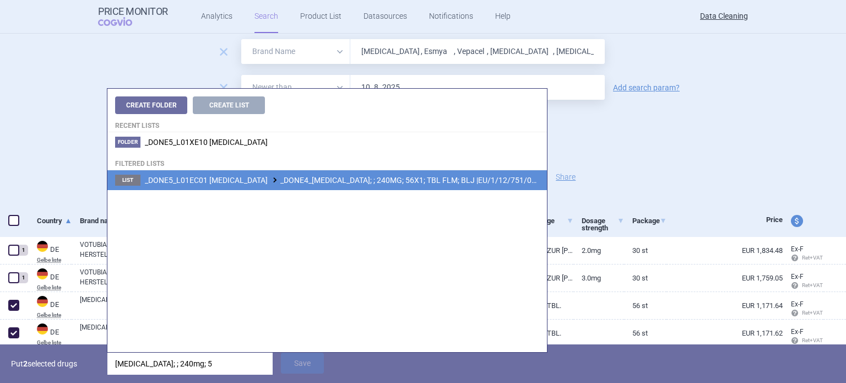
type input "[MEDICAL_DATA]; ; 240mg; 5"
click at [476, 173] on li "List _DONE5_L01EC01 [MEDICAL_DATA] _DONE4_[MEDICAL_DATA]; ; 240MG; 56X1; TBL FL…" at bounding box center [326, 180] width 439 height 20
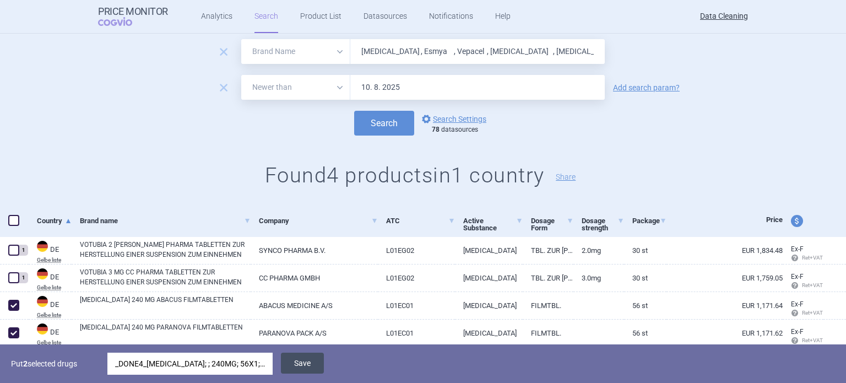
click at [306, 372] on button "Save" at bounding box center [302, 362] width 43 height 21
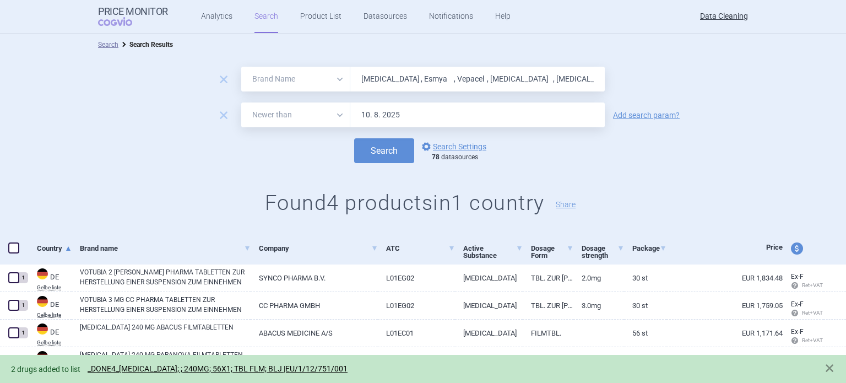
click at [484, 75] on input "[MEDICAL_DATA] , Esmya , Vepacel , [MEDICAL_DATA] , [MEDICAL_DATA] , Colobreath…" at bounding box center [477, 79] width 254 height 25
paste input "Levodop"
click at [354, 138] on button "Search" at bounding box center [384, 150] width 60 height 25
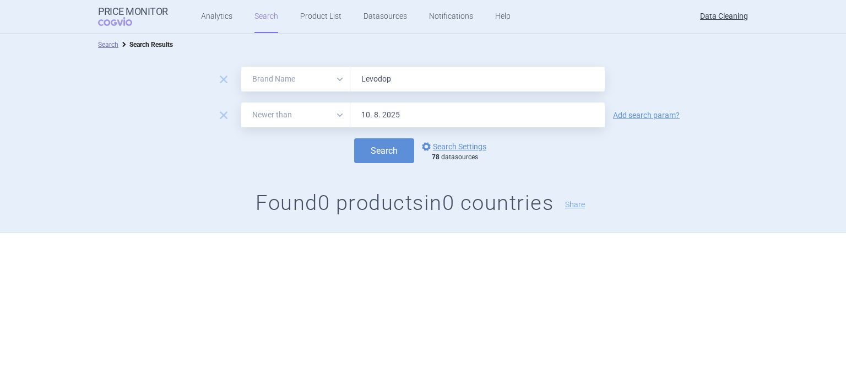
paste input "[MEDICAL_DATA] , [MEDICAL_DATA] ,"
click at [354, 138] on button "Search" at bounding box center [384, 150] width 60 height 25
paste input "Entacapon"
click at [354, 138] on button "Search" at bounding box center [384, 150] width 60 height 25
paste input "Zoely , Fampyra , [MEDICAL_DATA] ,"
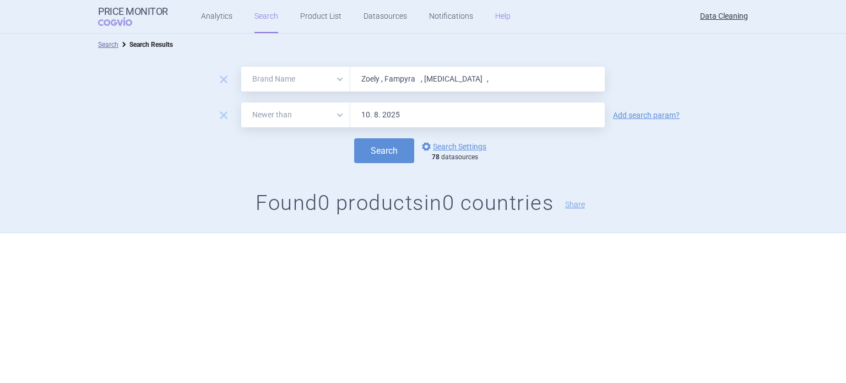
type input "Zoely , Fampyra , [MEDICAL_DATA] ,"
click at [354, 138] on button "Search" at bounding box center [384, 150] width 60 height 25
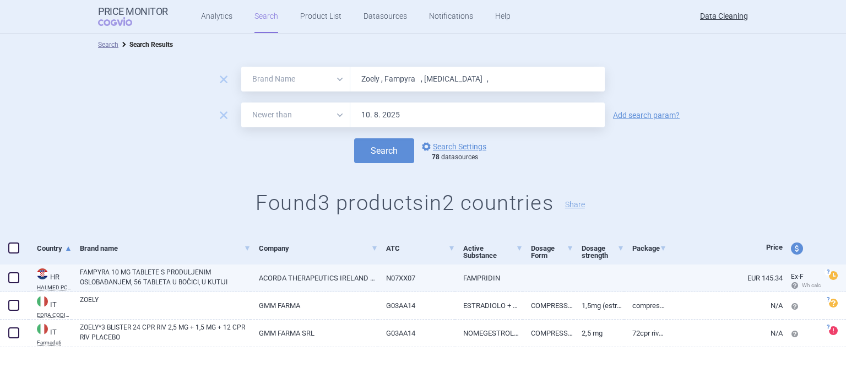
click at [117, 276] on link "FAMPYRA 10 MG TABLETE S PRODULJENIM OSLOBAĐANJEM, 56 TABLETA U BOČICI, U KUTIJI" at bounding box center [165, 277] width 171 height 20
select select "EUR"
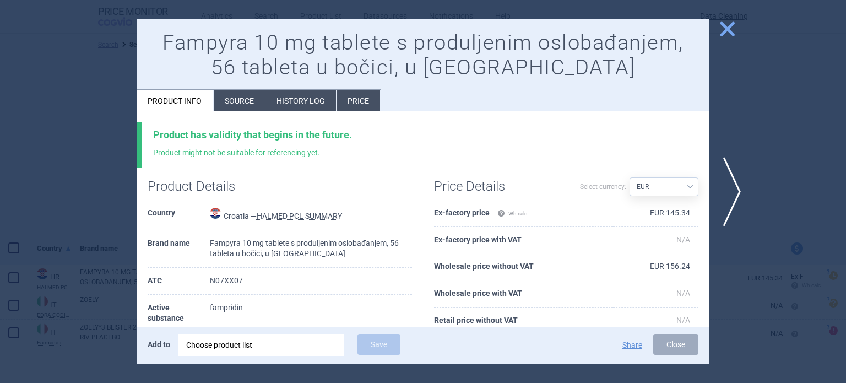
click at [235, 103] on li "Source" at bounding box center [239, 100] width 51 height 21
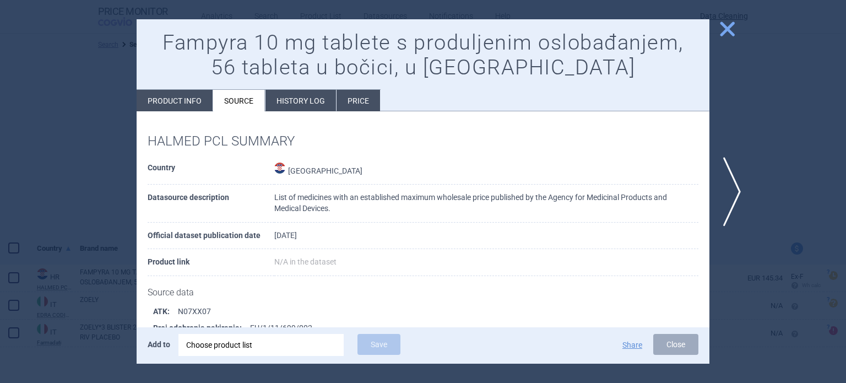
scroll to position [55, 0]
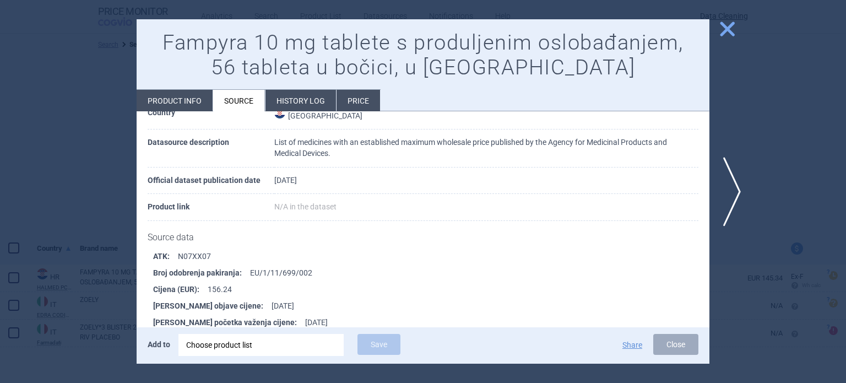
drag, startPoint x: 304, startPoint y: 276, endPoint x: 266, endPoint y: 284, distance: 38.7
click at [266, 284] on li "Cijena (EUR) : 156.24" at bounding box center [431, 289] width 556 height 17
drag, startPoint x: 247, startPoint y: 274, endPoint x: 309, endPoint y: 271, distance: 62.3
click at [309, 271] on li "Broj odobrenja pakiranja : EU/1/11/699/002" at bounding box center [431, 272] width 556 height 17
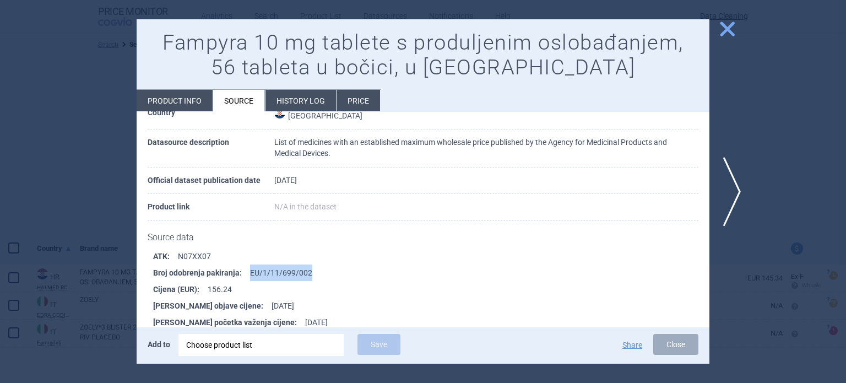
copy li "EU/1/11/699/002"
click at [271, 340] on div "Choose product list" at bounding box center [261, 345] width 150 height 22
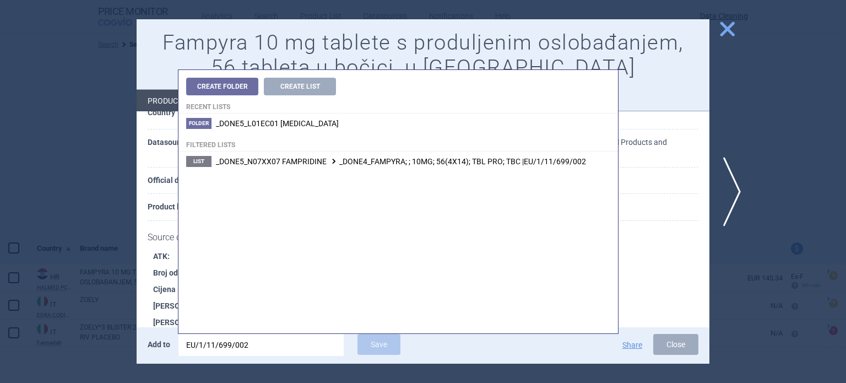
type input "EU/1/11/699/002"
click at [388, 173] on div "Create Folder Create List Recent lists Folder _DONE5_L01EC01 [MEDICAL_DATA] Fil…" at bounding box center [397, 201] width 439 height 263
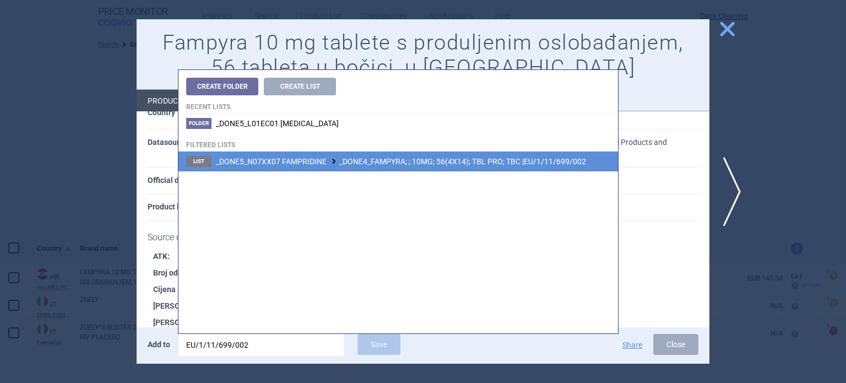
click at [388, 162] on span "_DONE5_N07XX07 FAMPRIDINE _DONE4_FAMPYRA; ; 10MG; 56(4X14); TBL PRO; TBC |EU/1/…" at bounding box center [401, 161] width 370 height 9
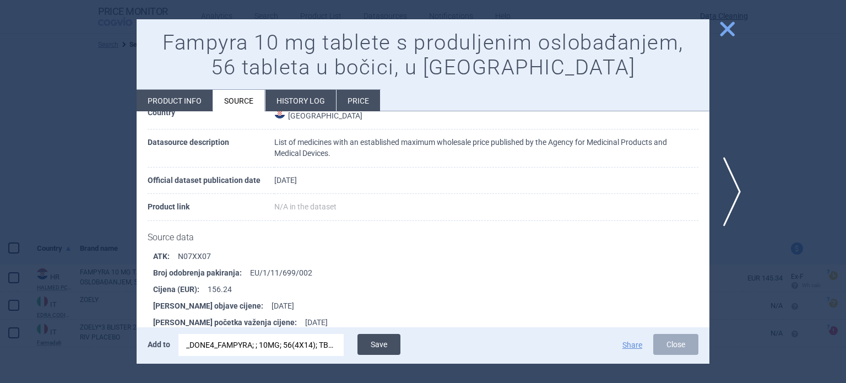
click at [391, 343] on button "Save" at bounding box center [378, 344] width 43 height 21
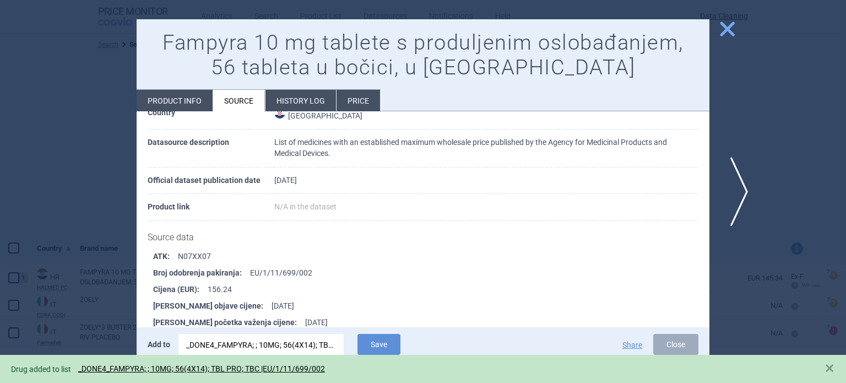
click at [732, 171] on span "next" at bounding box center [735, 191] width 25 height 69
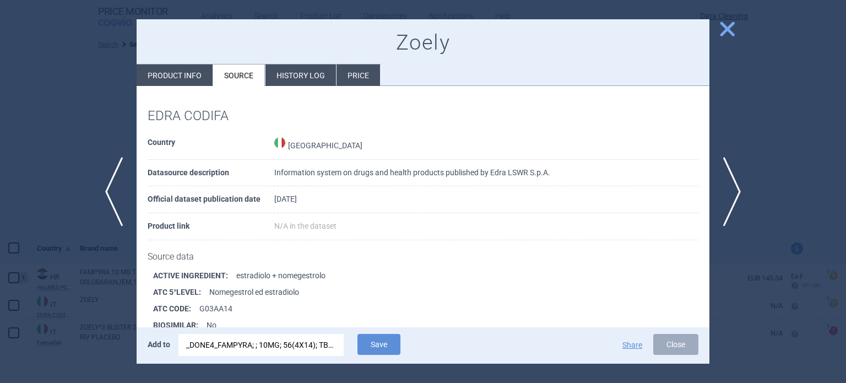
scroll to position [150, 0]
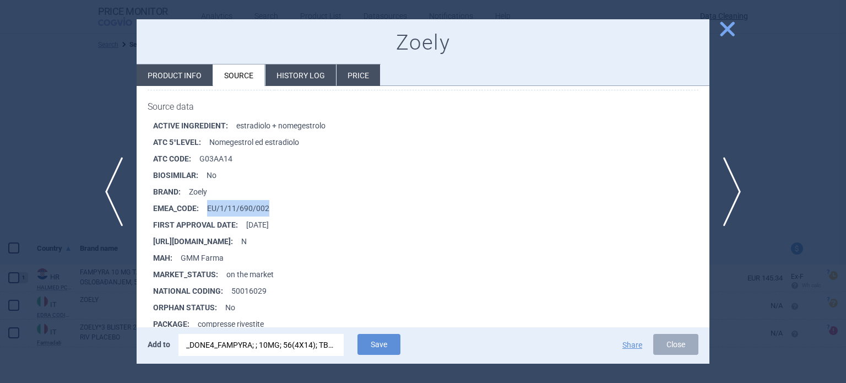
drag, startPoint x: 276, startPoint y: 204, endPoint x: 205, endPoint y: 203, distance: 71.0
click at [205, 203] on li "EMEA_CODE : EU/1/11/690/002" at bounding box center [431, 208] width 556 height 17
copy li "EU/1/11/690/002"
click at [0, 202] on div at bounding box center [423, 191] width 846 height 383
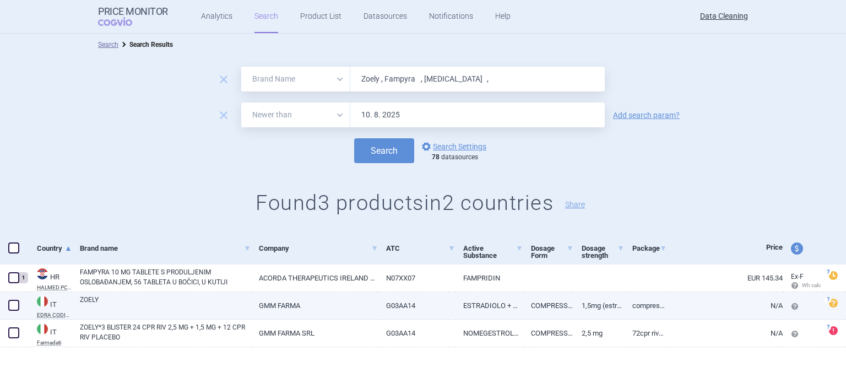
click at [10, 306] on span at bounding box center [13, 304] width 11 height 11
checkbox input "true"
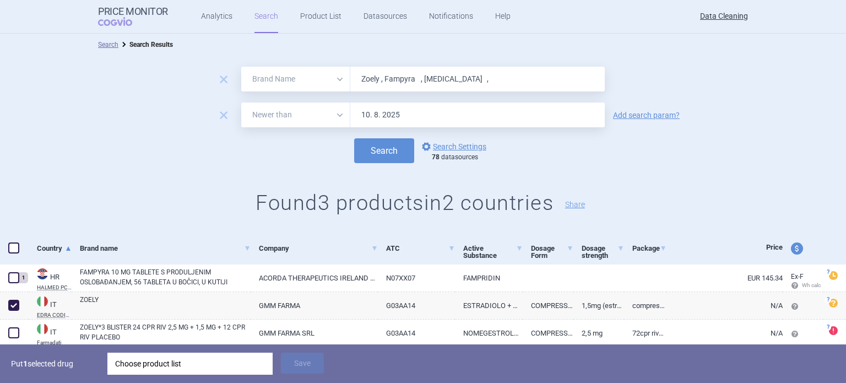
click at [170, 365] on div "Choose product list" at bounding box center [190, 363] width 150 height 22
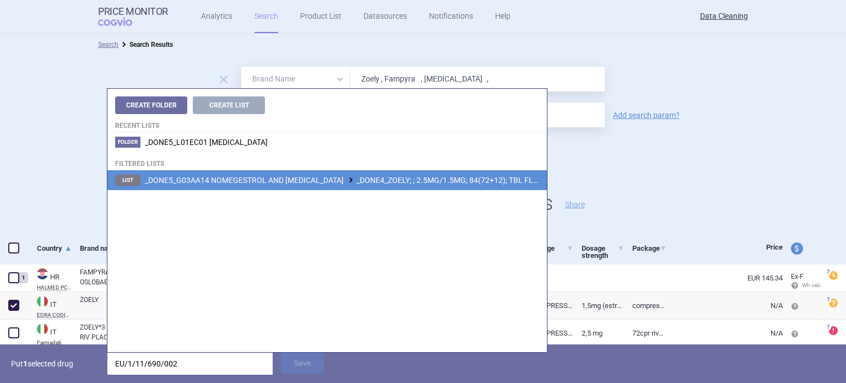
type input "EU/1/11/690/002"
click at [381, 183] on span "_DONE5_G03AA14 NOMEGESTROL AND [MEDICAL_DATA] _DONE4_ZOELY; ; 2.5MG/1.5MG; 84(7…" at bounding box center [382, 180] width 475 height 9
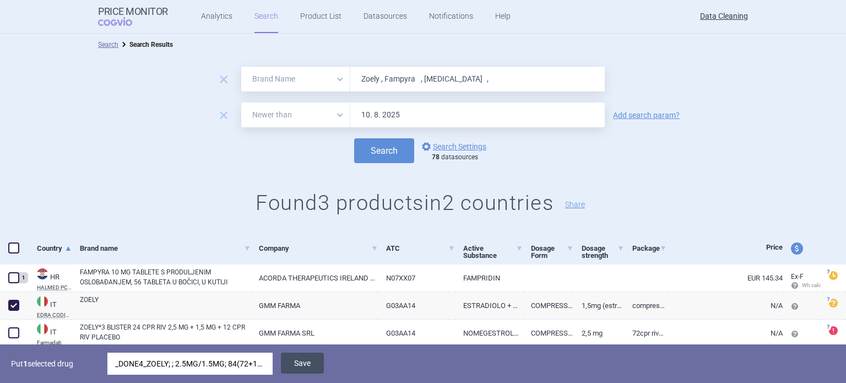
click at [306, 364] on button "Save" at bounding box center [302, 362] width 43 height 21
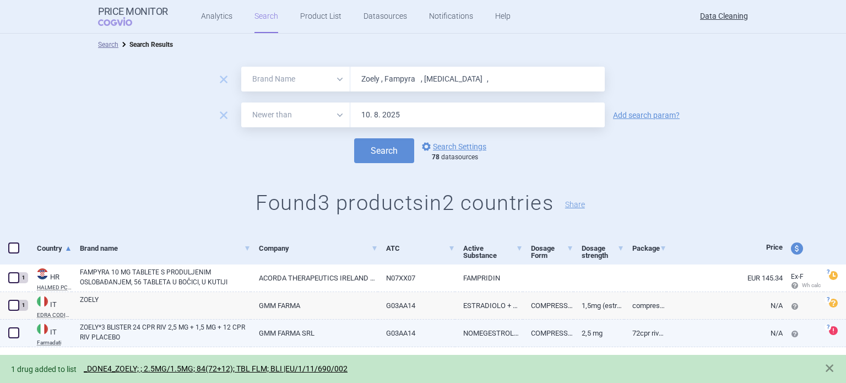
click at [234, 334] on link "ZOELY*3 BLISTER 24 CPR RIV 2,5 MG + 1,5 MG + 12 CPR RIV PLACEBO" at bounding box center [165, 332] width 171 height 20
select select "EUR"
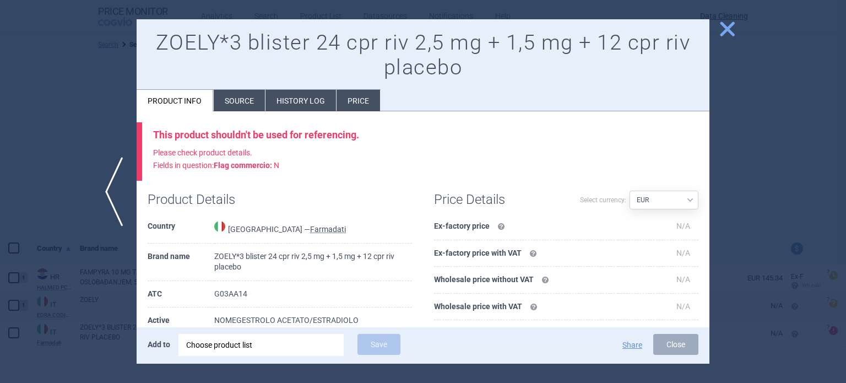
click at [229, 101] on li "Source" at bounding box center [239, 100] width 51 height 21
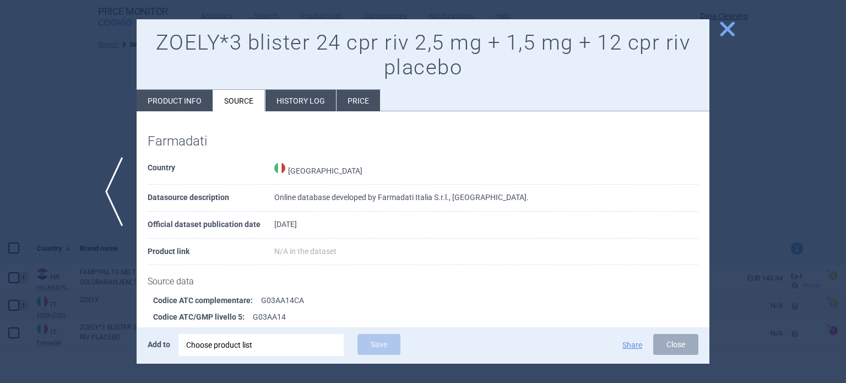
scroll to position [761, 0]
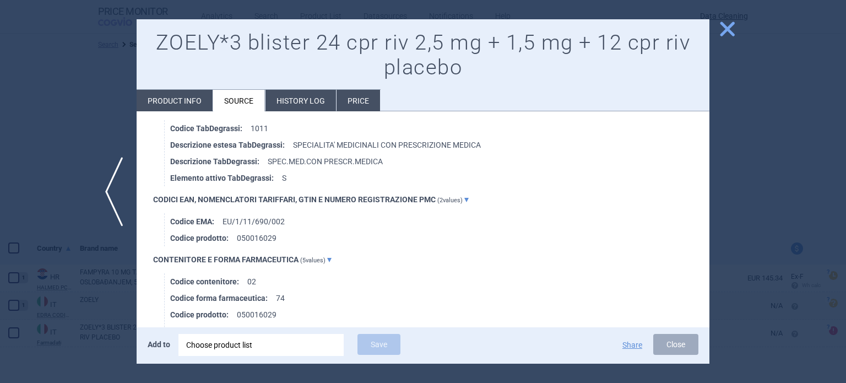
click at [306, 345] on div "Choose product list" at bounding box center [261, 345] width 150 height 22
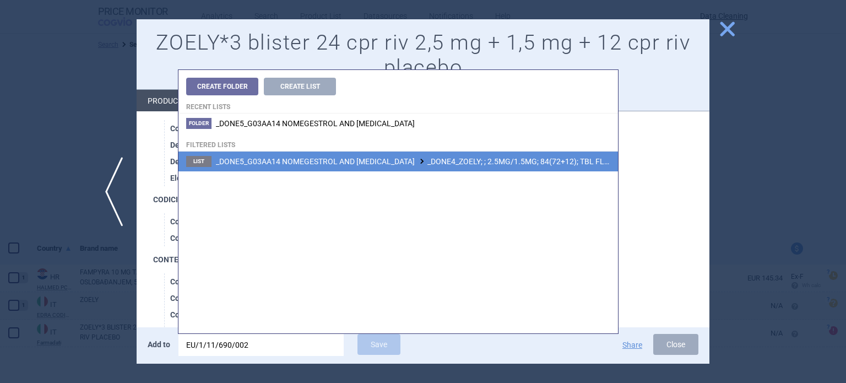
type input "EU/1/11/690/002"
click at [411, 157] on span "_DONE5_G03AA14 NOMEGESTROL AND [MEDICAL_DATA] _DONE4_ZOELY; ; 2.5MG/1.5MG; 84(7…" at bounding box center [453, 161] width 475 height 9
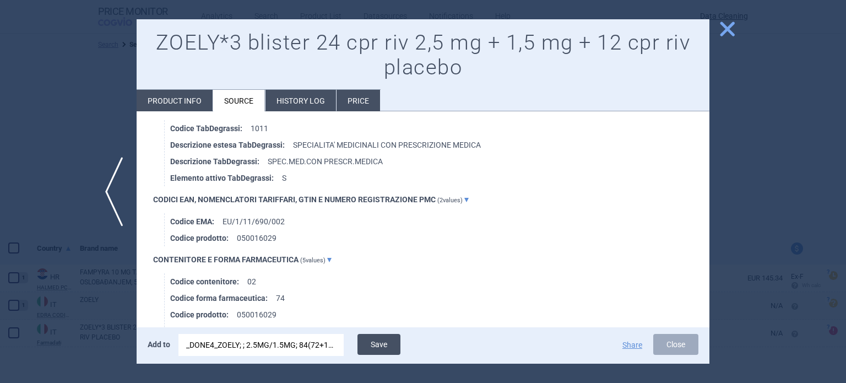
click at [393, 341] on button "Save" at bounding box center [378, 344] width 43 height 21
click at [0, 99] on div at bounding box center [423, 191] width 846 height 383
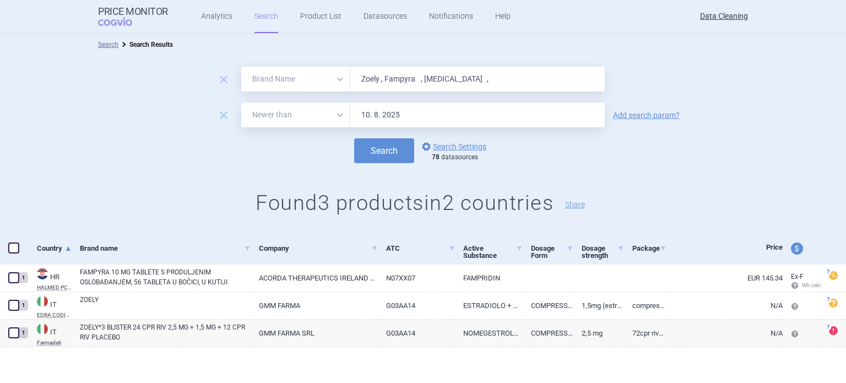
click at [331, 72] on div "All Brand Name ATC Company Active Substance Country Newer than Zoely , Fampyra …" at bounding box center [422, 79] width 363 height 25
paste input "[MEDICAL_DATA]"
click at [354, 138] on button "Search" at bounding box center [384, 150] width 60 height 25
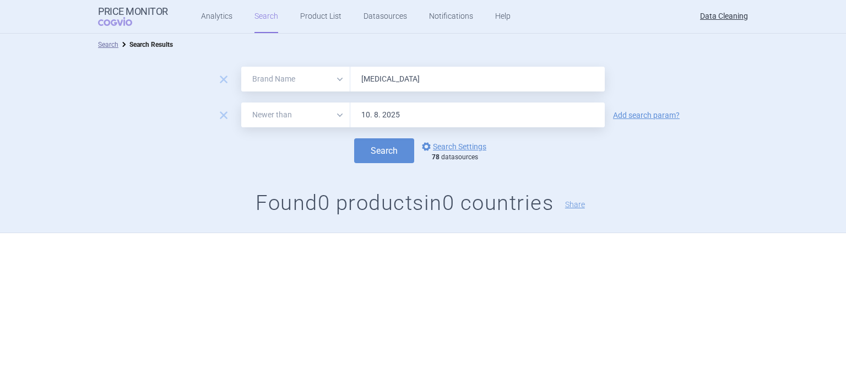
paste input "[MEDICAL_DATA] , [MEDICAL_DATA] , [MEDICAL_DATA] , [MEDICAL_DATA] , [MEDICAL_DA…"
type input "[MEDICAL_DATA] , [MEDICAL_DATA] , [MEDICAL_DATA] , [MEDICAL_DATA] , [MEDICAL_DA…"
click at [354, 138] on button "Search" at bounding box center [384, 150] width 60 height 25
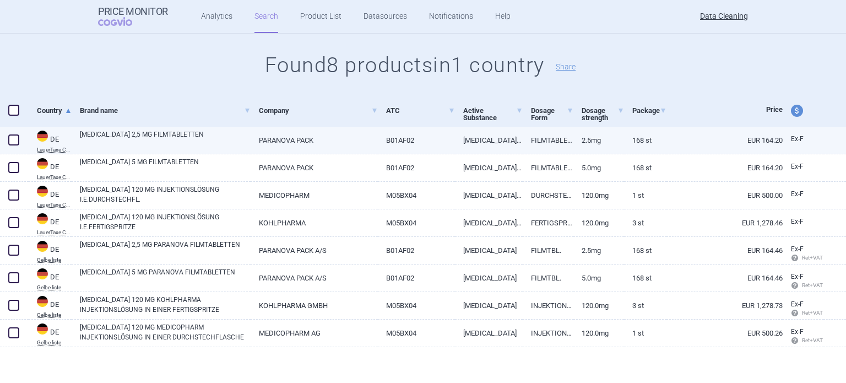
click at [20, 142] on div at bounding box center [14, 141] width 29 height 28
click at [8, 138] on span at bounding box center [13, 139] width 11 height 11
checkbox input "true"
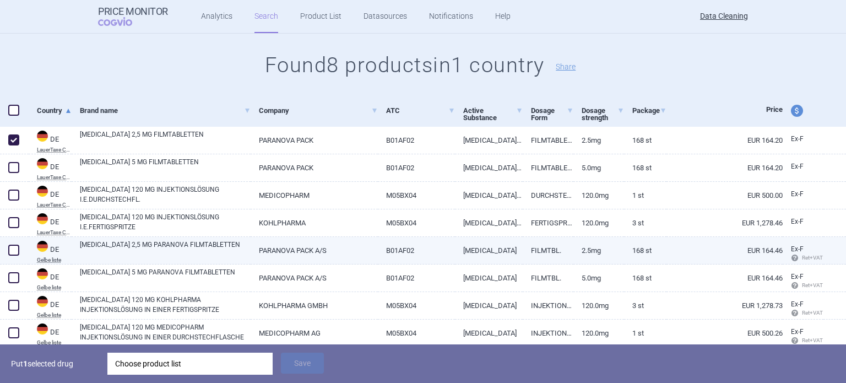
click at [11, 250] on span at bounding box center [13, 249] width 11 height 11
checkbox input "true"
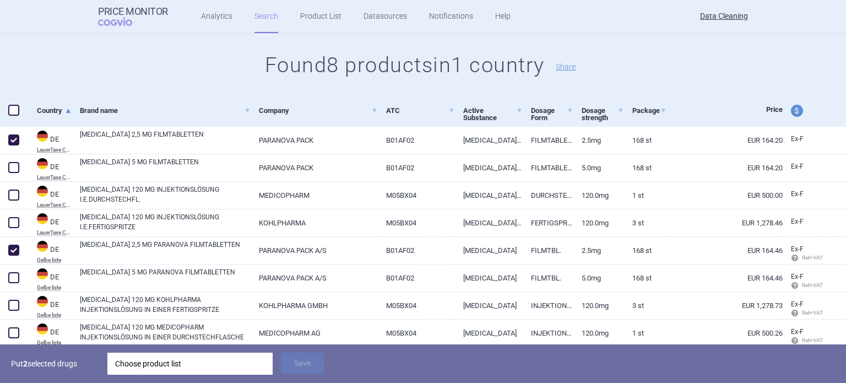
click at [167, 356] on div "Choose product list" at bounding box center [190, 363] width 150 height 22
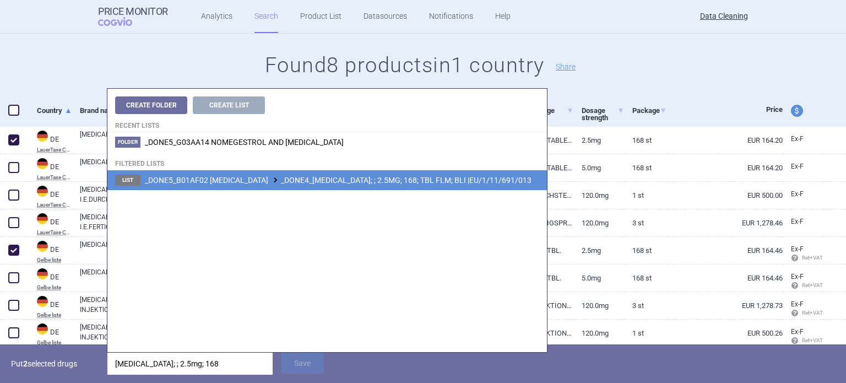
type input "[MEDICAL_DATA]; ; 2.5mg; 168"
click at [337, 181] on span "_DONE5_B01AF02 [MEDICAL_DATA] _DONE4_[MEDICAL_DATA]; ; 2.5MG; 168; TBL FLM; BLI…" at bounding box center [338, 180] width 386 height 9
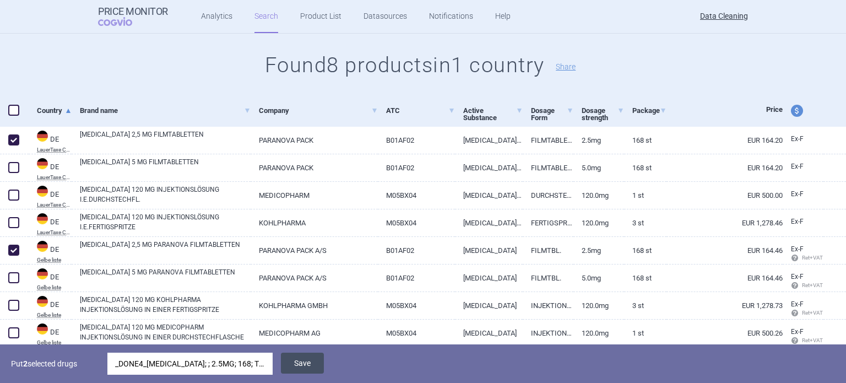
click at [313, 363] on button "Save" at bounding box center [302, 362] width 43 height 21
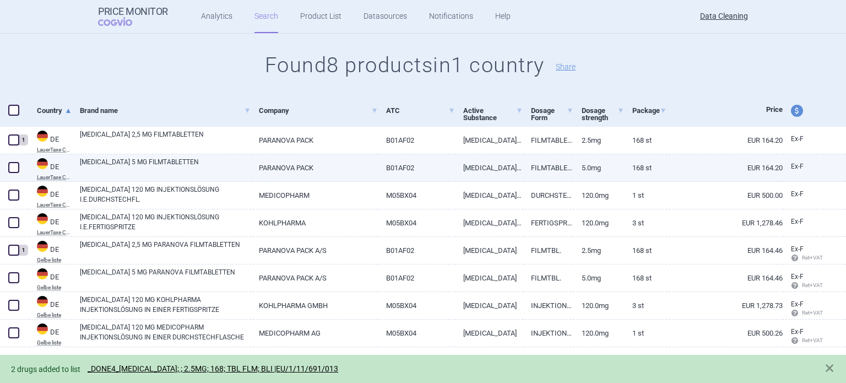
click at [11, 167] on span at bounding box center [13, 167] width 11 height 11
checkbox input "true"
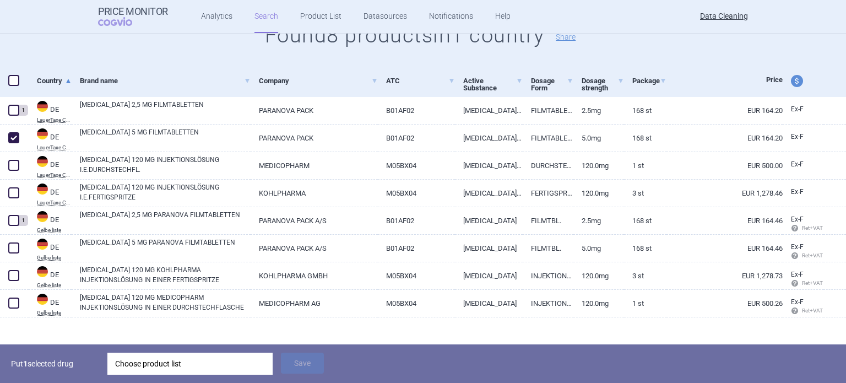
scroll to position [176, 0]
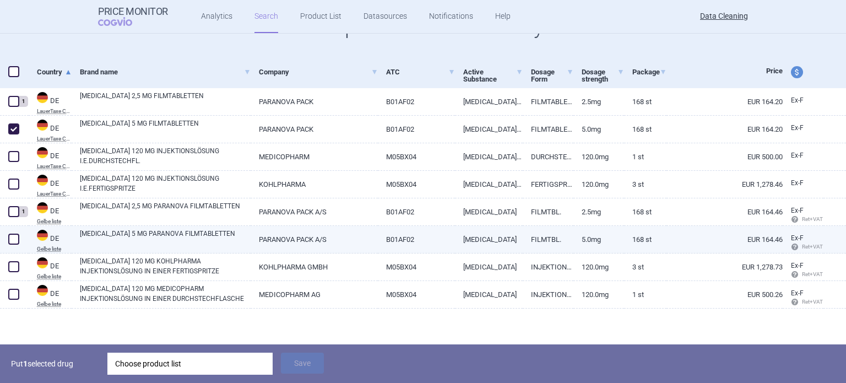
click at [19, 238] on span at bounding box center [14, 239] width 17 height 17
checkbox input "true"
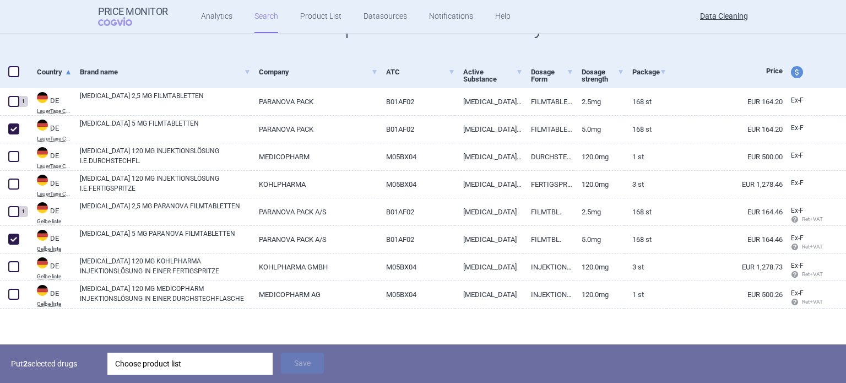
click at [196, 363] on div "Choose product list" at bounding box center [190, 363] width 150 height 22
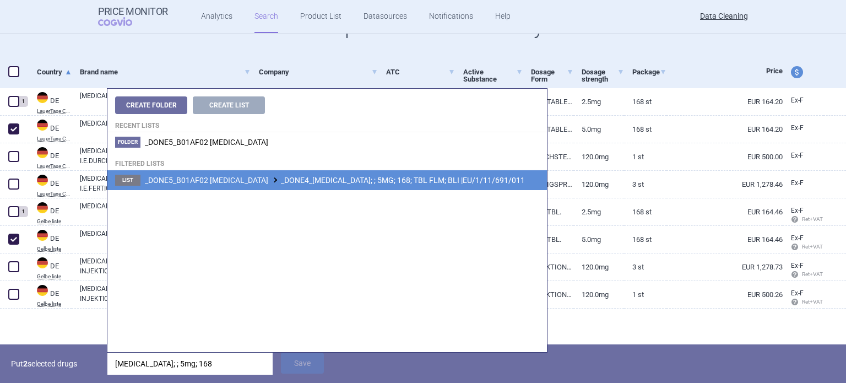
type input "[MEDICAL_DATA]; ; 5mg; 168"
click at [348, 184] on span "_DONE5_B01AF02 [MEDICAL_DATA] _DONE4_[MEDICAL_DATA]; ; 5MG; 168; TBL FLM; BLI |…" at bounding box center [335, 180] width 380 height 9
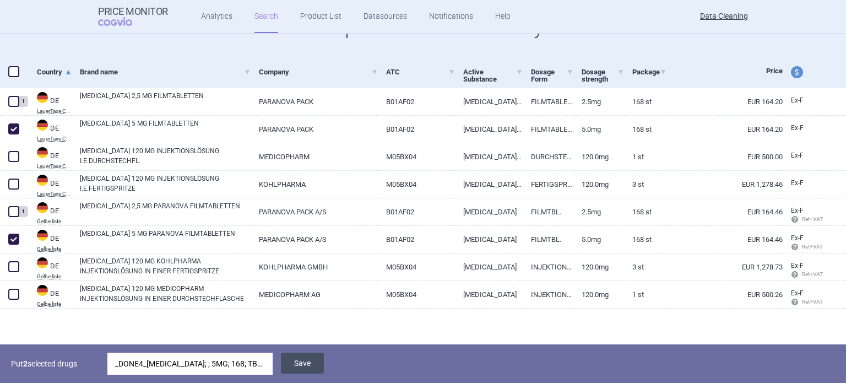
click at [291, 364] on button "Save" at bounding box center [302, 362] width 43 height 21
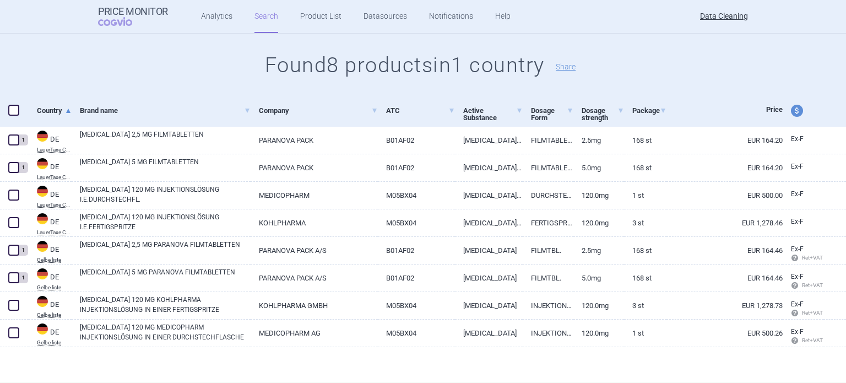
scroll to position [138, 0]
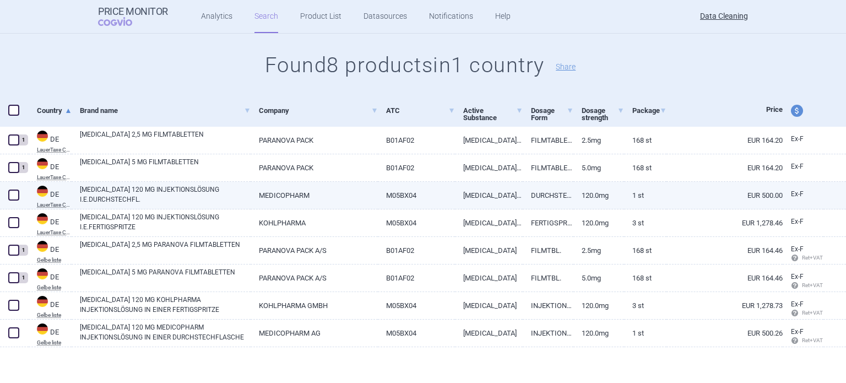
click at [14, 200] on span at bounding box center [13, 194] width 11 height 11
checkbox input "true"
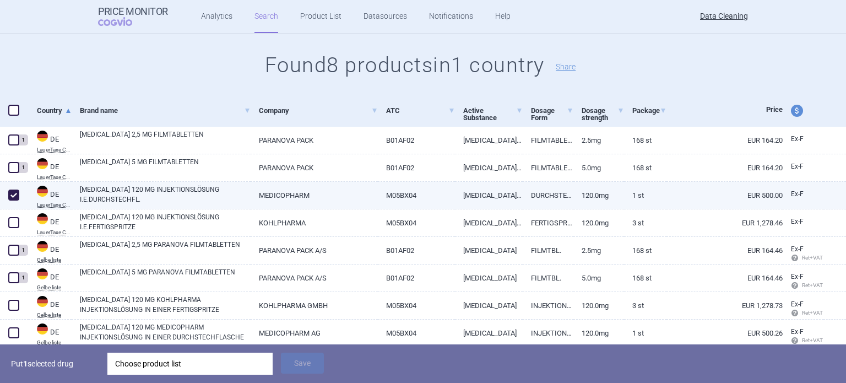
scroll to position [176, 0]
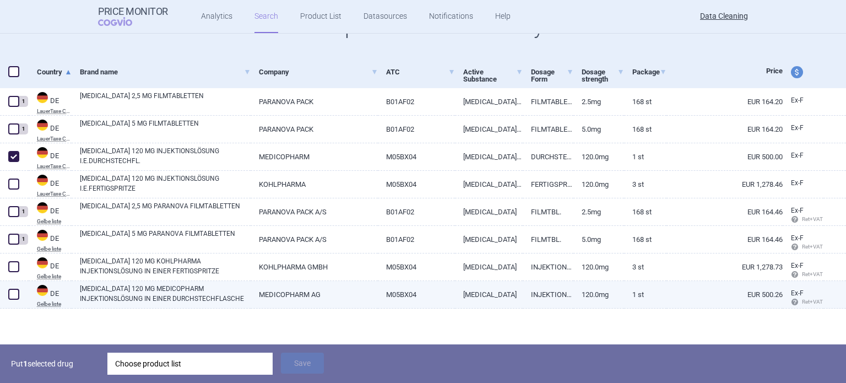
click at [15, 295] on span at bounding box center [13, 293] width 11 height 11
checkbox input "true"
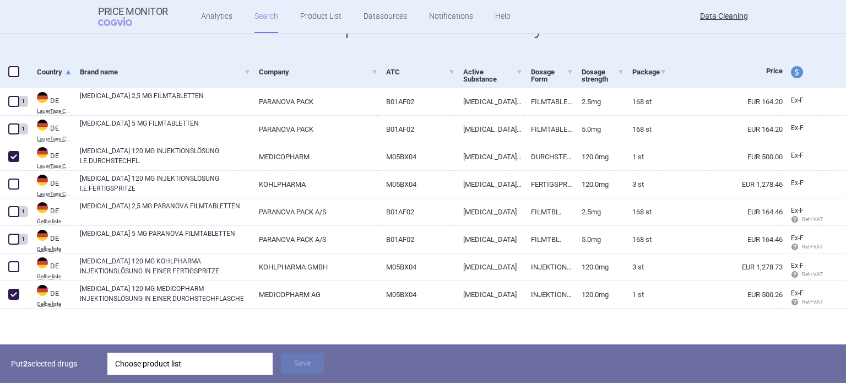
click at [134, 368] on div "Choose product list" at bounding box center [190, 363] width 150 height 22
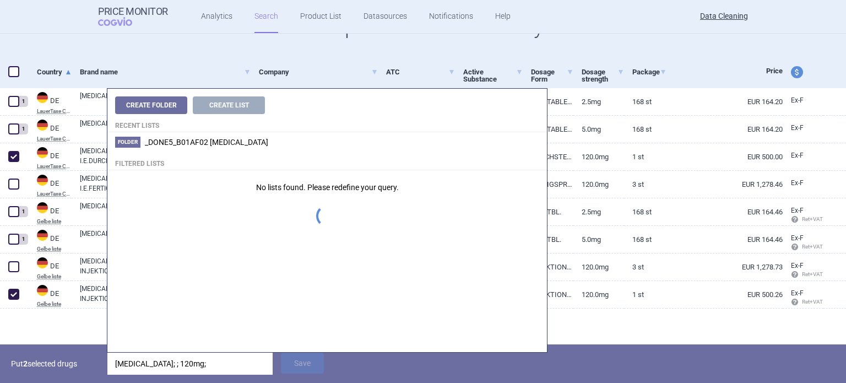
type input "[MEDICAL_DATA]; ; 120mg; 1"
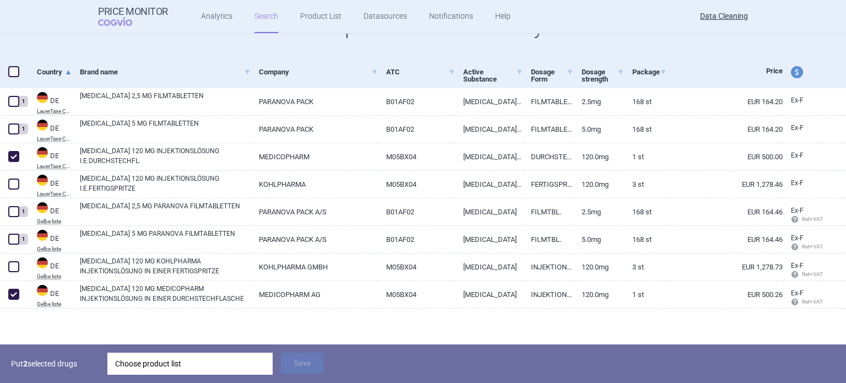
click at [76, 376] on div "Put 2 selected drugs Choose product list Save" at bounding box center [423, 363] width 846 height 39
click at [207, 357] on div "Choose product list" at bounding box center [190, 363] width 150 height 22
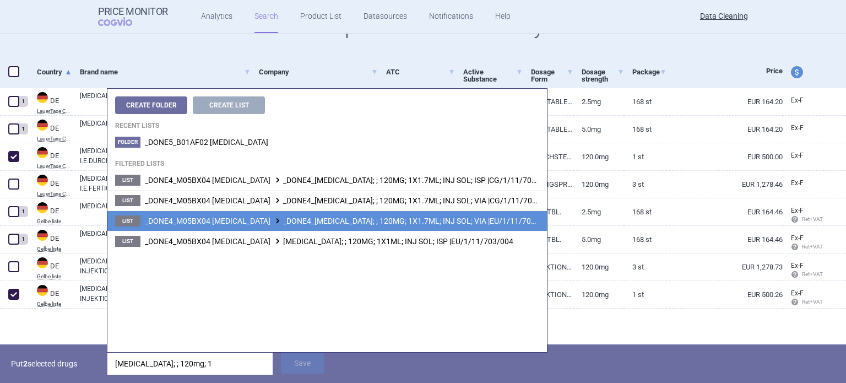
click at [389, 222] on span "_DONE4_M05BX04 [MEDICAL_DATA] _DONE4_[MEDICAL_DATA]; ; 120MG; 1X1.7ML; INJ SOL;…" at bounding box center [348, 220] width 407 height 9
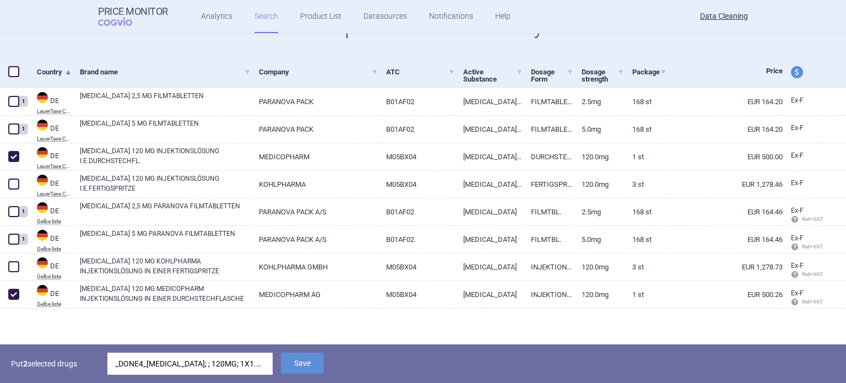
click at [257, 364] on div "_DONE4_[MEDICAL_DATA]; ; 120MG; 1X1.7ML; INJ SOL; VIA |EU/1/11/703/001" at bounding box center [190, 363] width 150 height 22
click at [303, 358] on button "Save" at bounding box center [302, 362] width 43 height 21
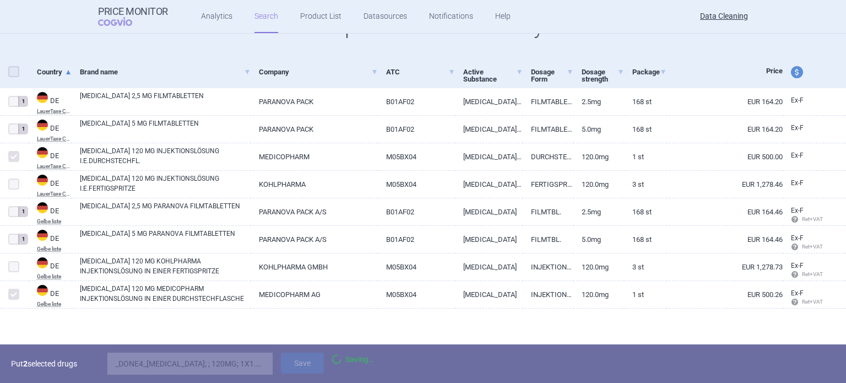
scroll to position [138, 0]
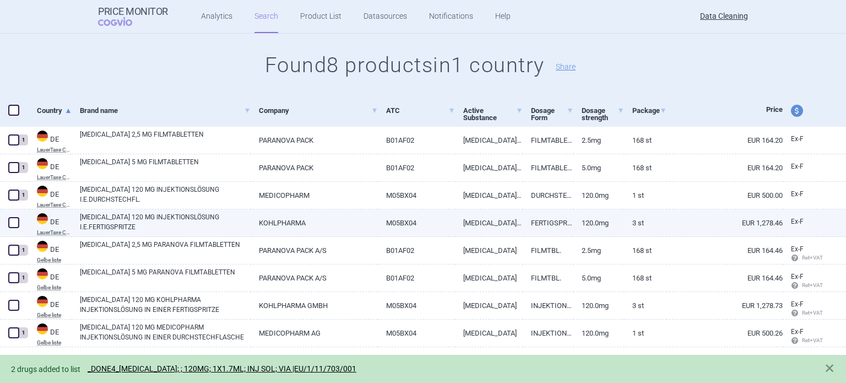
click at [15, 222] on span at bounding box center [13, 222] width 11 height 11
checkbox input "true"
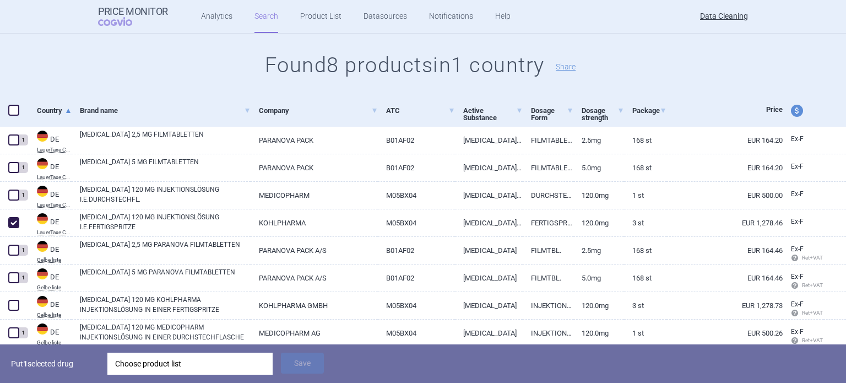
click at [187, 362] on div "Choose product list" at bounding box center [190, 363] width 150 height 22
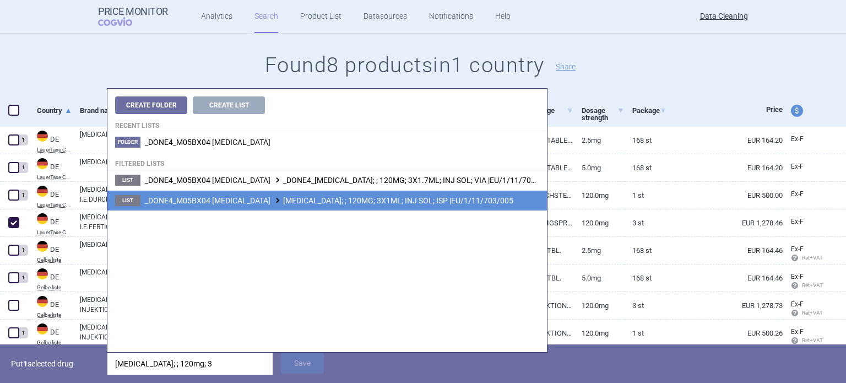
type input "[MEDICAL_DATA]; ; 120mg; 3"
click at [421, 205] on li "List _DONE4_M05BX04 [MEDICAL_DATA] [MEDICAL_DATA]; ; 120MG; 3X1ML; INJ SOL; ISP…" at bounding box center [326, 200] width 439 height 20
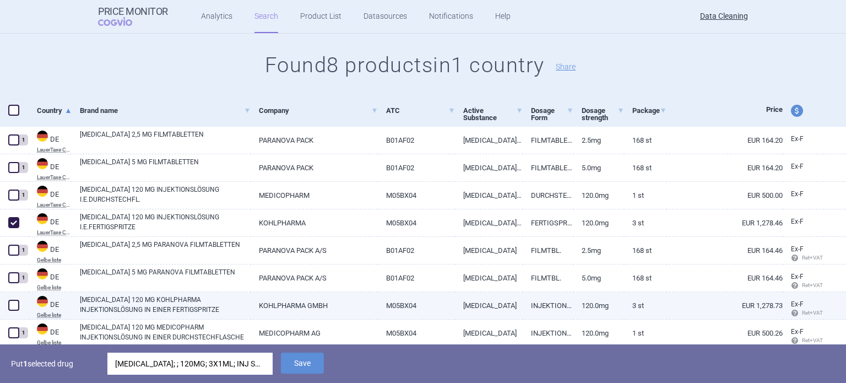
click at [13, 307] on span at bounding box center [13, 304] width 11 height 11
checkbox input "true"
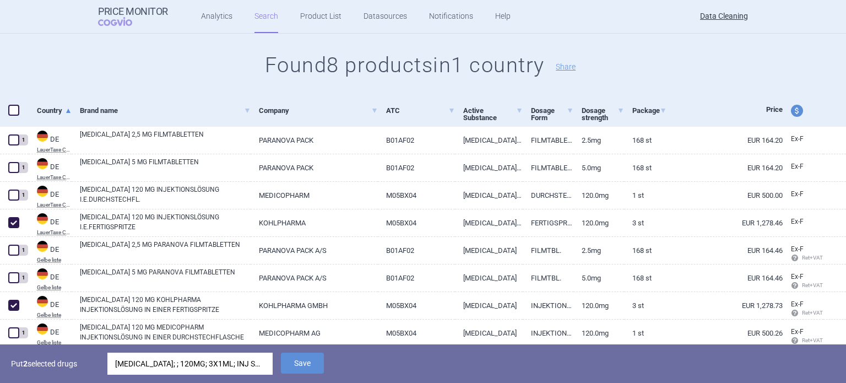
click at [315, 374] on span "Save" at bounding box center [302, 371] width 43 height 10
click at [315, 363] on button "Save" at bounding box center [302, 362] width 43 height 21
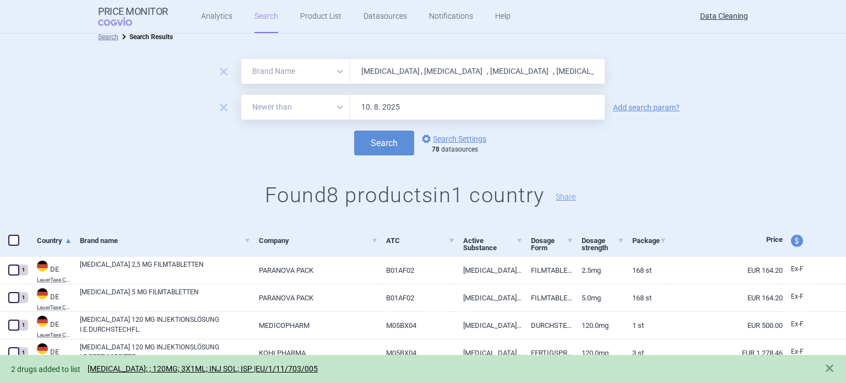
scroll to position [0, 0]
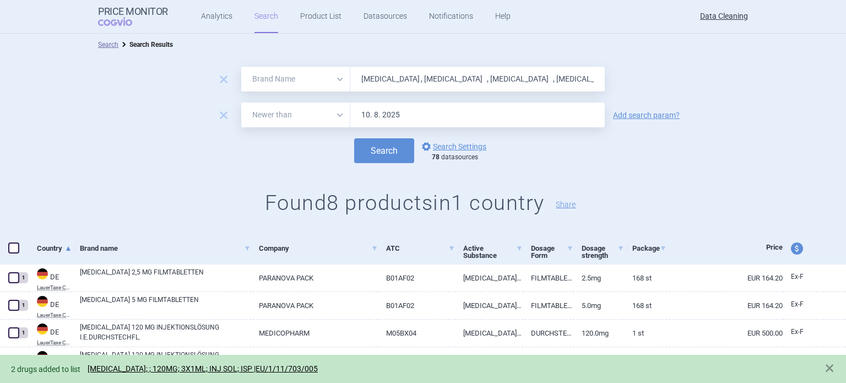
click at [542, 75] on input "[MEDICAL_DATA] , [MEDICAL_DATA] , [MEDICAL_DATA] , [MEDICAL_DATA] , [MEDICAL_DA…" at bounding box center [477, 79] width 254 height 25
paste input "Methylthion"
click at [354, 138] on button "Search" at bounding box center [384, 150] width 60 height 25
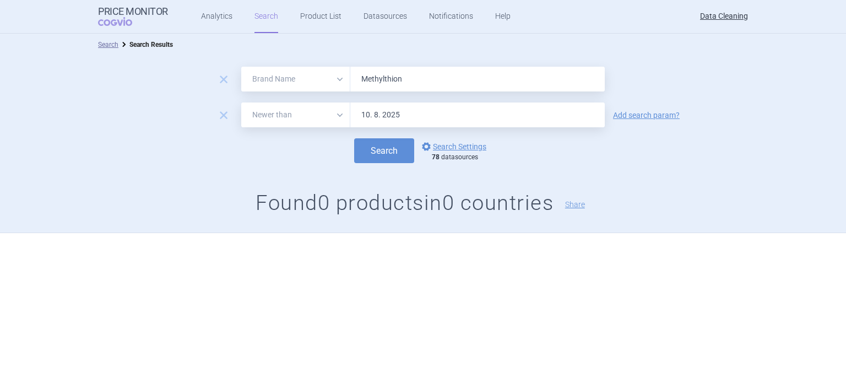
click at [520, 78] on input "Methylthion" at bounding box center [477, 79] width 254 height 25
paste input "[MEDICAL_DATA] , Pravafenix , [MEDICAL_DATA] , [MEDICAL_DATA] , [MEDICAL_DATA] …"
type input "[MEDICAL_DATA] , Pravafenix , [MEDICAL_DATA] , [MEDICAL_DATA] , [MEDICAL_DATA] …"
click at [354, 138] on button "Search" at bounding box center [384, 150] width 60 height 25
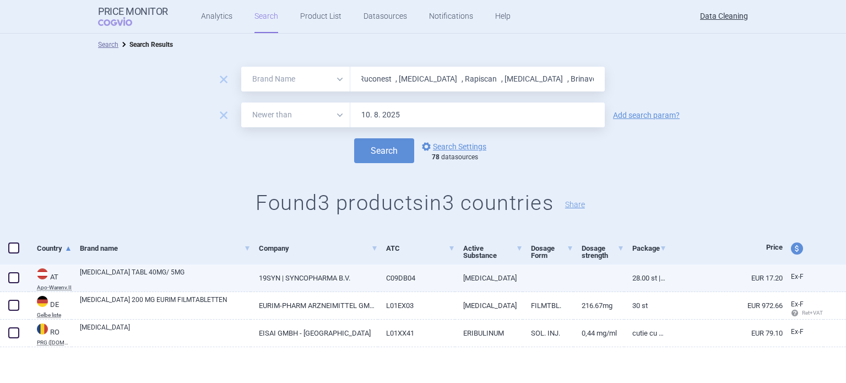
click at [15, 279] on span at bounding box center [13, 277] width 11 height 11
checkbox input "true"
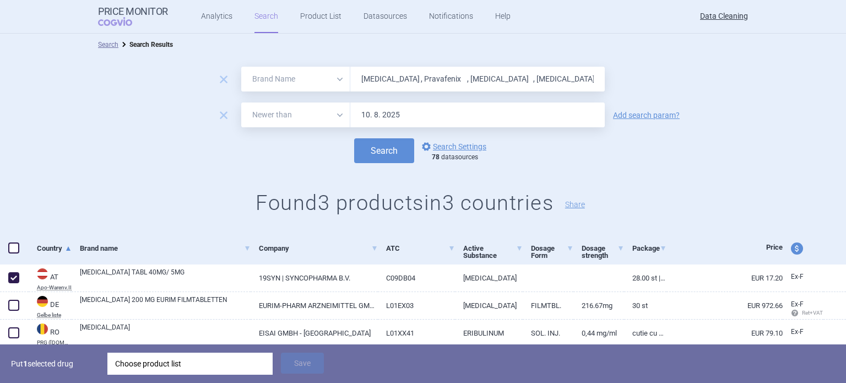
click at [153, 368] on div "Choose product list" at bounding box center [190, 363] width 150 height 22
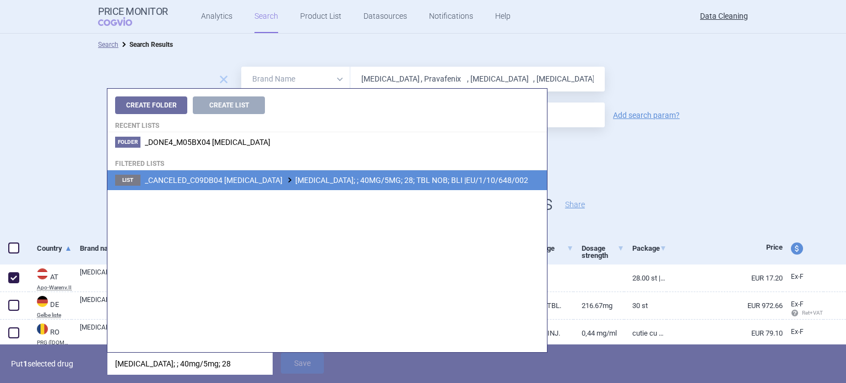
type input "[MEDICAL_DATA]; ; 40mg/5mg; 28"
click at [383, 186] on li "List _CANCELED_C09DB04 [MEDICAL_DATA] [MEDICAL_DATA]; ; 40MG/5MG; 28; TBL NOB; …" at bounding box center [326, 180] width 439 height 20
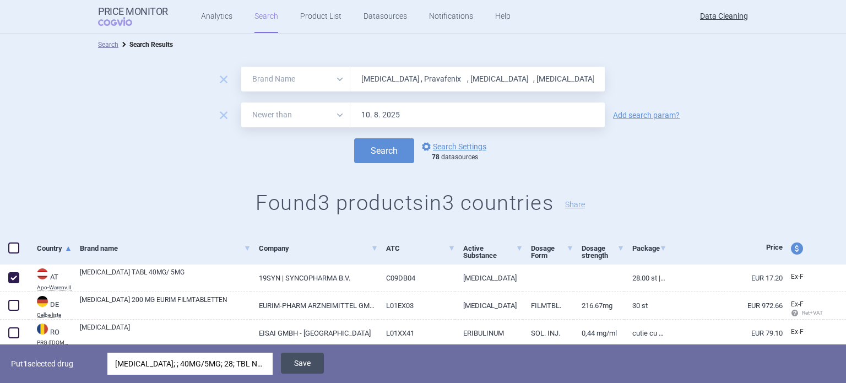
drag, startPoint x: 318, startPoint y: 354, endPoint x: 317, endPoint y: 361, distance: 6.7
click at [317, 355] on button "Save" at bounding box center [302, 362] width 43 height 21
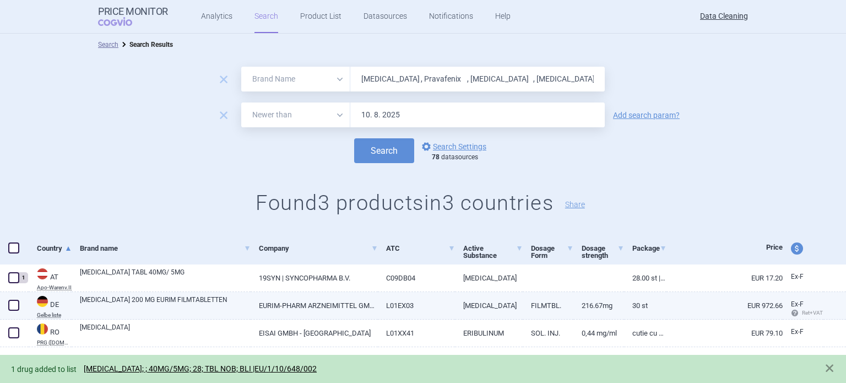
click at [16, 303] on span at bounding box center [13, 304] width 11 height 11
checkbox input "true"
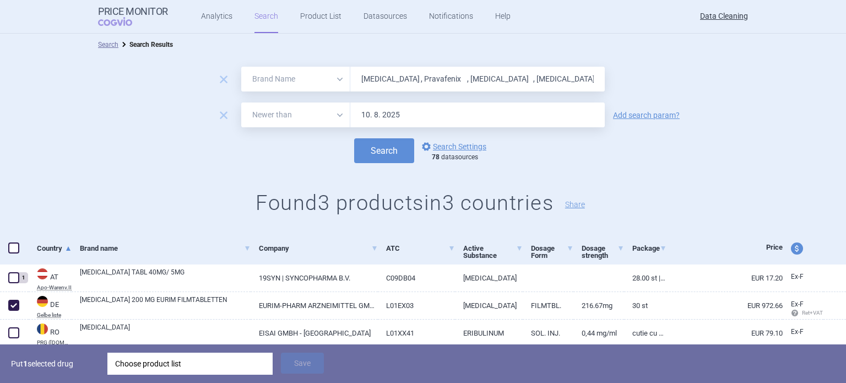
click at [183, 362] on div "Choose product list" at bounding box center [190, 363] width 150 height 22
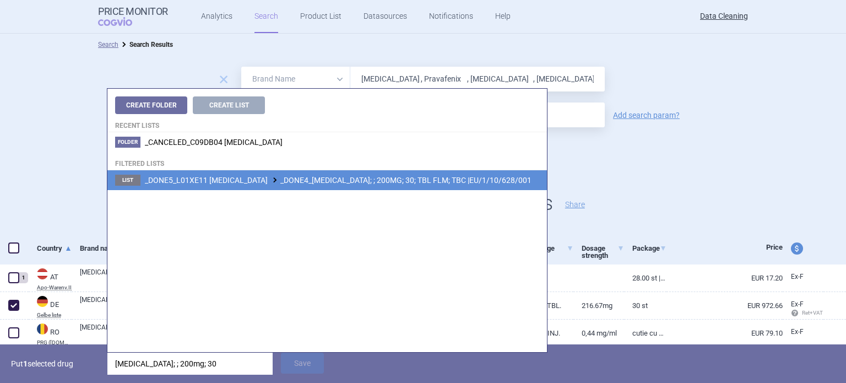
type input "[MEDICAL_DATA]; ; 200mg; 30"
click at [339, 174] on li "List _DONE5_L01XE11 [MEDICAL_DATA] _DONE4_[MEDICAL_DATA]; ; 200MG; 30; TBL FLM;…" at bounding box center [326, 180] width 439 height 20
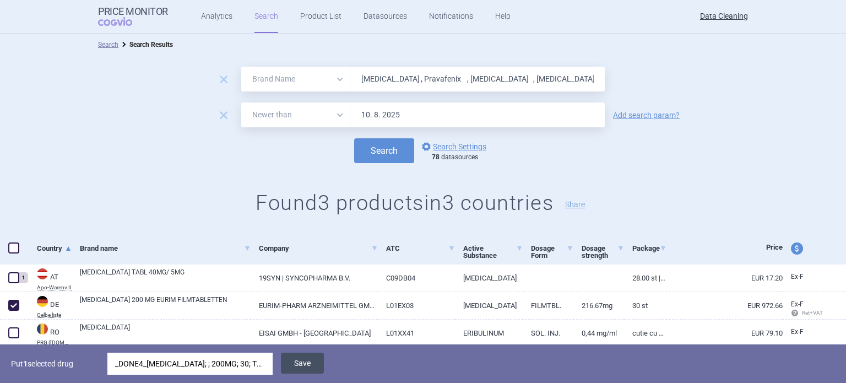
click at [317, 367] on button "Save" at bounding box center [302, 362] width 43 height 21
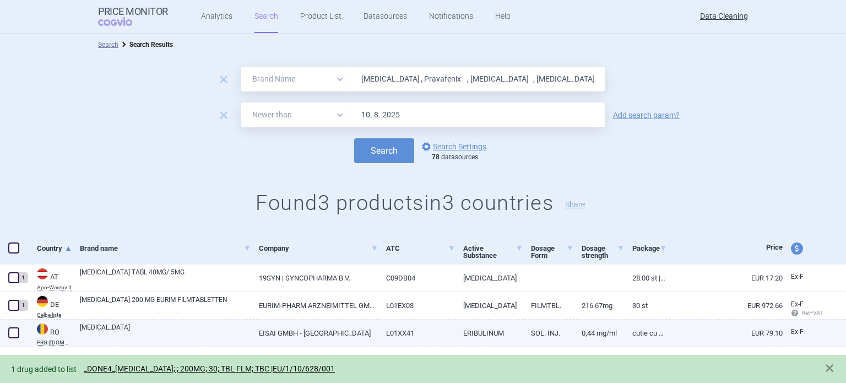
click at [13, 340] on span at bounding box center [14, 332] width 17 height 17
checkbox input "true"
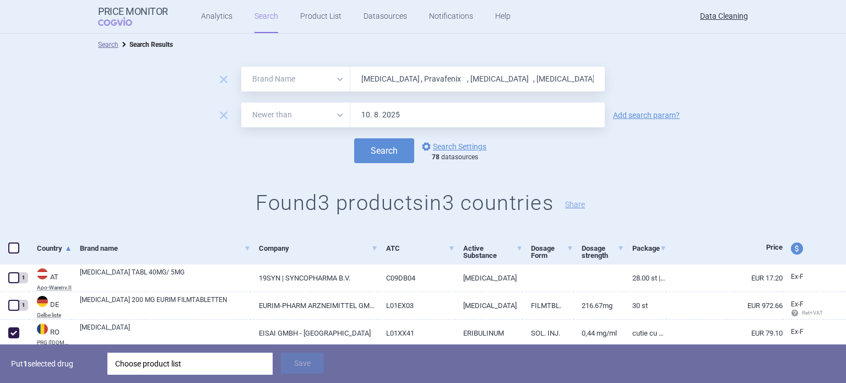
click at [170, 359] on div "Choose product list" at bounding box center [190, 363] width 150 height 22
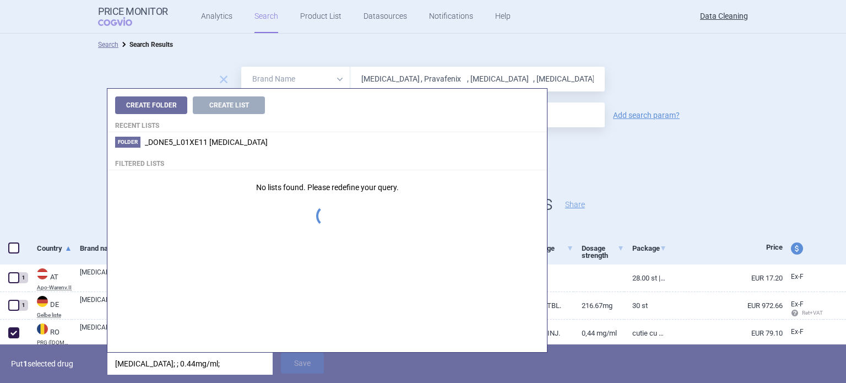
type input "[MEDICAL_DATA]; ; 0.44mg/ml;"
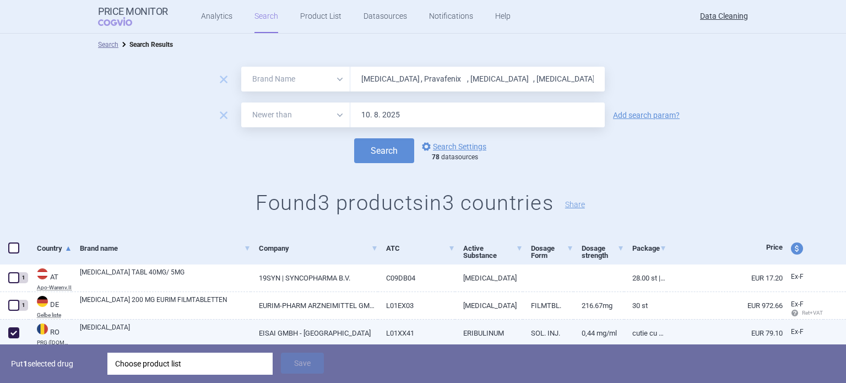
click at [599, 328] on link "0,44 mg/ml" at bounding box center [598, 332] width 51 height 27
select select "EUR"
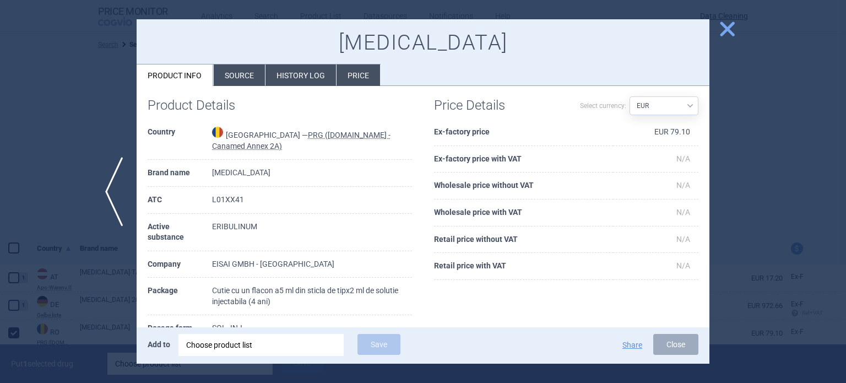
scroll to position [11, 0]
click at [0, 215] on div at bounding box center [423, 191] width 846 height 383
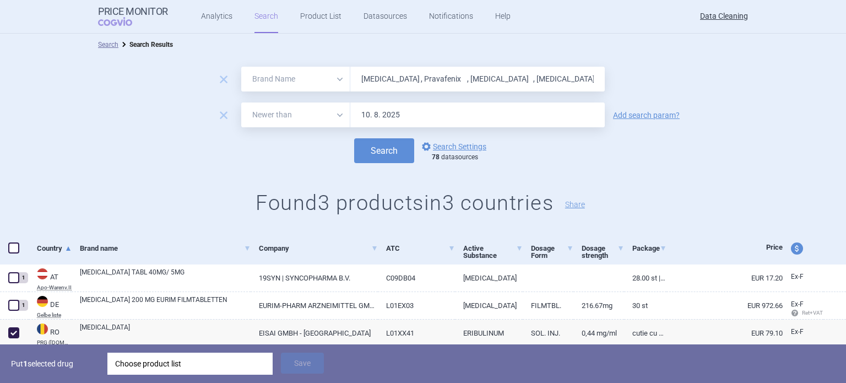
click at [200, 359] on div "Choose product list" at bounding box center [190, 363] width 150 height 22
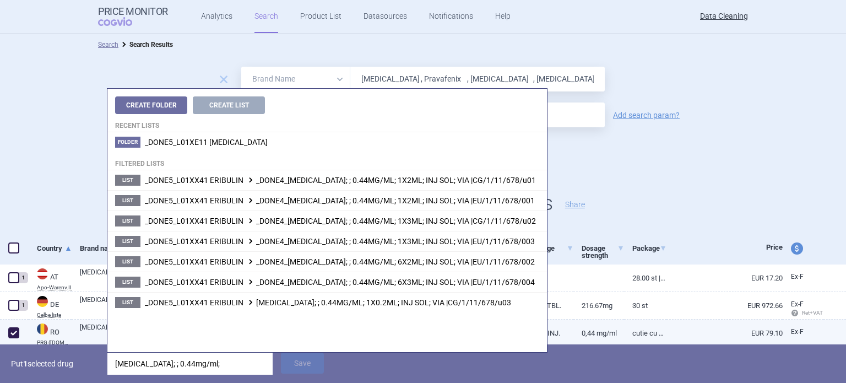
click at [577, 323] on link "0,44 mg/ml" at bounding box center [598, 332] width 51 height 27
select select "EUR"
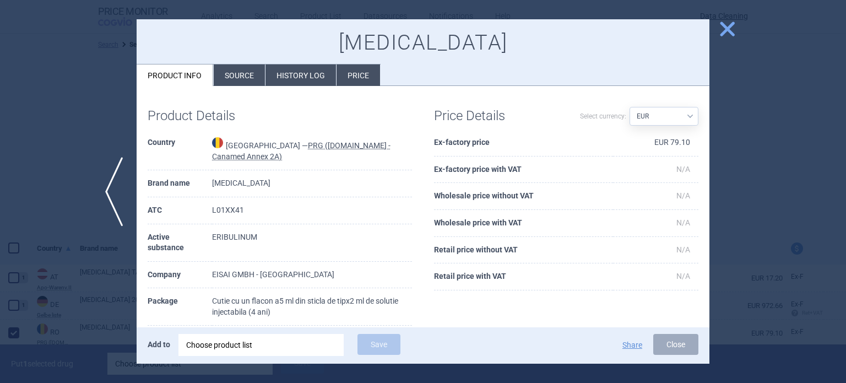
drag, startPoint x: 0, startPoint y: 261, endPoint x: 50, endPoint y: 302, distance: 64.2
click at [0, 261] on div at bounding box center [423, 191] width 846 height 383
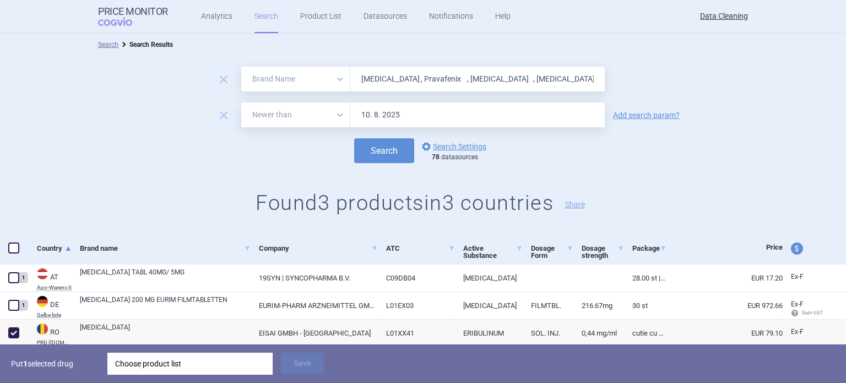
click at [196, 360] on div "Choose product list" at bounding box center [190, 363] width 150 height 22
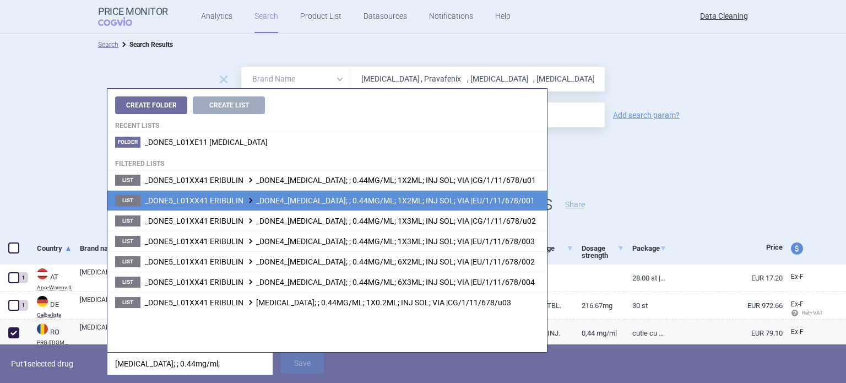
click at [407, 201] on span "_DONE5_L01XX41 ERIBULIN _DONE4_[MEDICAL_DATA]; ; 0.44MG/ML; 1X2ML; INJ SOL; VIA…" at bounding box center [340, 200] width 390 height 9
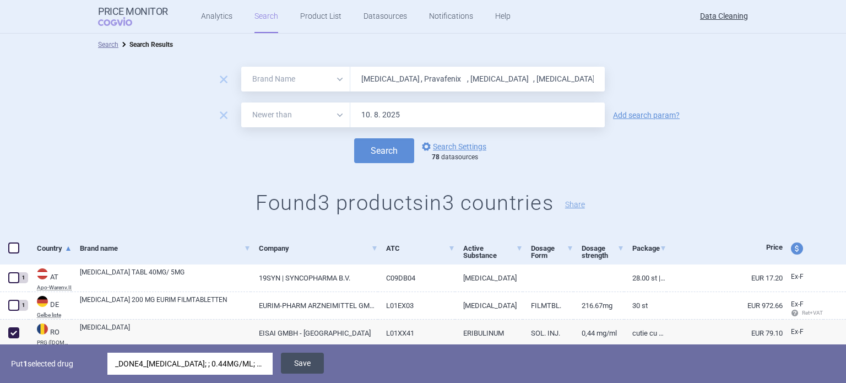
click at [297, 366] on button "Save" at bounding box center [302, 362] width 43 height 21
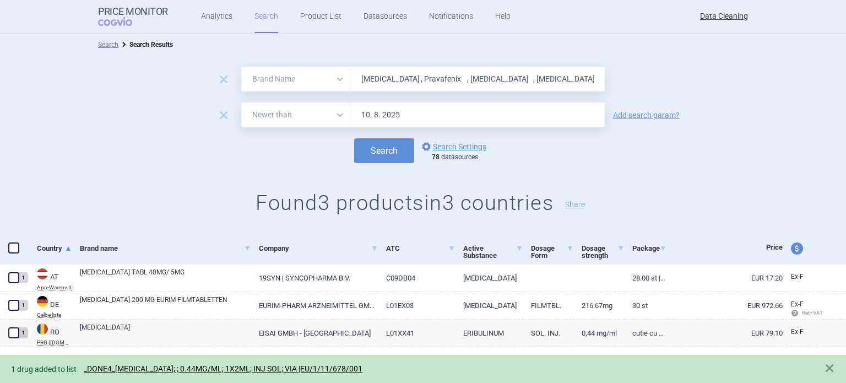
click at [492, 96] on form "remove All Brand Name ATC Company Active Substance Country Newer than [MEDICAL_…" at bounding box center [423, 115] width 846 height 96
click at [471, 84] on input "[MEDICAL_DATA] , Pravafenix , [MEDICAL_DATA] , [MEDICAL_DATA] , [MEDICAL_DATA] …" at bounding box center [477, 79] width 254 height 25
paste input "[MEDICAL_DATA]"
click at [354, 138] on button "Search" at bounding box center [384, 150] width 60 height 25
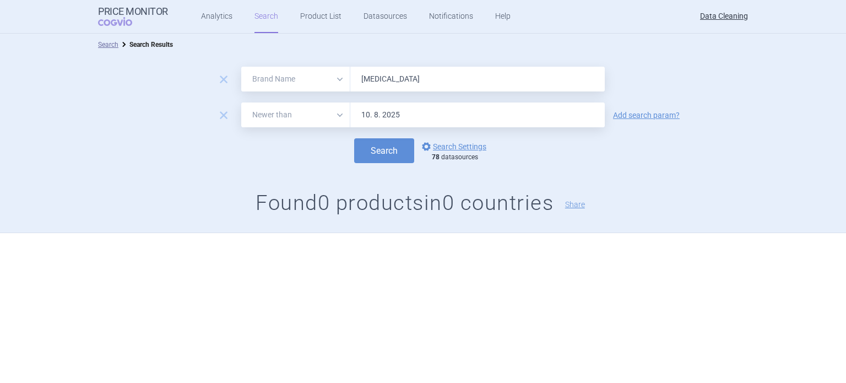
paste input "Nivestim , [MEDICAL_DATA] , Menveo , Ristaben , Ristfor , [MEDICAL_DATA] ,"
type input "Nivestim , [MEDICAL_DATA] , Menveo , Ristaben , Ristfor , [MEDICAL_DATA] ,"
click at [354, 138] on button "Search" at bounding box center [384, 150] width 60 height 25
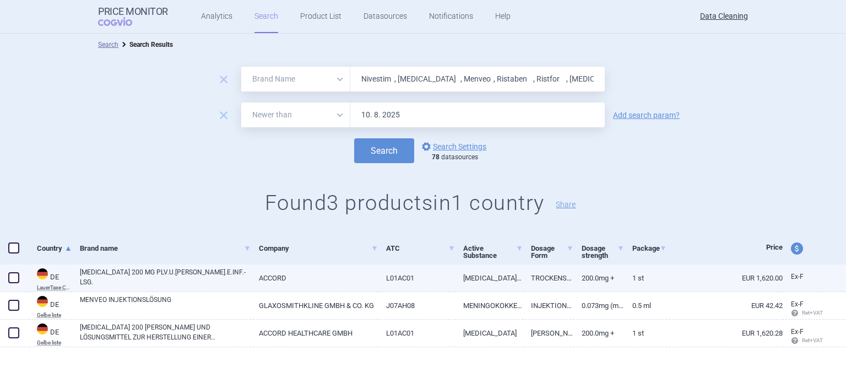
drag, startPoint x: 12, startPoint y: 277, endPoint x: 26, endPoint y: 291, distance: 19.9
click at [12, 277] on span at bounding box center [13, 277] width 11 height 11
checkbox input "true"
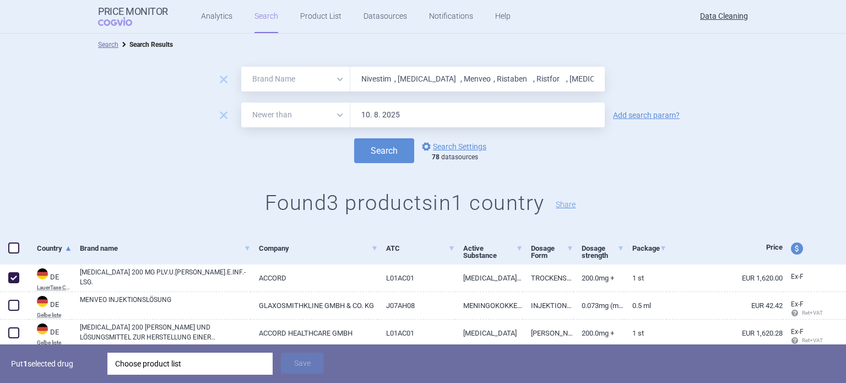
click at [146, 365] on div "Choose product list" at bounding box center [190, 363] width 150 height 22
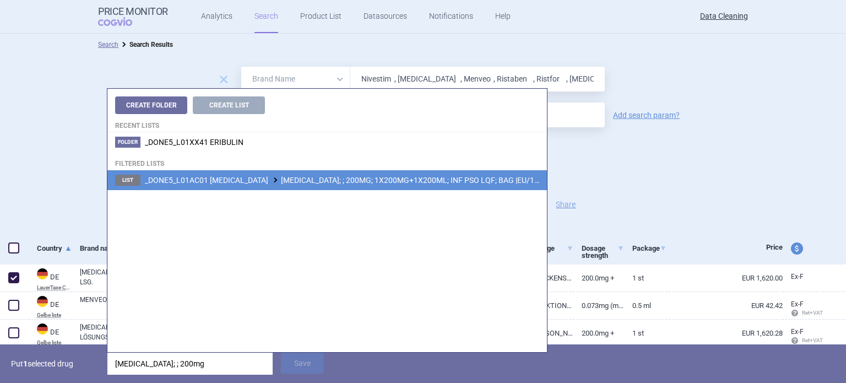
type input "[MEDICAL_DATA]; ; 200mg"
click at [353, 185] on li "List _DONE5_L01AC01 [MEDICAL_DATA] [MEDICAL_DATA]; ; 200MG; 1X200MG+1X200ML; IN…" at bounding box center [326, 180] width 439 height 20
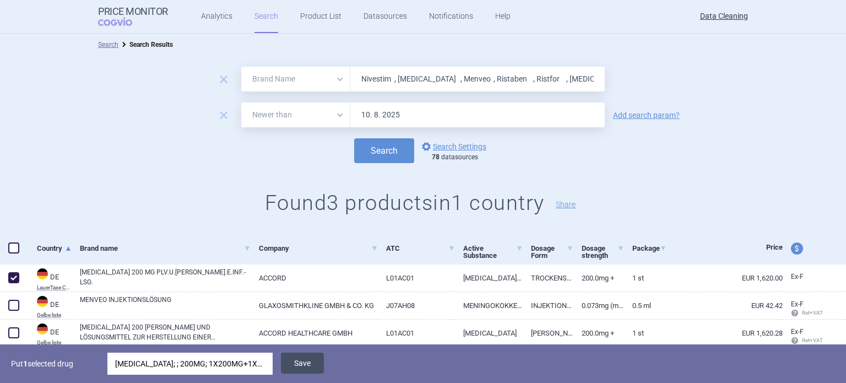
click at [298, 365] on button "Save" at bounding box center [302, 362] width 43 height 21
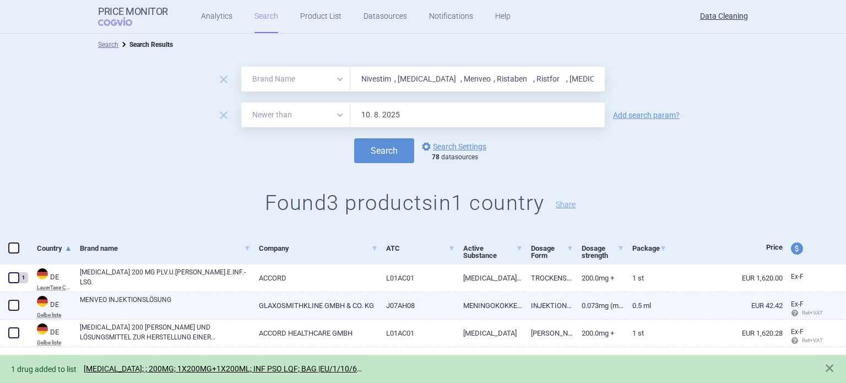
click at [14, 301] on span at bounding box center [13, 304] width 11 height 11
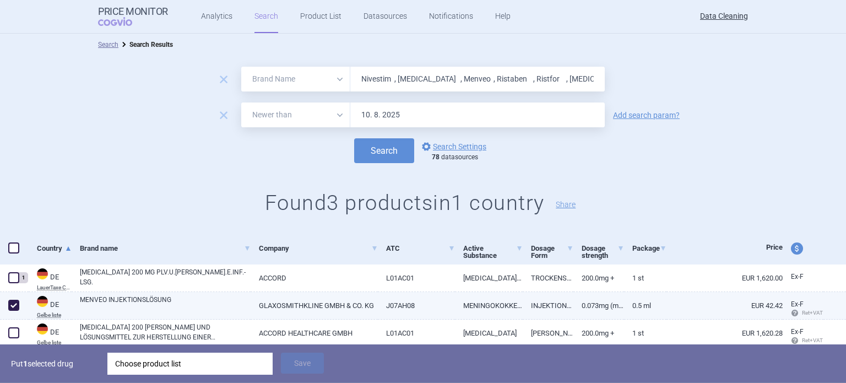
checkbox input "true"
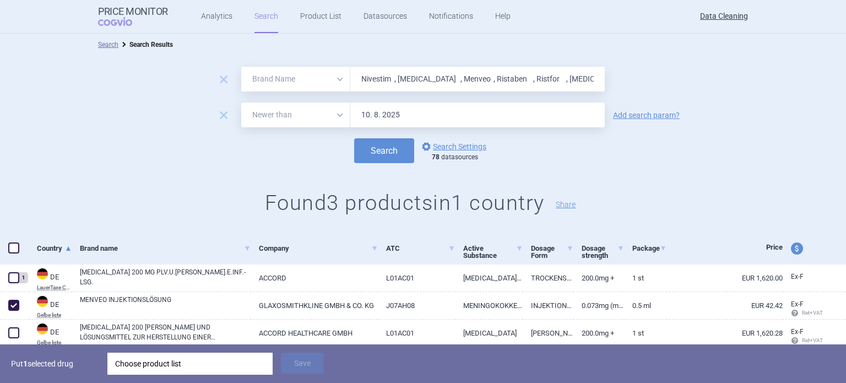
click at [165, 363] on div "Choose product list" at bounding box center [190, 363] width 150 height 22
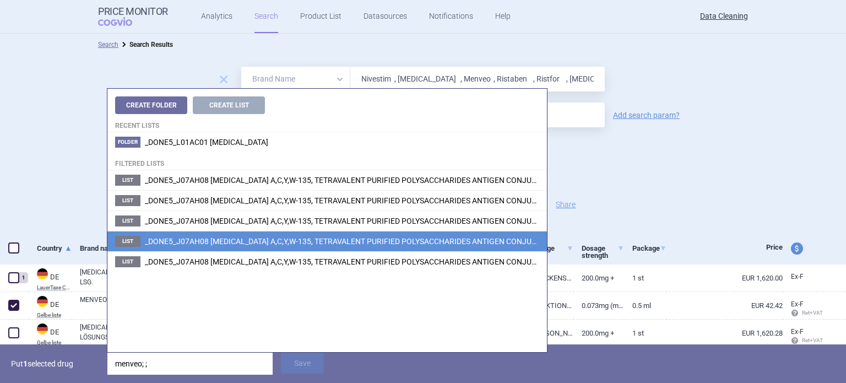
type input "menveo; ;"
click at [398, 240] on span "_DONE5_J07AH08 [MEDICAL_DATA] A,C,Y,W-135, TETRAVALENT PURIFIED POLYSACCHARIDES…" at bounding box center [463, 241] width 636 height 9
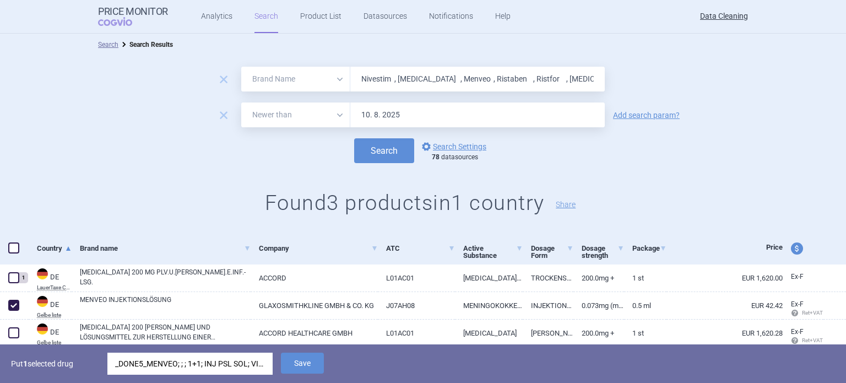
scroll to position [39, 0]
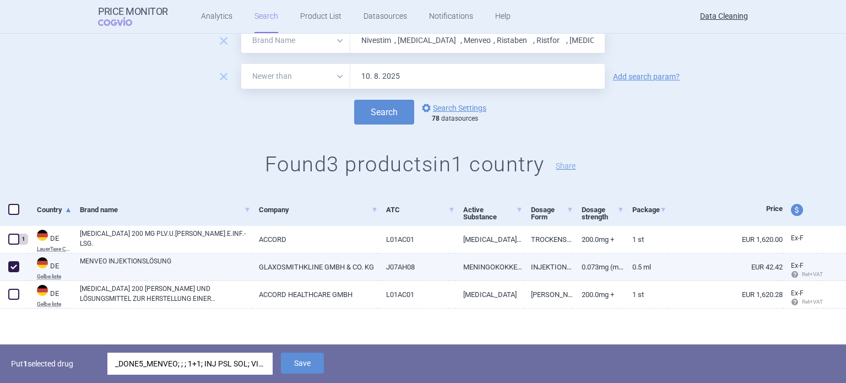
click at [322, 270] on link "GLAXOSMITHKLINE GMBH & CO. KG" at bounding box center [313, 266] width 127 height 27
select select "EUR"
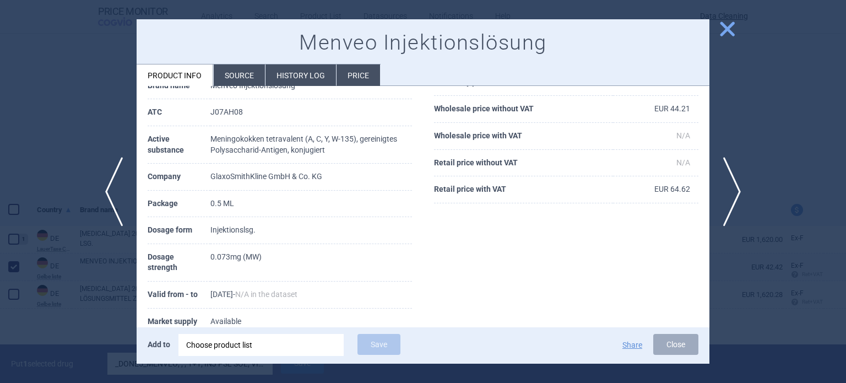
scroll to position [88, 0]
click at [232, 76] on li "Source" at bounding box center [239, 74] width 51 height 21
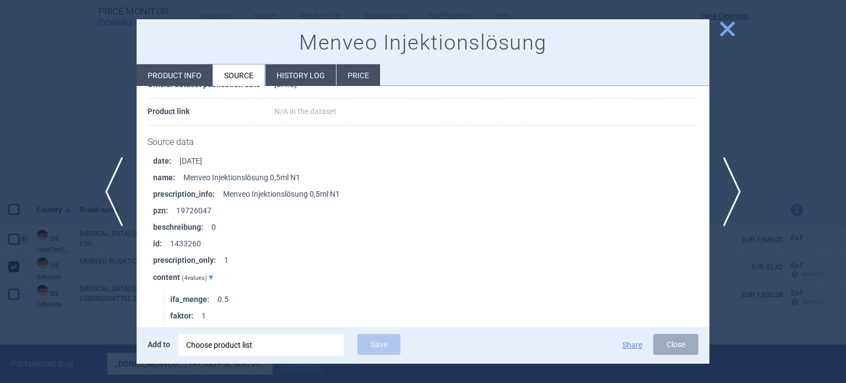
scroll to position [115, 0]
drag, startPoint x: 221, startPoint y: 210, endPoint x: 177, endPoint y: 212, distance: 44.1
click at [177, 212] on li "pzn : 19726047" at bounding box center [431, 210] width 556 height 17
copy li "19726047"
click at [109, 270] on div at bounding box center [423, 191] width 846 height 383
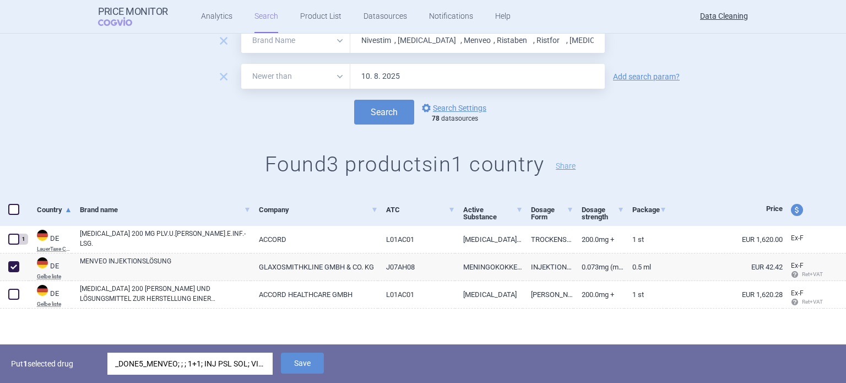
click at [170, 356] on div "_DONE5_MENVEO; ; ; 1+1; INJ PSL SOL; VIA |EU/1/10/614/003" at bounding box center [190, 363] width 150 height 22
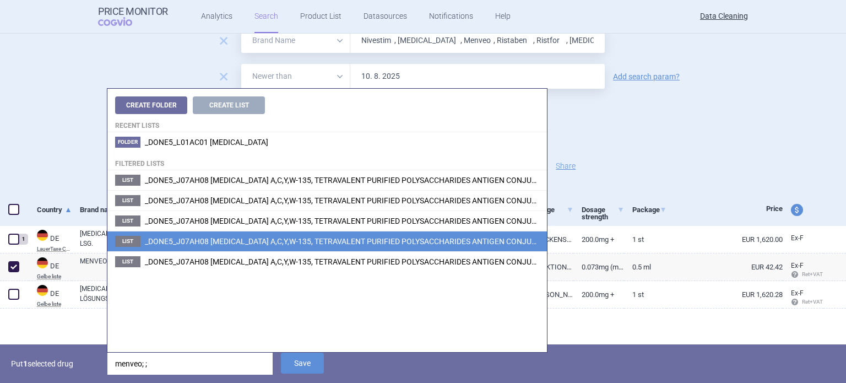
drag, startPoint x: 175, startPoint y: 367, endPoint x: 17, endPoint y: 390, distance: 159.6
click at [17, 382] on html "Price Monitor COGVIO Analytics Search Product List Datasources Notifications He…" at bounding box center [423, 191] width 846 height 383
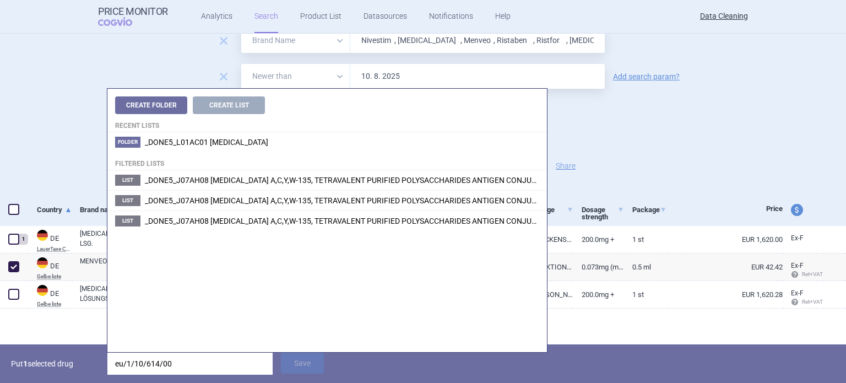
drag, startPoint x: 123, startPoint y: 364, endPoint x: 92, endPoint y: 363, distance: 30.3
click at [92, 363] on div "Put 1 selected drug eu/1/10/614/00 Save" at bounding box center [423, 363] width 846 height 39
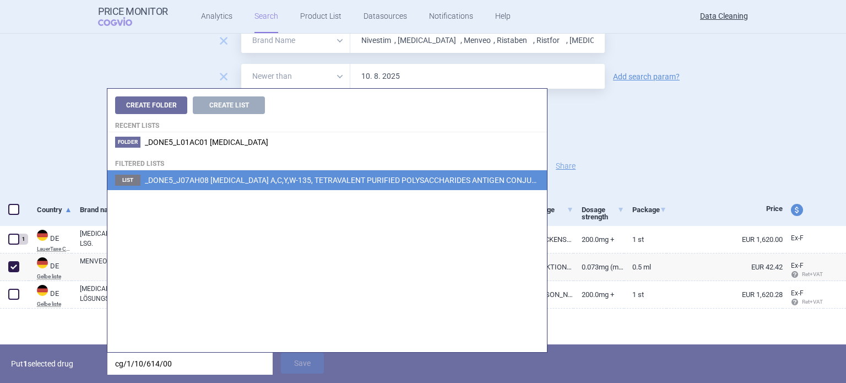
type input "cg/1/10/614/00"
click at [494, 181] on span "_DONE5_J07AH08 [MEDICAL_DATA] A,C,Y,W-135, TETRAVALENT PURIFIED POLYSACCHARIDES…" at bounding box center [470, 180] width 651 height 9
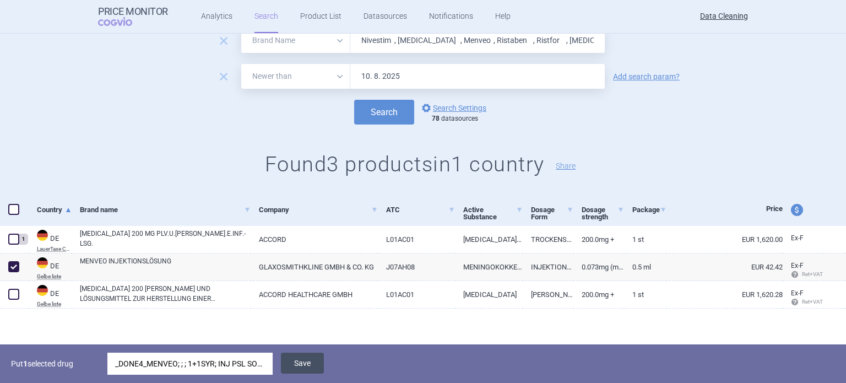
click at [300, 355] on button "Save" at bounding box center [302, 362] width 43 height 21
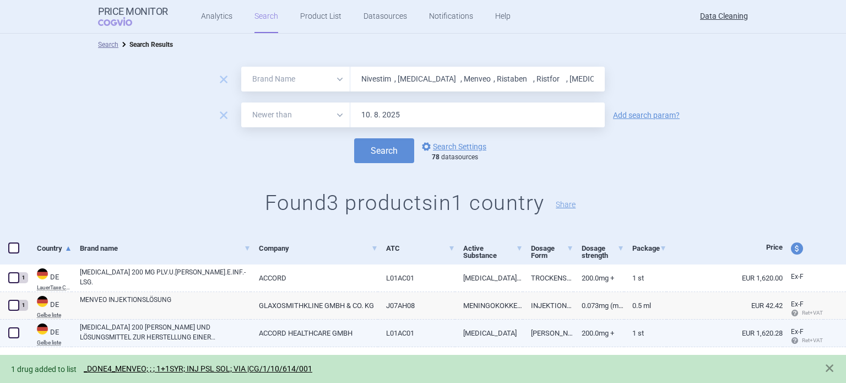
click at [13, 333] on span at bounding box center [13, 332] width 11 height 11
checkbox input "true"
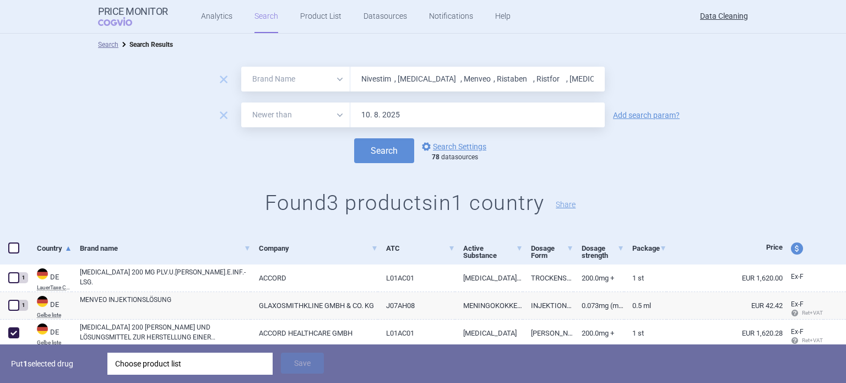
click at [181, 360] on div "Choose product list" at bounding box center [190, 363] width 150 height 22
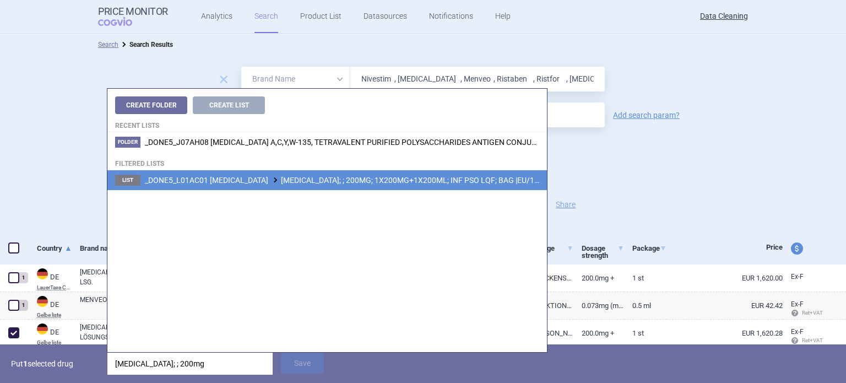
type input "[MEDICAL_DATA]; ; 200mg"
click at [394, 182] on span "_DONE5_L01AC01 [MEDICAL_DATA] [MEDICAL_DATA]; ; 200MG; 1X200MG+1X200ML; INF PSO…" at bounding box center [362, 180] width 434 height 9
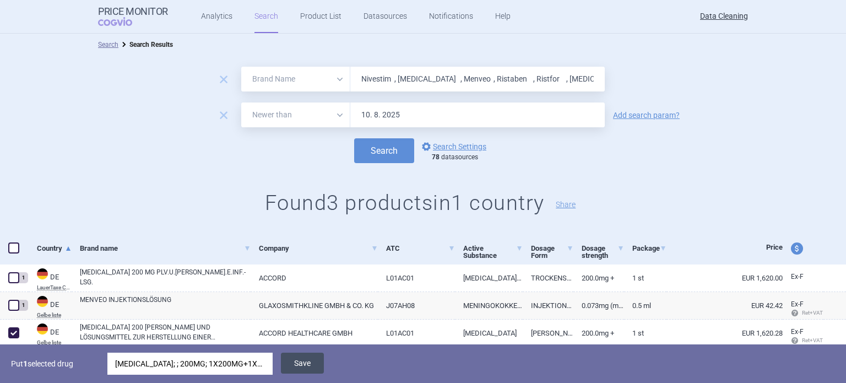
click at [293, 368] on button "Save" at bounding box center [302, 362] width 43 height 21
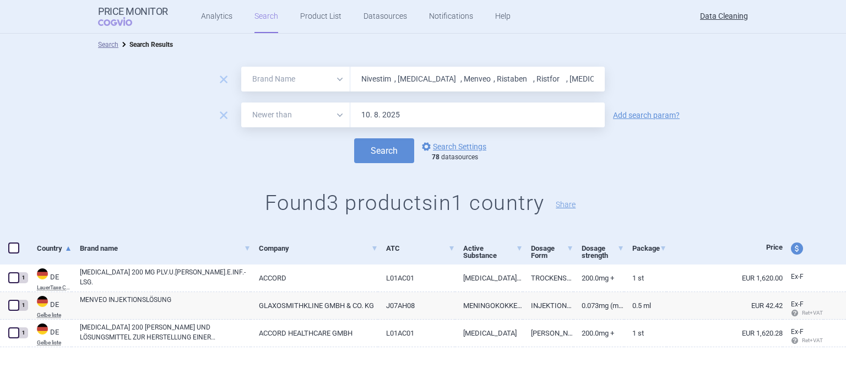
click at [498, 78] on input "Nivestim , [MEDICAL_DATA] , Menveo , Ristaben , Ristfor , [MEDICAL_DATA] ," at bounding box center [477, 79] width 254 height 25
paste input "[MEDICAL_DATA]"
click at [354, 138] on button "Search" at bounding box center [384, 150] width 60 height 25
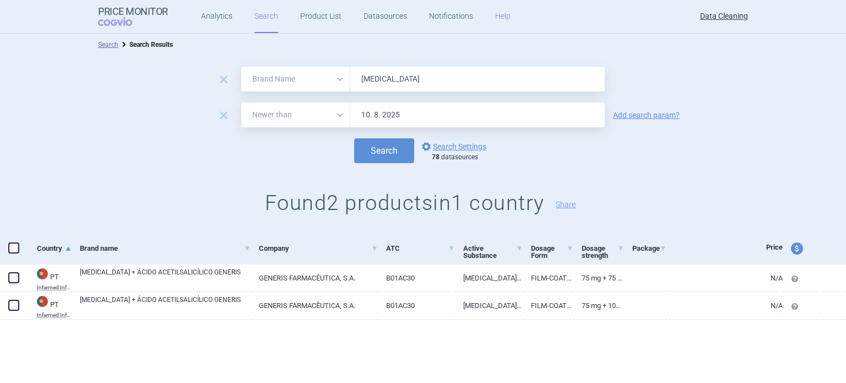
paste input "DuoCover , DuoPlavin , Revolad , [MEDICAL_DATA] , [MEDICAL_DATA] , [MEDICAL_DAT…"
click at [354, 138] on button "Search" at bounding box center [384, 150] width 60 height 25
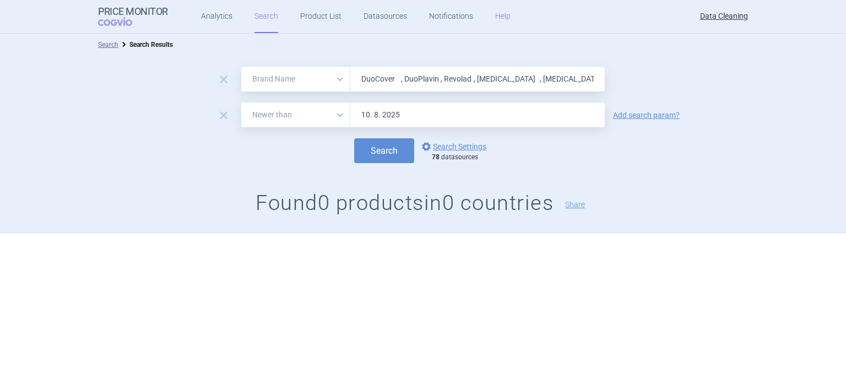
paste input "Leflunomid"
click at [354, 138] on button "Search" at bounding box center [384, 150] width 60 height 25
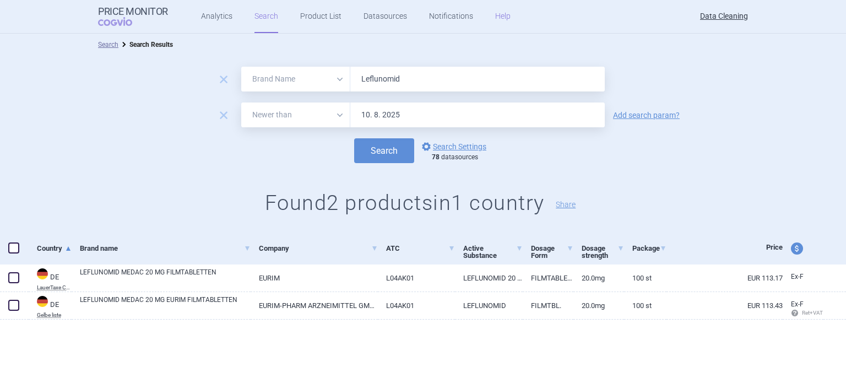
paste input "Firdaps , Zenas ,"
type input "Firdaps , Zenas ,"
click at [354, 138] on button "Search" at bounding box center [384, 150] width 60 height 25
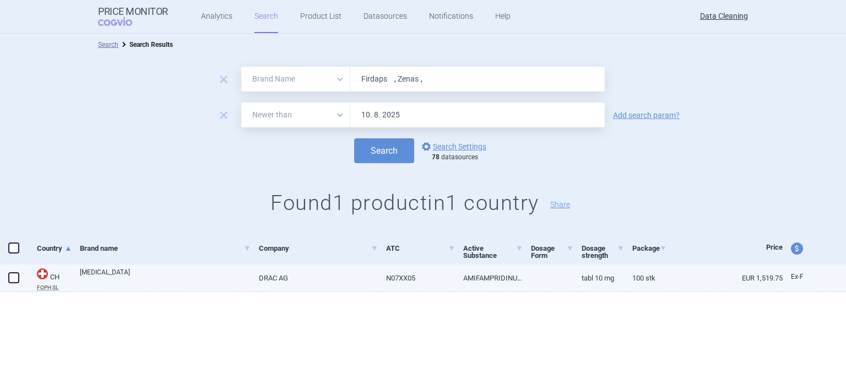
click at [15, 279] on span at bounding box center [13, 277] width 11 height 11
checkbox input "true"
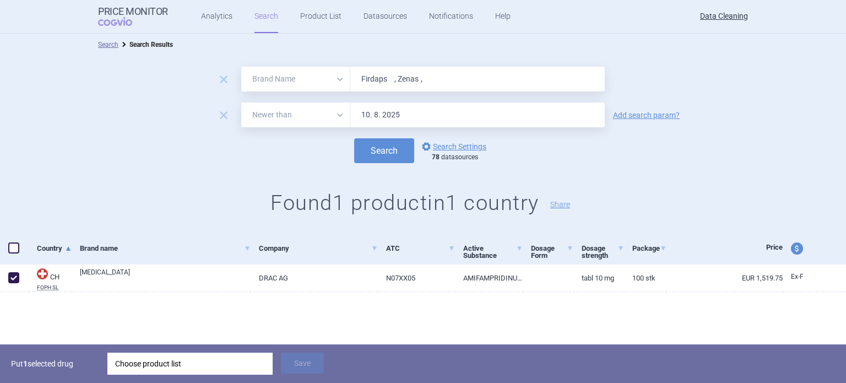
click at [184, 361] on div "Choose product list" at bounding box center [190, 363] width 150 height 22
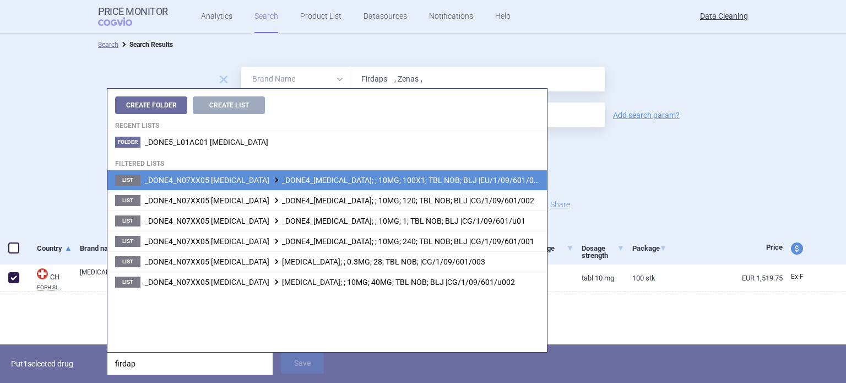
type input "firdap"
click at [402, 178] on span "_DONE4_N07XX05 [MEDICAL_DATA] _DONE4_[MEDICAL_DATA]; ; 10MG; 100X1; TBL NOB; BL…" at bounding box center [343, 180] width 397 height 9
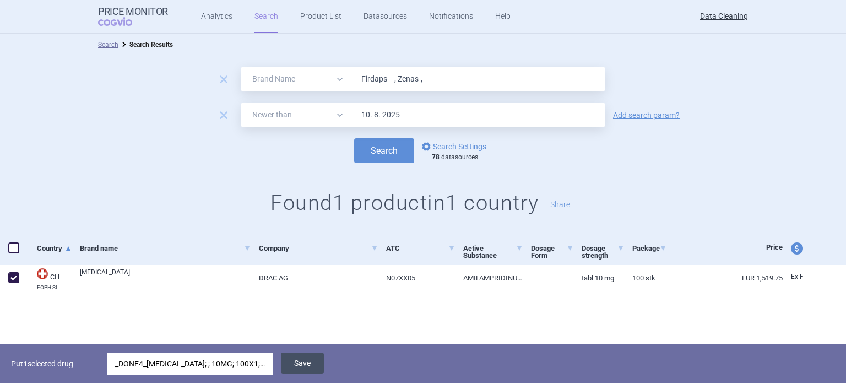
click at [304, 361] on button "Save" at bounding box center [302, 362] width 43 height 21
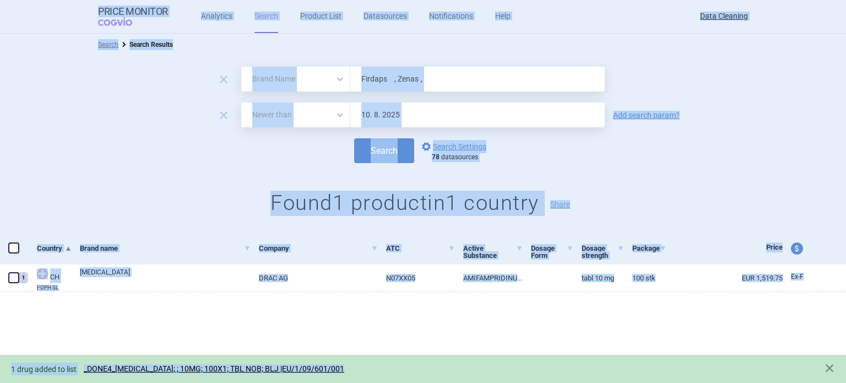
click at [520, 74] on input "Firdaps , Zenas ," at bounding box center [477, 79] width 254 height 25
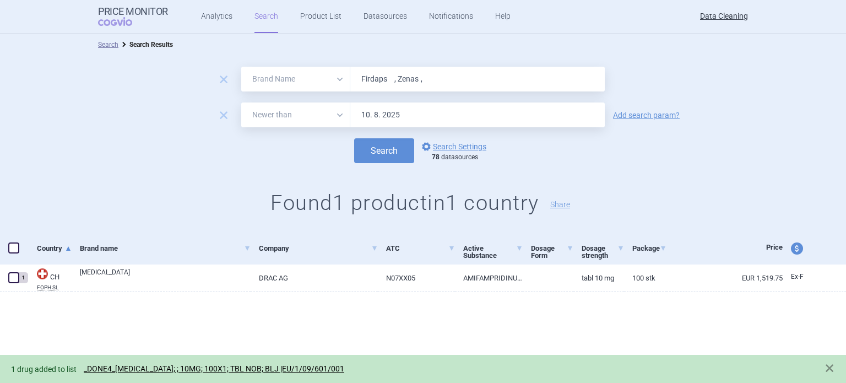
paste input "Rivastigmin"
click at [354, 138] on button "Search" at bounding box center [384, 150] width 60 height 25
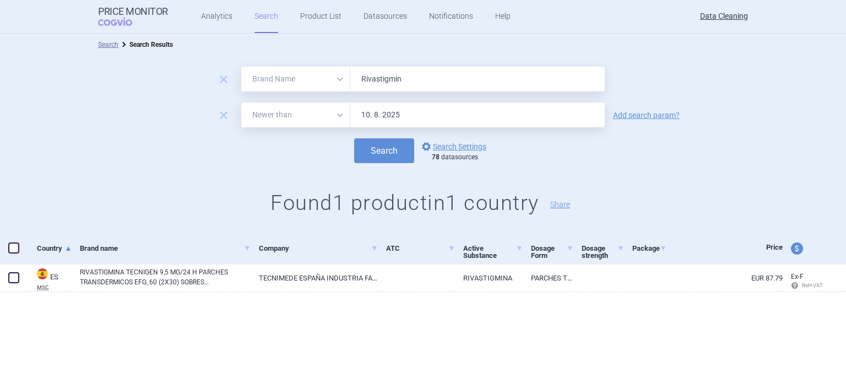
paste input "Prevenar"
type input "Prevenar"
click at [354, 138] on button "Search" at bounding box center [384, 150] width 60 height 25
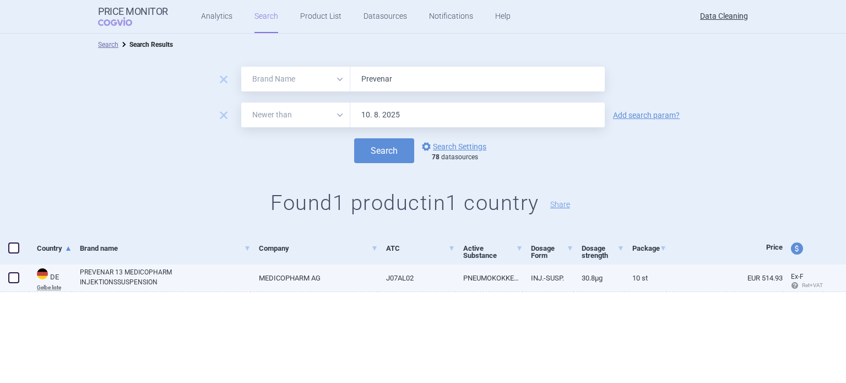
click at [18, 280] on span at bounding box center [13, 277] width 11 height 11
checkbox input "true"
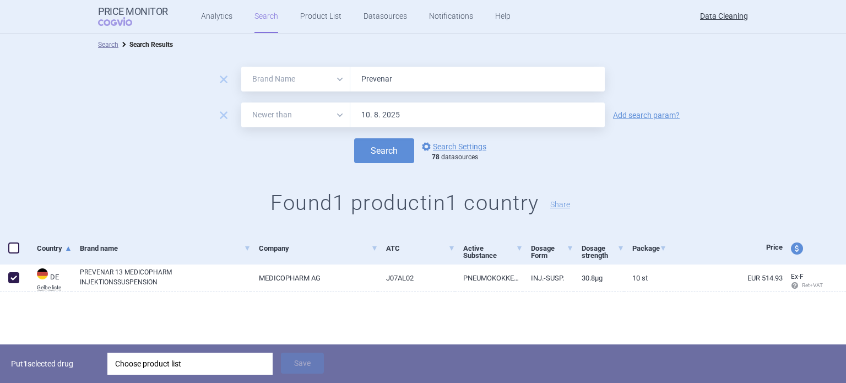
click at [222, 364] on div "Choose product list" at bounding box center [190, 363] width 150 height 22
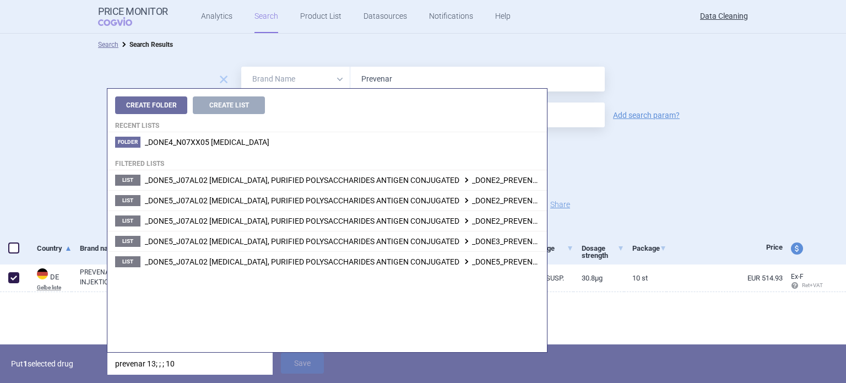
type input "prevenar 13; ; ; 10x"
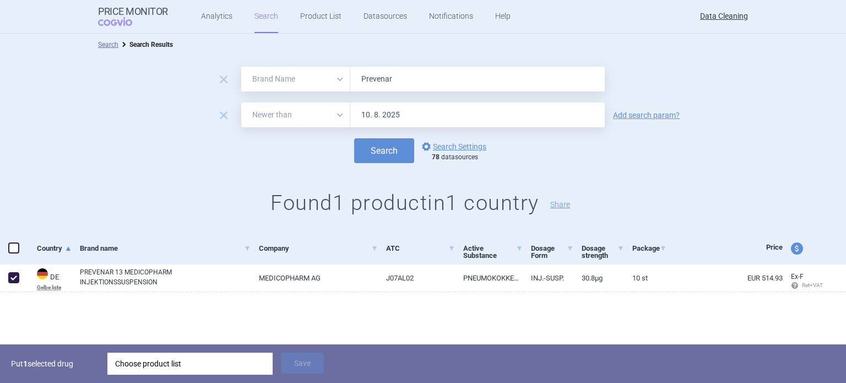
click at [625, 186] on div "remove All Brand Name ATC Company Active Substance Country Newer than Prevenar …" at bounding box center [423, 144] width 846 height 177
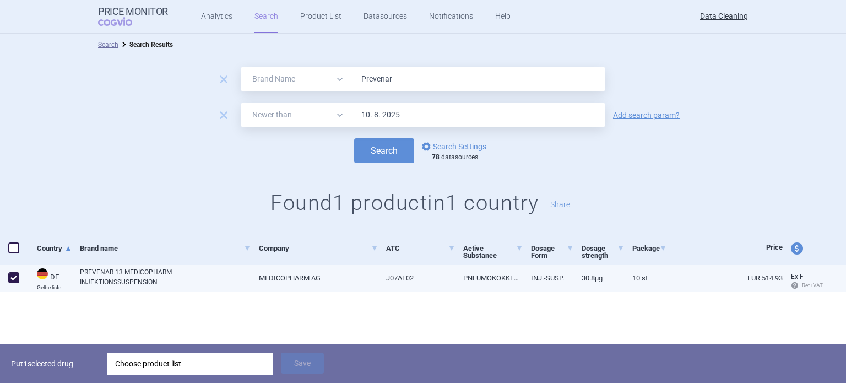
click at [421, 277] on link "J07AL02" at bounding box center [417, 277] width 78 height 27
select select "EUR"
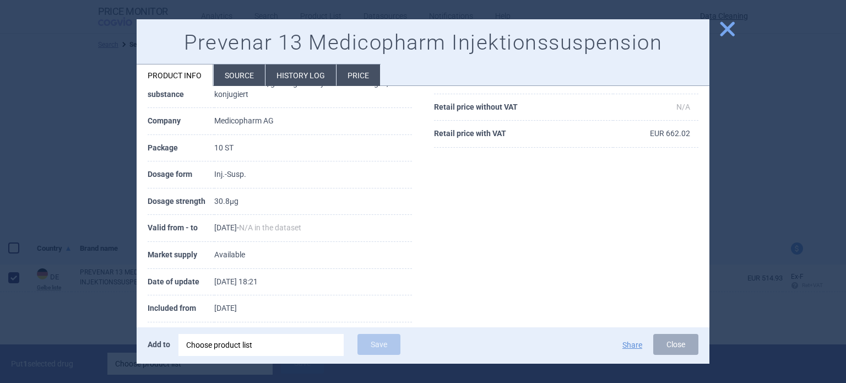
scroll to position [143, 0]
click at [232, 81] on li "Source" at bounding box center [239, 74] width 51 height 21
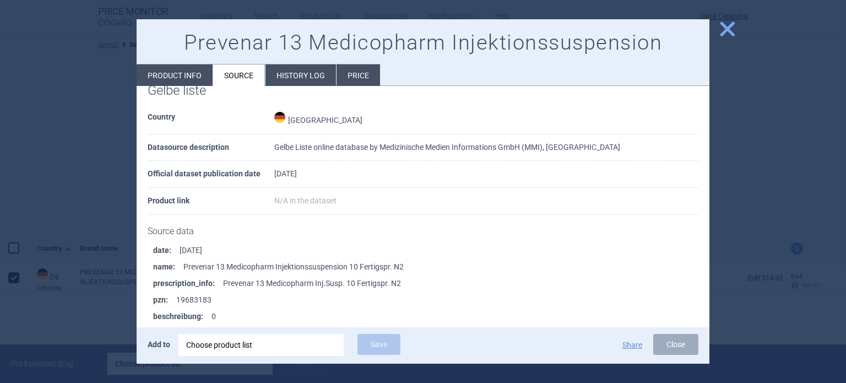
scroll to position [72, 0]
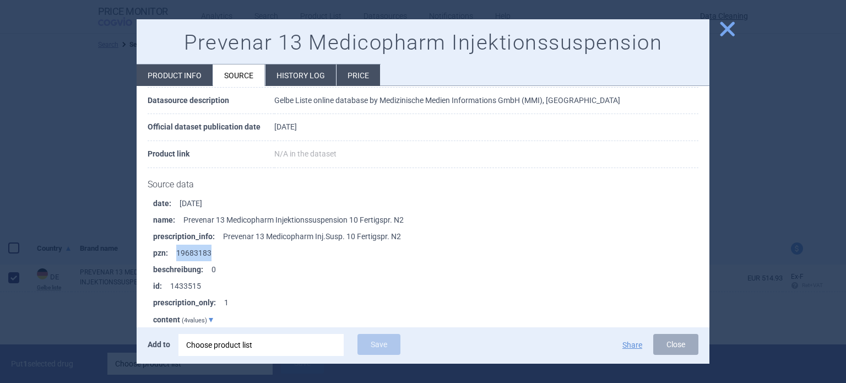
drag, startPoint x: 218, startPoint y: 253, endPoint x: 176, endPoint y: 255, distance: 41.9
click at [176, 255] on li "pzn : 19683183" at bounding box center [431, 252] width 556 height 17
copy li "19683183"
click at [0, 202] on div at bounding box center [423, 191] width 846 height 383
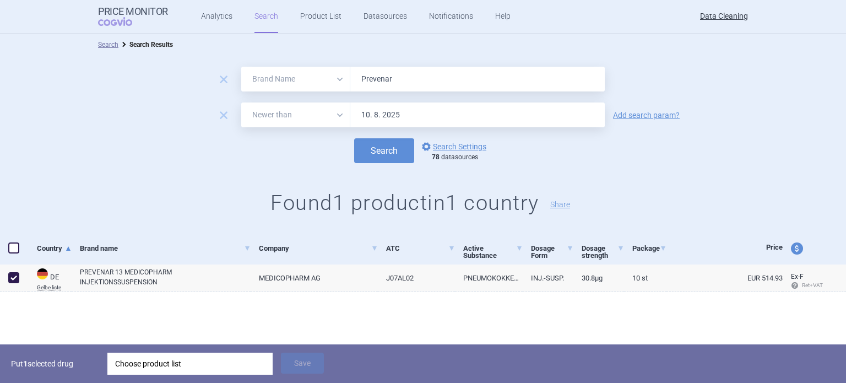
click at [227, 365] on div "Choose product list" at bounding box center [190, 363] width 150 height 22
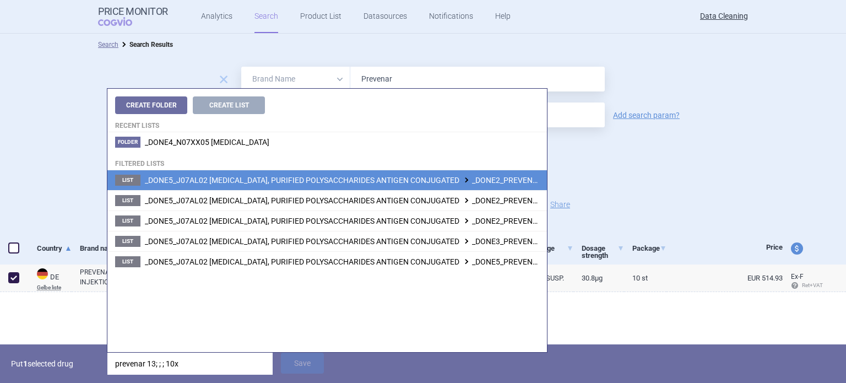
click at [489, 178] on span "_DONE5_J07AL02 [MEDICAL_DATA], PURIFIED POLYSACCHARIDES ANTIGEN CONJUGATED _DON…" at bounding box center [427, 180] width 565 height 9
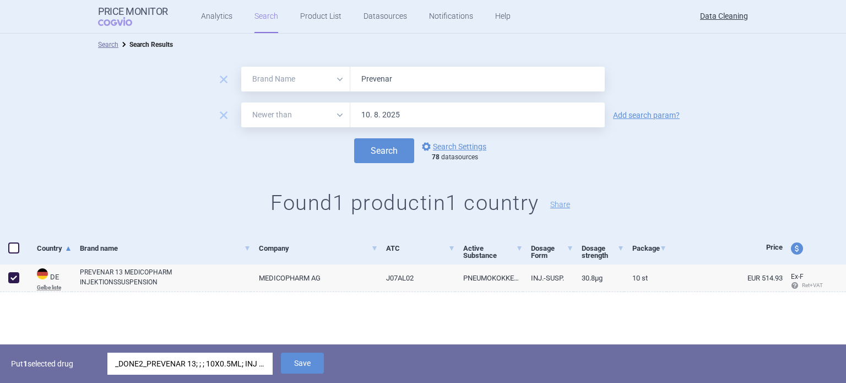
click at [330, 367] on div "Put 1 selected drug _DONE2_PREVENAR 13; ; ; 10X0.5ML; INJ SUS; ISP |EU/1/09/590…" at bounding box center [423, 363] width 846 height 39
click at [307, 364] on button "Save" at bounding box center [302, 362] width 43 height 21
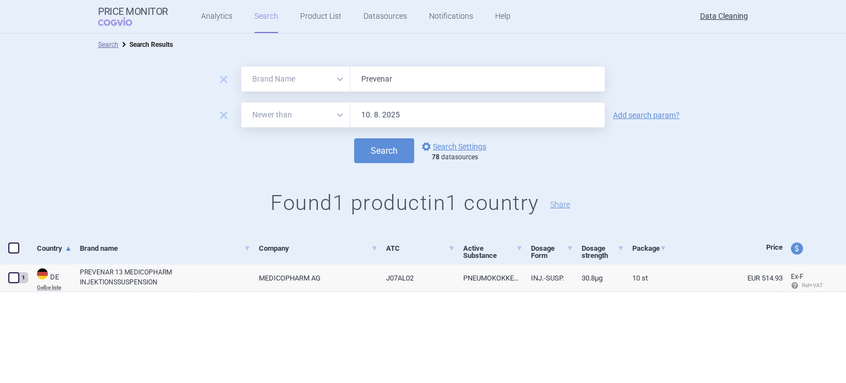
click at [524, 77] on input "Prevenar" at bounding box center [477, 79] width 254 height 25
paste input "Hirobriz"
click at [354, 138] on button "Search" at bounding box center [384, 150] width 60 height 25
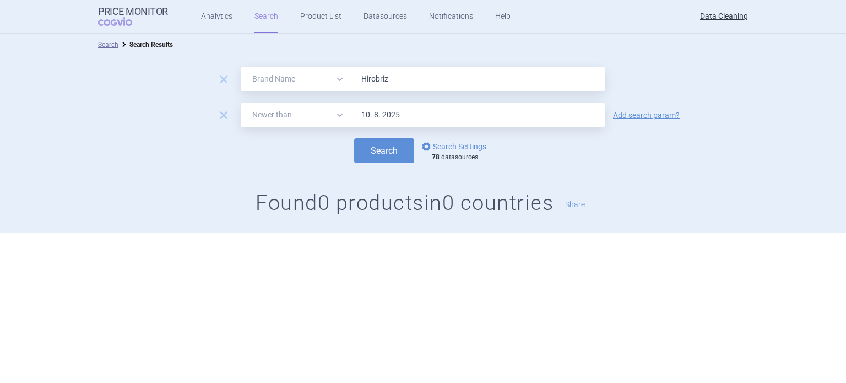
paste input "Zutectra"
click at [354, 138] on button "Search" at bounding box center [384, 150] width 60 height 25
paste input "Onbrez , Arcapta , Oslif ,"
click at [354, 138] on button "Search" at bounding box center [384, 150] width 60 height 25
paste input "[MEDICAL_DATA]"
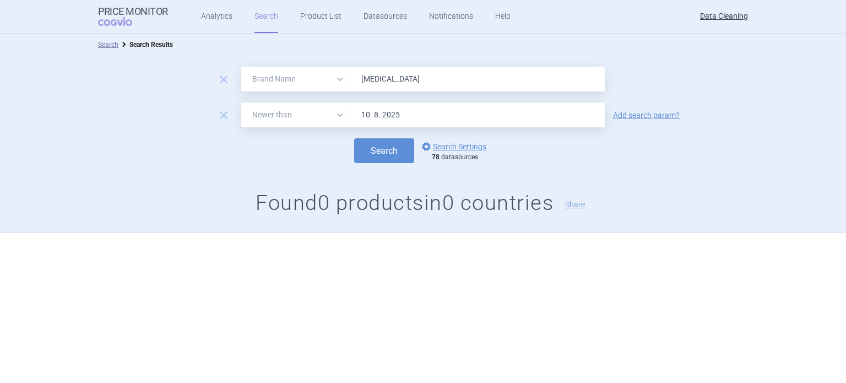
type input "[MEDICAL_DATA]"
click at [354, 138] on button "Search" at bounding box center [384, 150] width 60 height 25
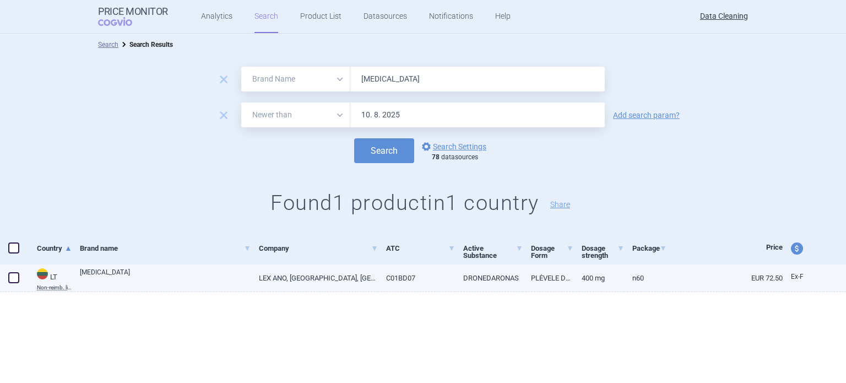
click at [138, 280] on link "[MEDICAL_DATA]" at bounding box center [165, 277] width 171 height 20
select select "EUR"
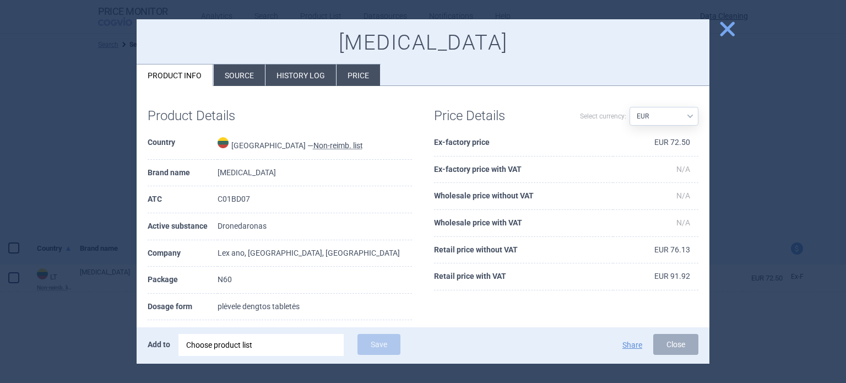
click at [230, 71] on li "Source" at bounding box center [239, 74] width 51 height 21
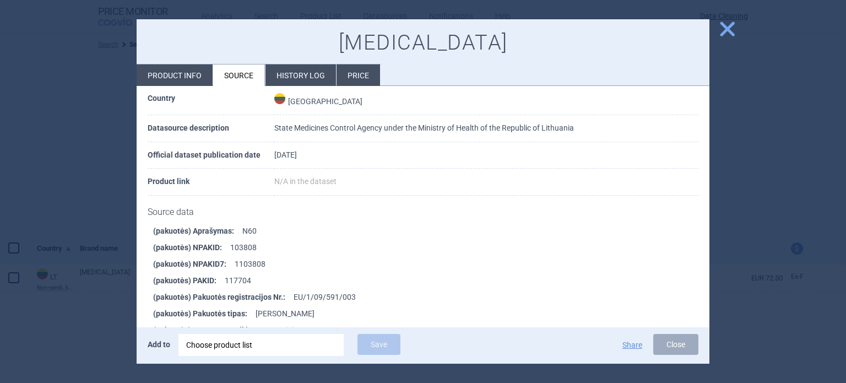
scroll to position [440, 0]
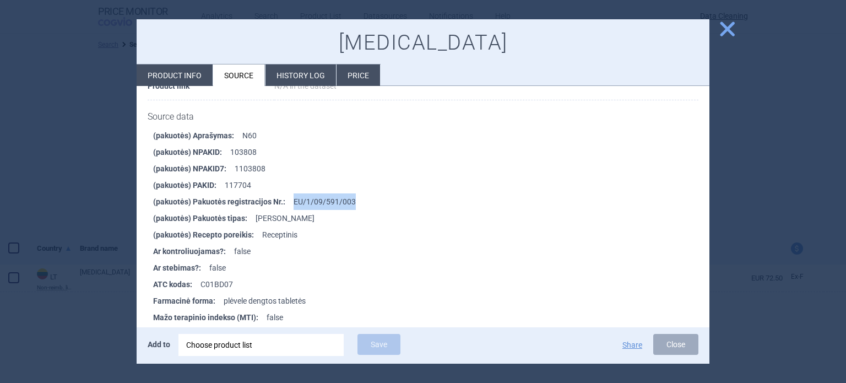
drag, startPoint x: 331, startPoint y: 207, endPoint x: 290, endPoint y: 204, distance: 41.4
click at [290, 204] on li "(pakuotės) Pakuotės registracijos Nr. : EU/1/09/591/003" at bounding box center [431, 201] width 556 height 17
copy li "EU/1/09/591/003"
click at [293, 336] on div "Choose product list" at bounding box center [261, 345] width 150 height 22
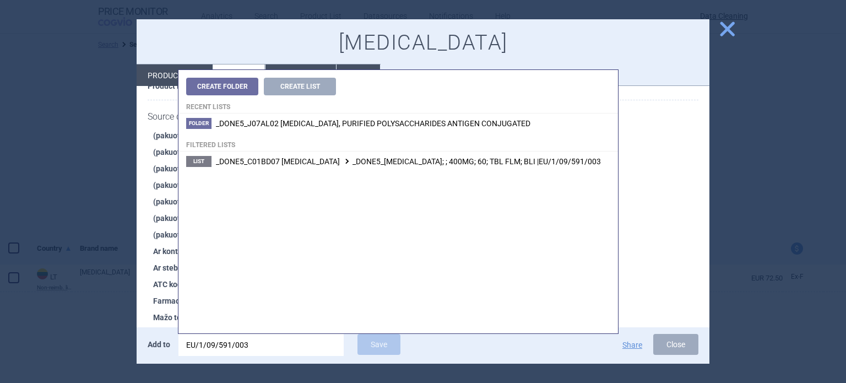
type input "EU/1/09/591/003"
click at [459, 144] on h4 "Filtered lists" at bounding box center [397, 142] width 439 height 18
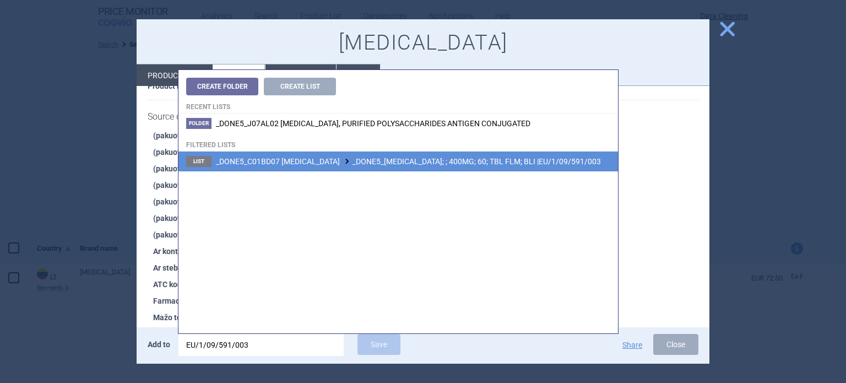
click at [458, 157] on span "_DONE5_C01BD07 [MEDICAL_DATA] _DONE5_[MEDICAL_DATA]; ; 400MG; 60; TBL FLM; BLI …" at bounding box center [408, 161] width 385 height 9
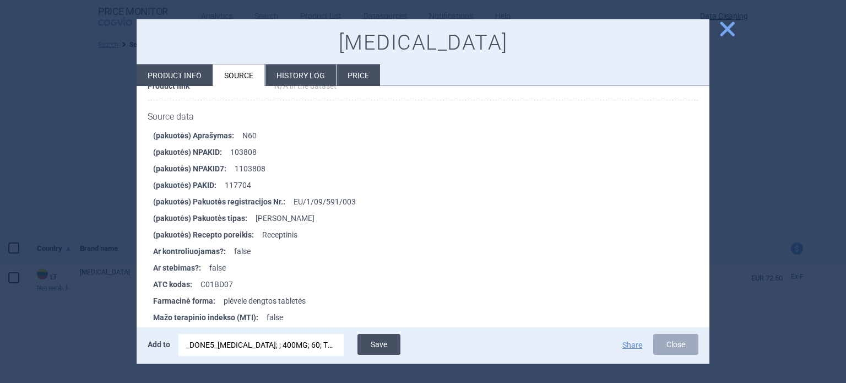
click at [392, 341] on button "Save" at bounding box center [378, 344] width 43 height 21
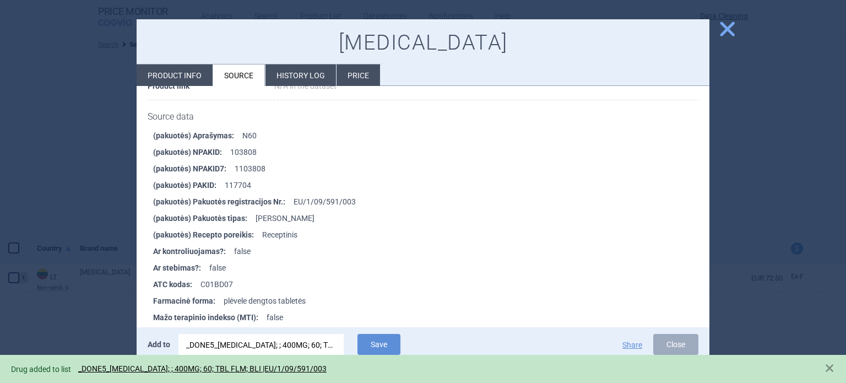
click at [59, 151] on div at bounding box center [423, 191] width 846 height 383
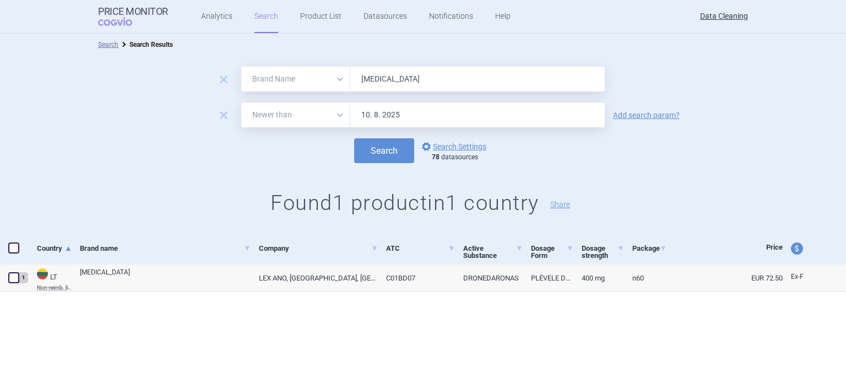
drag, startPoint x: 401, startPoint y: 80, endPoint x: 344, endPoint y: 78, distance: 56.7
click at [344, 78] on div "All Brand Name ATC Company Active Substance Country Newer than [MEDICAL_DATA]" at bounding box center [422, 79] width 363 height 25
paste input "Copalia , Dafiro ,"
click at [354, 138] on button "Search" at bounding box center [384, 150] width 60 height 25
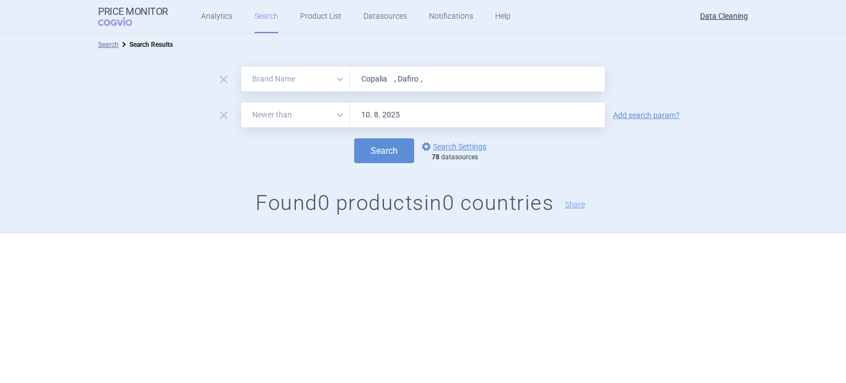
paste input "Eporatio , Biopoin , [MEDICAL_DATA] , [GEOGRAPHIC_DATA]"
type input "Eporatio , Biopoin , [MEDICAL_DATA] , Foclivia ,"
click at [354, 138] on button "Search" at bounding box center [384, 150] width 60 height 25
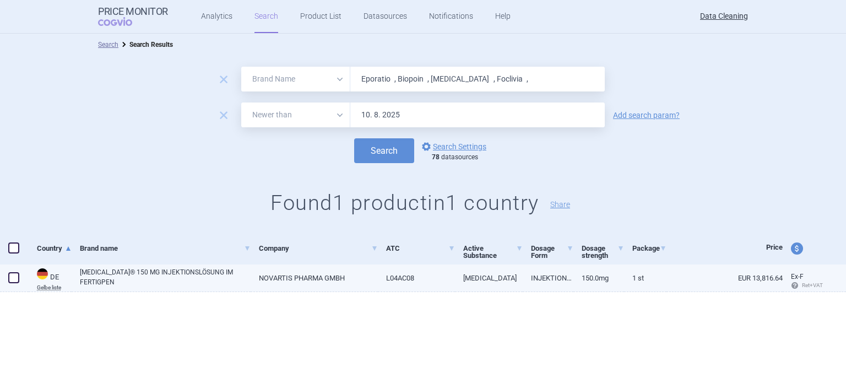
click at [17, 279] on span at bounding box center [13, 277] width 11 height 11
checkbox input "true"
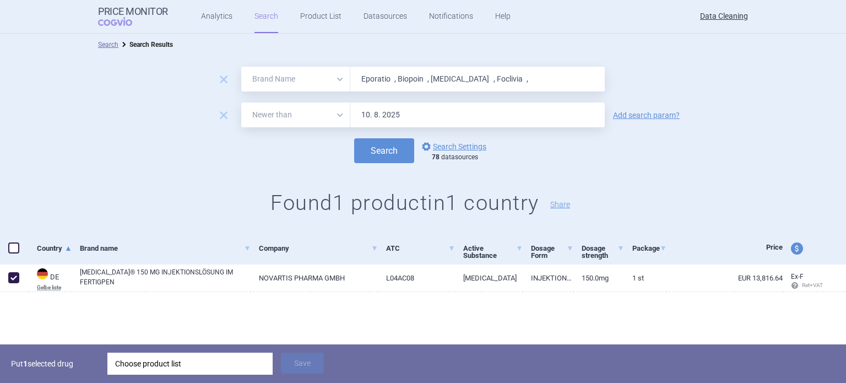
click at [205, 368] on div "Choose product list" at bounding box center [190, 363] width 150 height 22
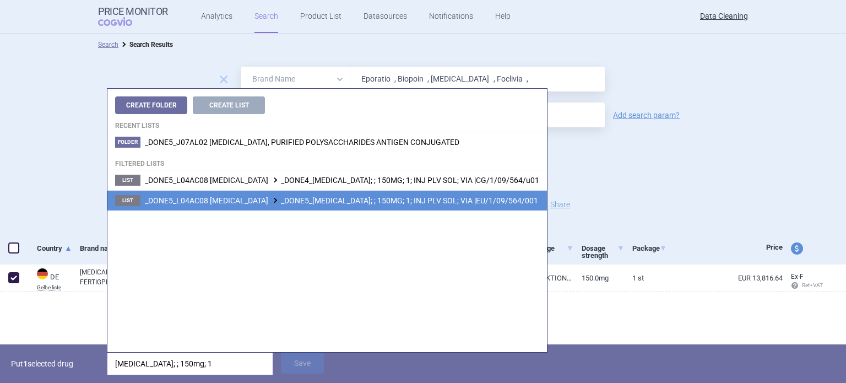
type input "[MEDICAL_DATA]; ; 150mg; 1"
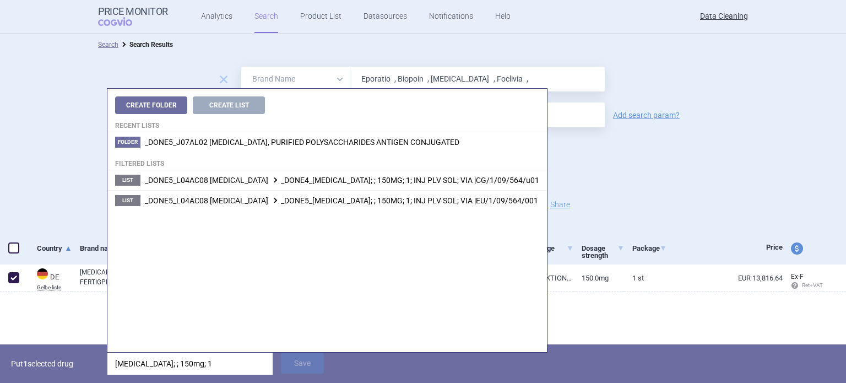
drag, startPoint x: 391, startPoint y: 202, endPoint x: 390, endPoint y: 208, distance: 5.6
click at [392, 202] on span "_DONE5_L04AC08 [MEDICAL_DATA] _DONE5_[MEDICAL_DATA]; ; 150MG; 1; INJ PLV SOL; V…" at bounding box center [341, 200] width 393 height 9
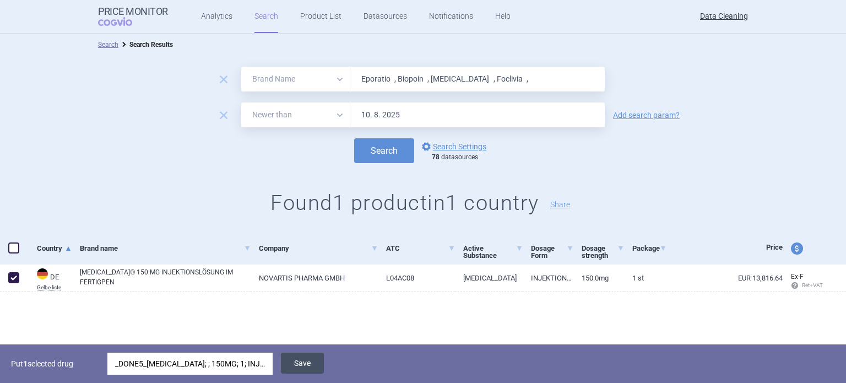
click at [308, 362] on button "Save" at bounding box center [302, 362] width 43 height 21
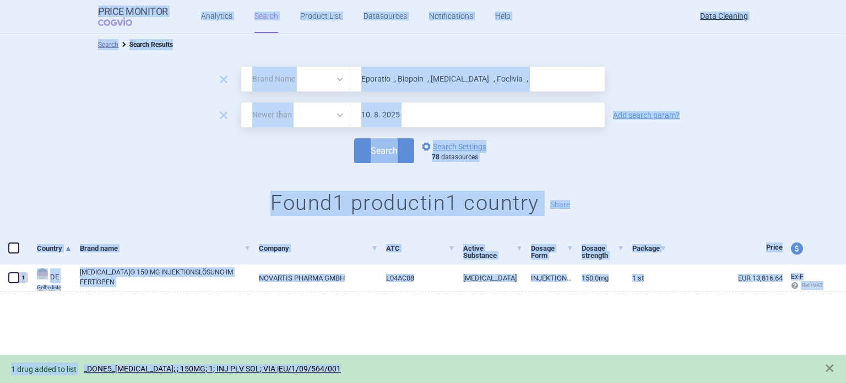
click at [499, 95] on form "remove All Brand Name ATC Company Active Substance Country Newer than Eporatio …" at bounding box center [423, 115] width 846 height 96
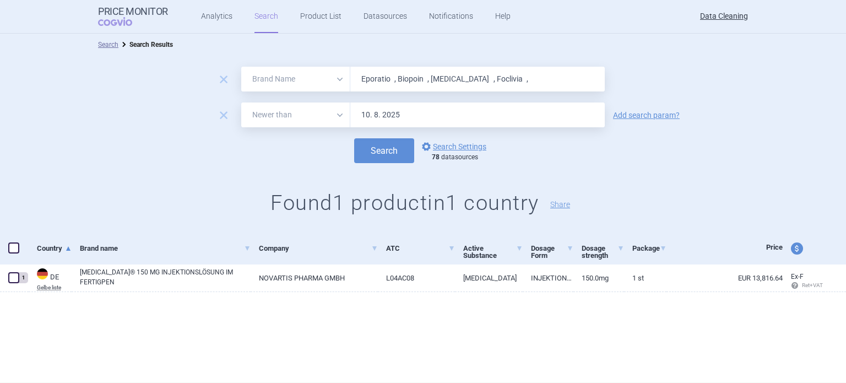
click at [490, 86] on input "Eporatio , Biopoin , [MEDICAL_DATA] , Foclivia ," at bounding box center [477, 79] width 254 height 25
paste input "H5N1"
click at [354, 138] on button "Search" at bounding box center [384, 150] width 60 height 25
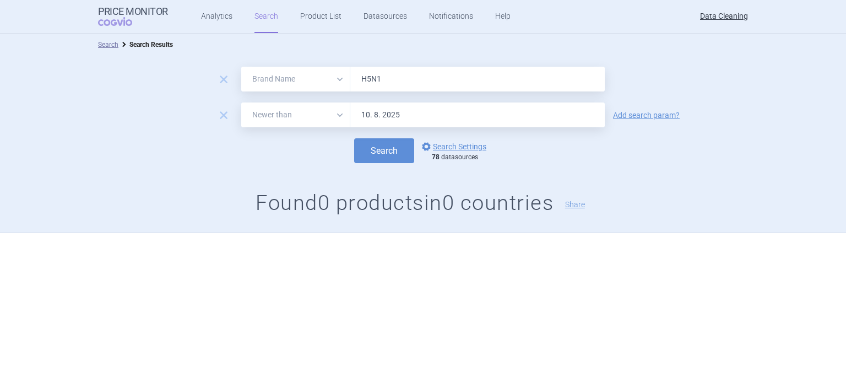
paste input "Vantavo"
click at [354, 138] on button "Search" at bounding box center [384, 150] width 60 height 25
paste input "Alendronat , Exforg ,"
click at [354, 138] on button "Search" at bounding box center [384, 150] width 60 height 25
paste input "Resolor , Adjupanrix"
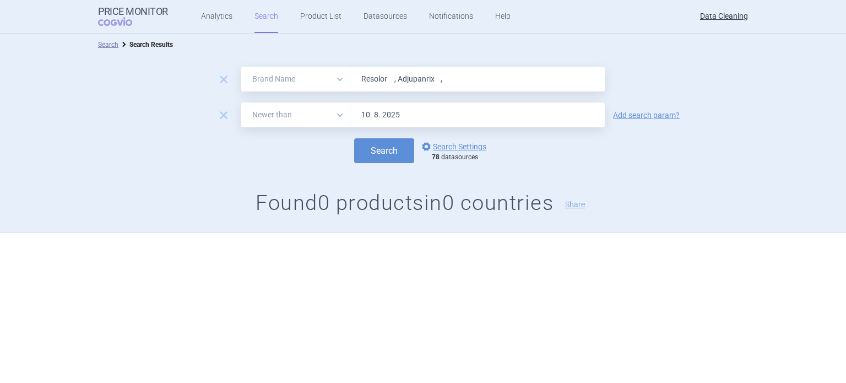
click at [354, 138] on button "Search" at bounding box center [384, 150] width 60 height 25
paste input "Pandem"
click at [354, 138] on button "Search" at bounding box center [384, 150] width 60 height 25
paste input "[MEDICAL_DATA] , [MEDICAL_DATA] , [MEDICAL_DATA] , Javlor , [MEDICAL_DATA] , [M…"
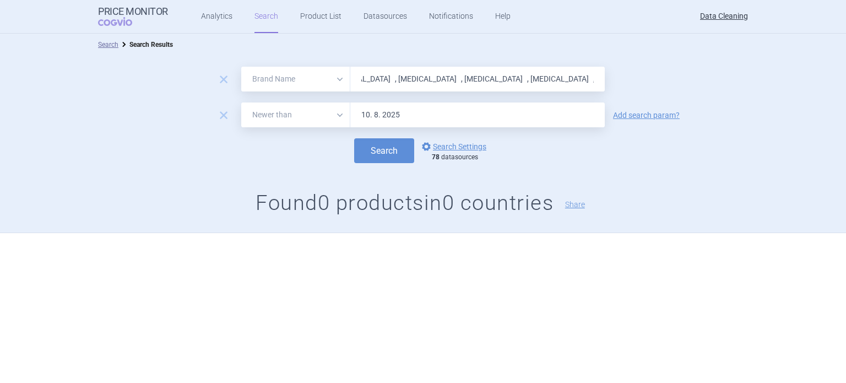
type input "[MEDICAL_DATA] , [MEDICAL_DATA] , [MEDICAL_DATA] , Javlor , [MEDICAL_DATA] , [M…"
click at [354, 138] on button "Search" at bounding box center [384, 150] width 60 height 25
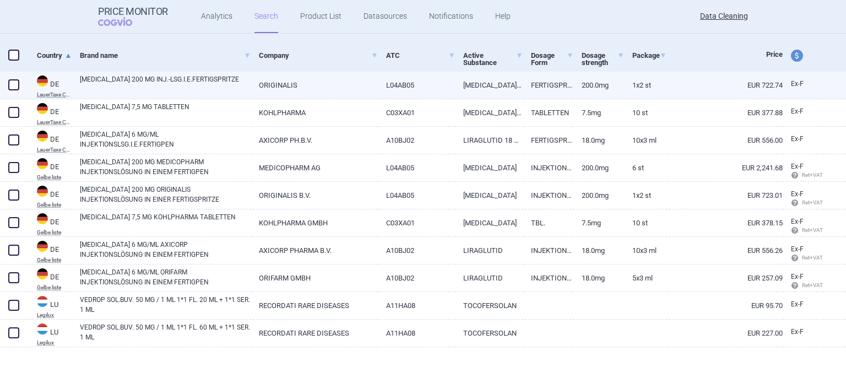
click at [7, 80] on span at bounding box center [14, 85] width 17 height 17
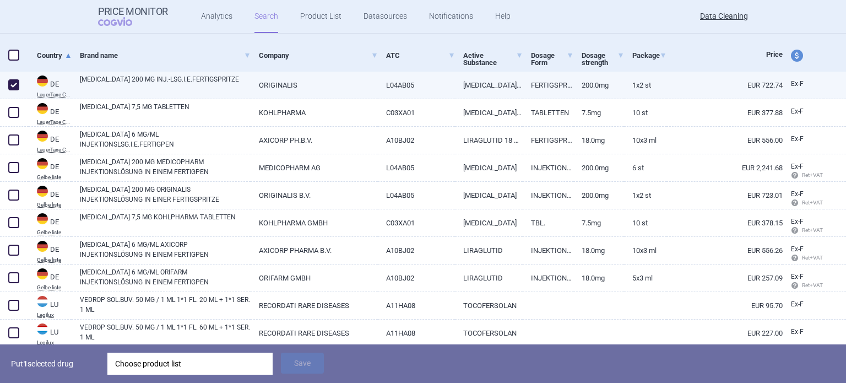
click at [18, 79] on span at bounding box center [13, 84] width 11 height 11
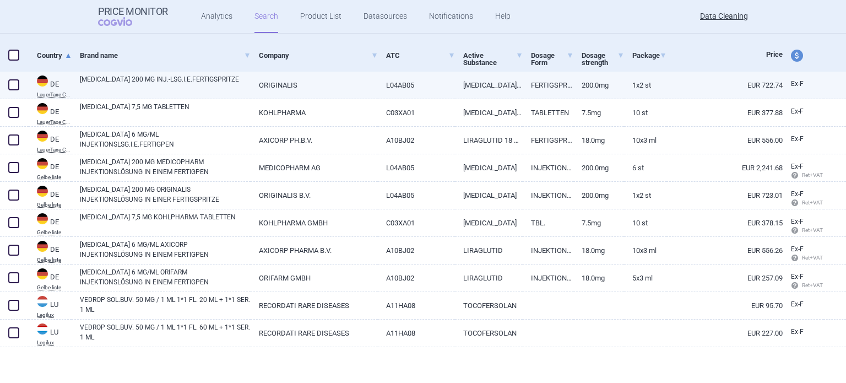
click at [11, 78] on span at bounding box center [14, 85] width 17 height 17
checkbox input "true"
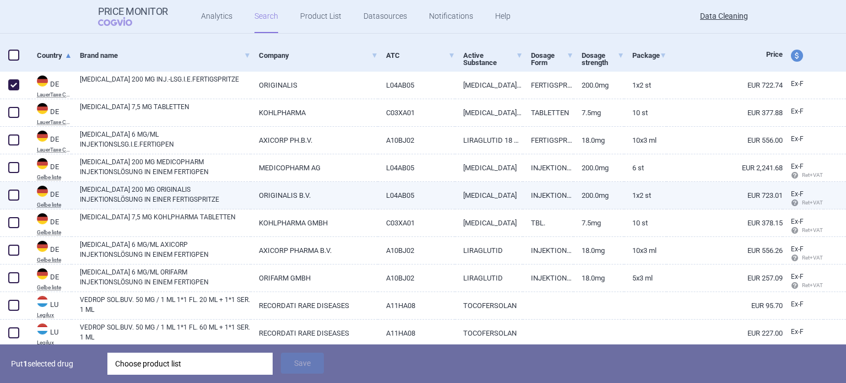
click at [12, 192] on span at bounding box center [13, 194] width 11 height 11
checkbox input "true"
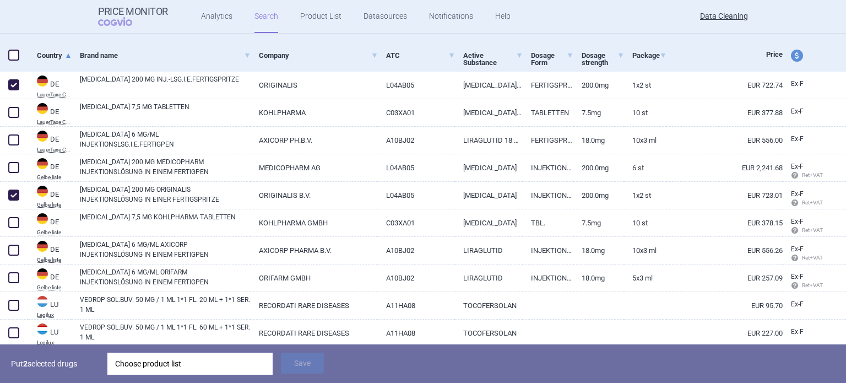
click at [224, 358] on div "Choose product list" at bounding box center [190, 363] width 150 height 22
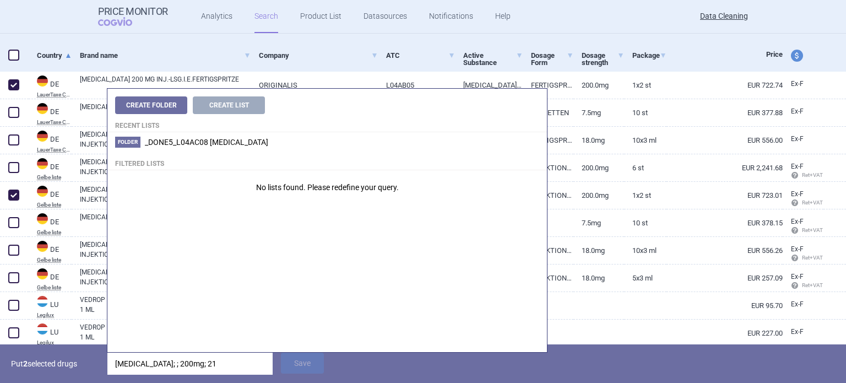
type input "[MEDICAL_DATA]; ; 200mg; 2"
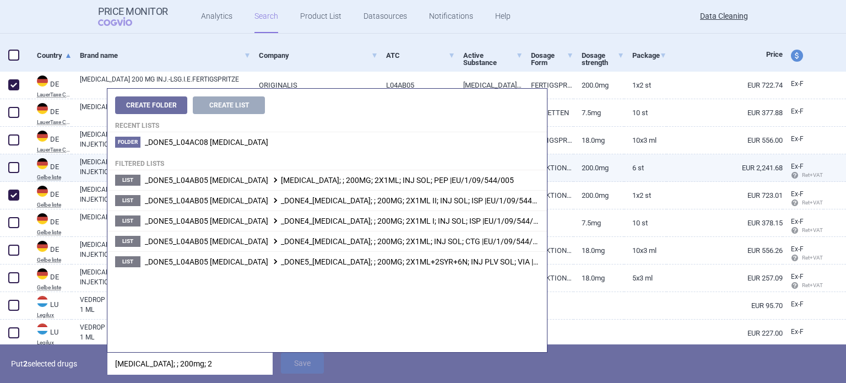
drag, startPoint x: 13, startPoint y: 195, endPoint x: 12, endPoint y: 180, distance: 15.4
click at [13, 195] on span at bounding box center [13, 194] width 11 height 11
checkbox input "false"
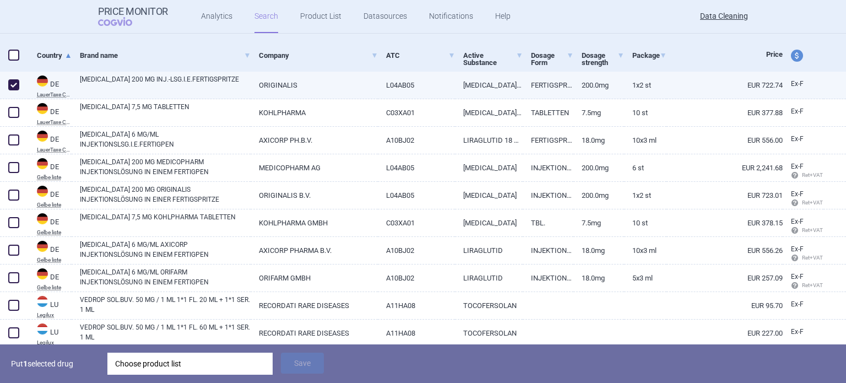
click at [18, 79] on span at bounding box center [14, 85] width 17 height 17
checkbox input "false"
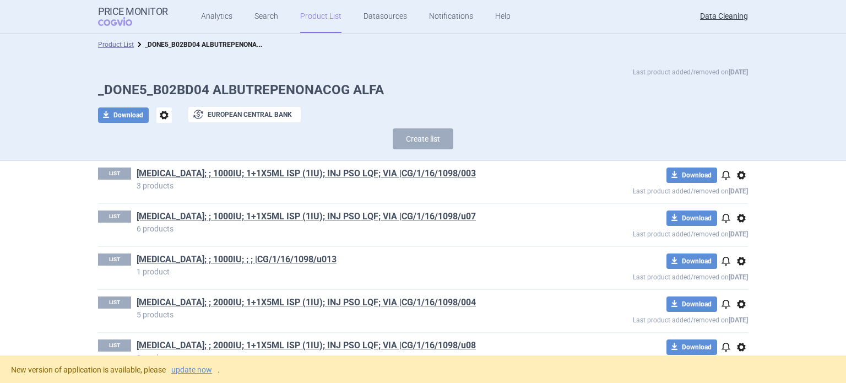
scroll to position [3648, 0]
